Goal: Task Accomplishment & Management: Complete application form

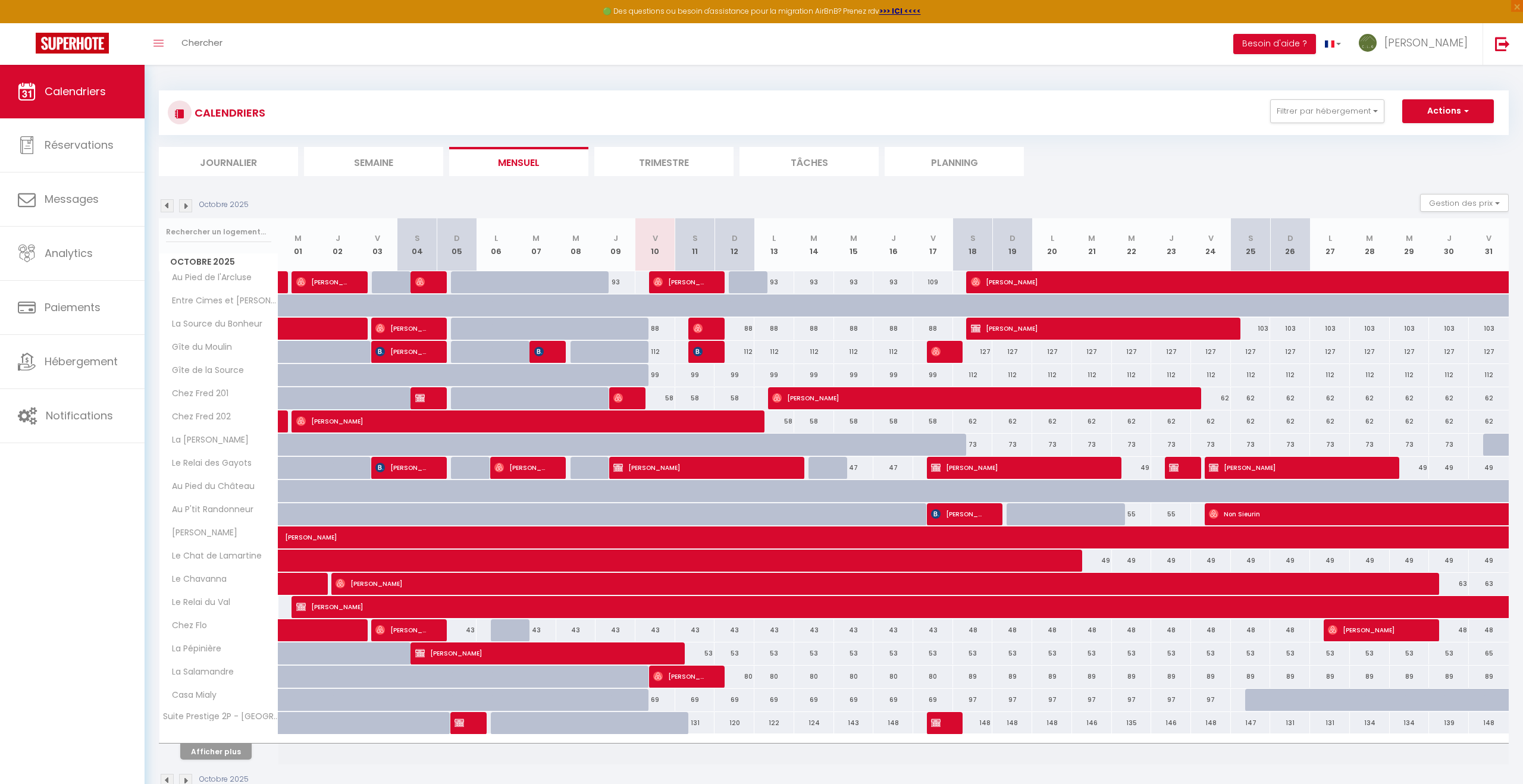
scroll to position [33, 0]
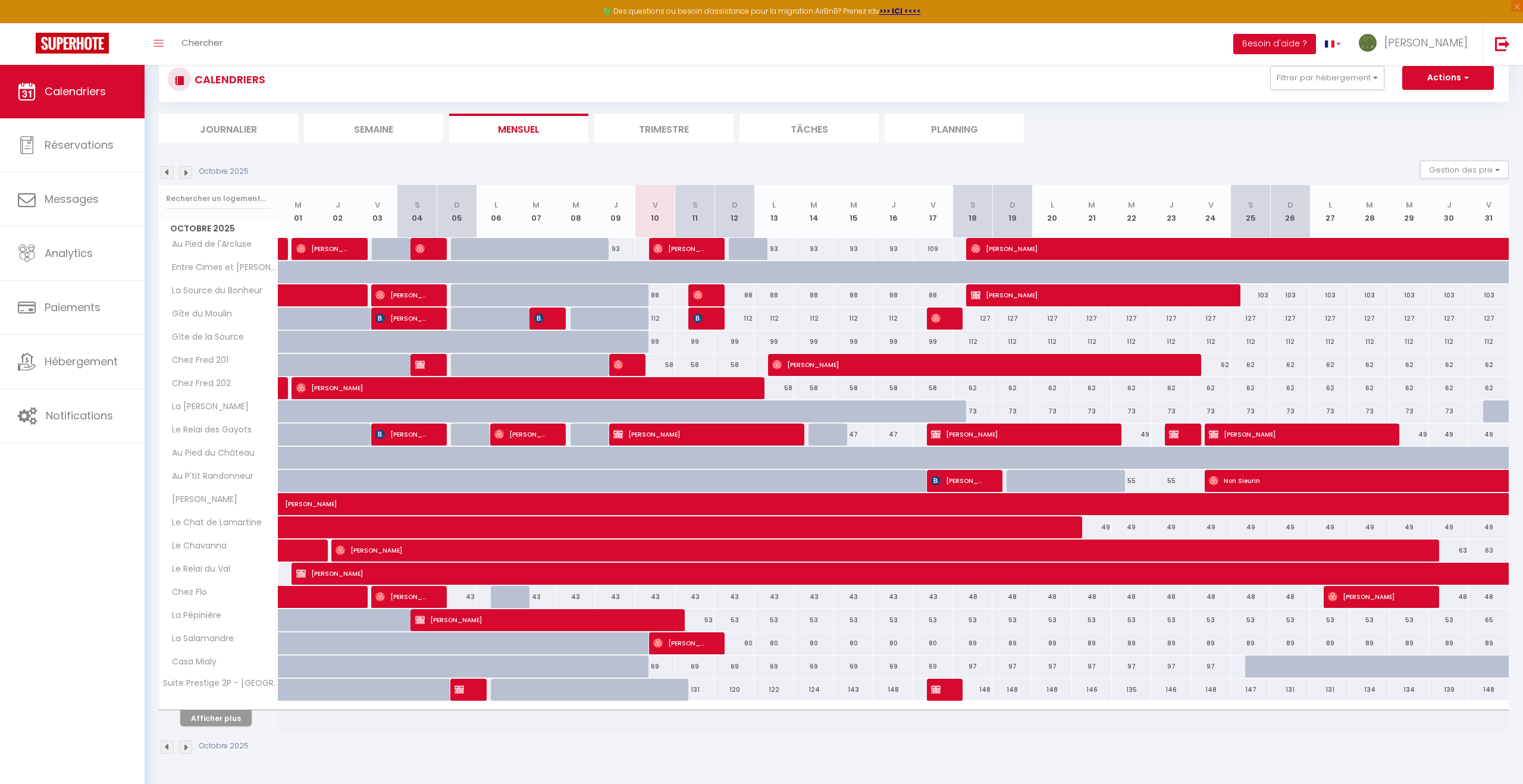
click at [186, 174] on img at bounding box center [186, 172] width 13 height 13
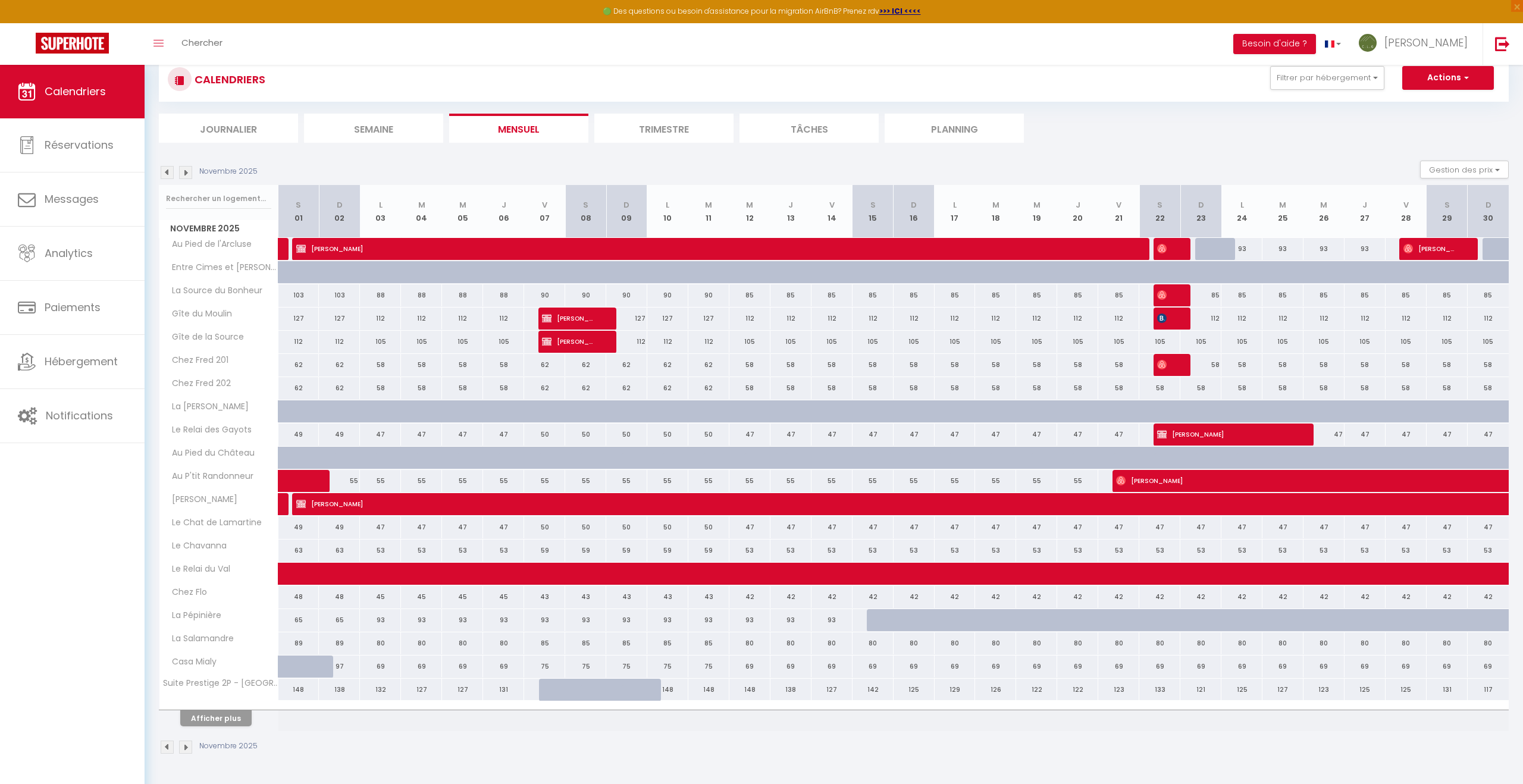
click at [186, 174] on img at bounding box center [186, 172] width 13 height 13
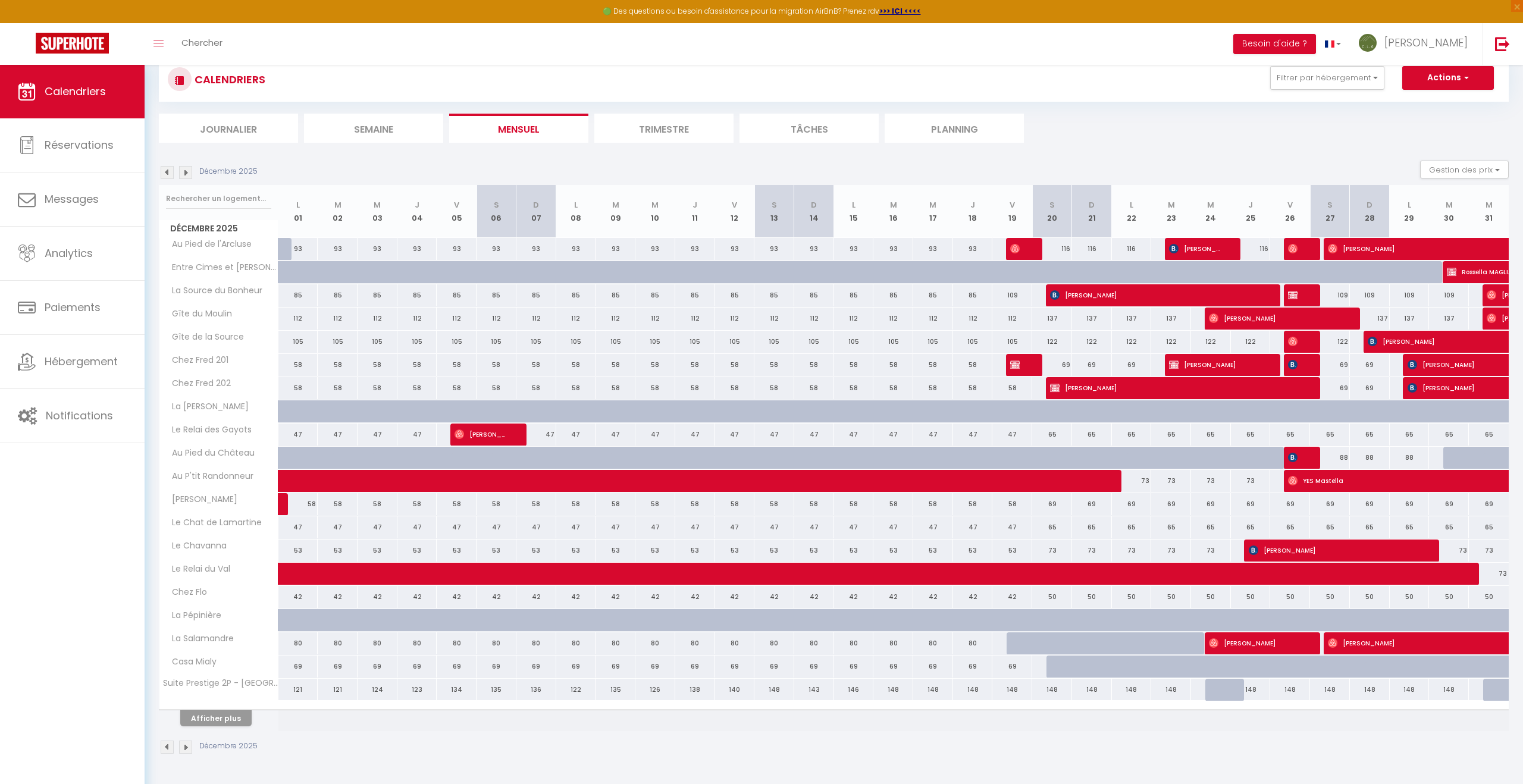
click at [186, 174] on img at bounding box center [186, 172] width 13 height 13
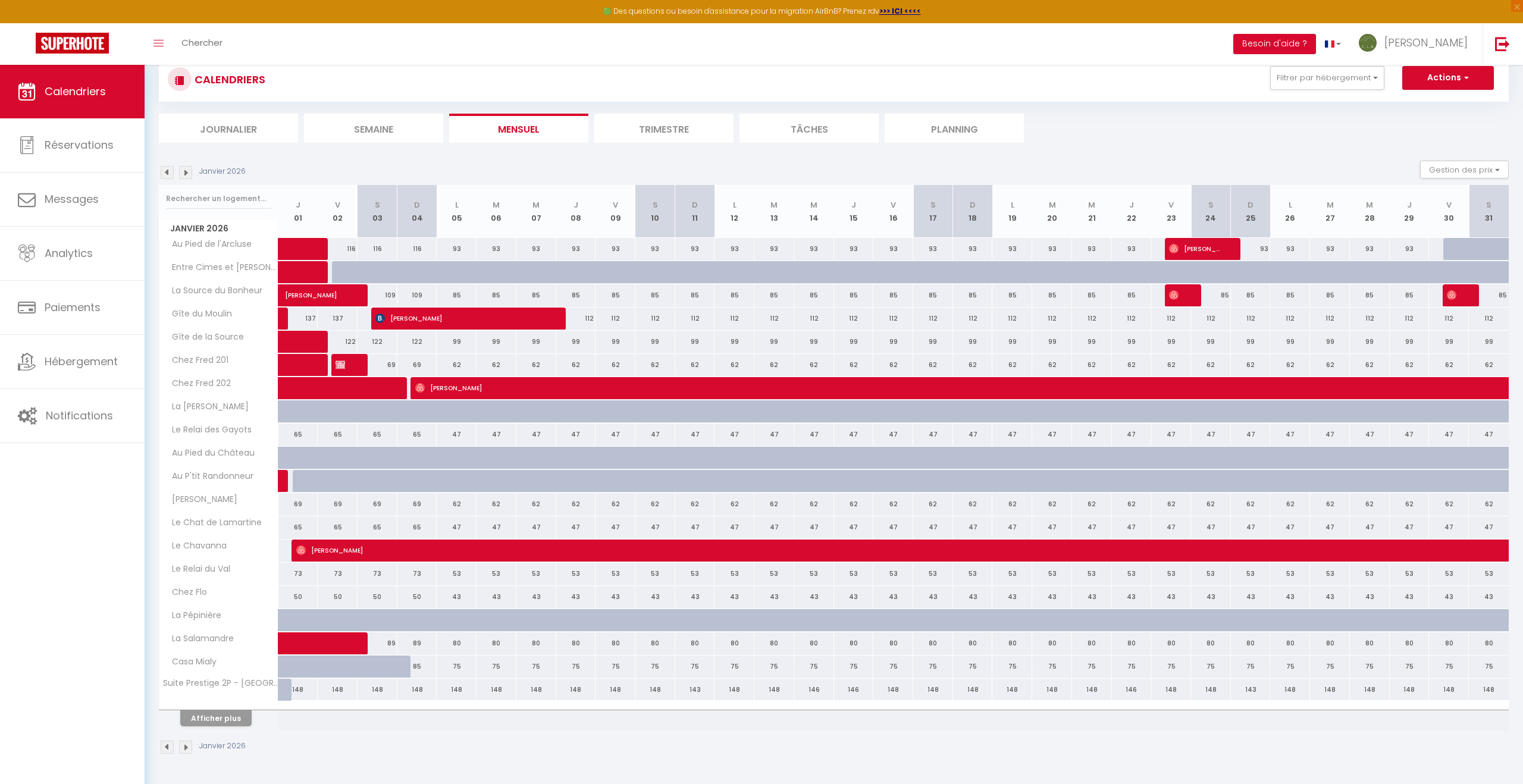
click at [186, 174] on img at bounding box center [186, 172] width 13 height 13
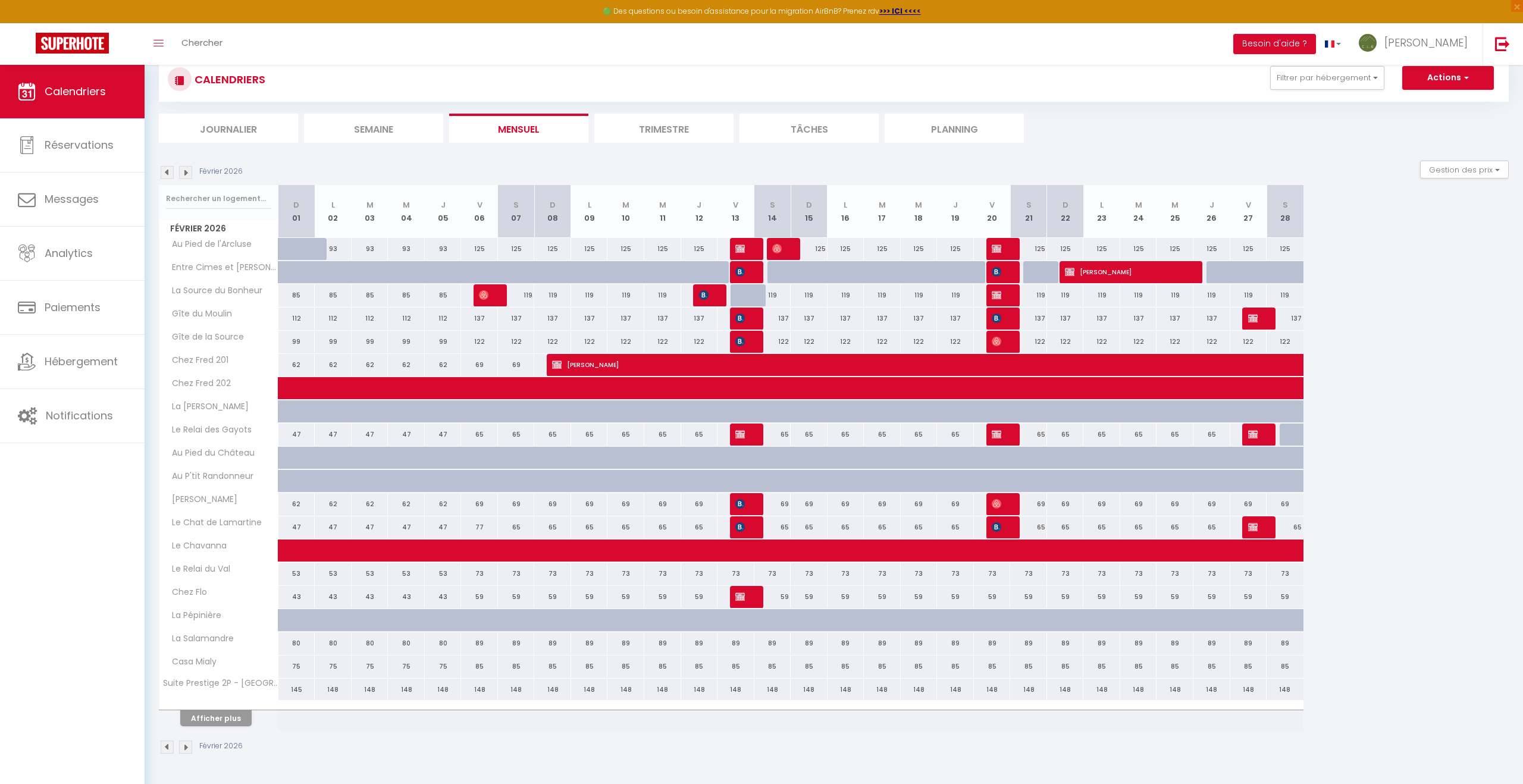
click at [186, 174] on img at bounding box center [186, 172] width 13 height 13
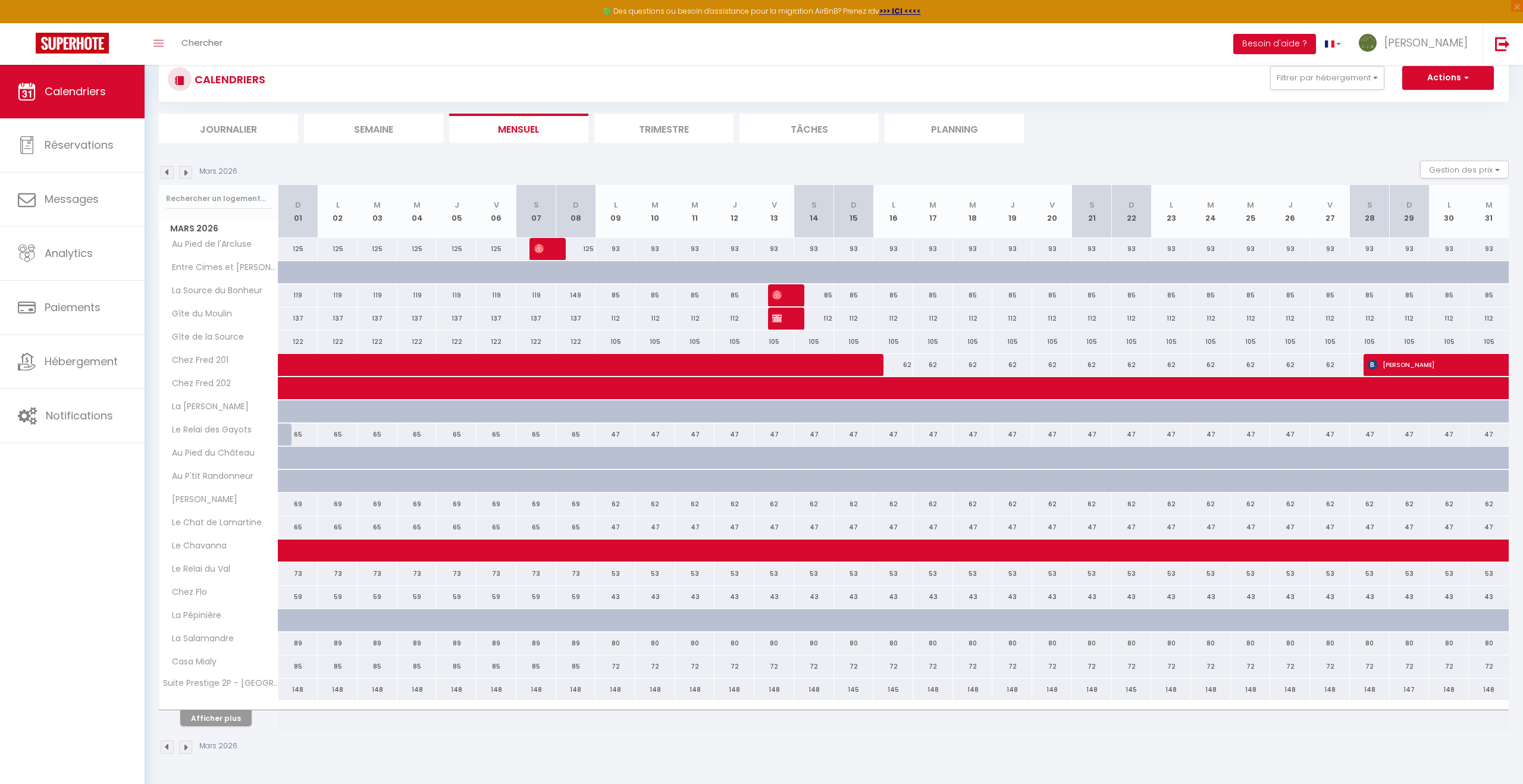
click at [186, 174] on img at bounding box center [186, 172] width 13 height 13
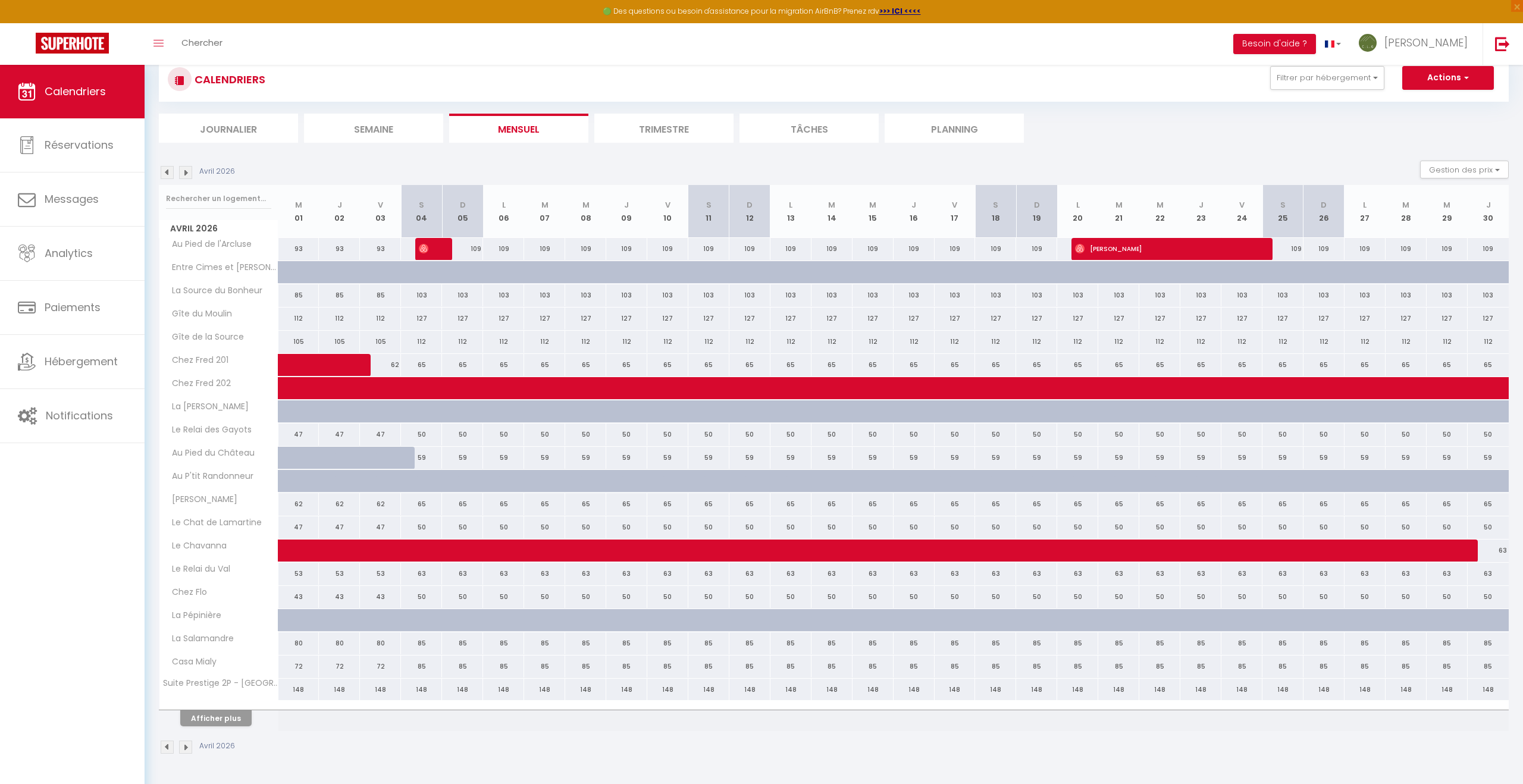
click at [186, 174] on img at bounding box center [186, 172] width 13 height 13
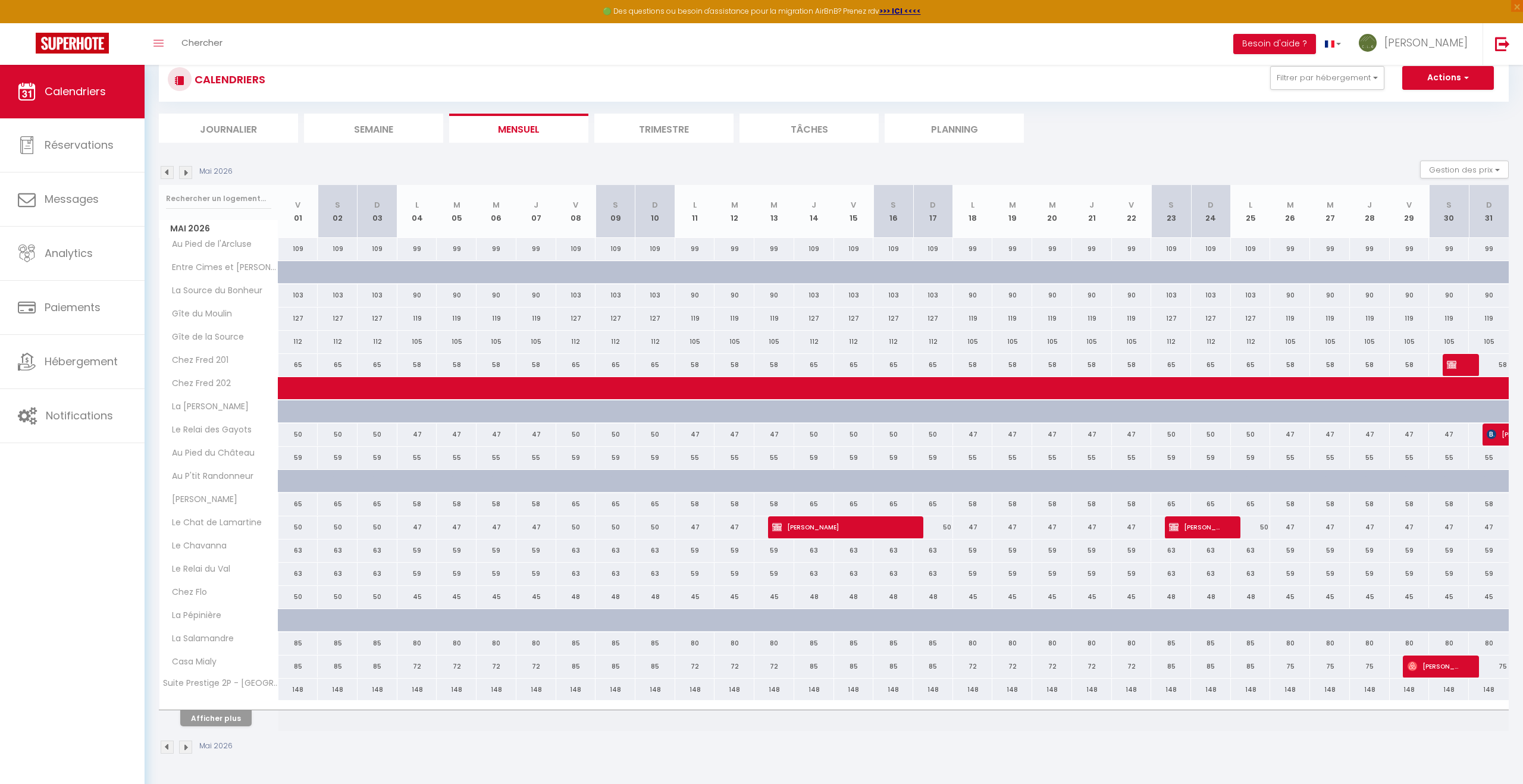
click at [186, 174] on img at bounding box center [186, 172] width 13 height 13
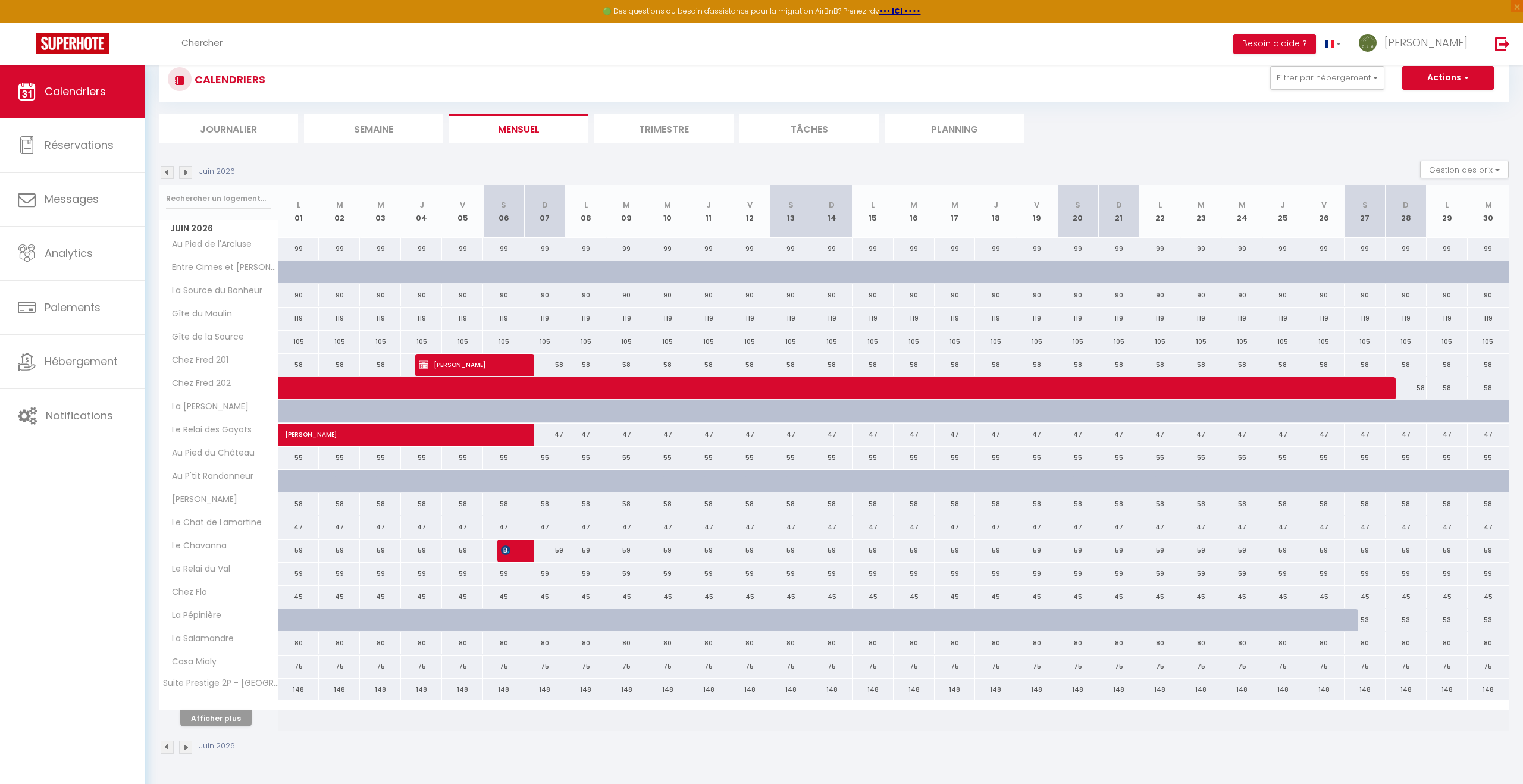
click at [186, 174] on img at bounding box center [186, 172] width 13 height 13
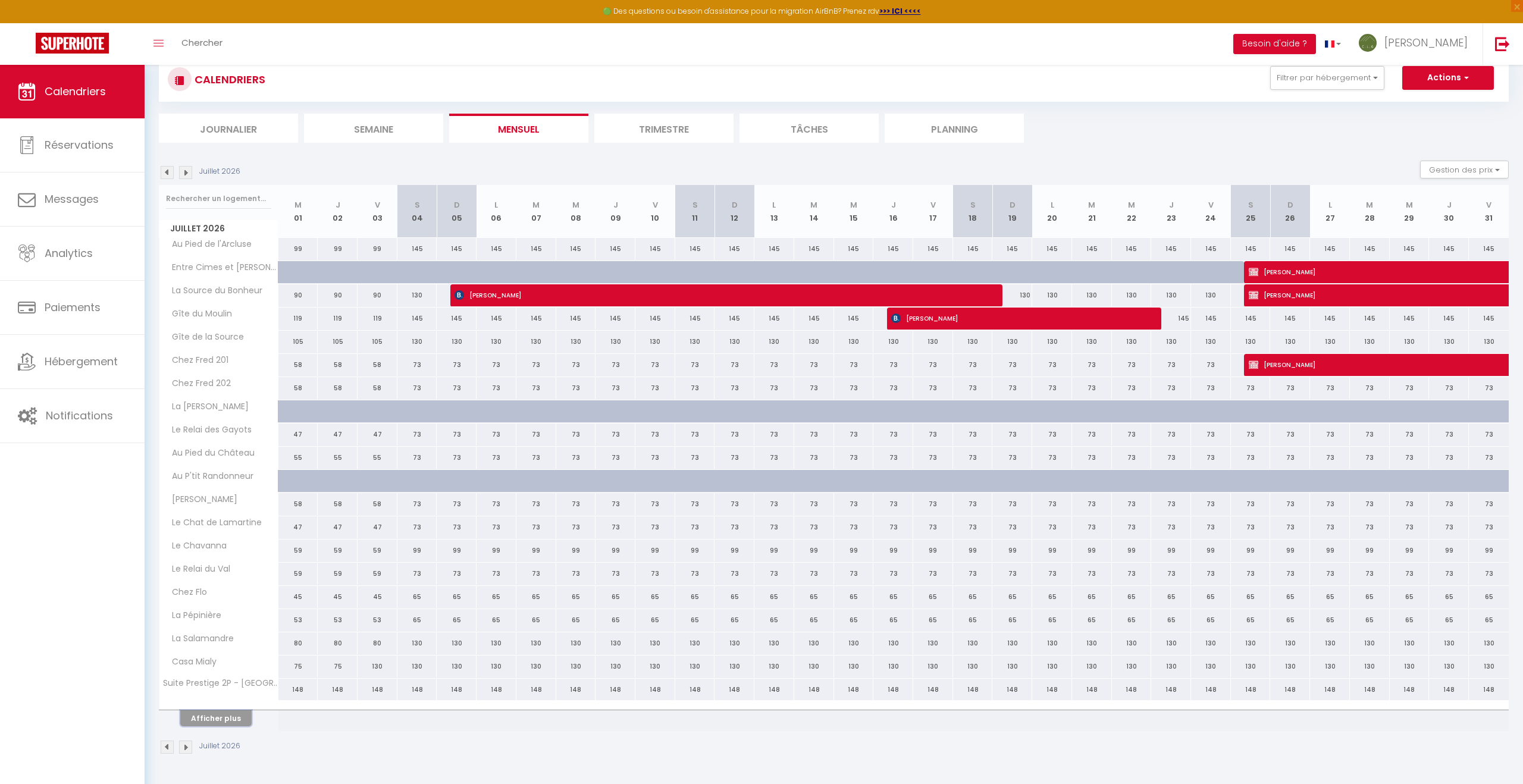
click at [215, 719] on button "Afficher plus" at bounding box center [216, 718] width 72 height 16
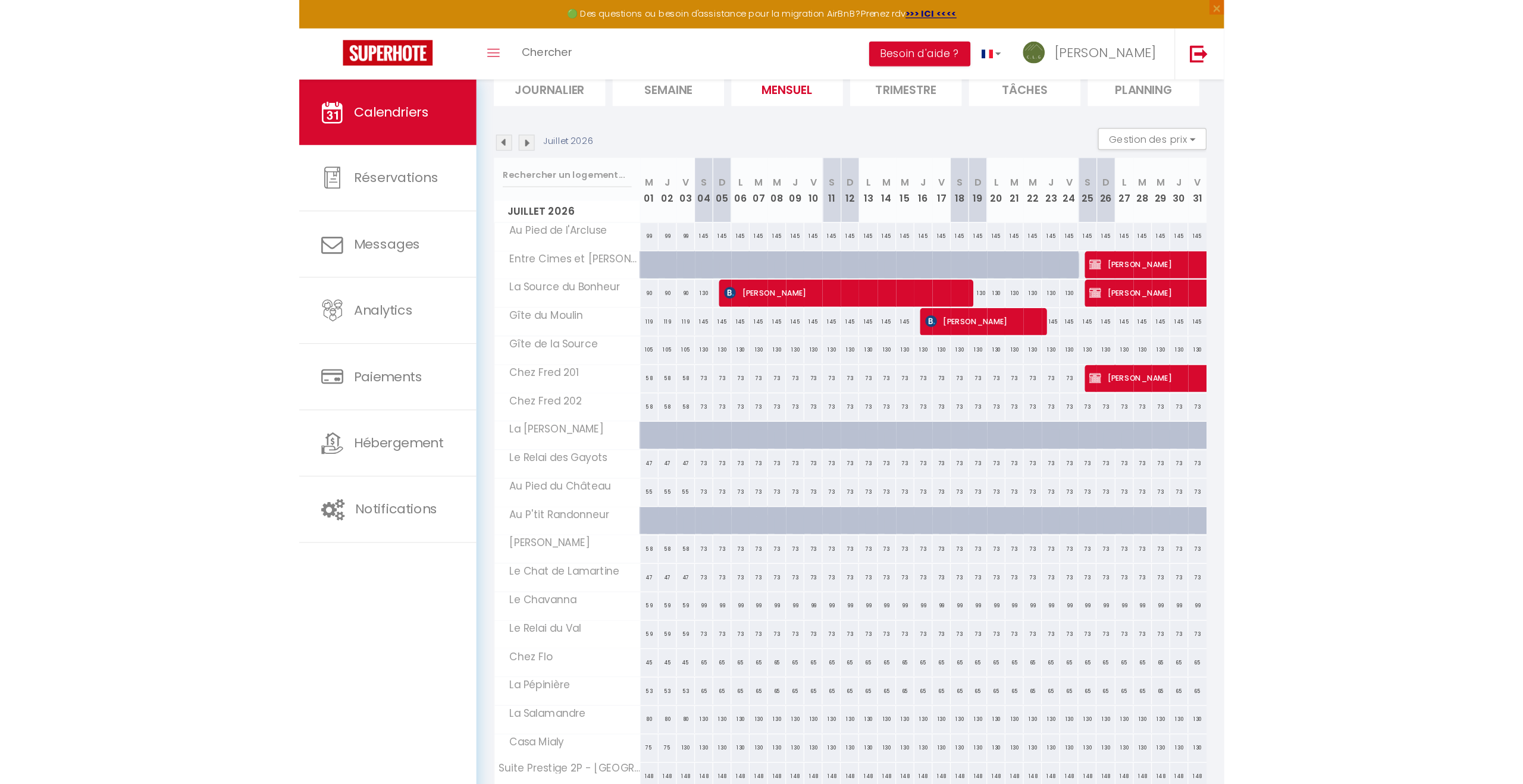
scroll to position [65, 0]
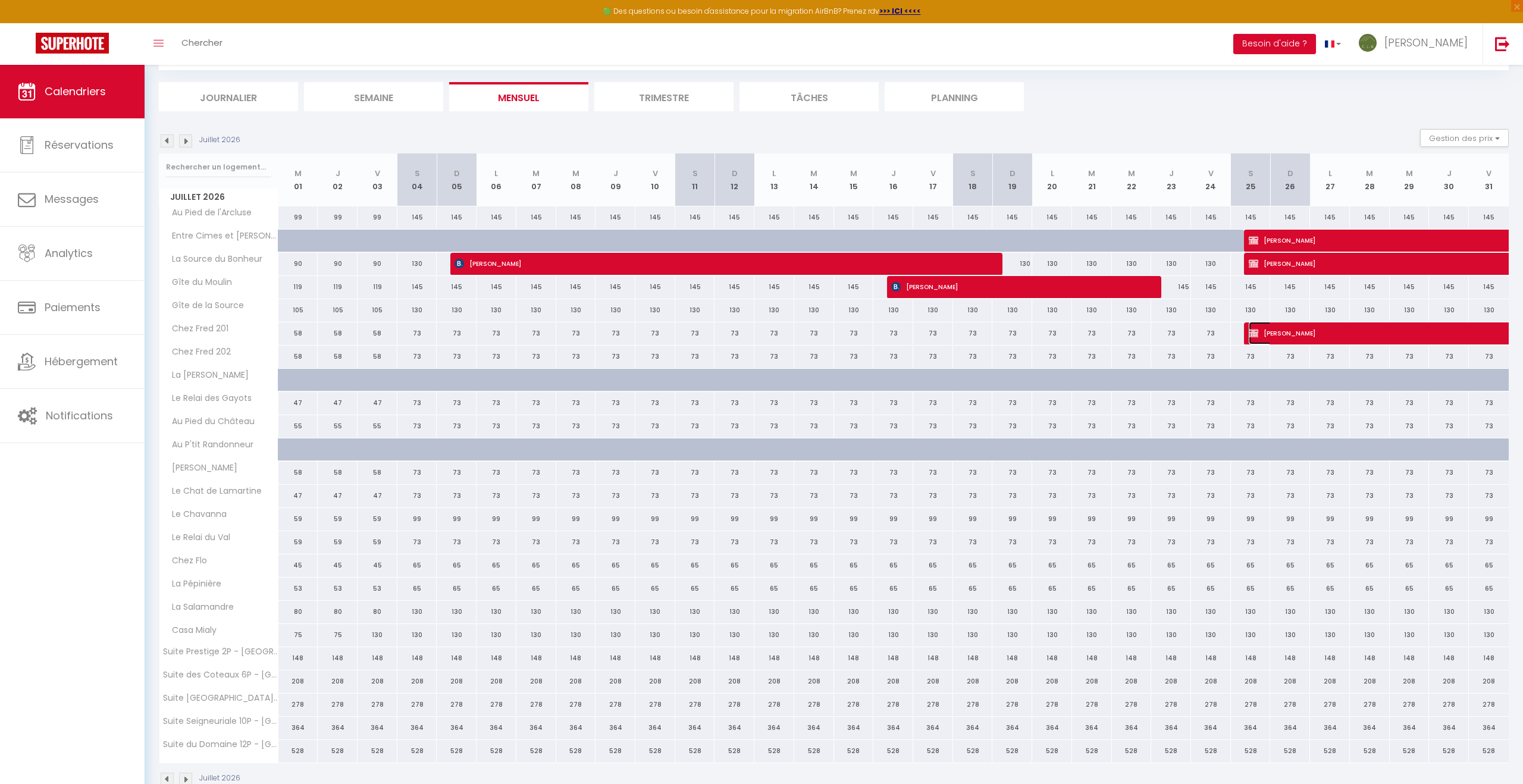
click at [1360, 336] on span "[PERSON_NAME]" at bounding box center [1358, 333] width 219 height 23
select select "KO"
select select
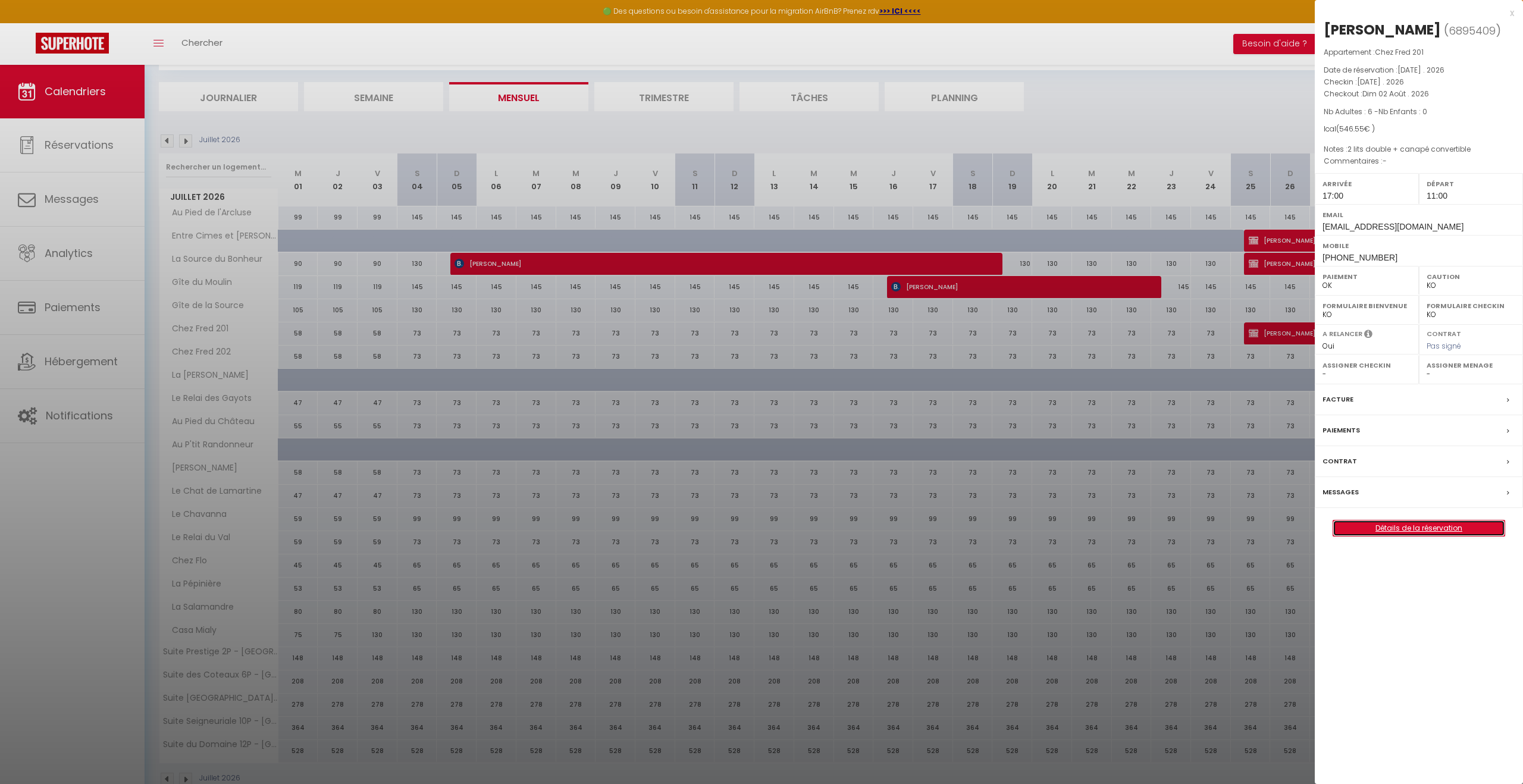
click at [1474, 536] on link "Détails de la réservation" at bounding box center [1420, 528] width 172 height 15
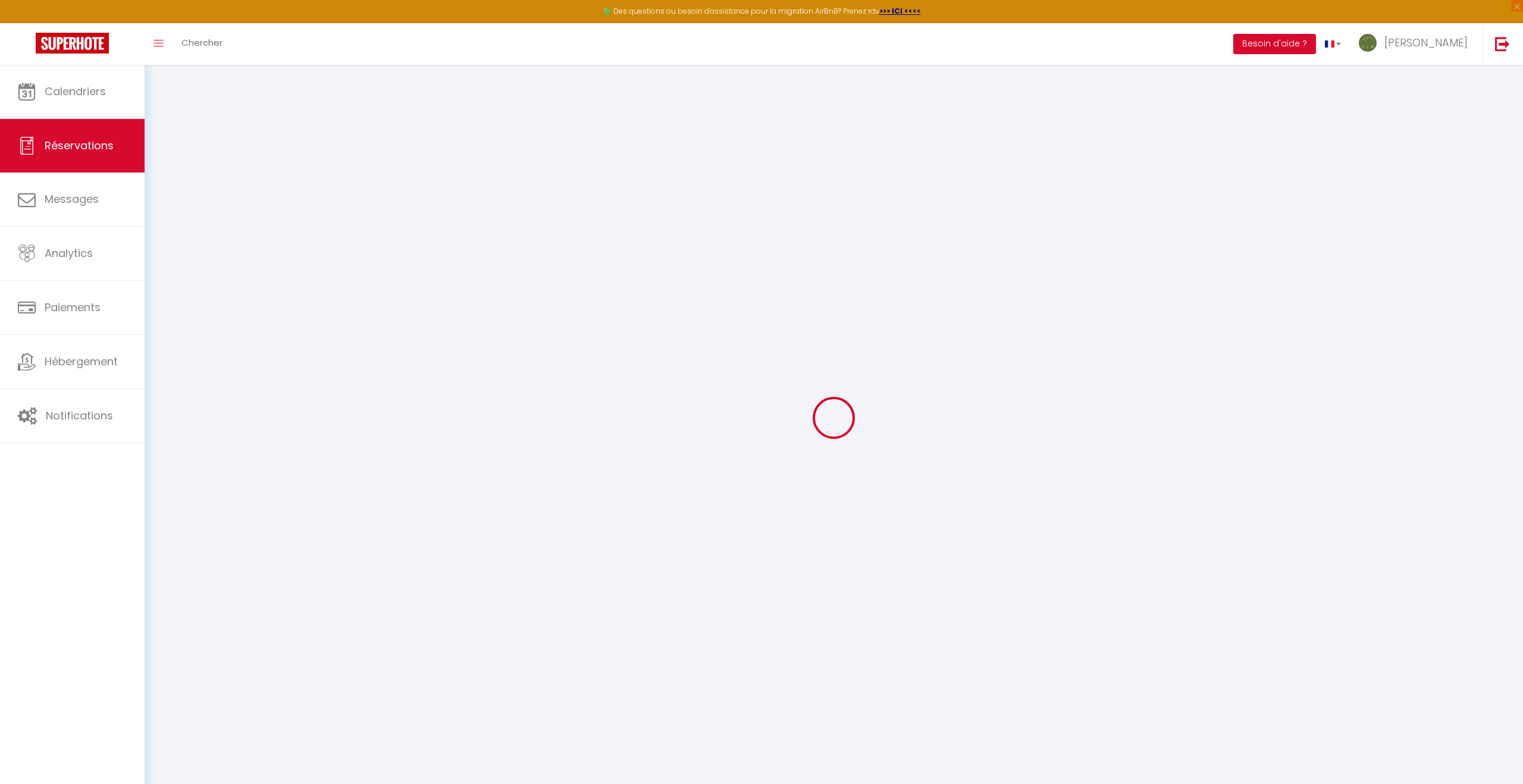
select select
checkbox input "false"
select index "2 lits double + canapé convertible"
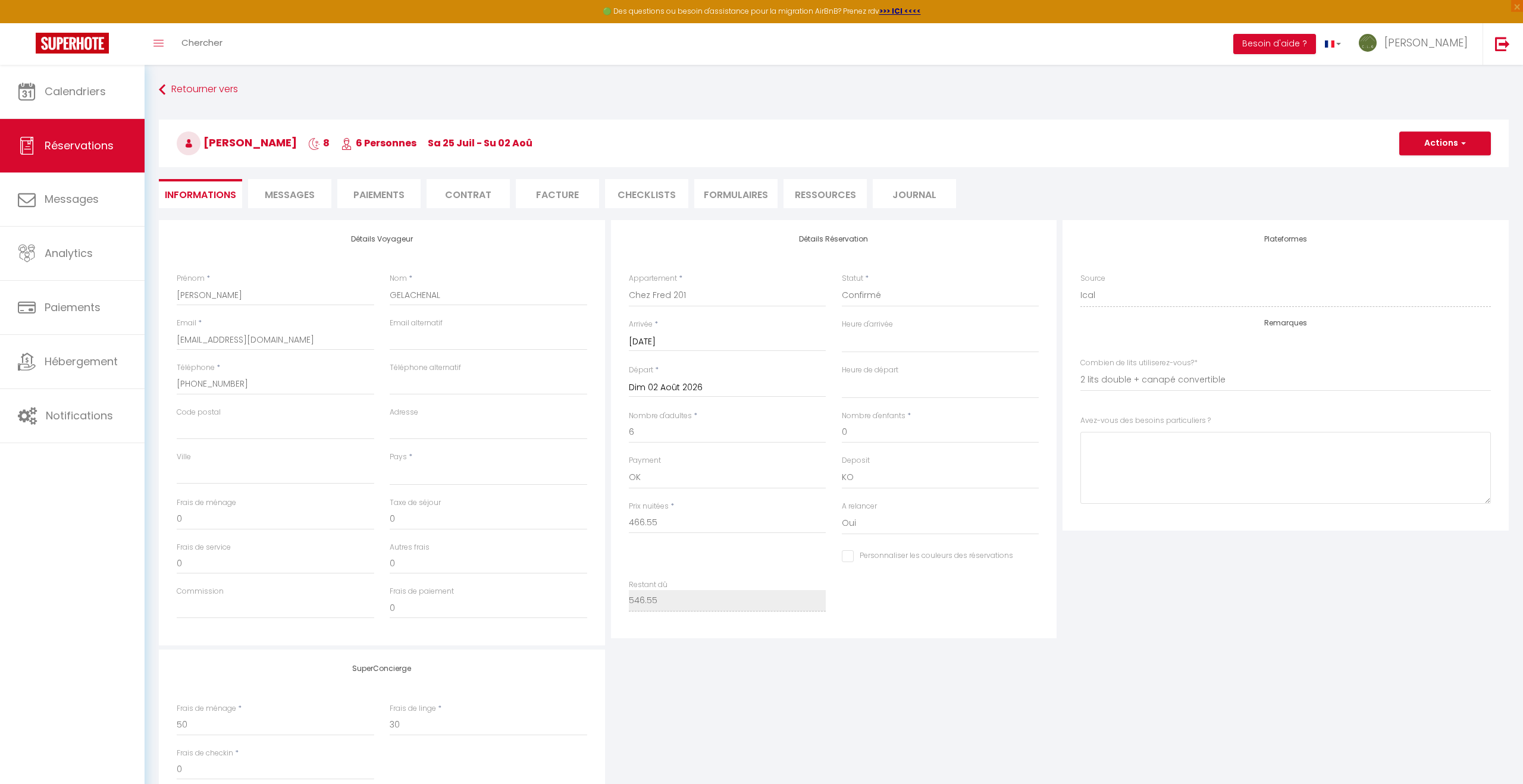
select select
type input "80"
select select
checkbox input "false"
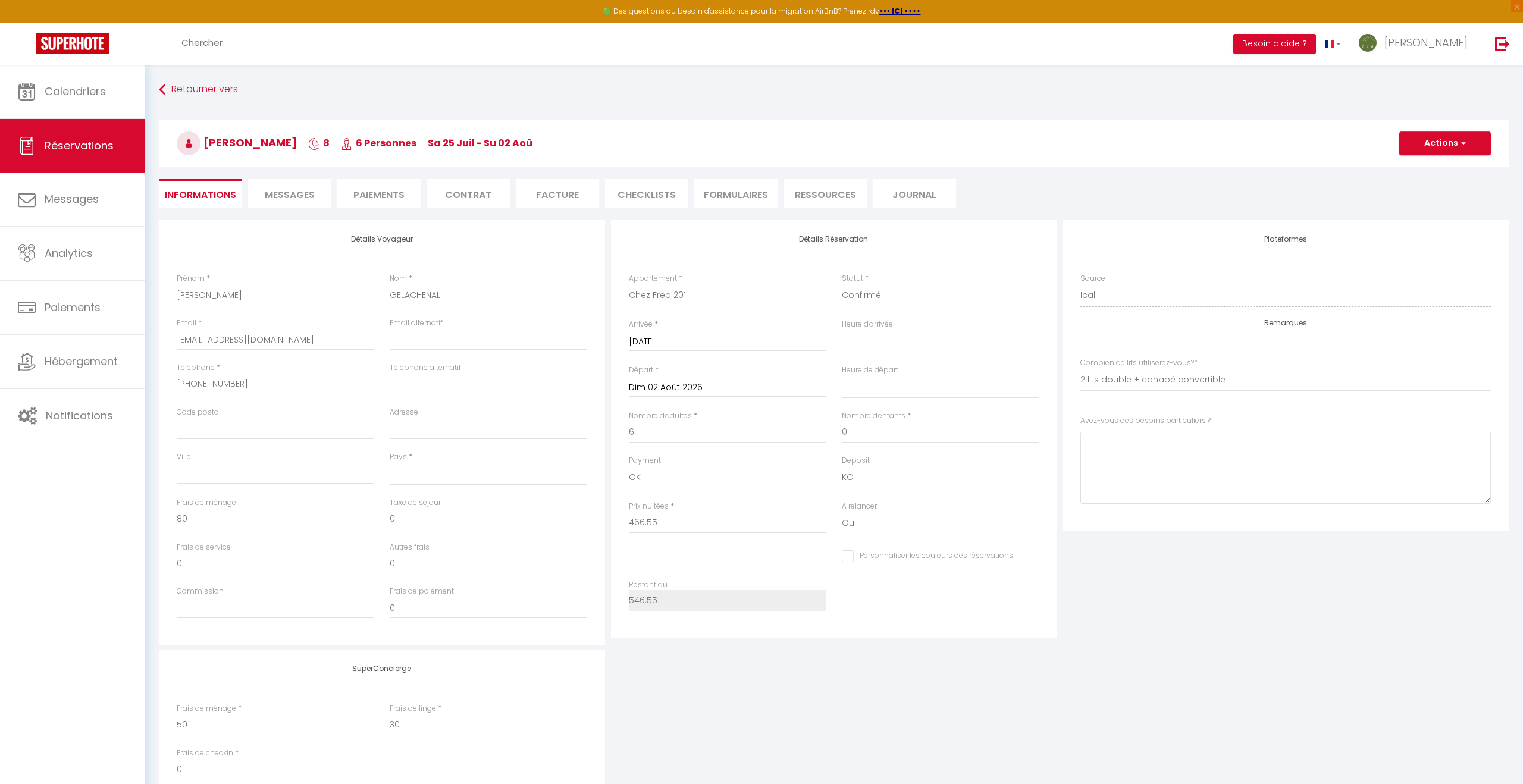
select select
checkbox input "false"
select select "17:00"
select select "11:00"
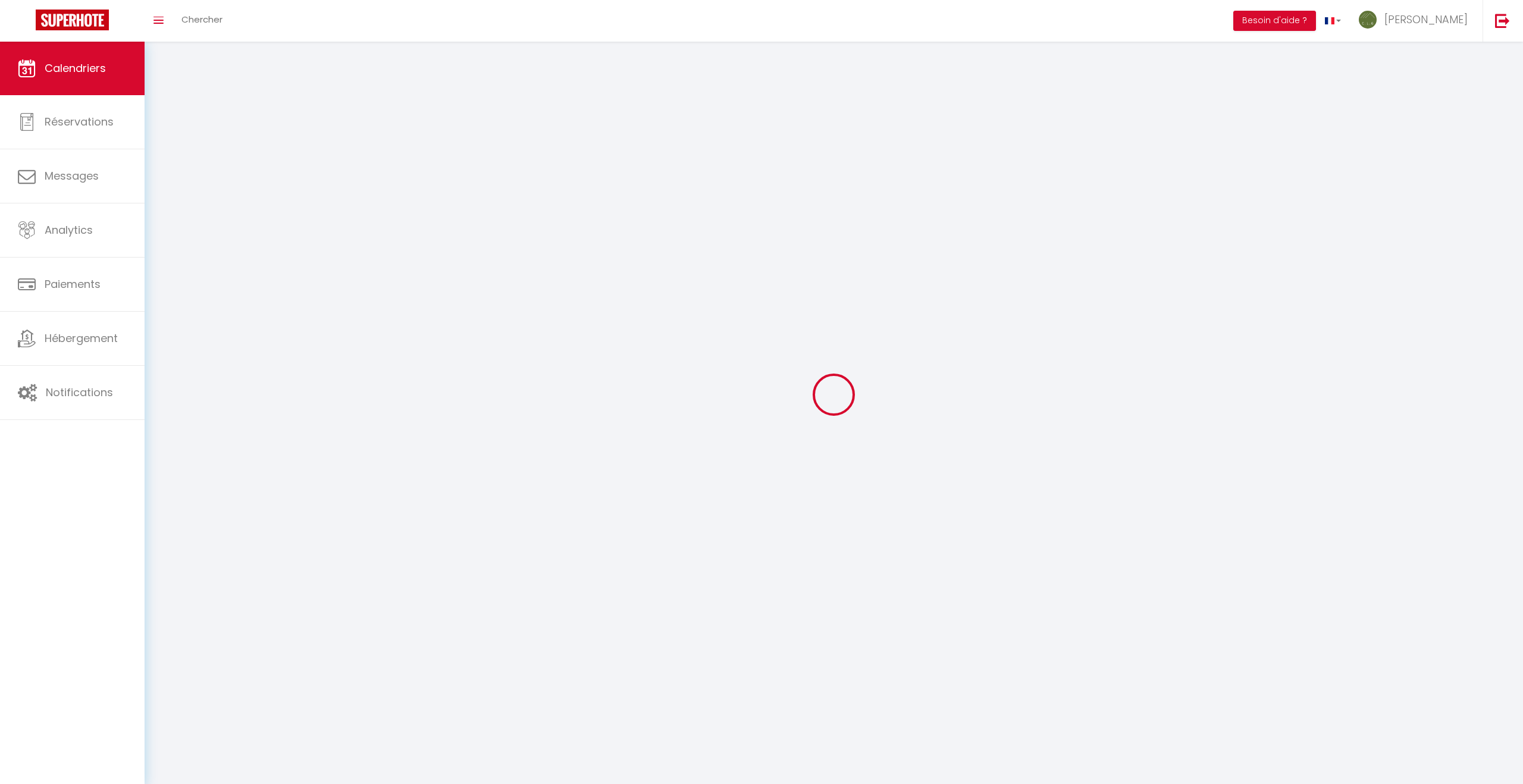
scroll to position [65, 0]
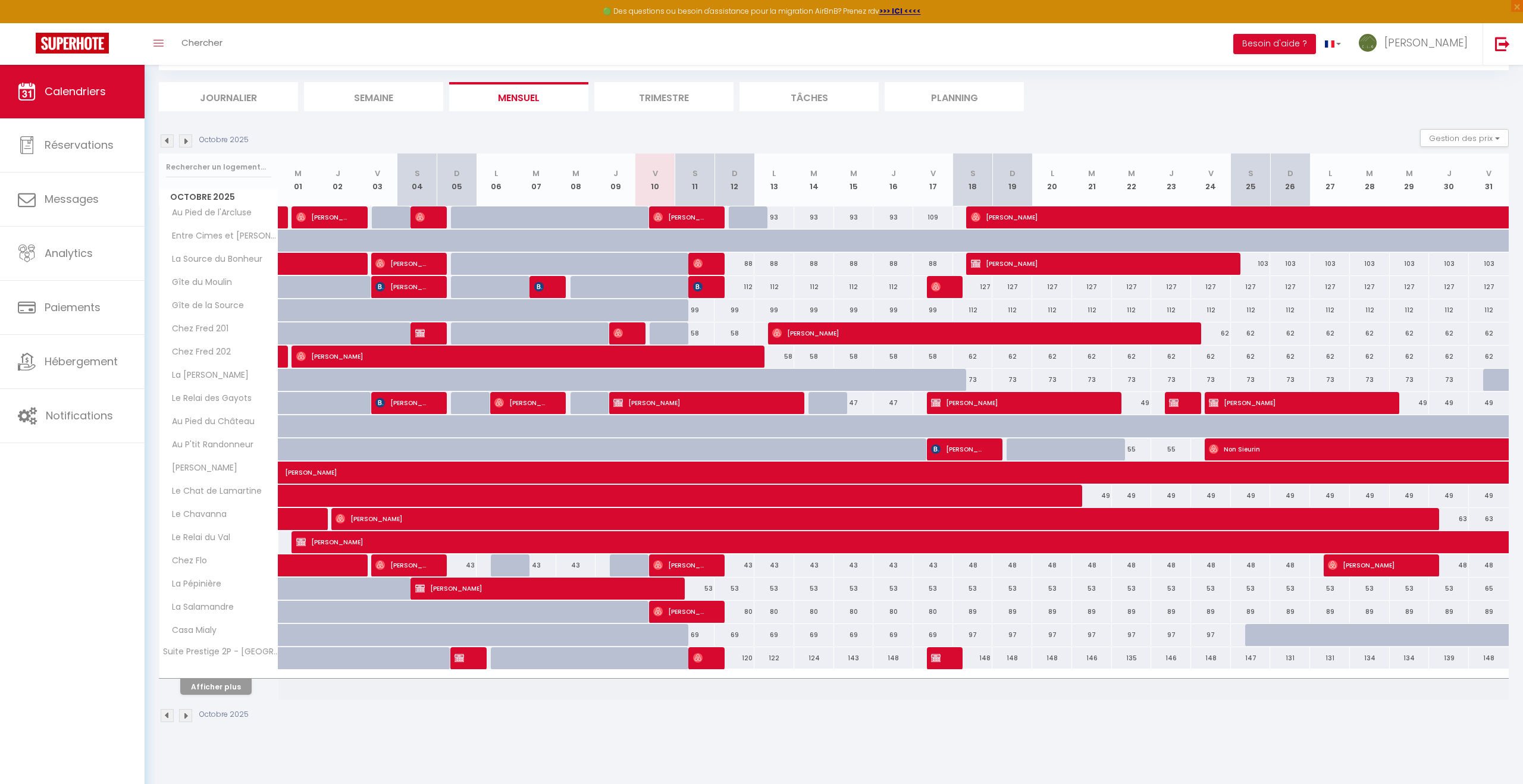
click at [189, 141] on img at bounding box center [186, 141] width 13 height 13
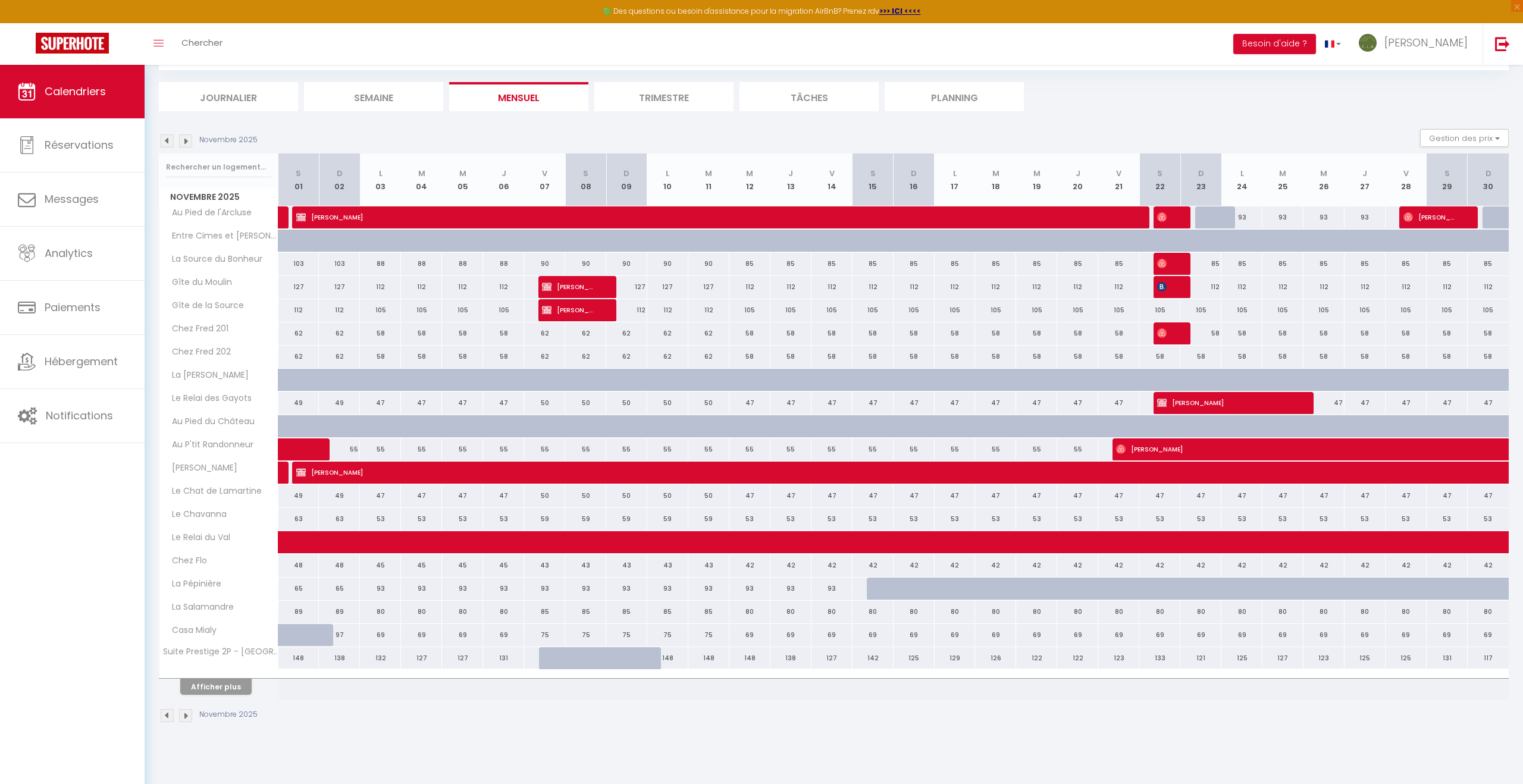
click at [189, 141] on div "Novembre 2025" at bounding box center [210, 141] width 102 height 13
click at [189, 141] on img at bounding box center [186, 141] width 13 height 13
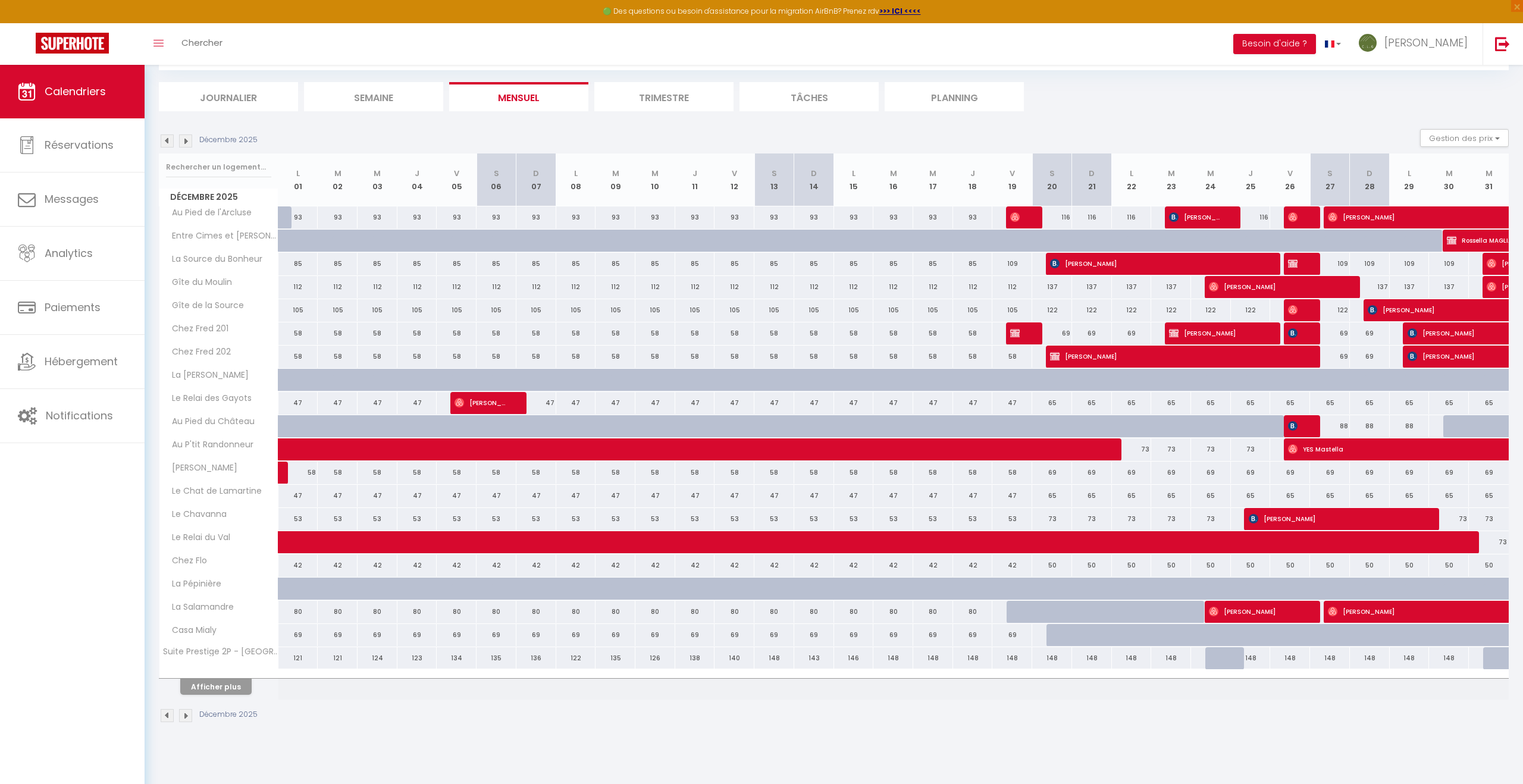
click at [189, 141] on img at bounding box center [186, 141] width 13 height 13
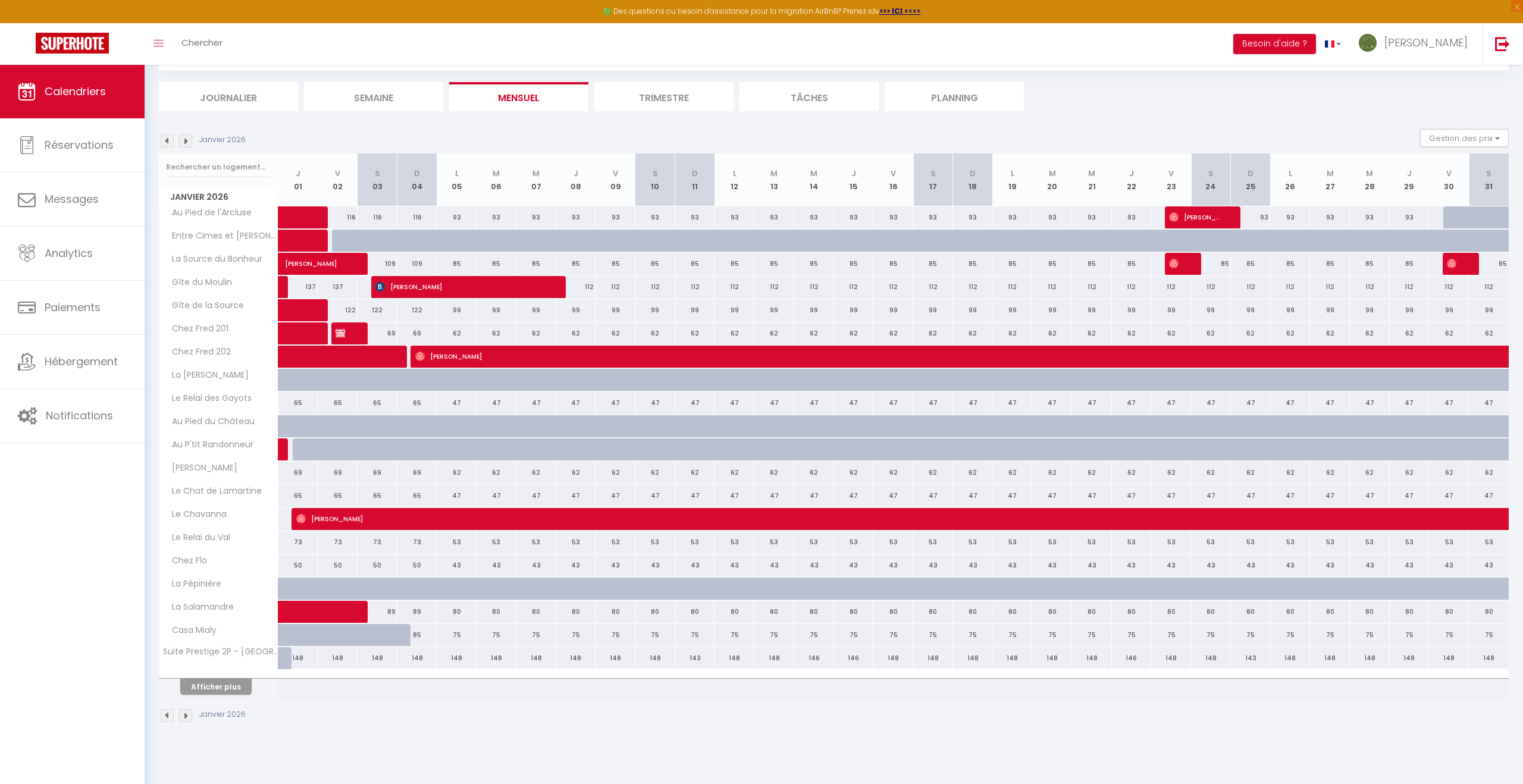
click at [189, 141] on img at bounding box center [186, 141] width 13 height 13
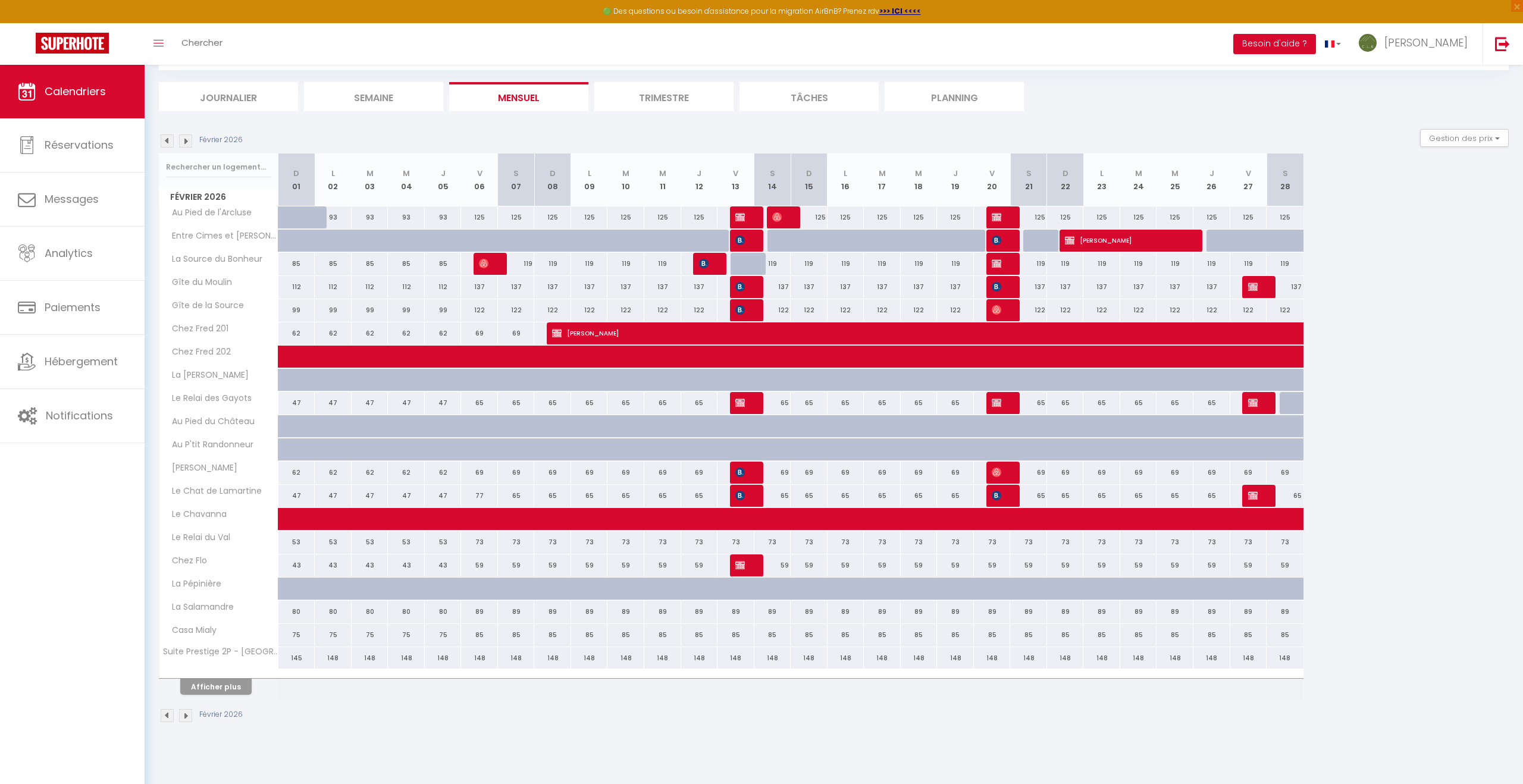
click at [189, 141] on img at bounding box center [186, 141] width 13 height 13
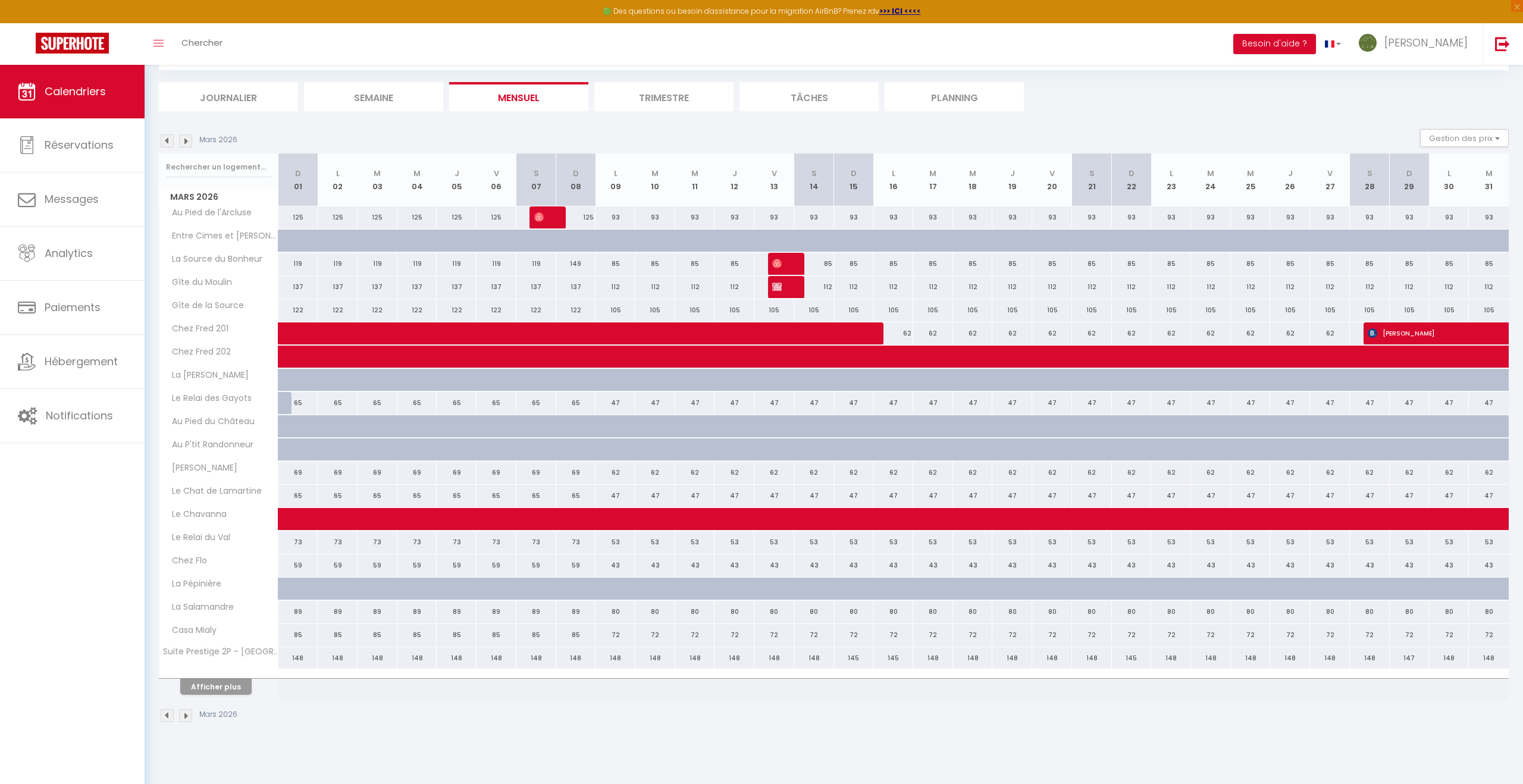
click at [189, 141] on img at bounding box center [186, 141] width 13 height 13
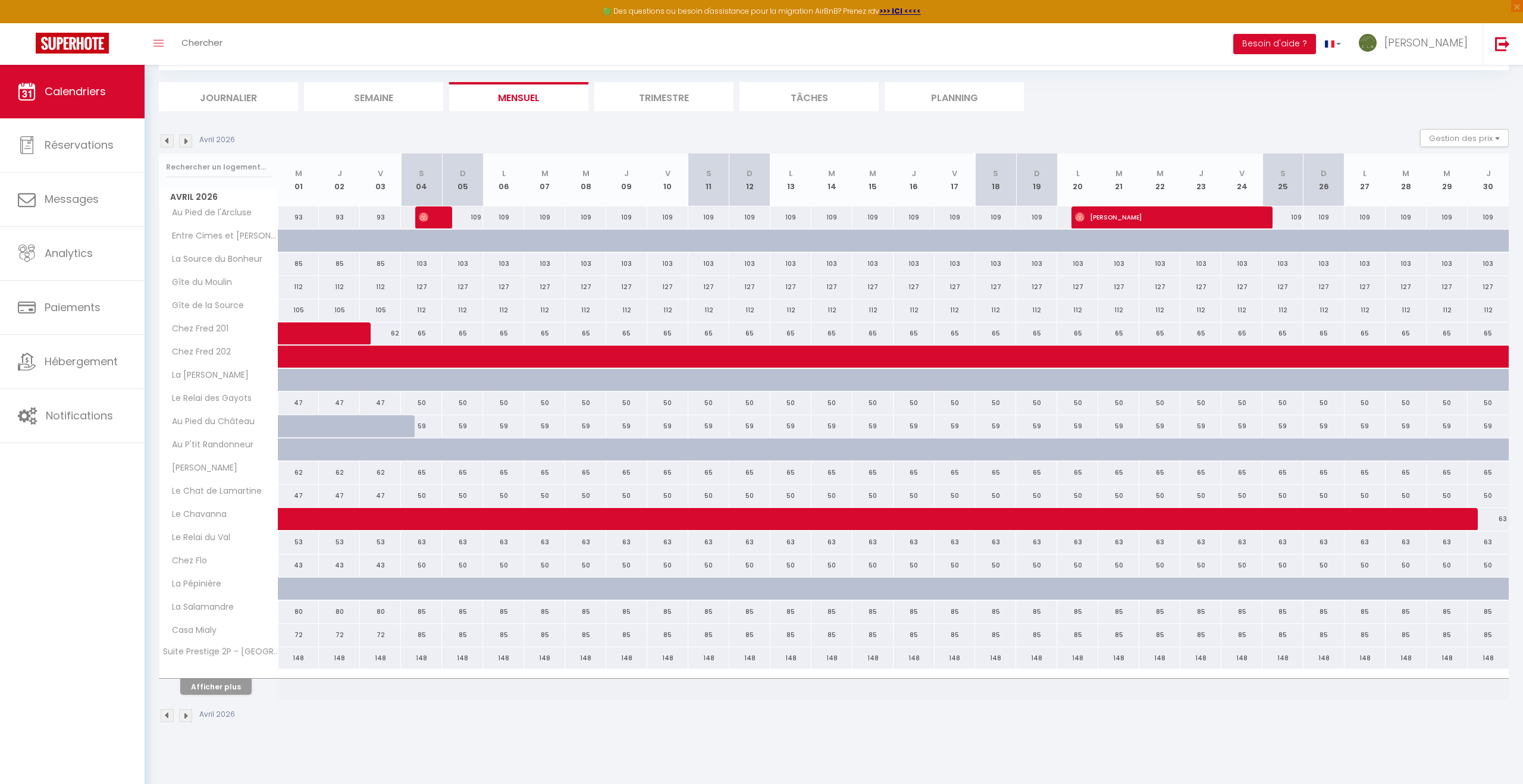
click at [189, 141] on img at bounding box center [186, 141] width 13 height 13
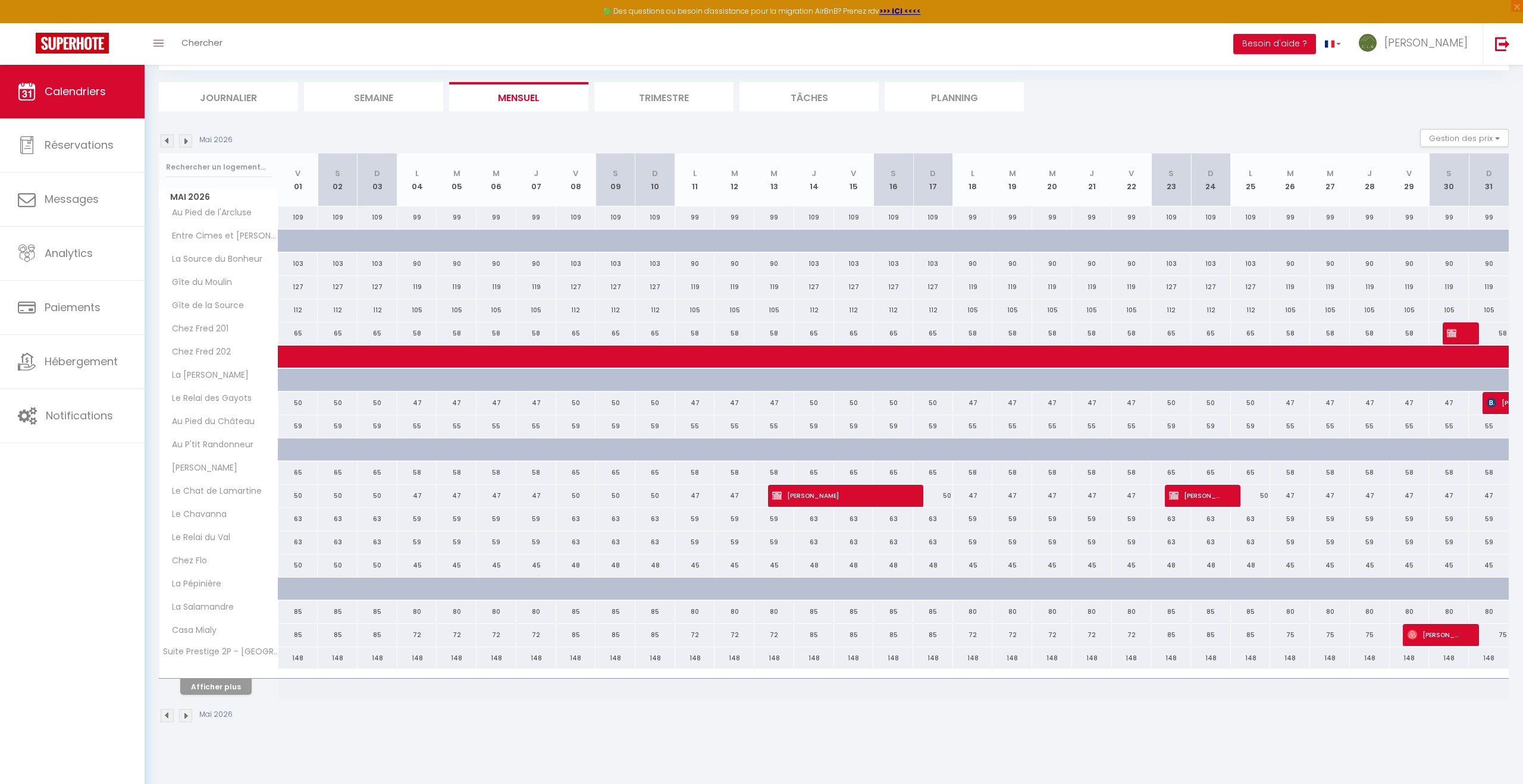
click at [189, 141] on img at bounding box center [186, 141] width 13 height 13
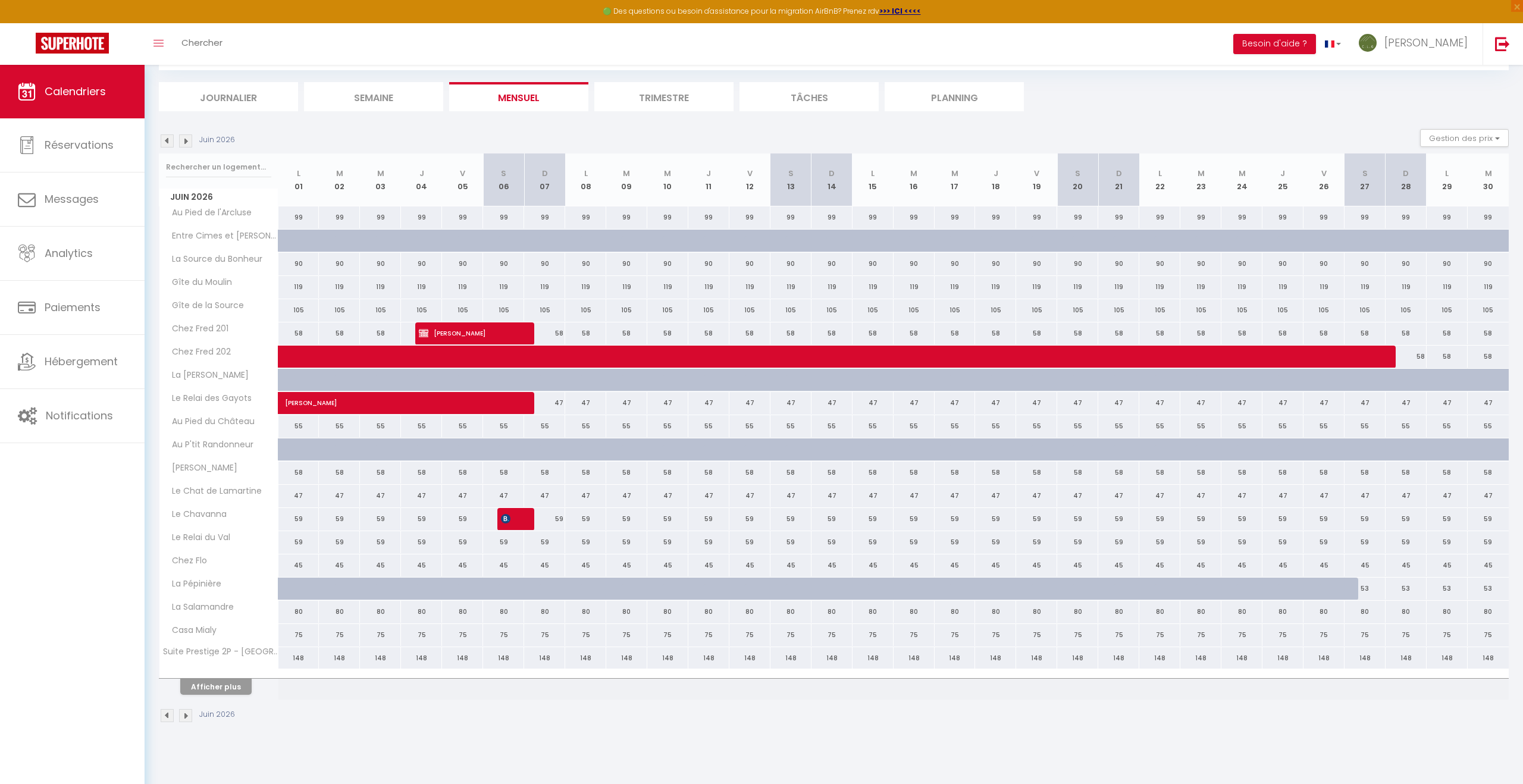
click at [189, 141] on img at bounding box center [186, 141] width 13 height 13
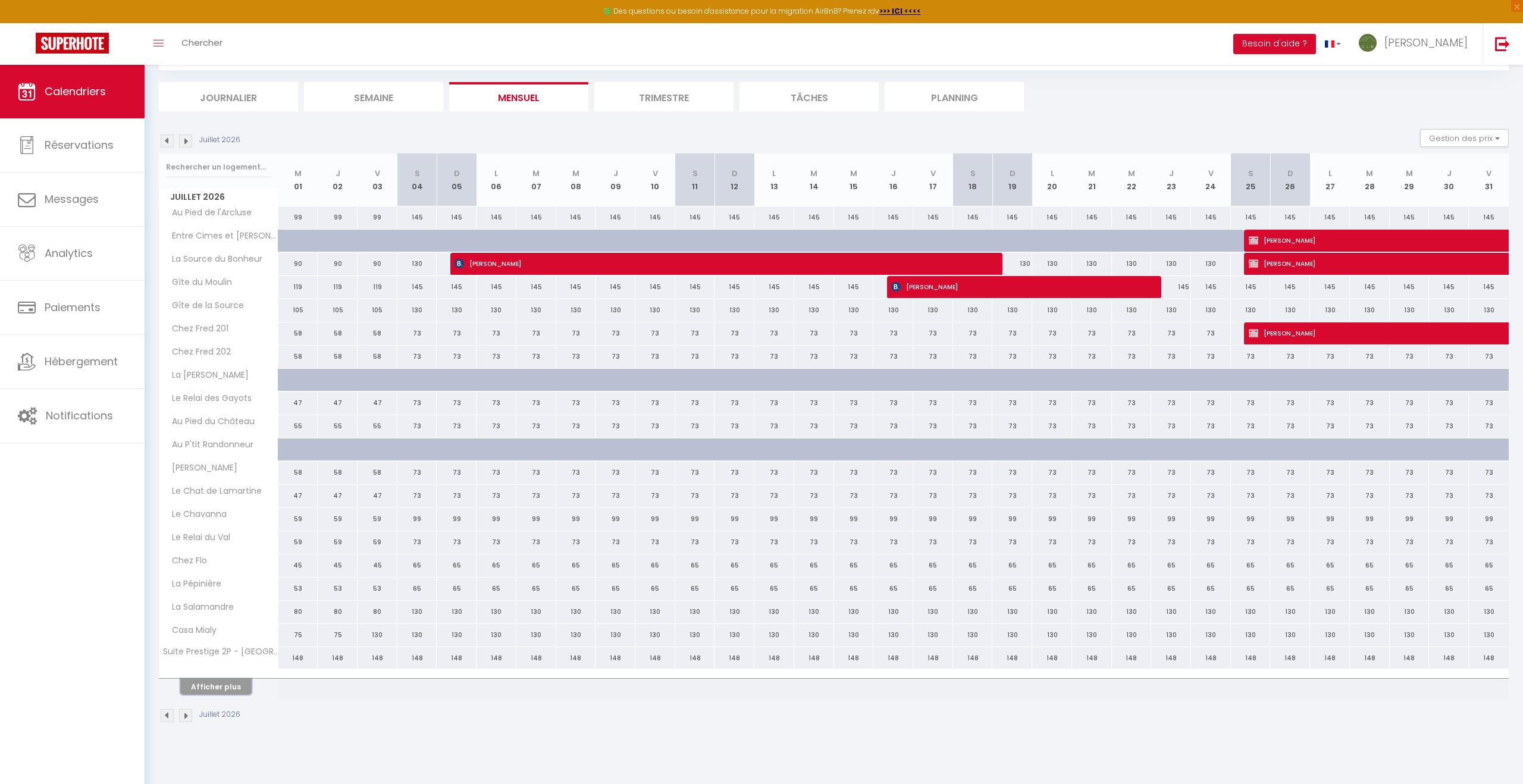
click at [218, 688] on button "Afficher plus" at bounding box center [216, 686] width 72 height 16
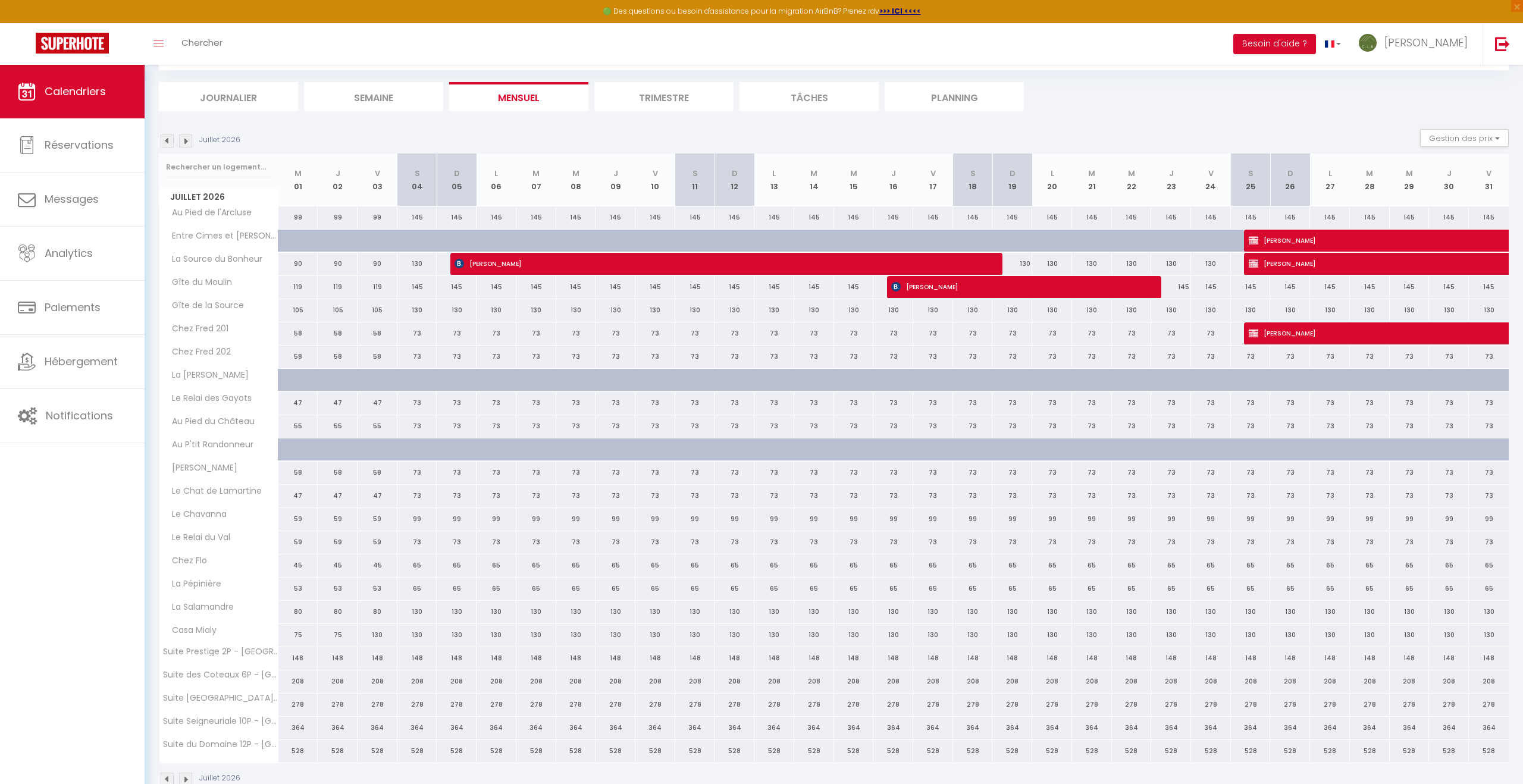
scroll to position [94, 0]
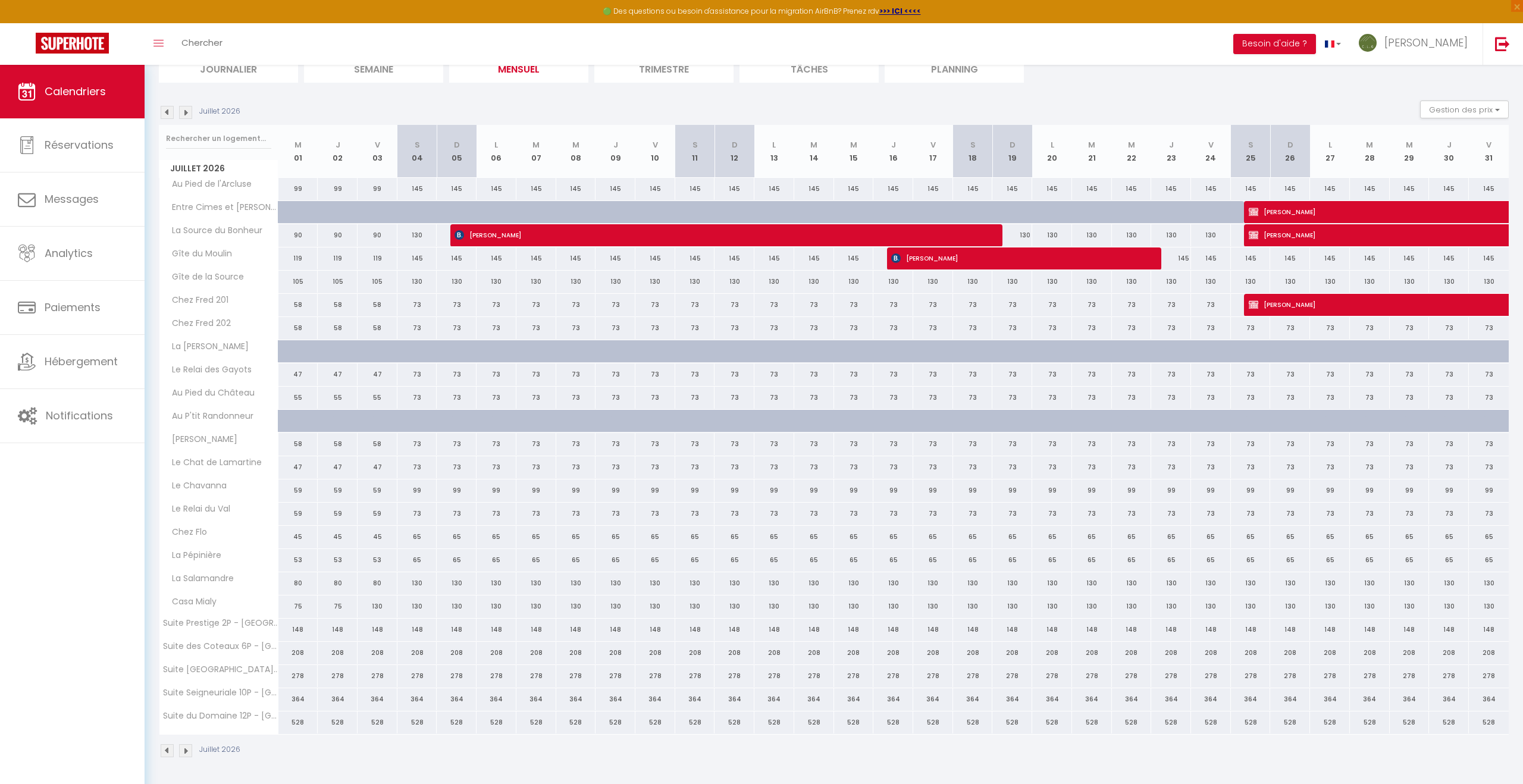
click at [166, 113] on img at bounding box center [167, 113] width 13 height 13
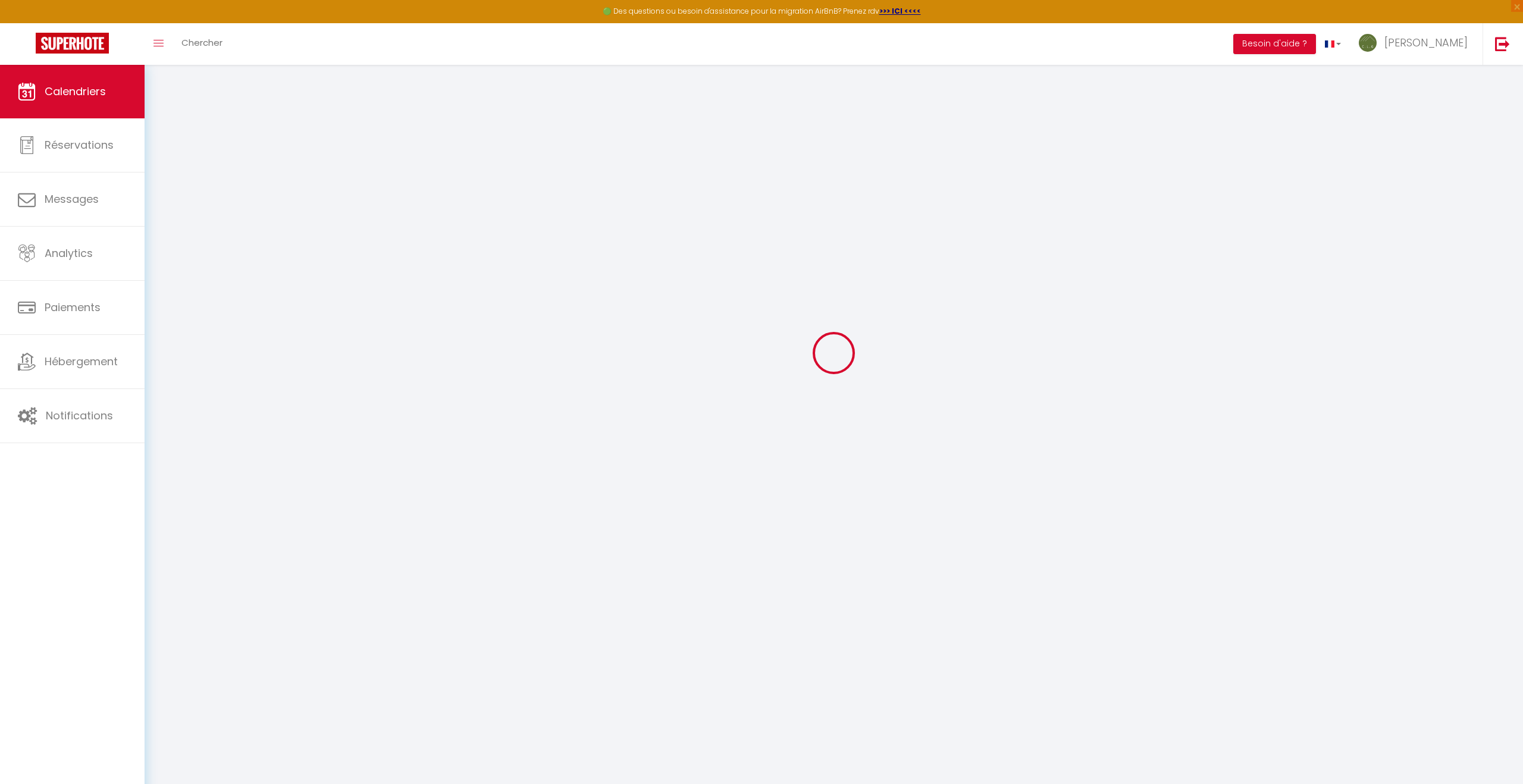
scroll to position [65, 0]
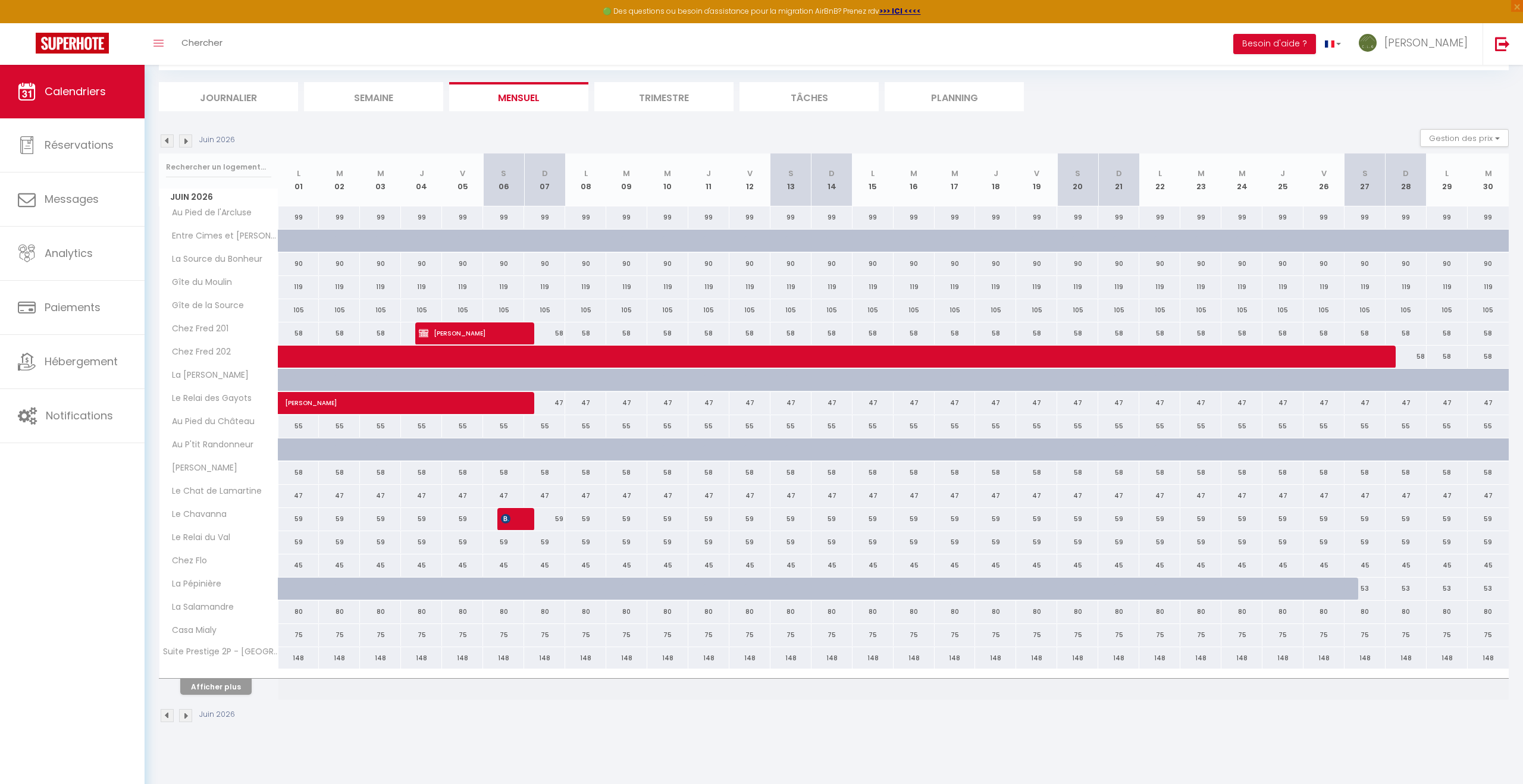
click at [166, 113] on div "CALENDRIERS Filtrer par hébergement Hors website [GEOGRAPHIC_DATA] de la Source…" at bounding box center [834, 374] width 1350 height 720
click at [167, 141] on img at bounding box center [167, 141] width 13 height 13
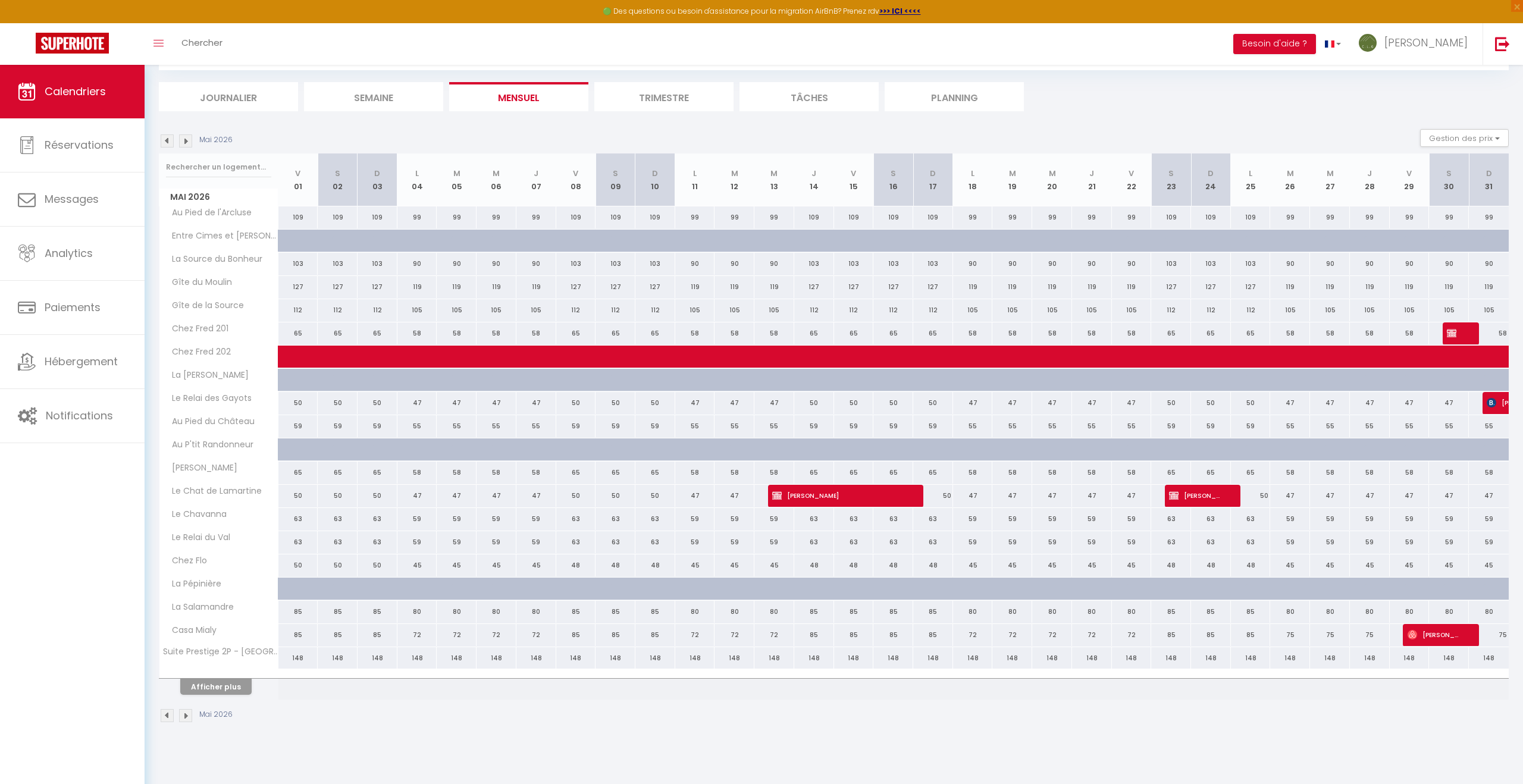
click at [168, 143] on img at bounding box center [167, 141] width 13 height 13
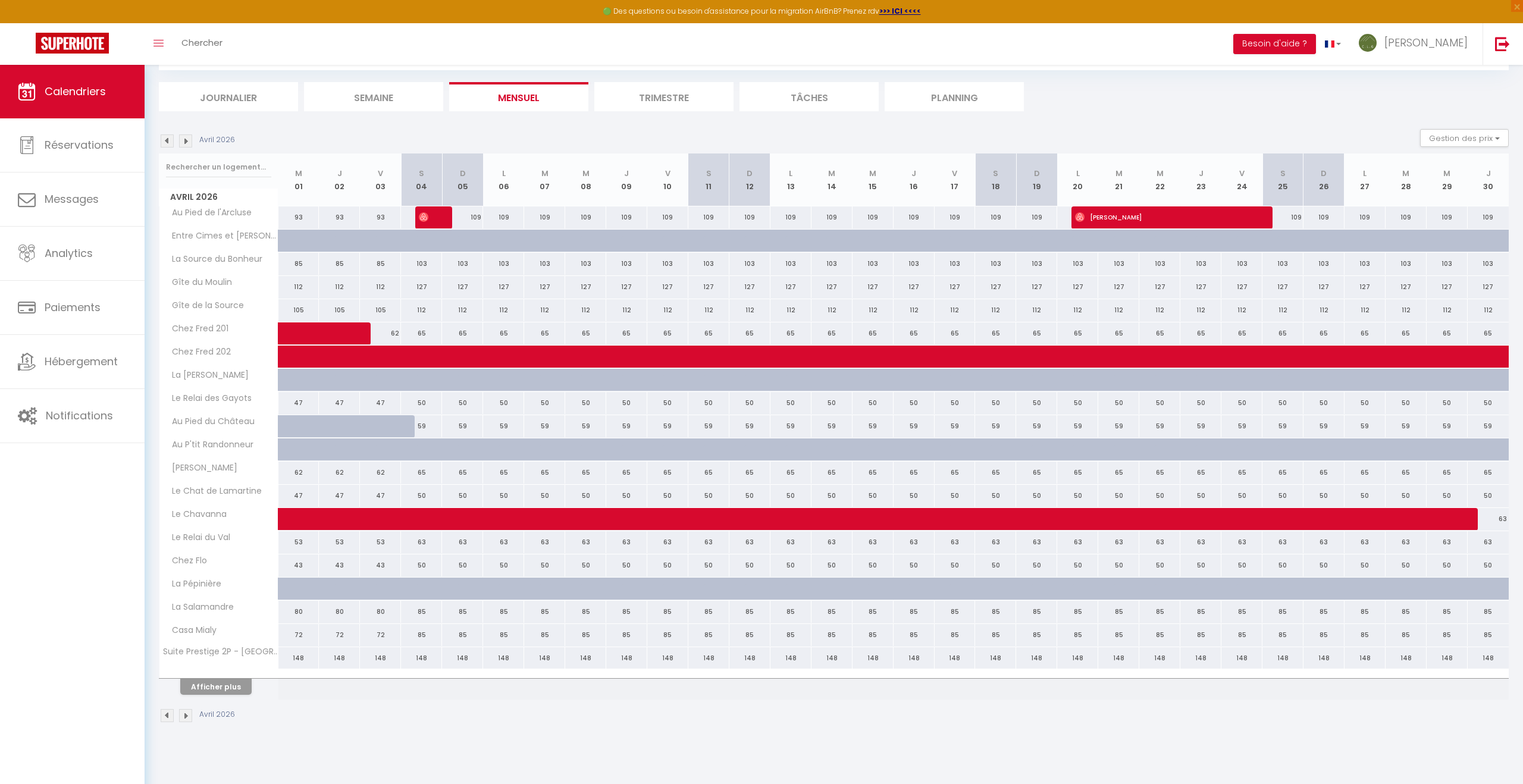
click at [168, 143] on img at bounding box center [167, 141] width 13 height 13
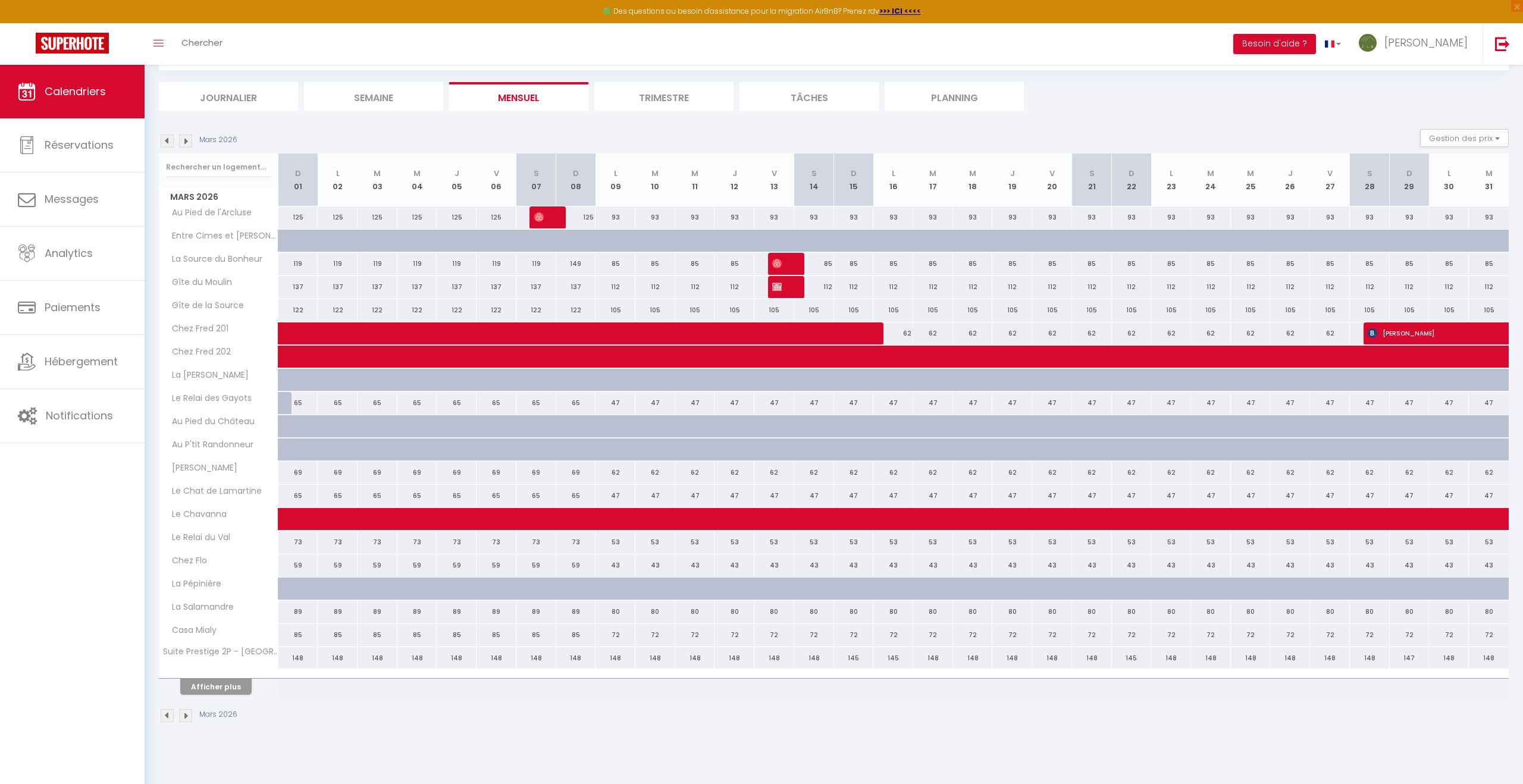
click at [168, 143] on img at bounding box center [167, 141] width 13 height 13
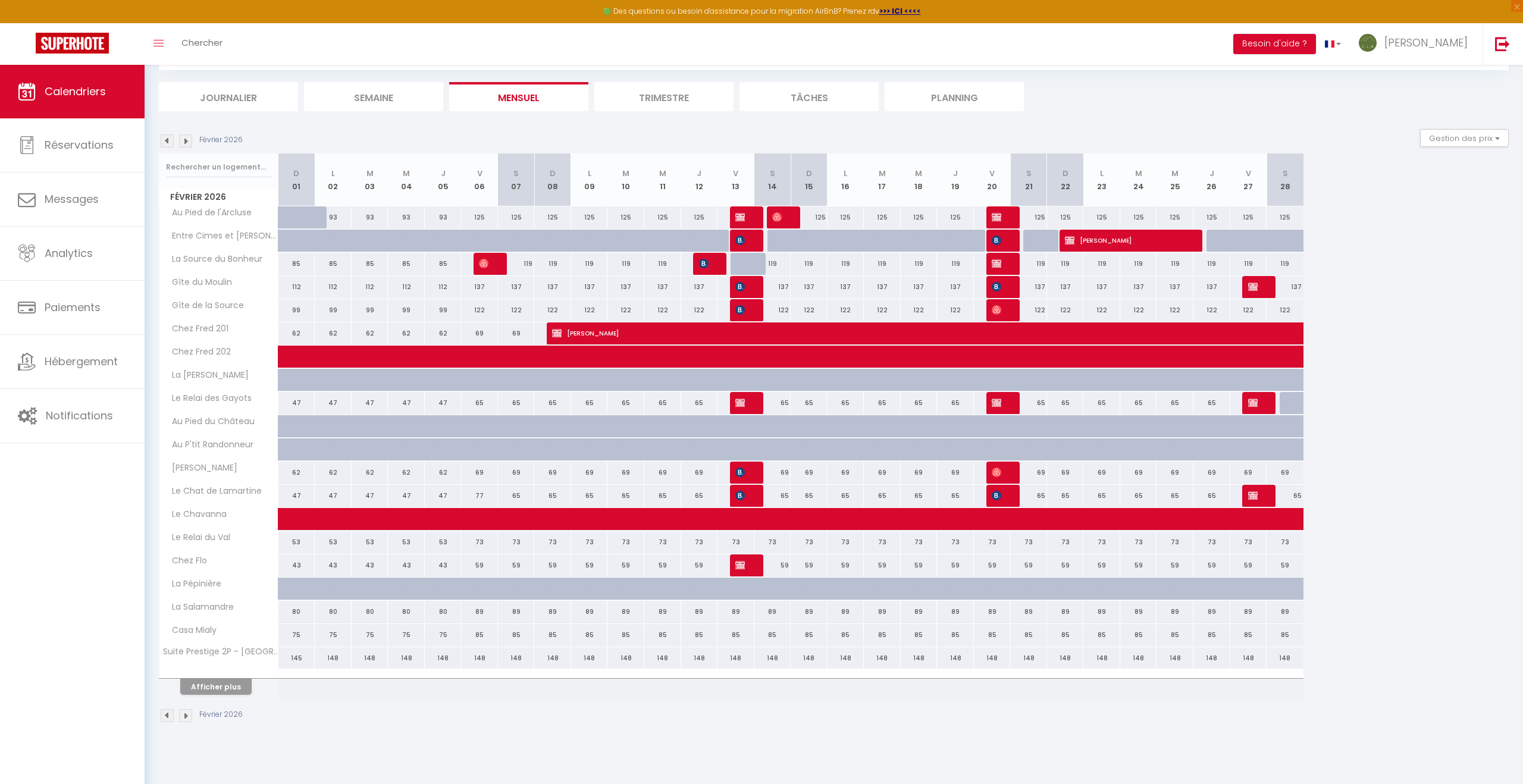
click at [168, 143] on img at bounding box center [167, 141] width 13 height 13
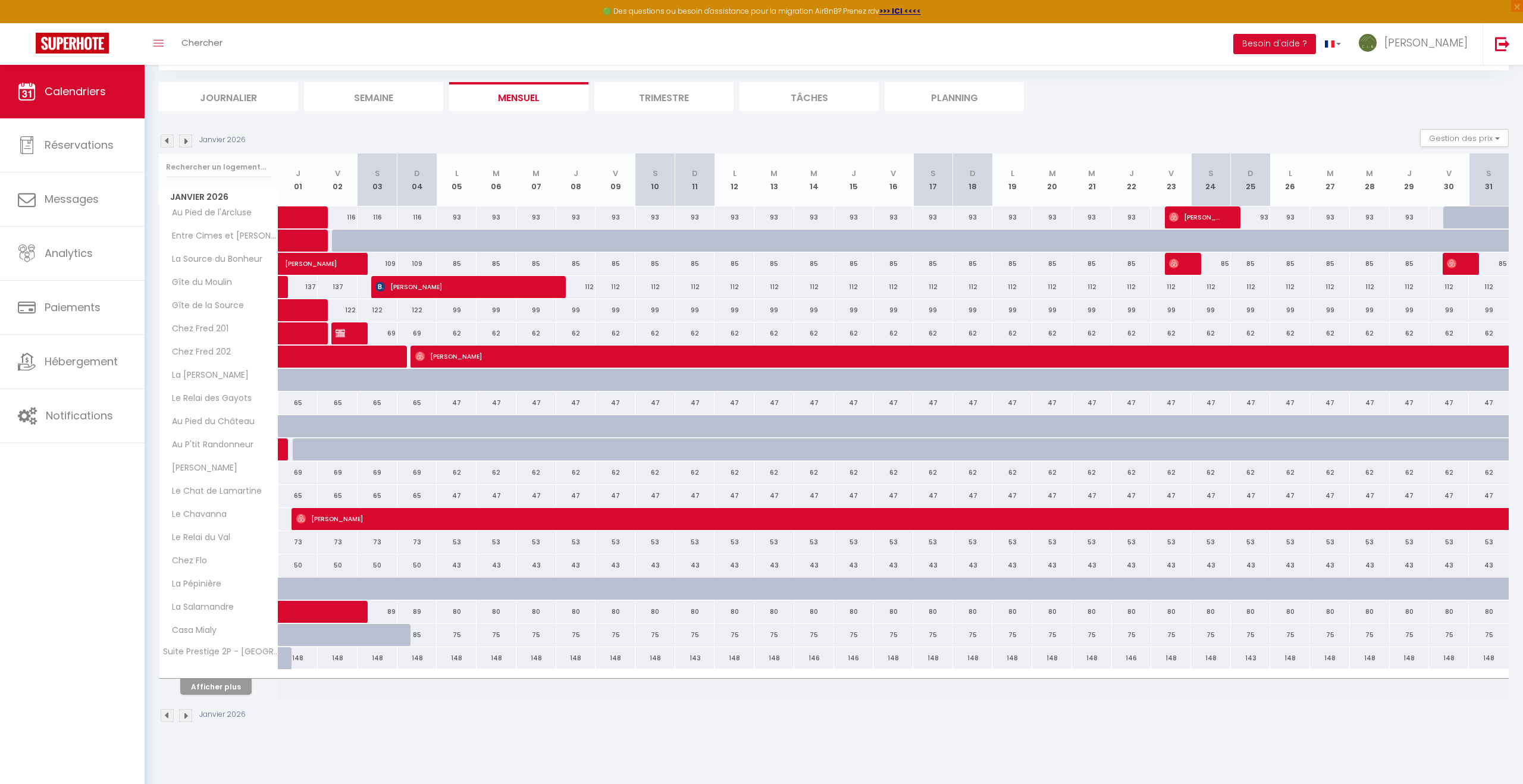
click at [168, 143] on img at bounding box center [167, 141] width 13 height 13
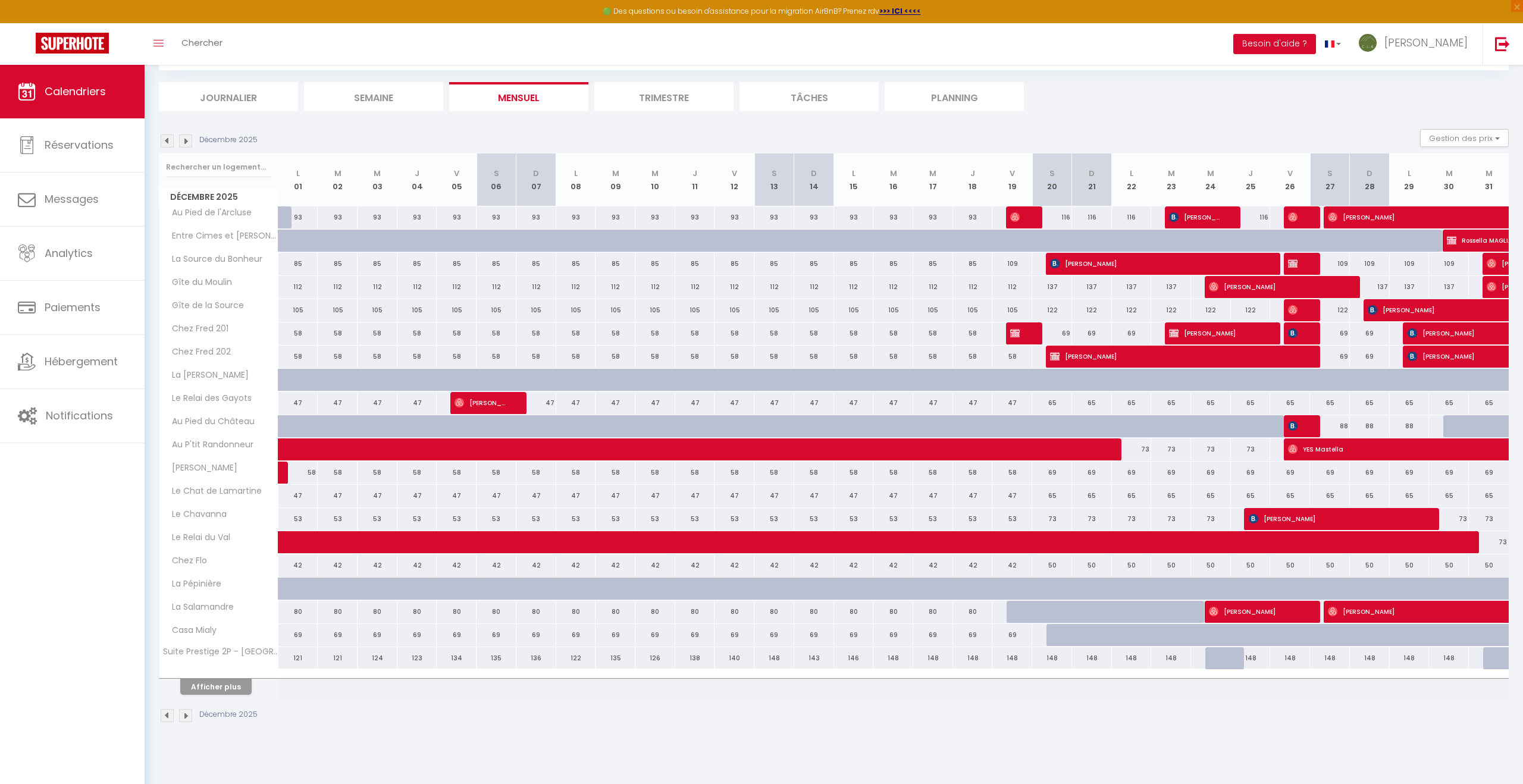
click at [168, 143] on img at bounding box center [167, 141] width 13 height 13
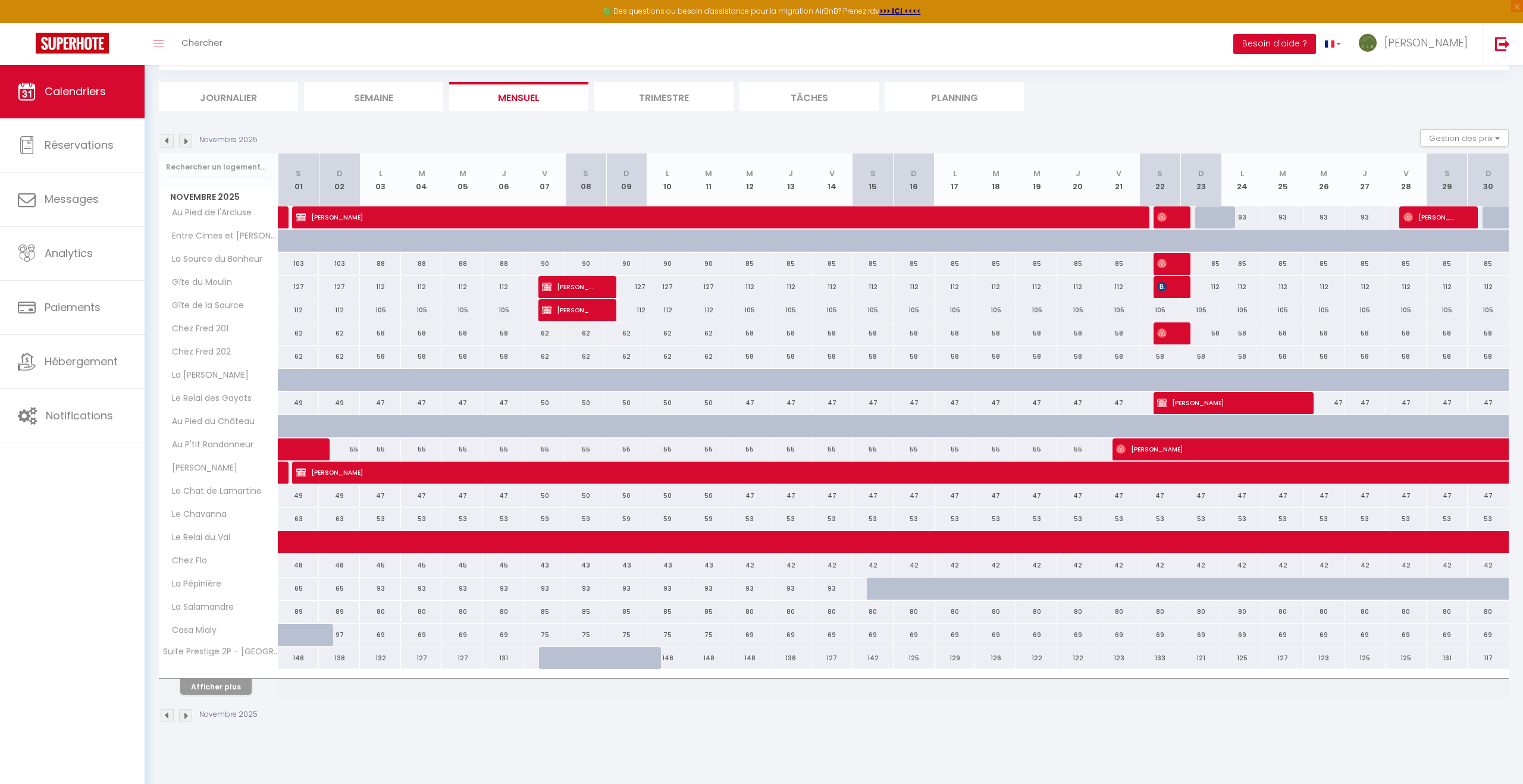
click at [183, 716] on img at bounding box center [186, 715] width 13 height 13
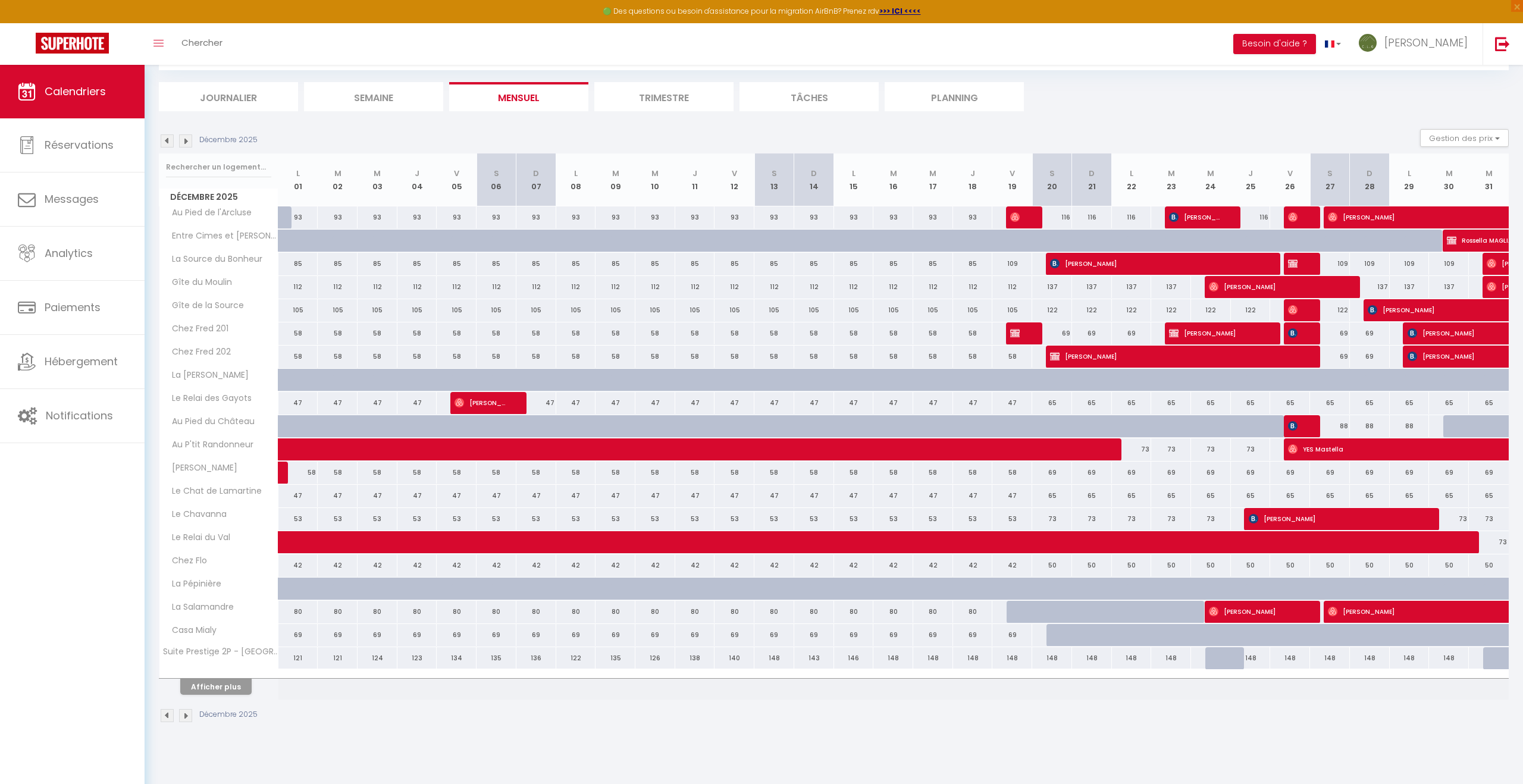
click at [170, 719] on img at bounding box center [167, 715] width 13 height 13
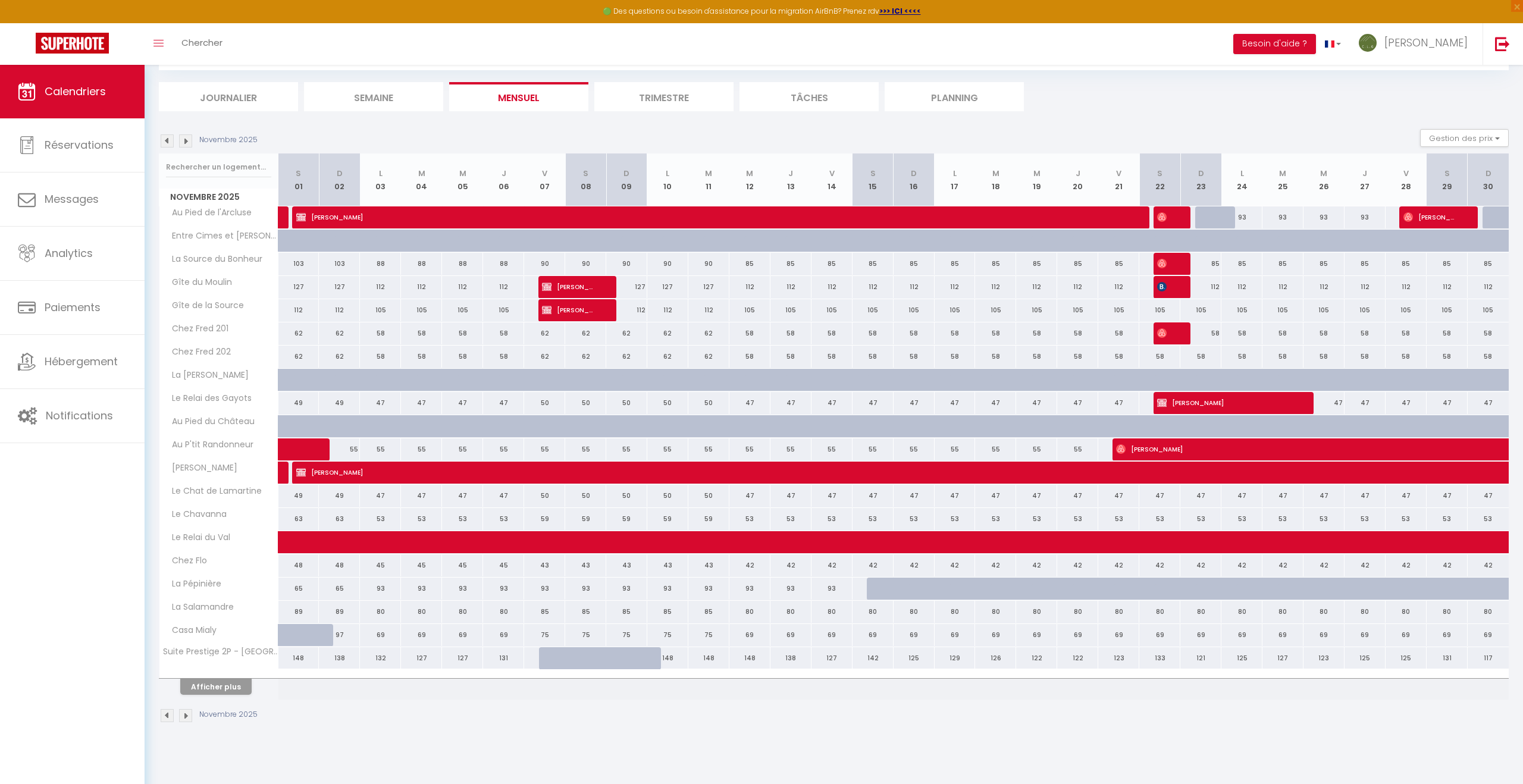
click at [170, 719] on img at bounding box center [167, 715] width 13 height 13
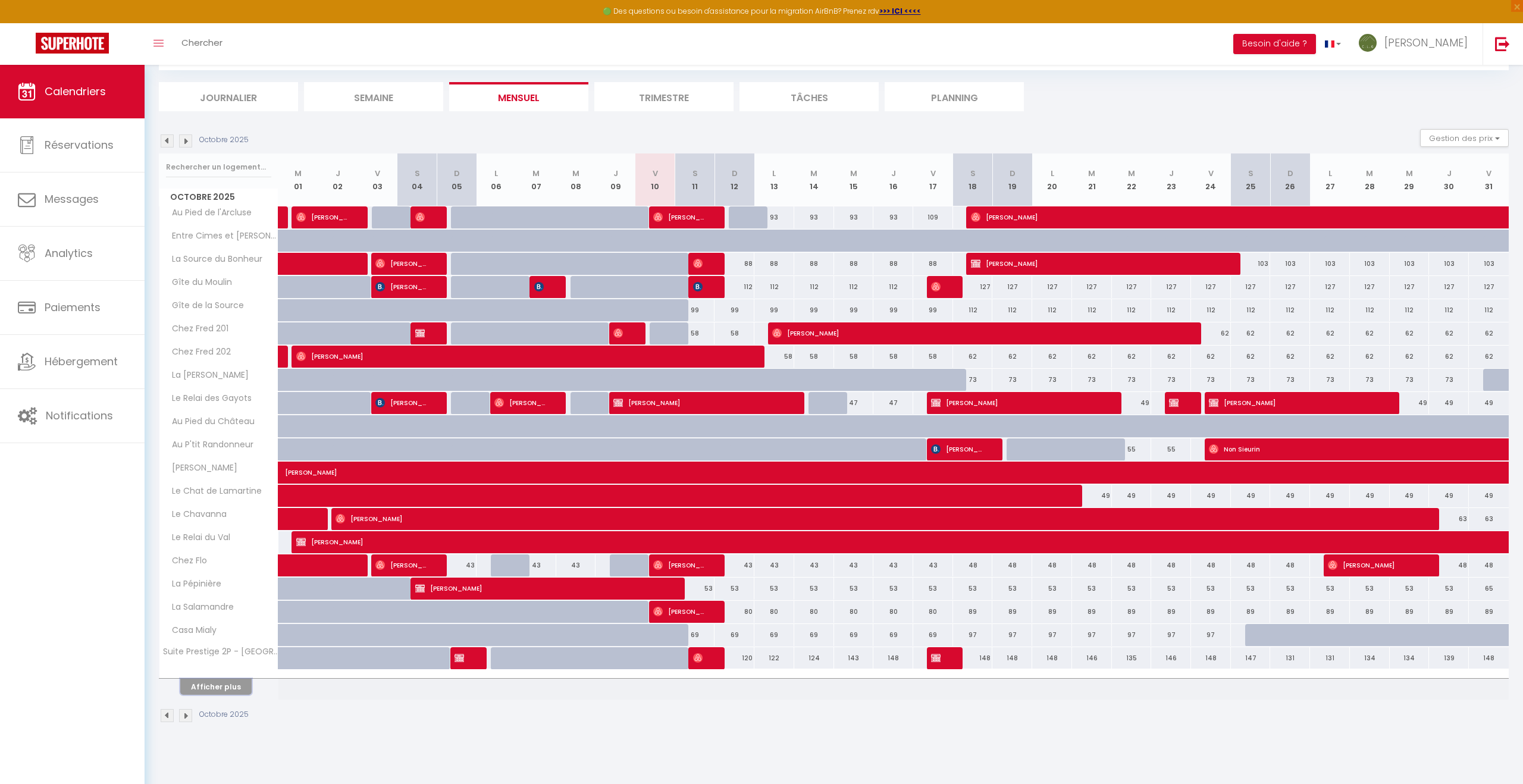
click at [215, 686] on button "Afficher plus" at bounding box center [216, 686] width 72 height 16
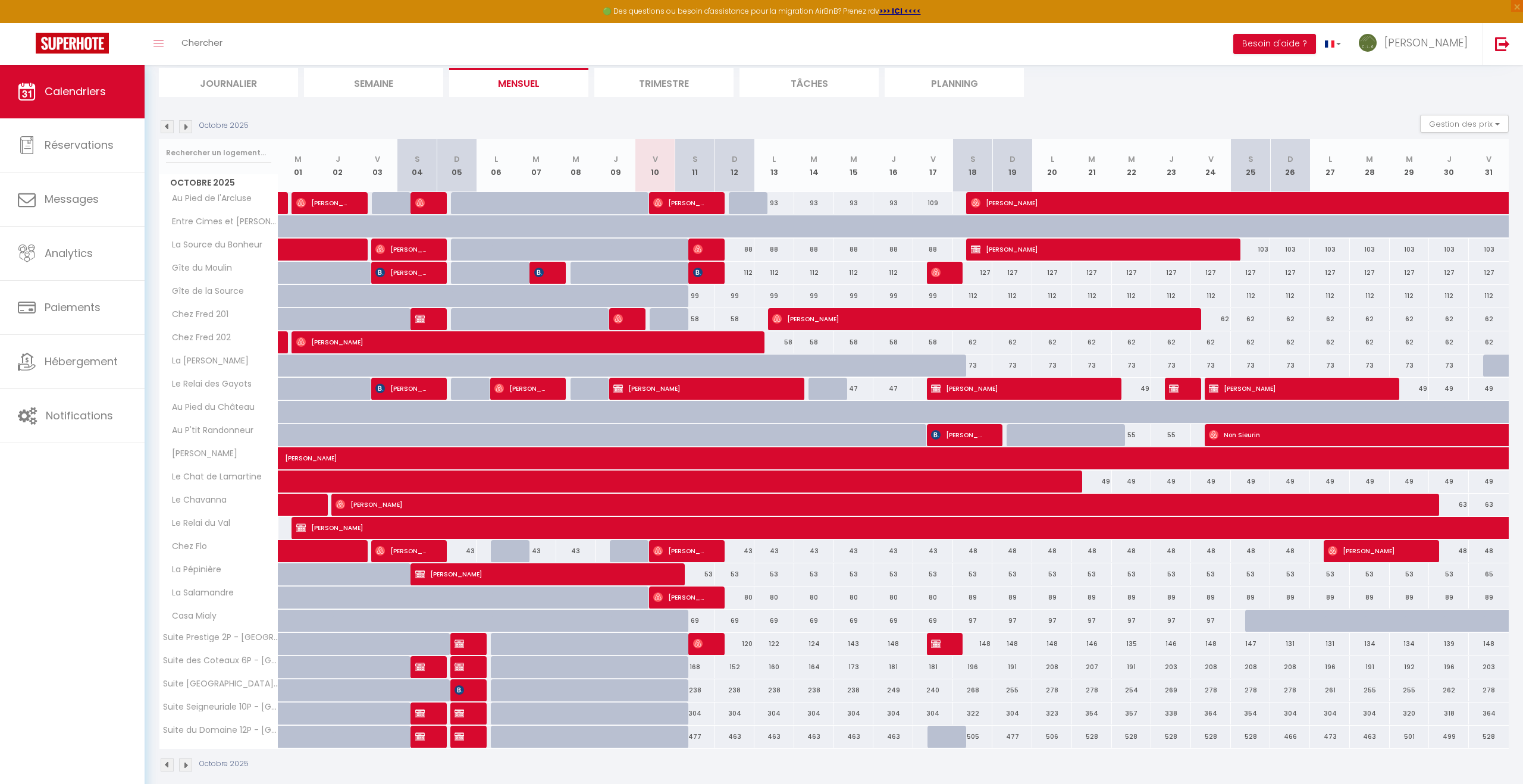
scroll to position [94, 0]
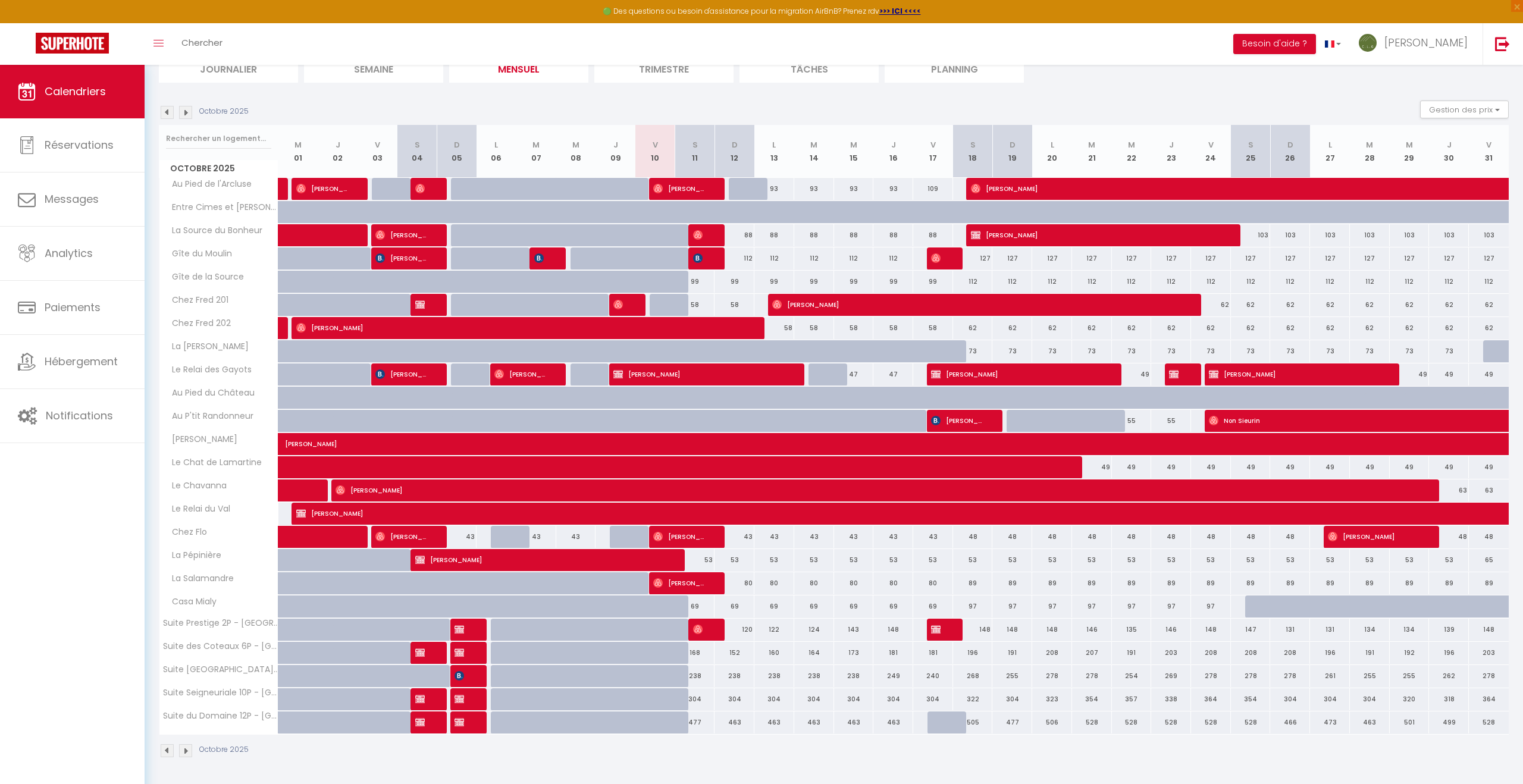
click at [185, 752] on img at bounding box center [186, 750] width 13 height 13
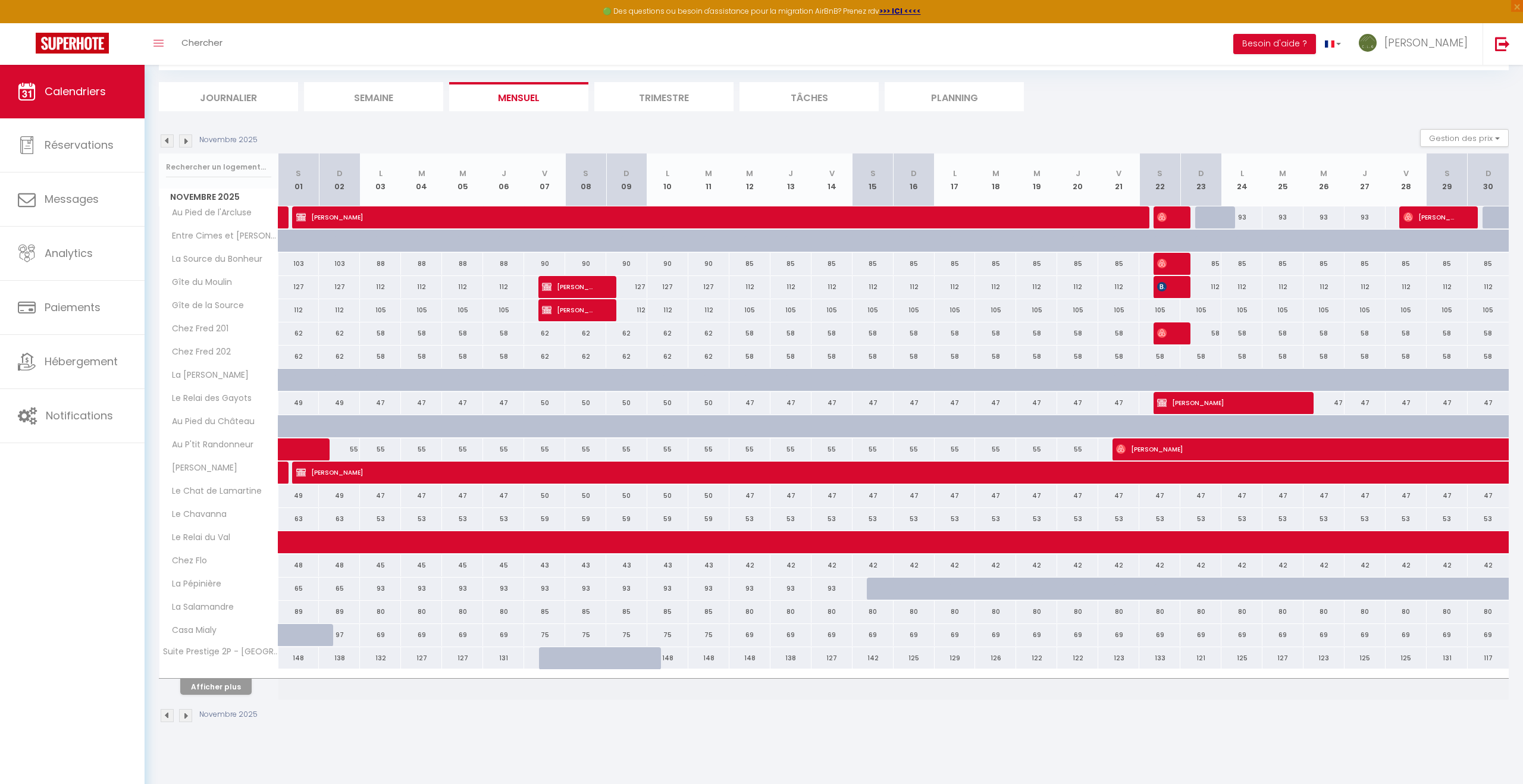
scroll to position [0, 0]
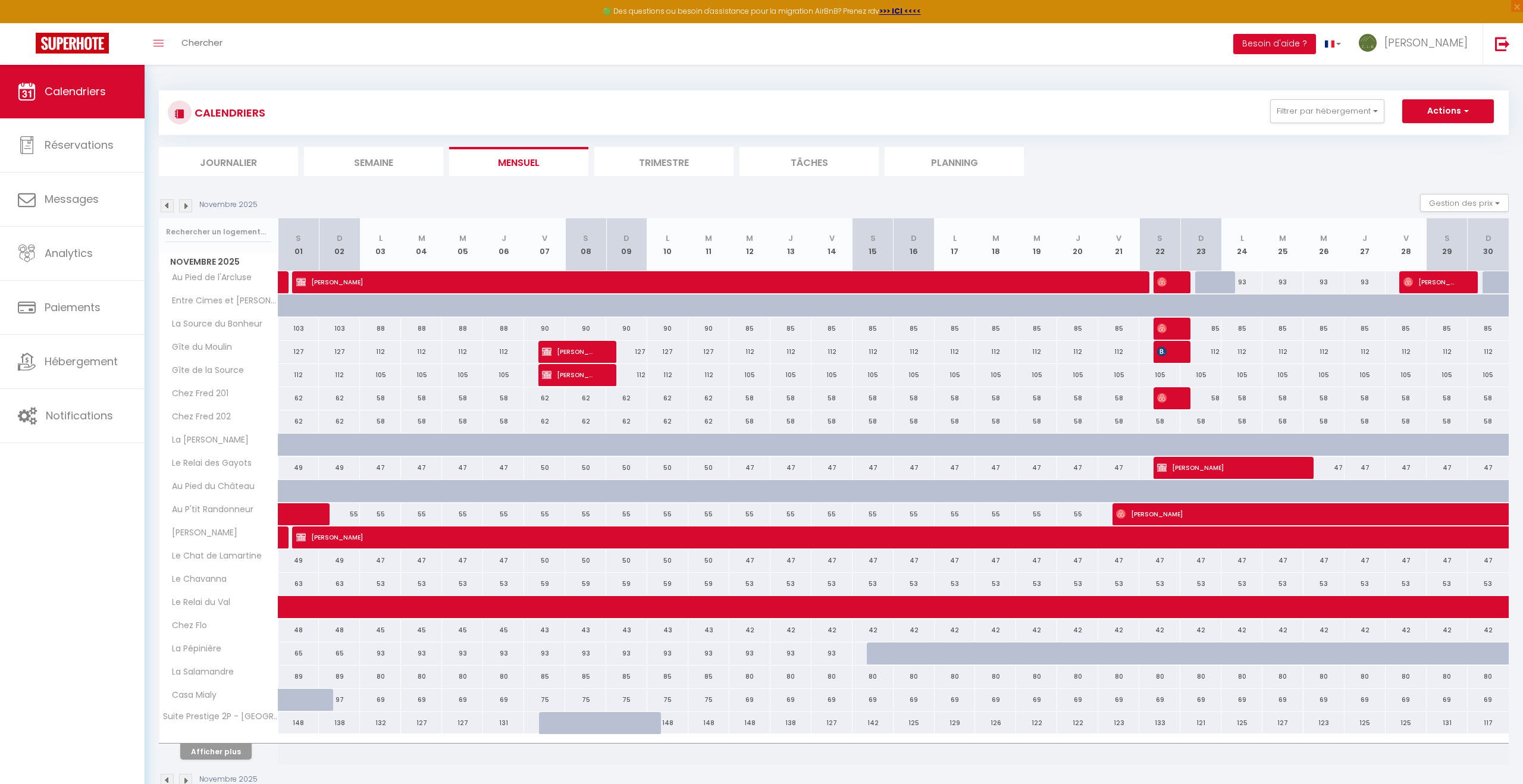
click at [186, 207] on img at bounding box center [186, 205] width 13 height 13
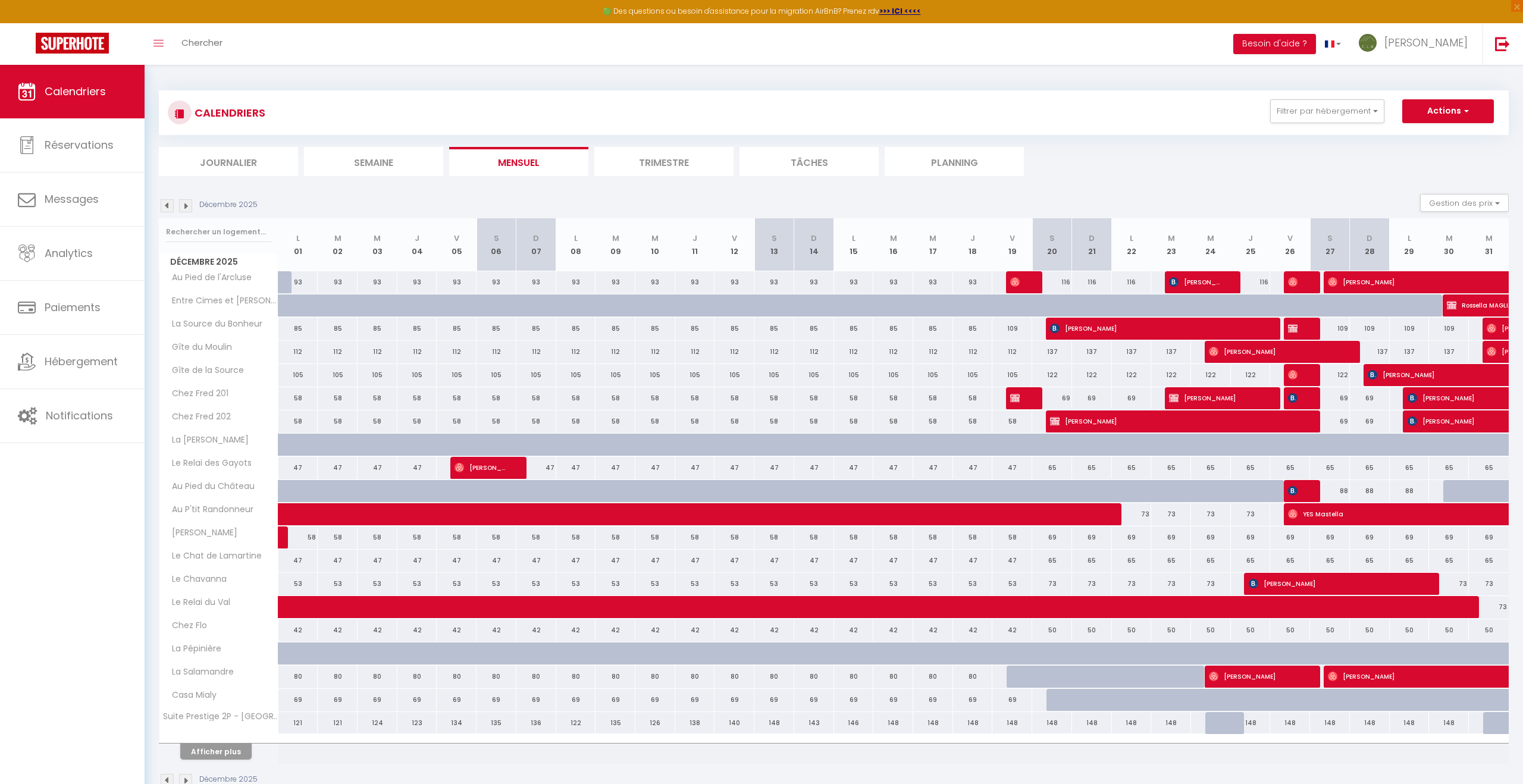
click at [186, 207] on img at bounding box center [186, 205] width 13 height 13
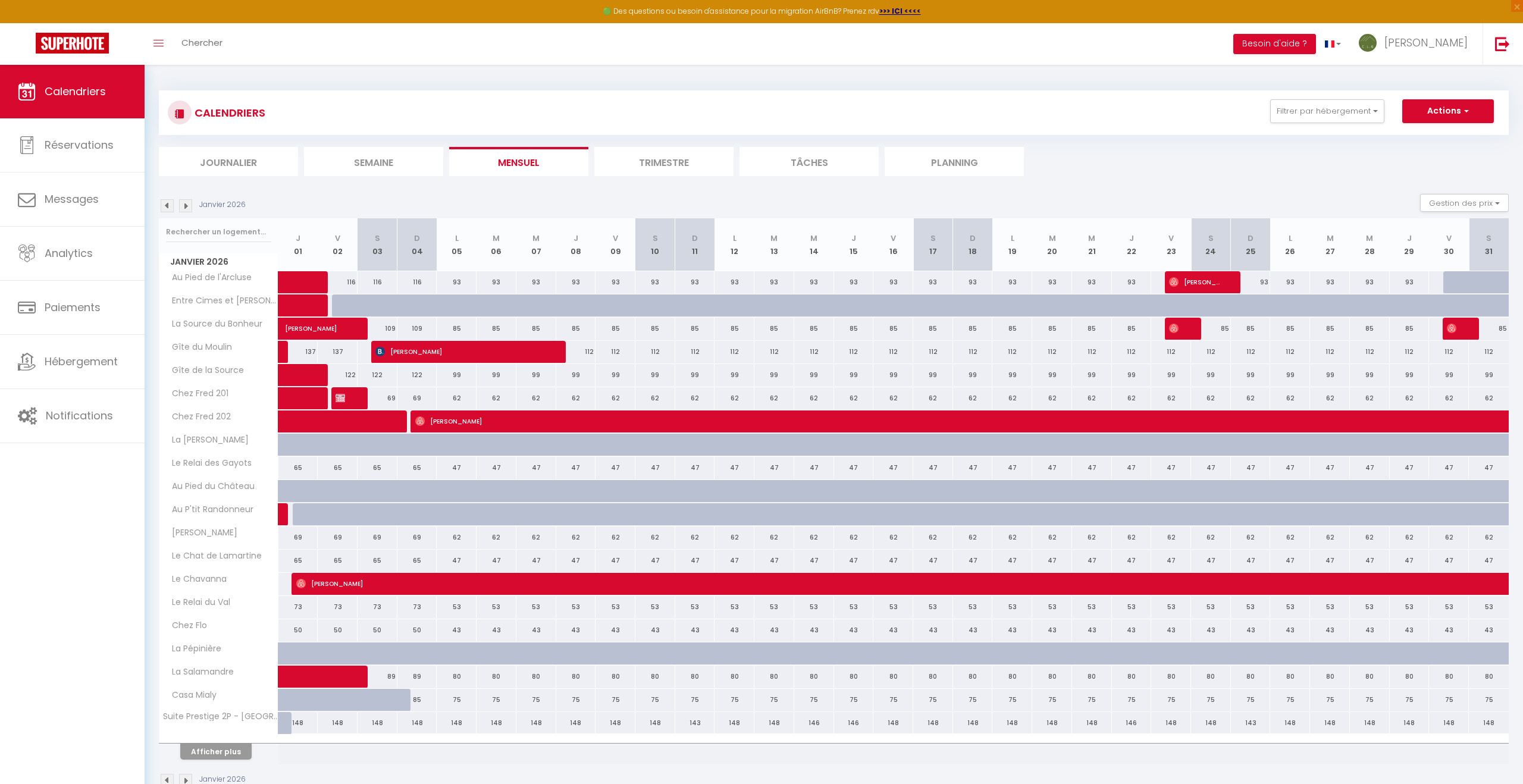
click at [186, 207] on img at bounding box center [186, 205] width 13 height 13
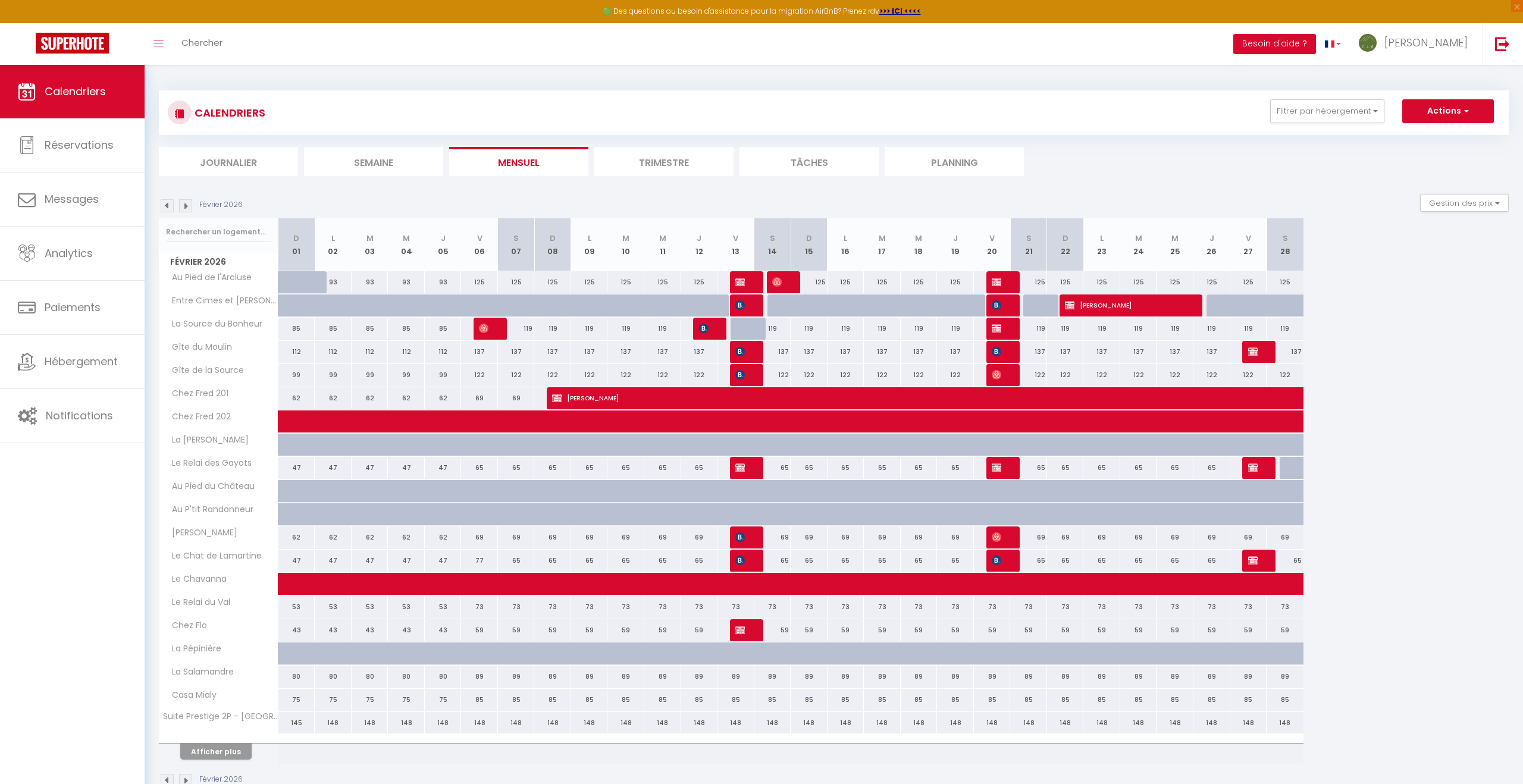
click at [186, 207] on img at bounding box center [186, 205] width 13 height 13
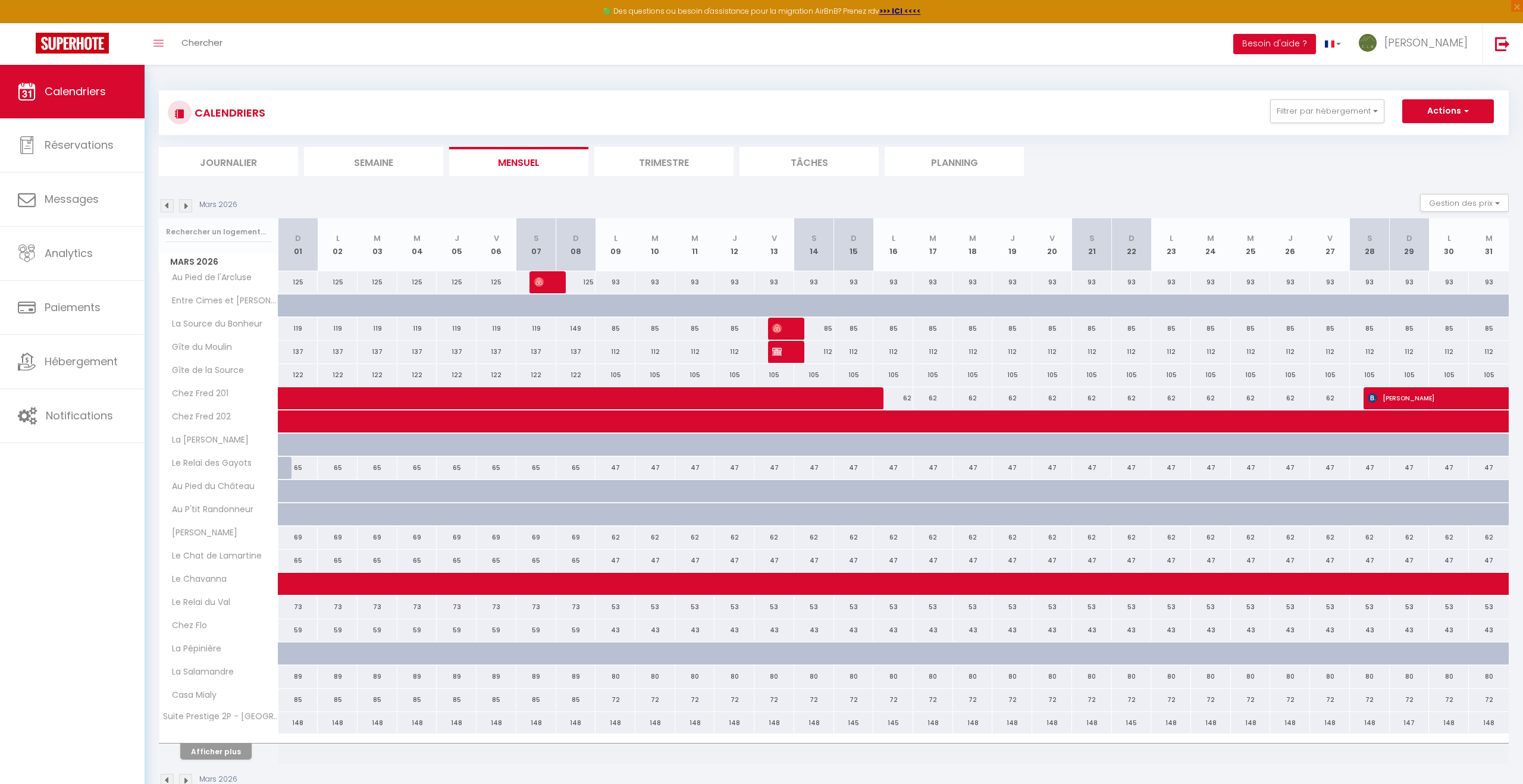
click at [186, 207] on img at bounding box center [186, 205] width 13 height 13
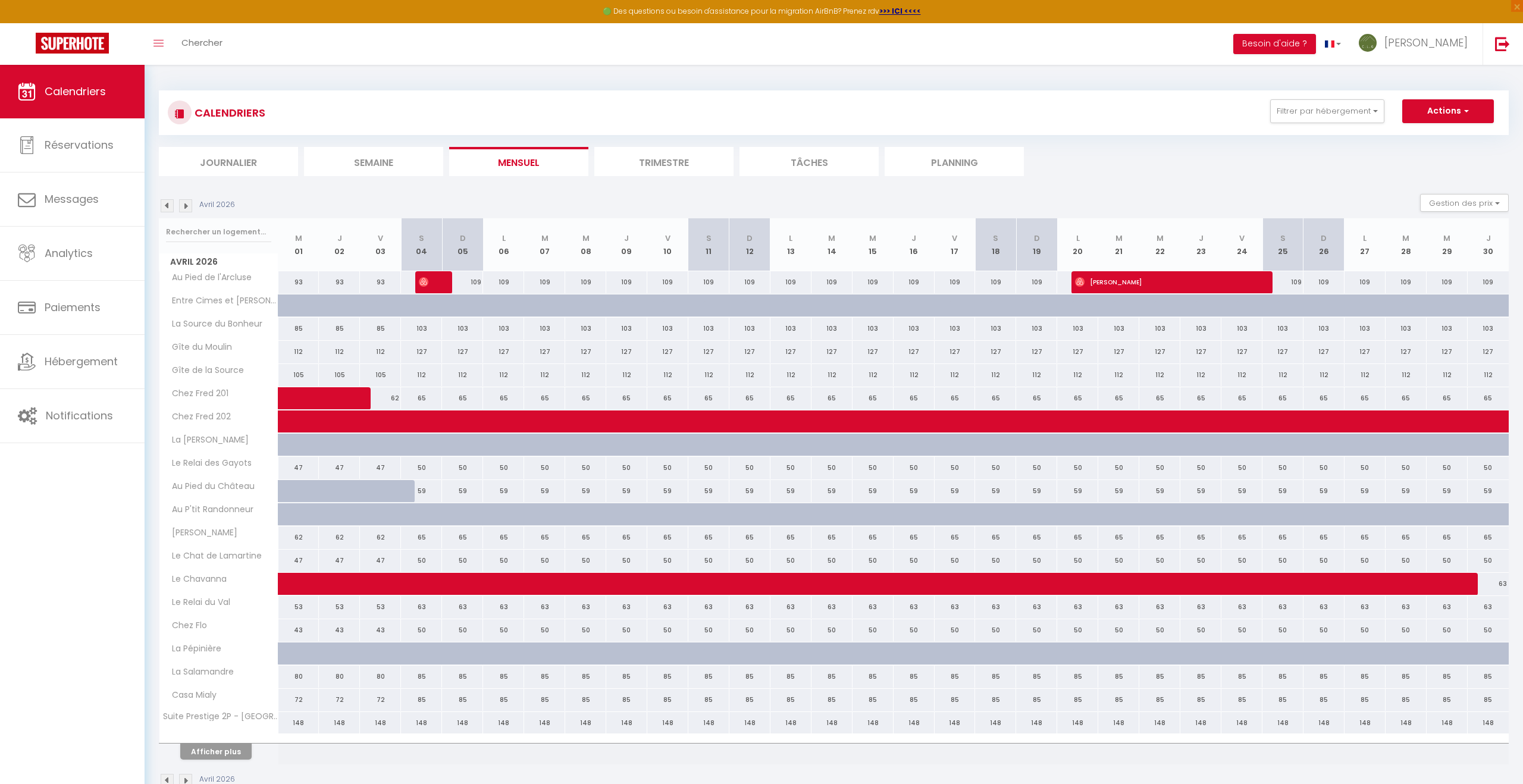
click at [186, 207] on img at bounding box center [186, 205] width 13 height 13
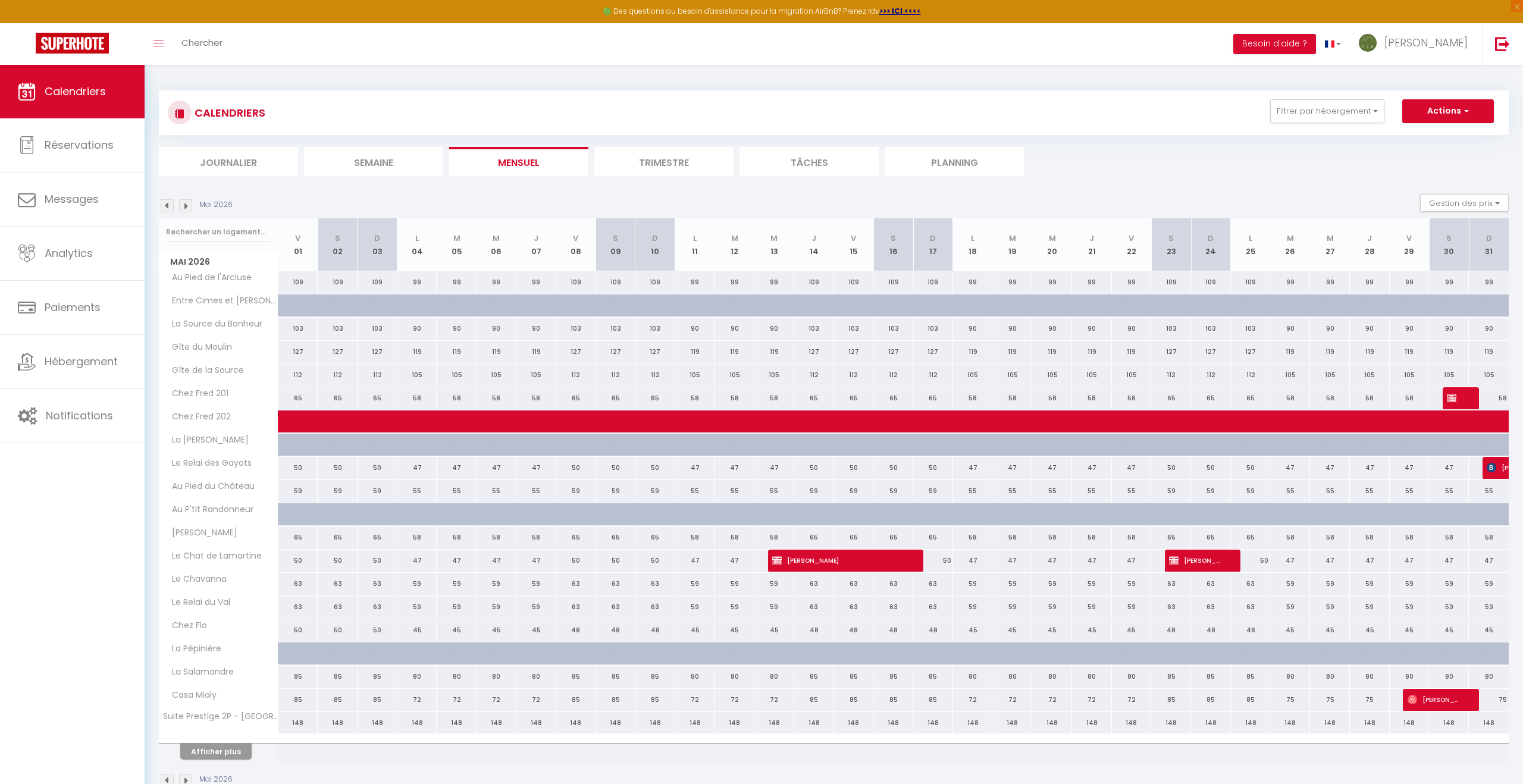
click at [186, 207] on img at bounding box center [186, 205] width 13 height 13
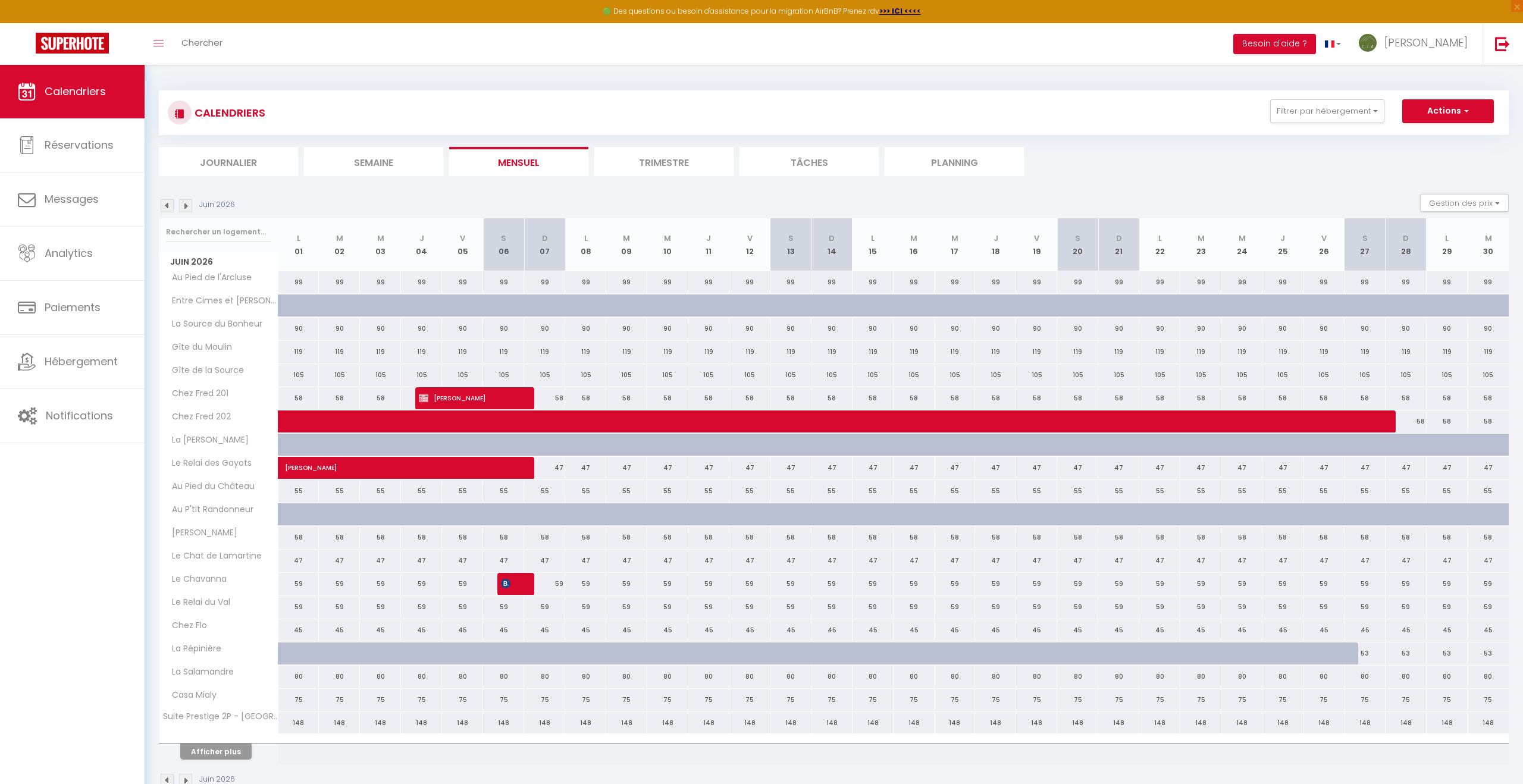
click at [186, 207] on img at bounding box center [186, 205] width 13 height 13
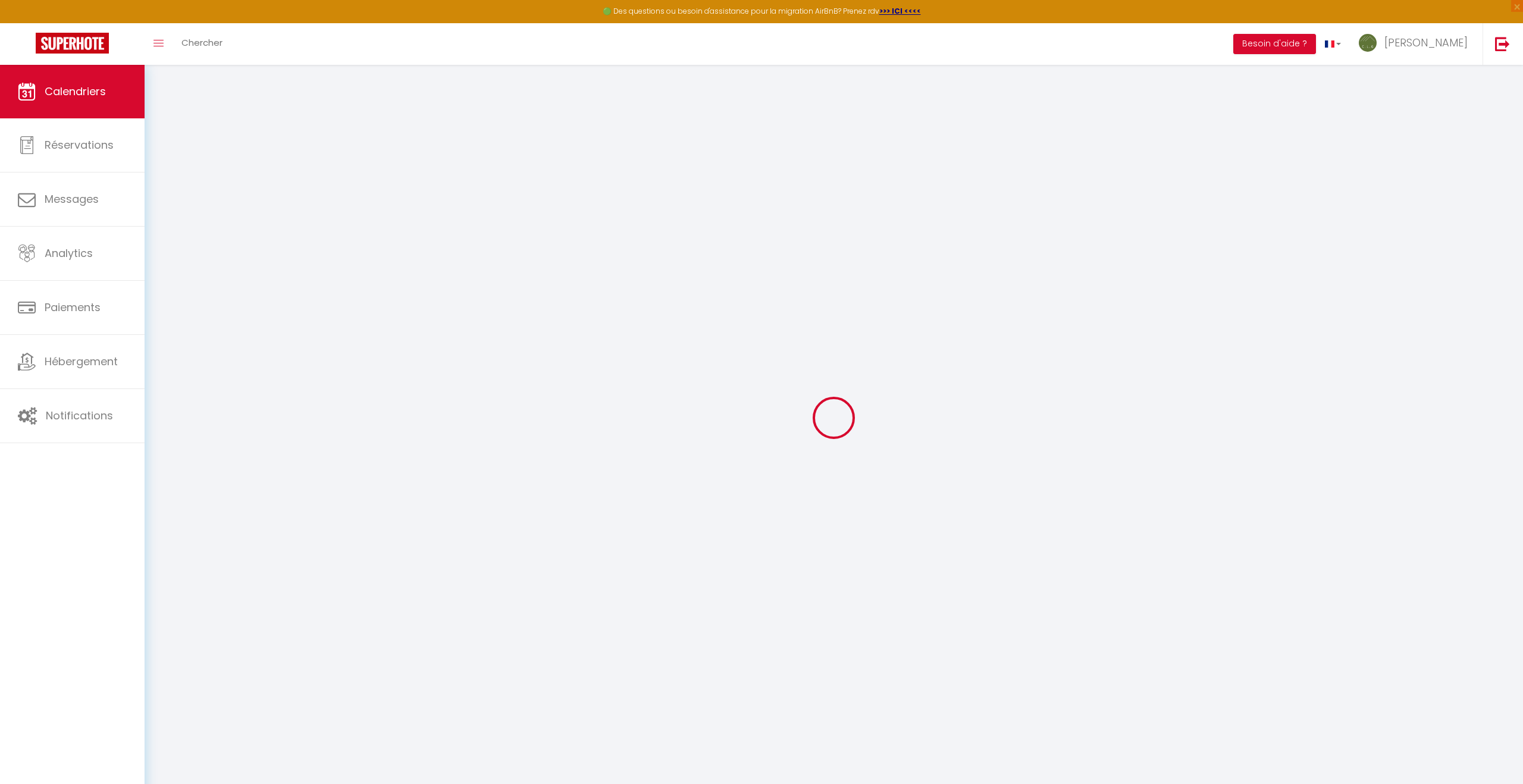
select select
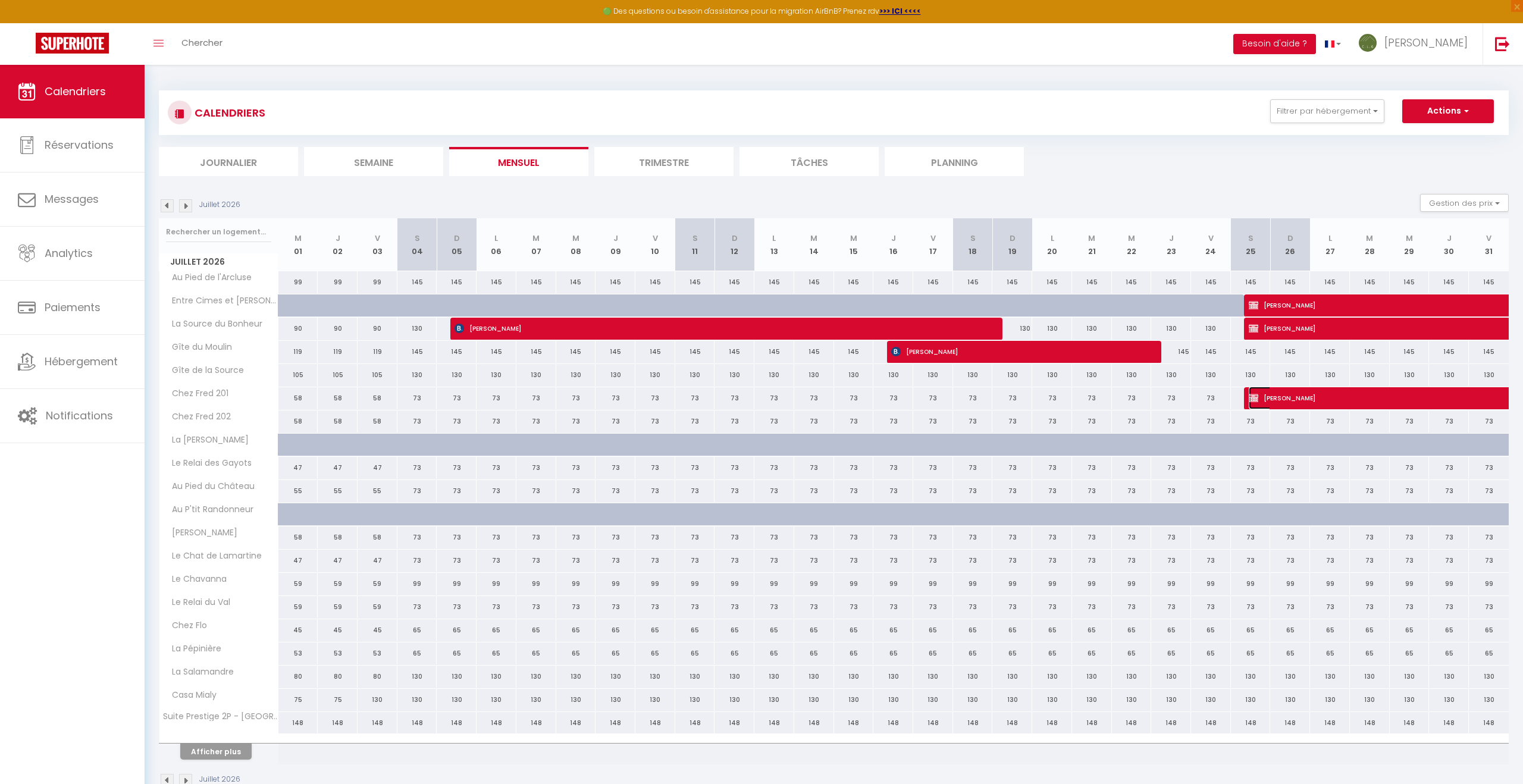
click at [1292, 398] on span "[PERSON_NAME]" at bounding box center [1358, 398] width 219 height 23
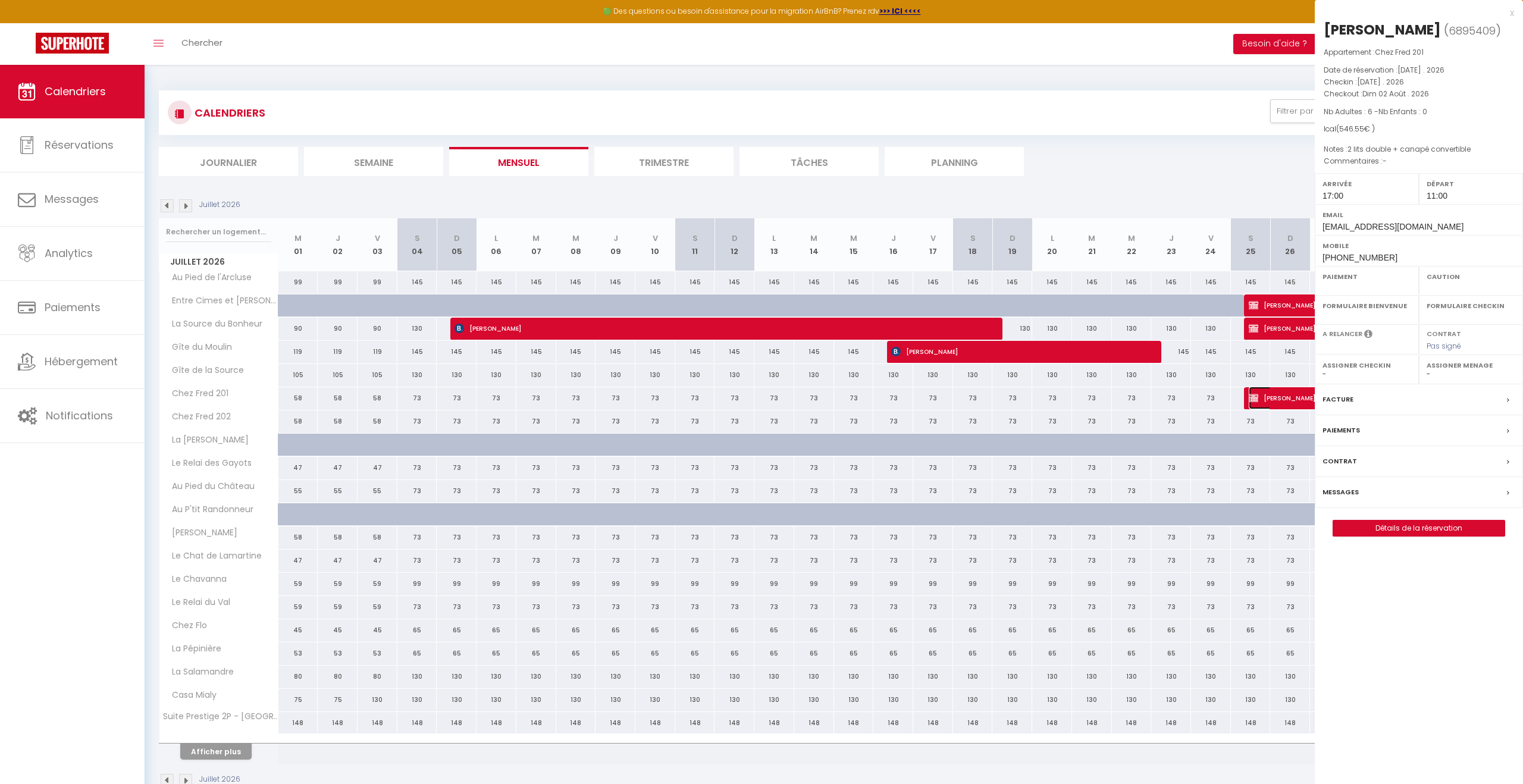
select select "OK"
select select "KO"
select select "0"
select select "1"
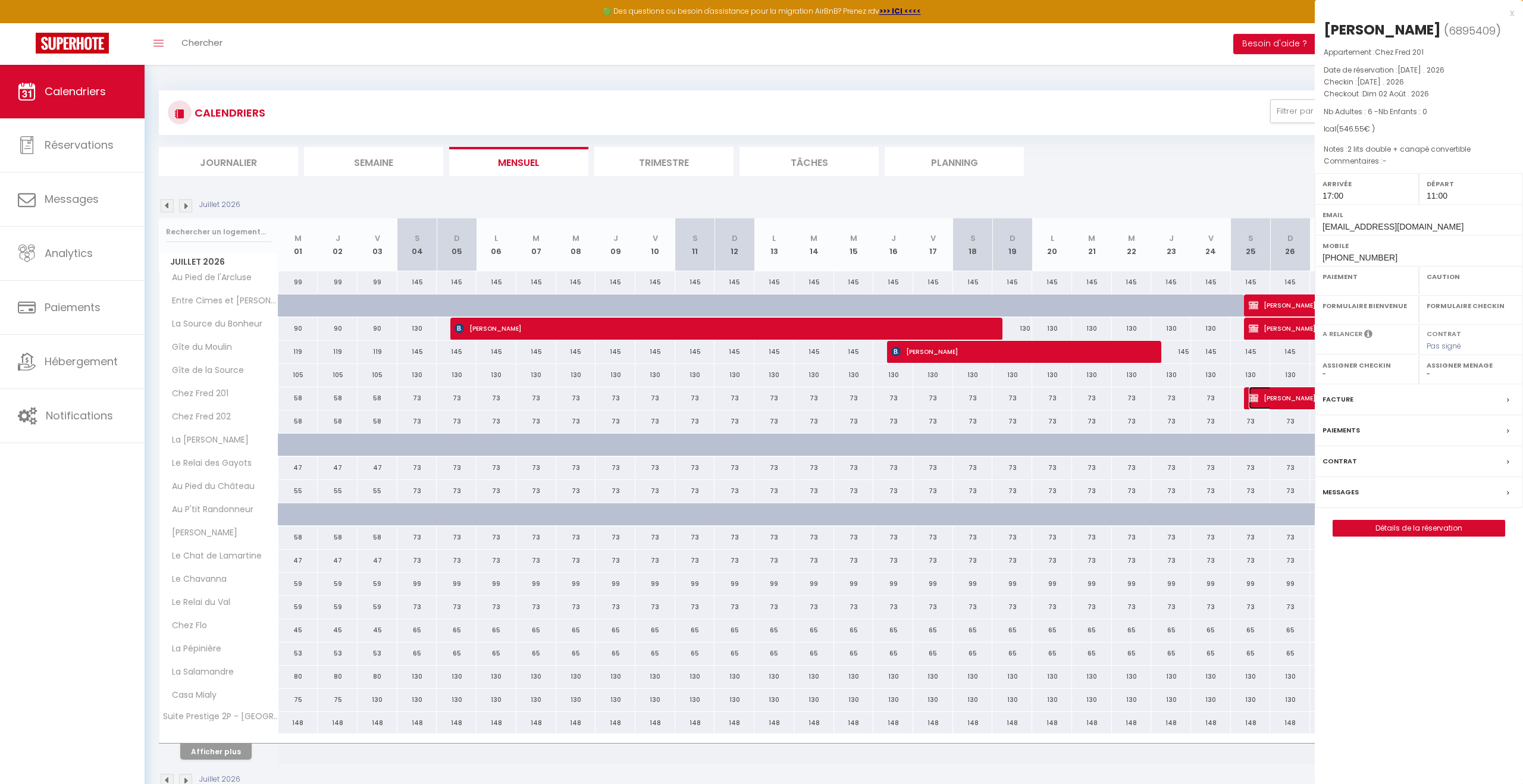
select select
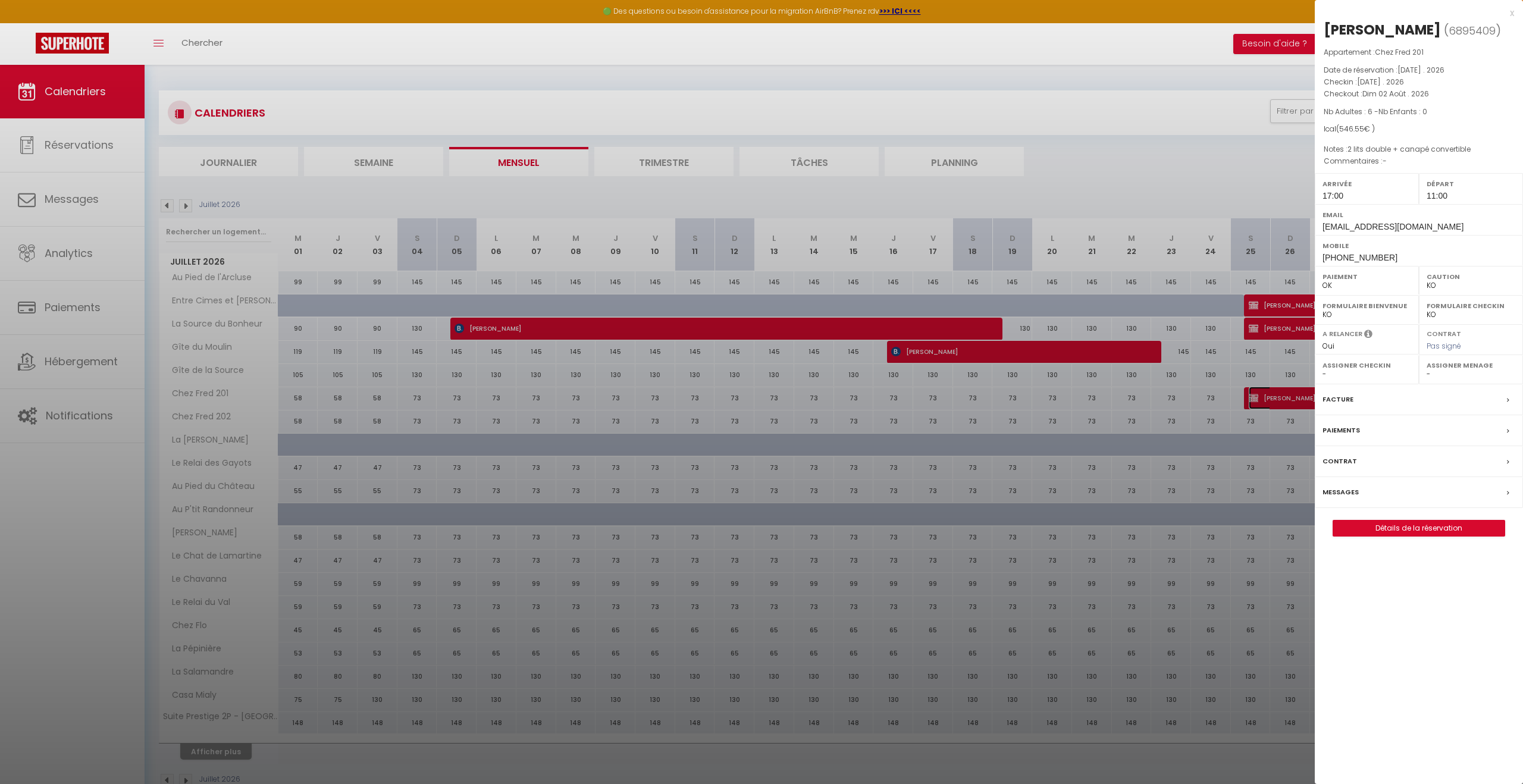
scroll to position [1, 0]
click at [1272, 182] on div at bounding box center [761, 392] width 1523 height 784
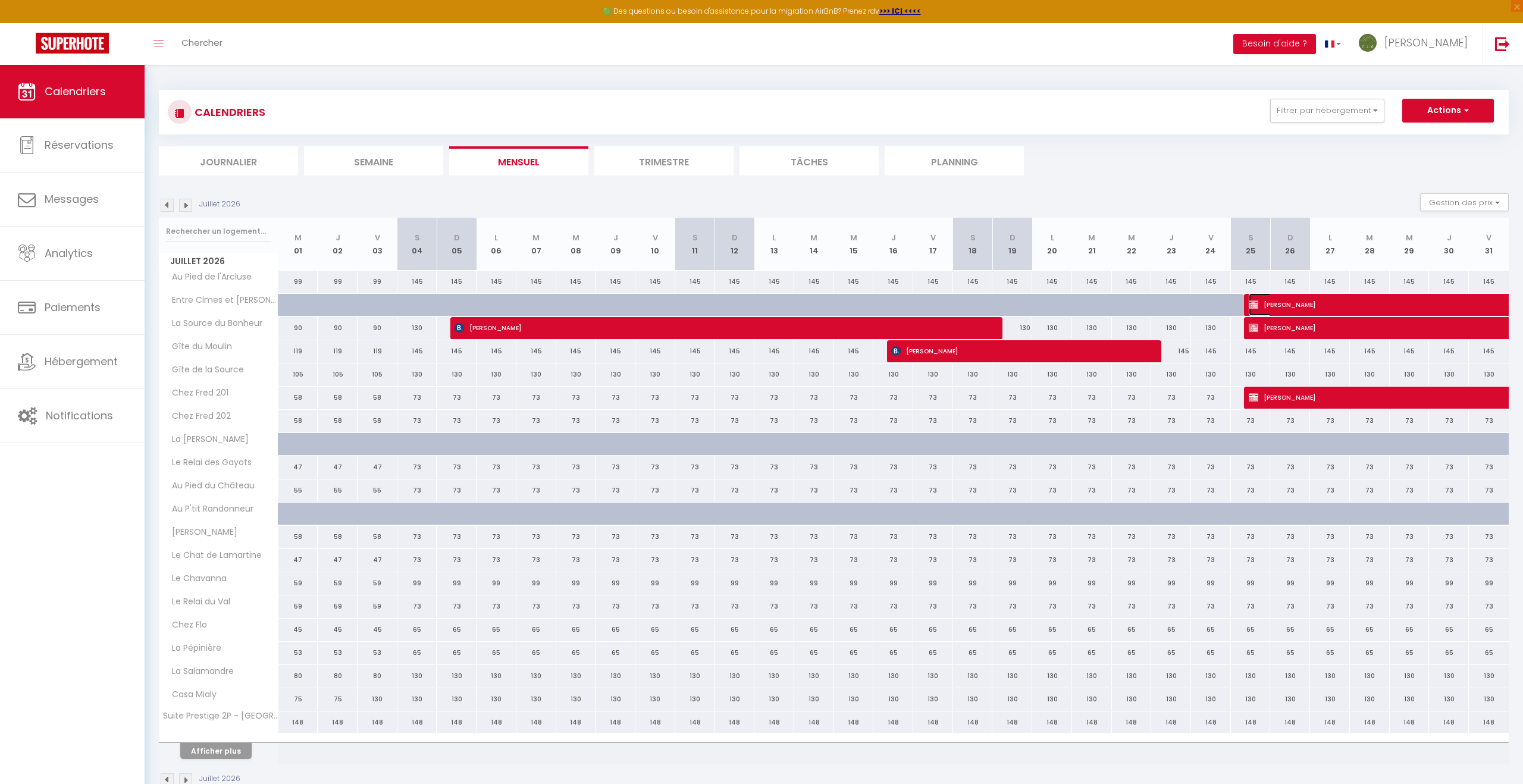
click at [1306, 302] on span "[PERSON_NAME]" at bounding box center [1358, 304] width 219 height 23
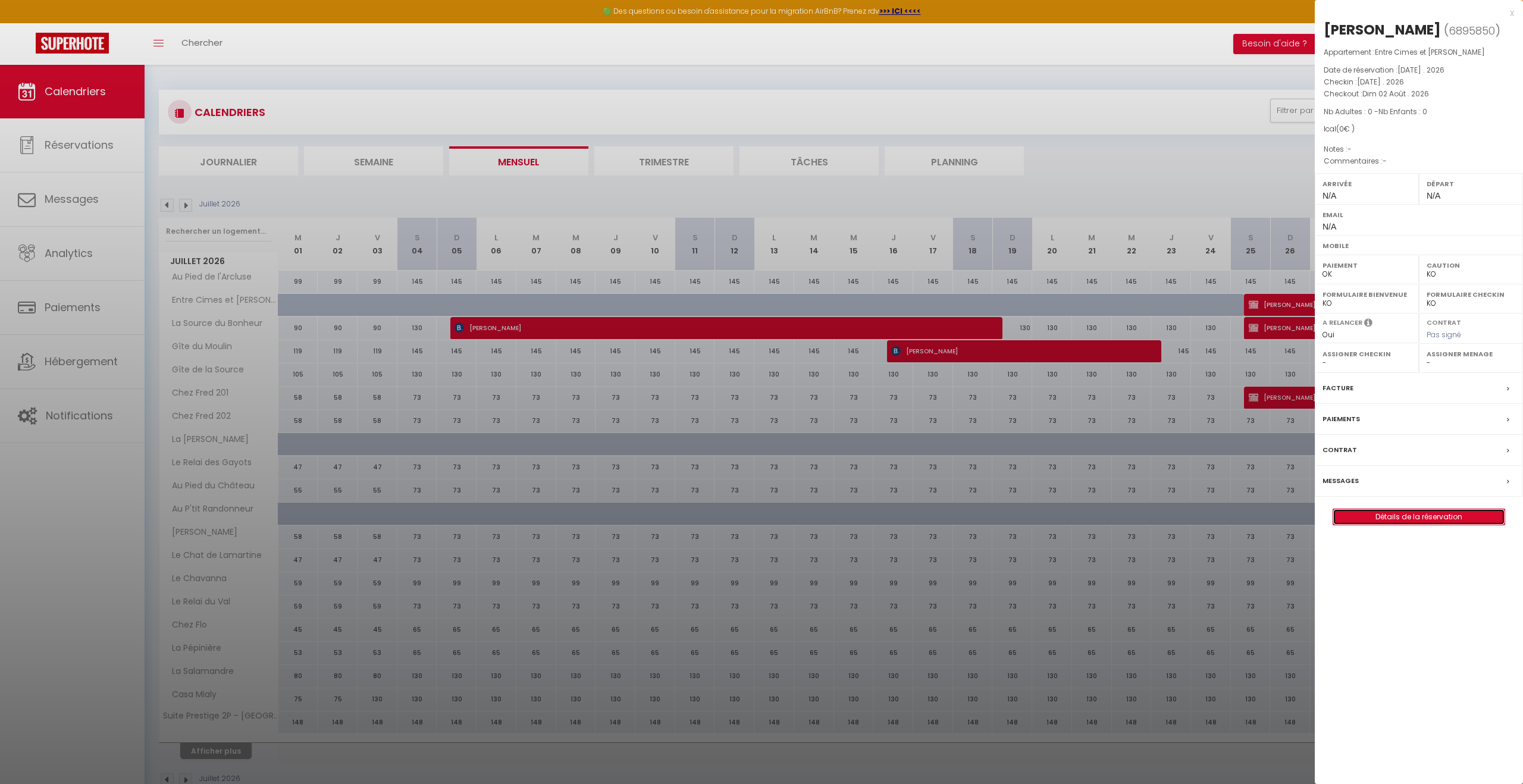
click at [1419, 525] on link "Détails de la réservation" at bounding box center [1420, 517] width 172 height 15
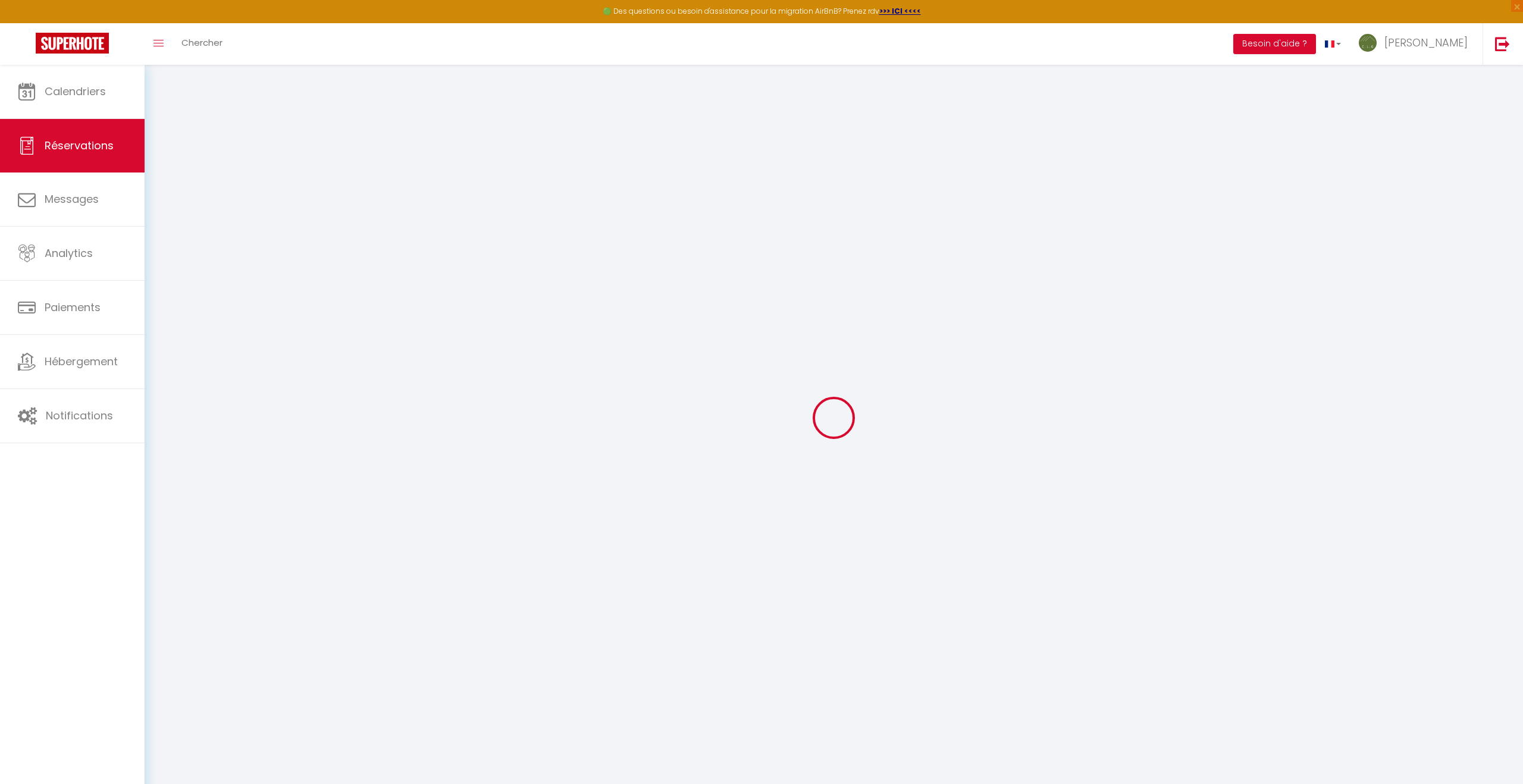
type input "delachenal"
type input "[PERSON_NAME]"
select select
select select "64166"
select select "1"
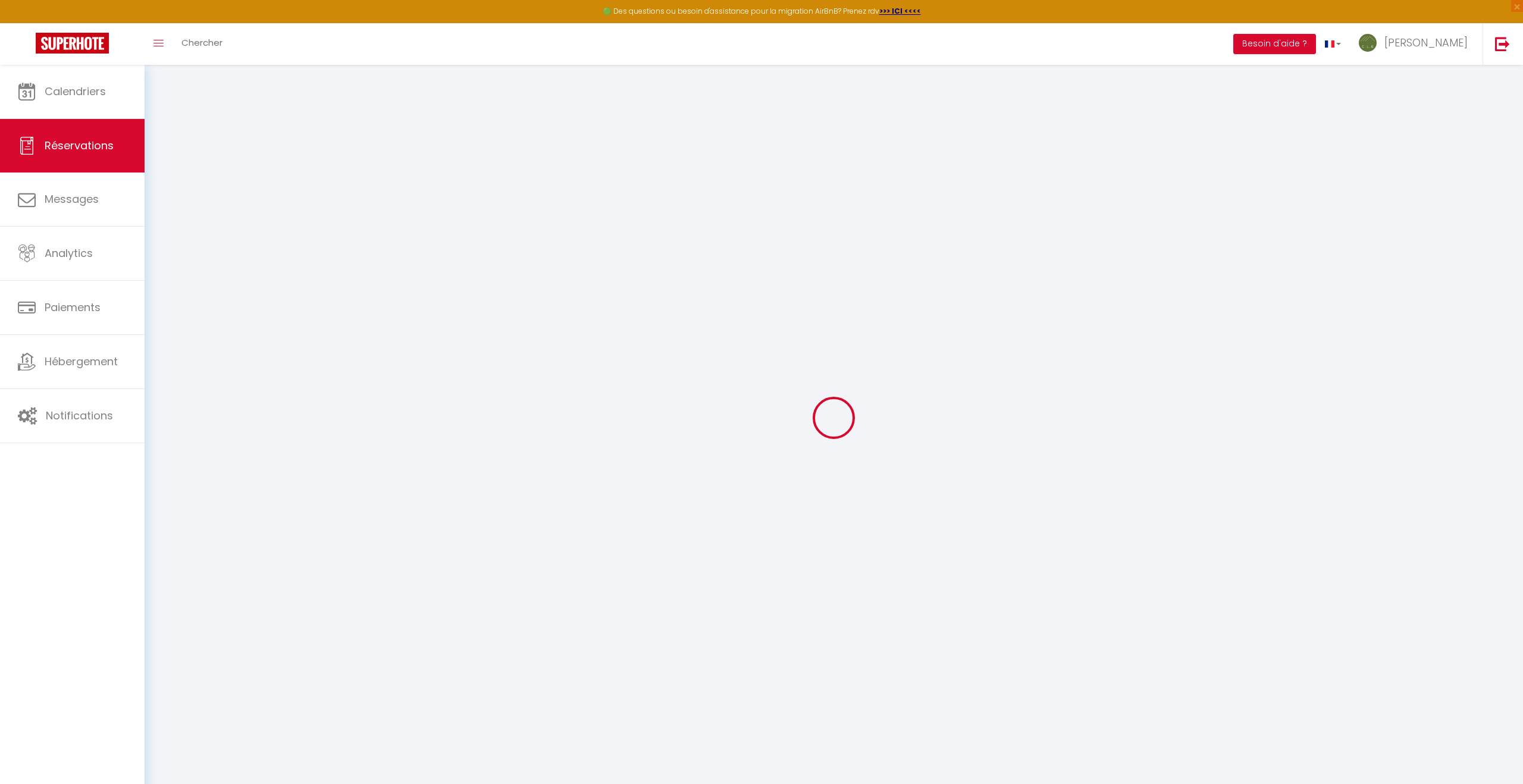
type input "[DATE]"
select select
type input "Dim 02 Août 2026"
select select
type input "0"
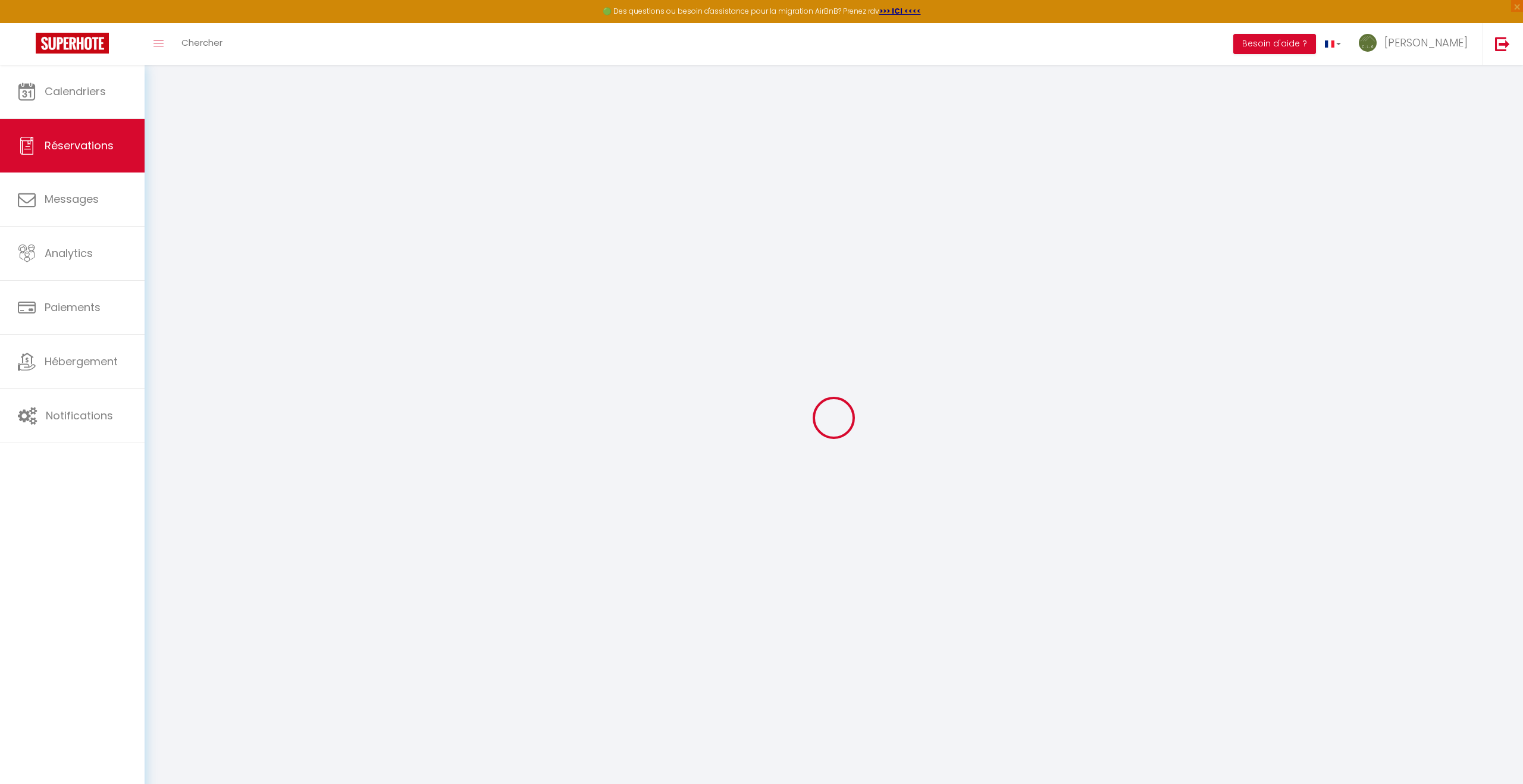
select select "12"
select select
checkbox input "false"
type input "0"
select select "73"
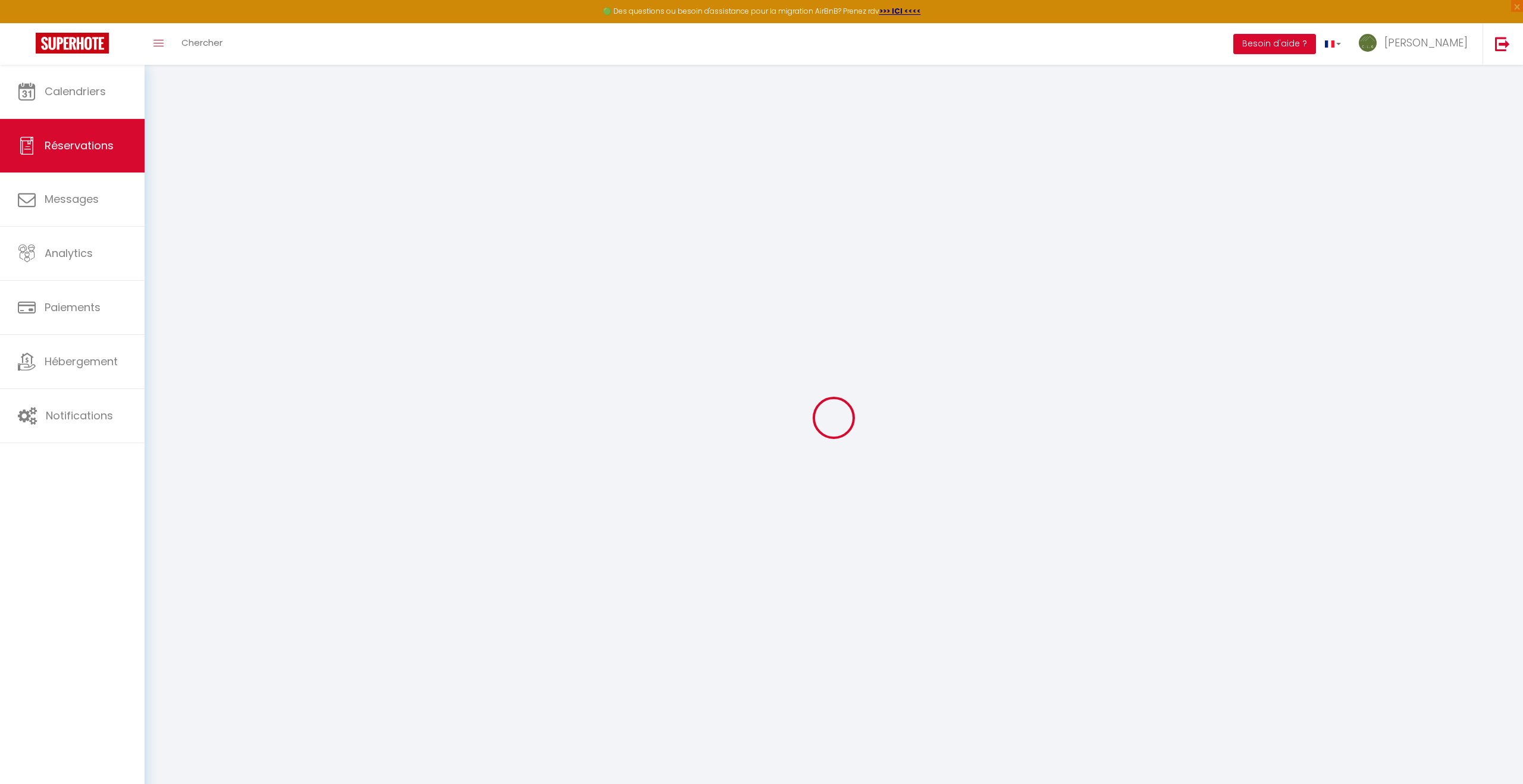
type input "80"
type input "54"
type input "0"
select select
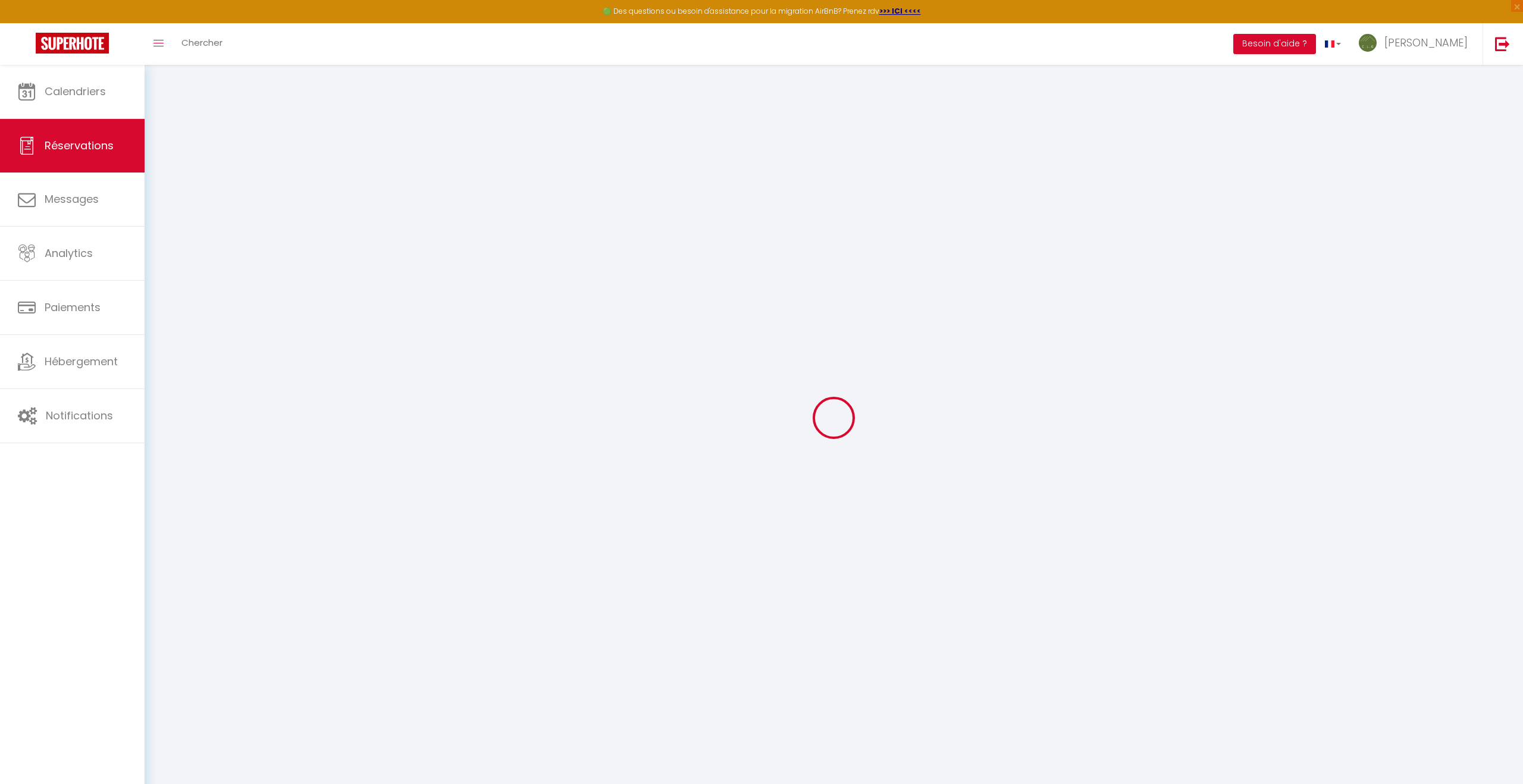
select select
select select "14"
checkbox input "false"
select index
select select
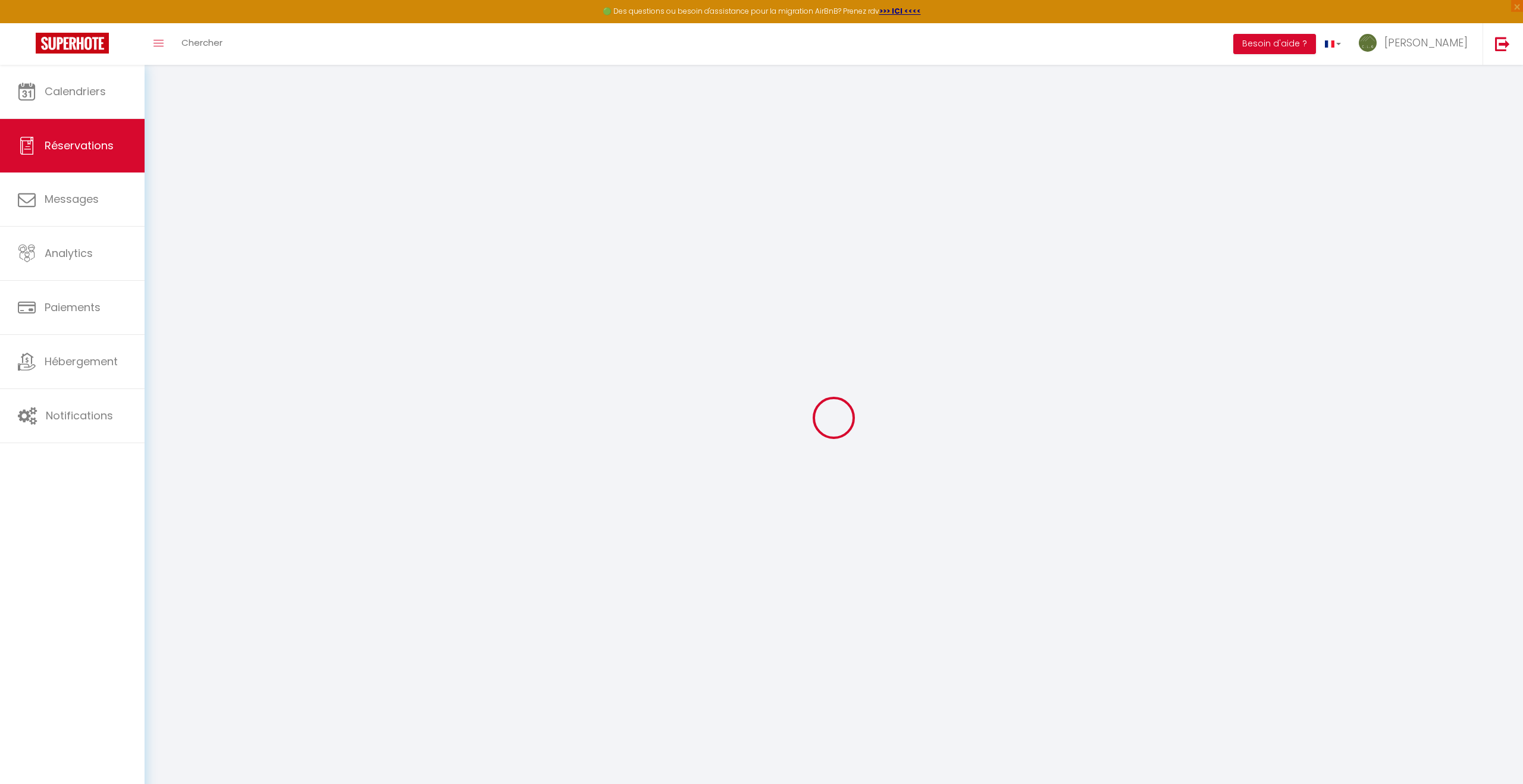
select select
checkbox input "false"
select index
select select
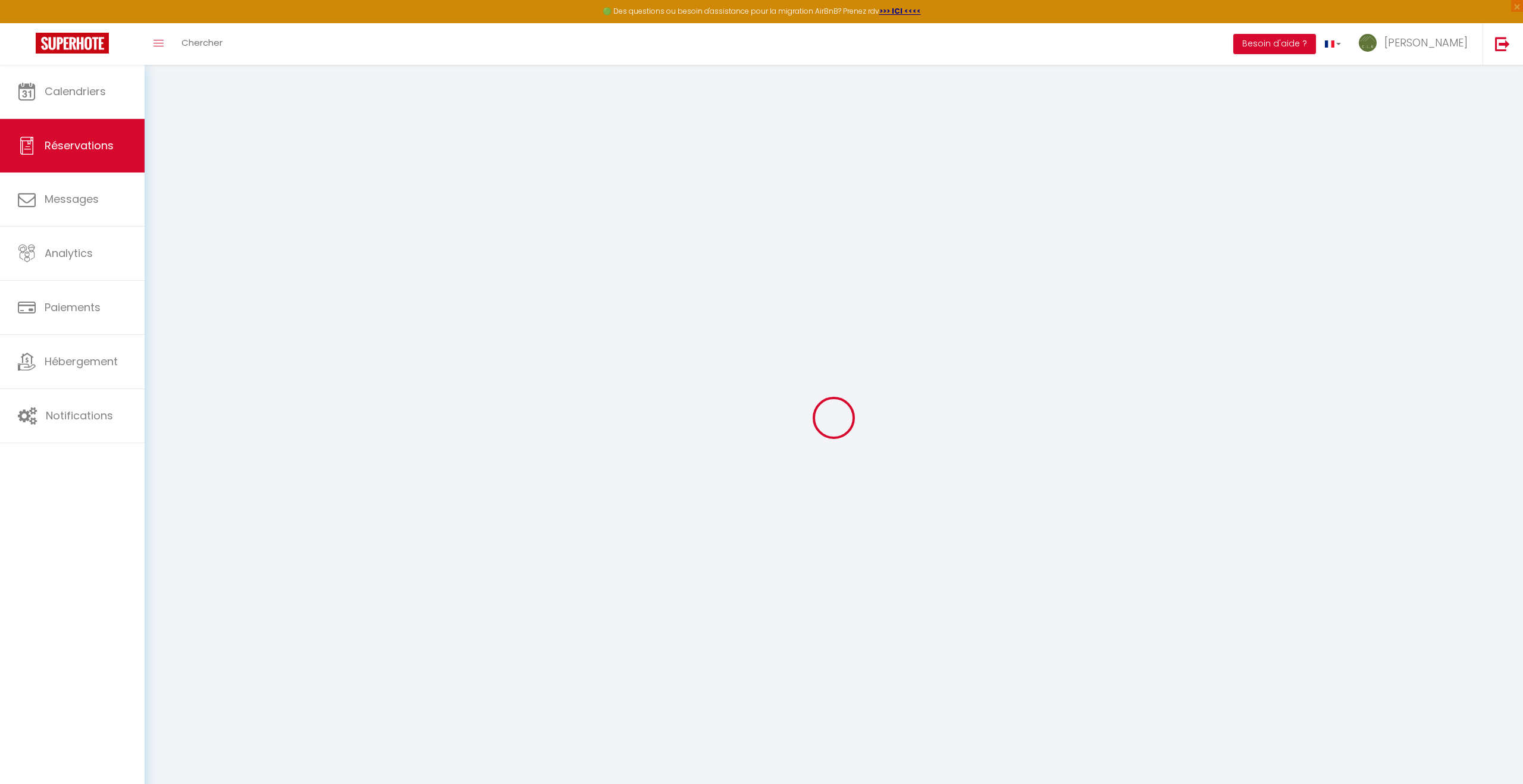
select select
checkbox input "false"
select index
select select
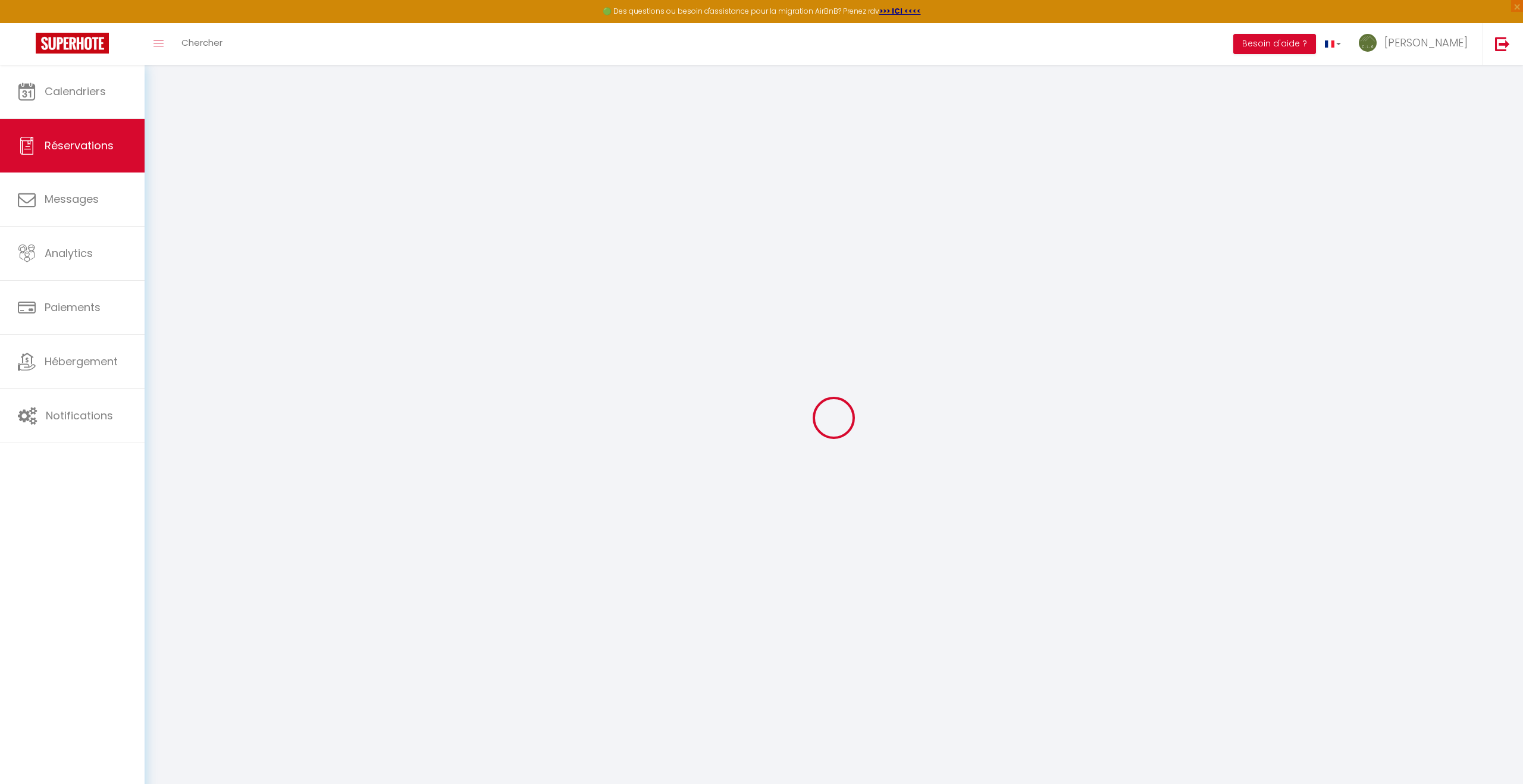
select select
checkbox input "false"
select index
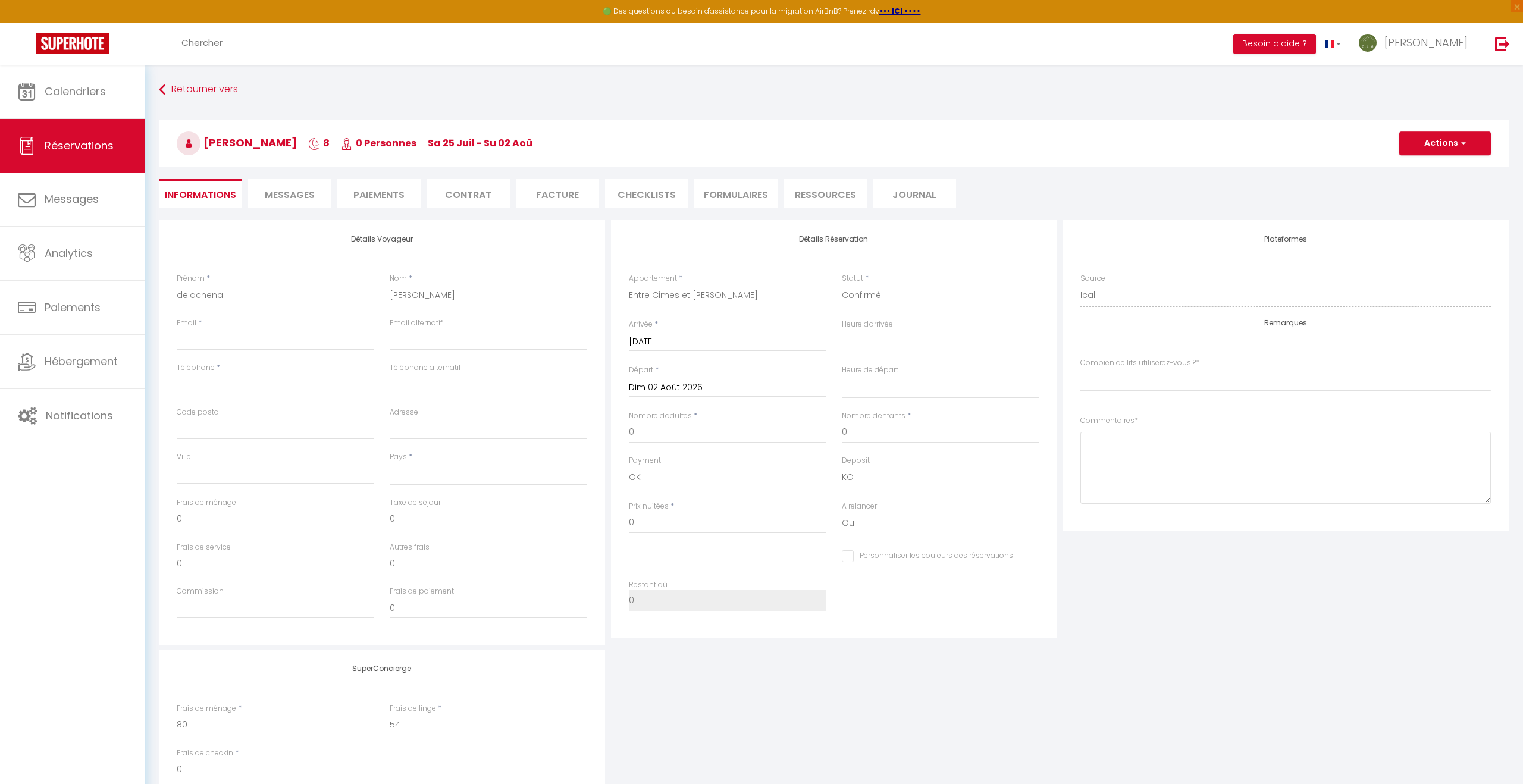
select select
checkbox input "false"
select index
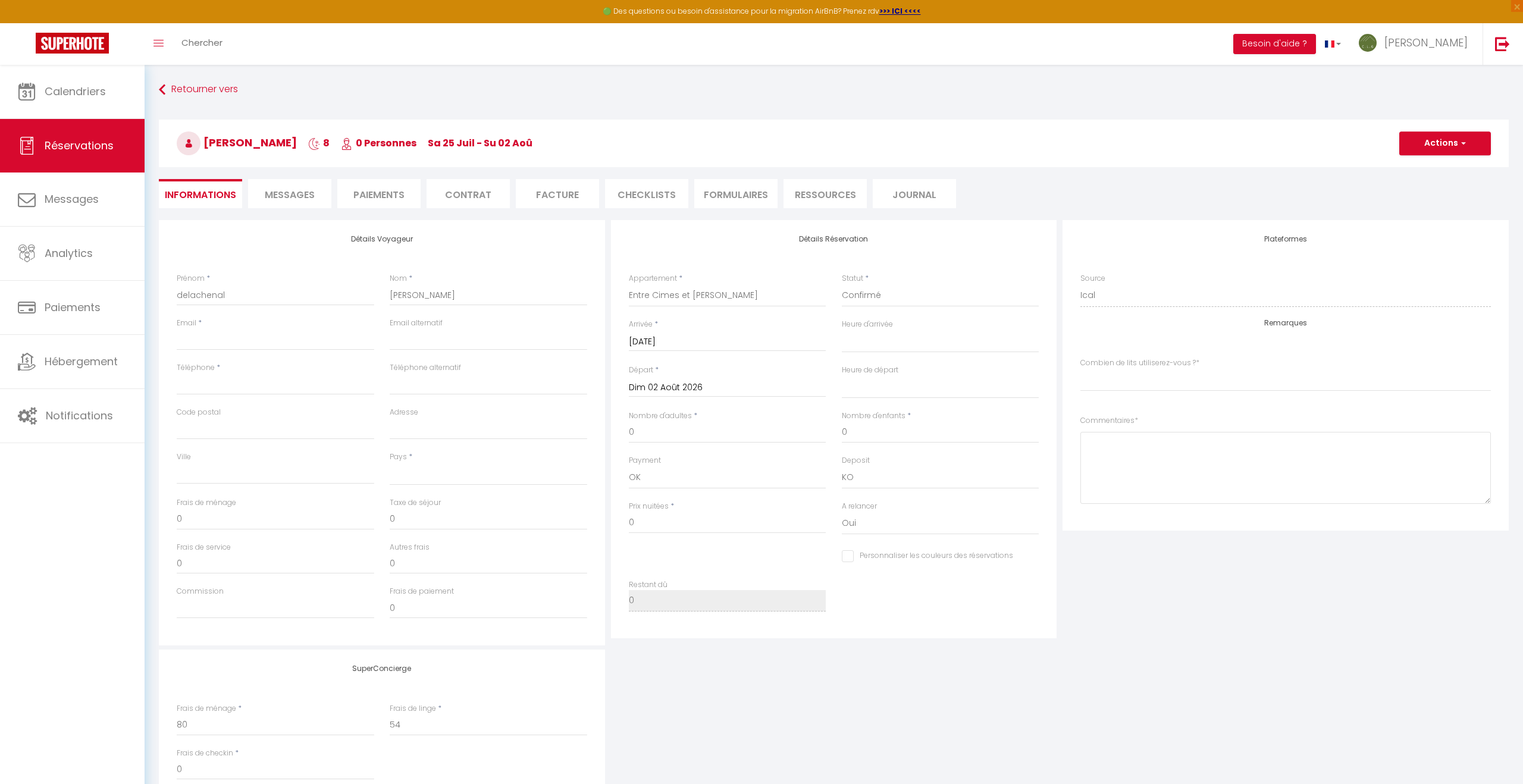
select select
checkbox input "false"
select index
select select
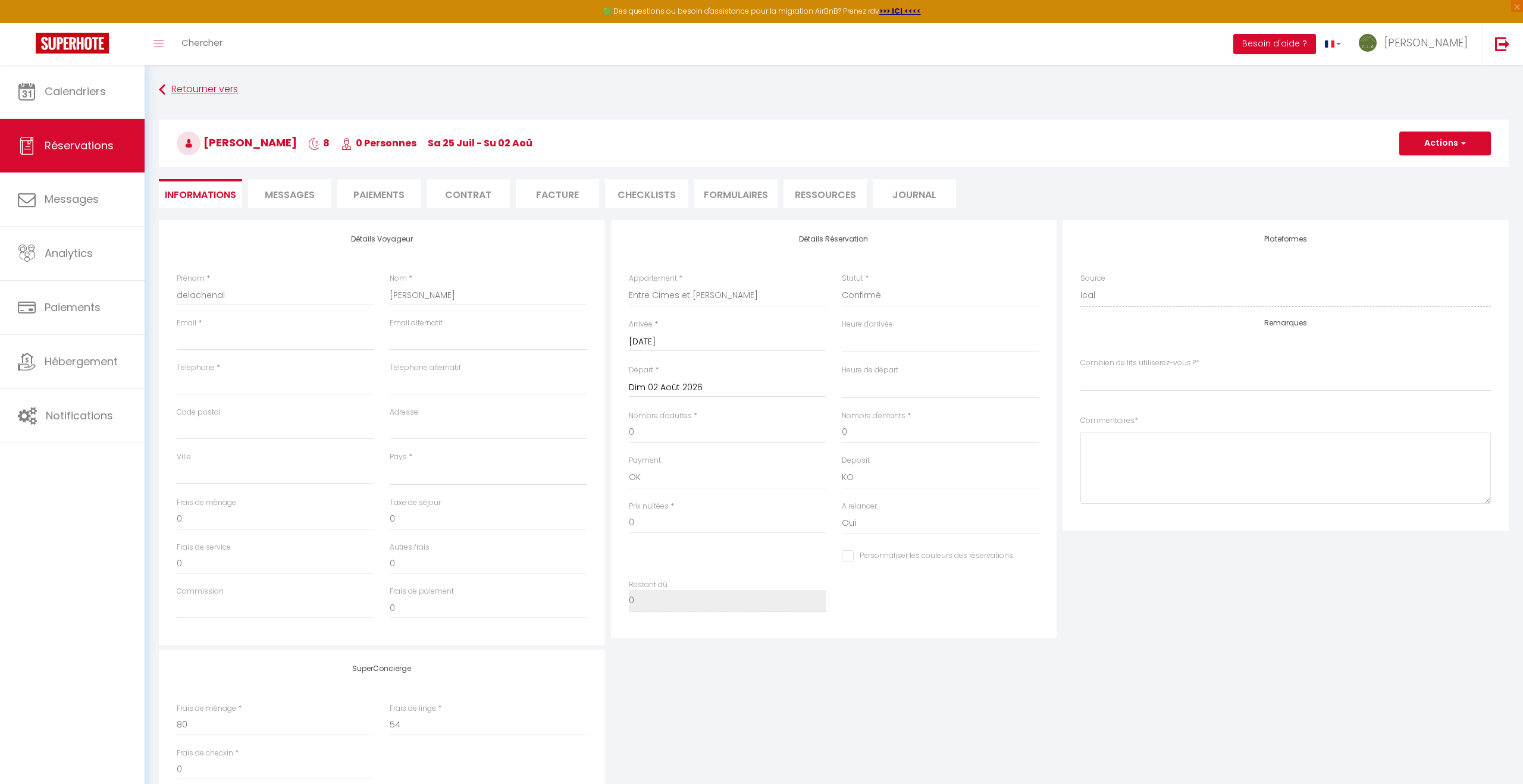
scroll to position [3, 0]
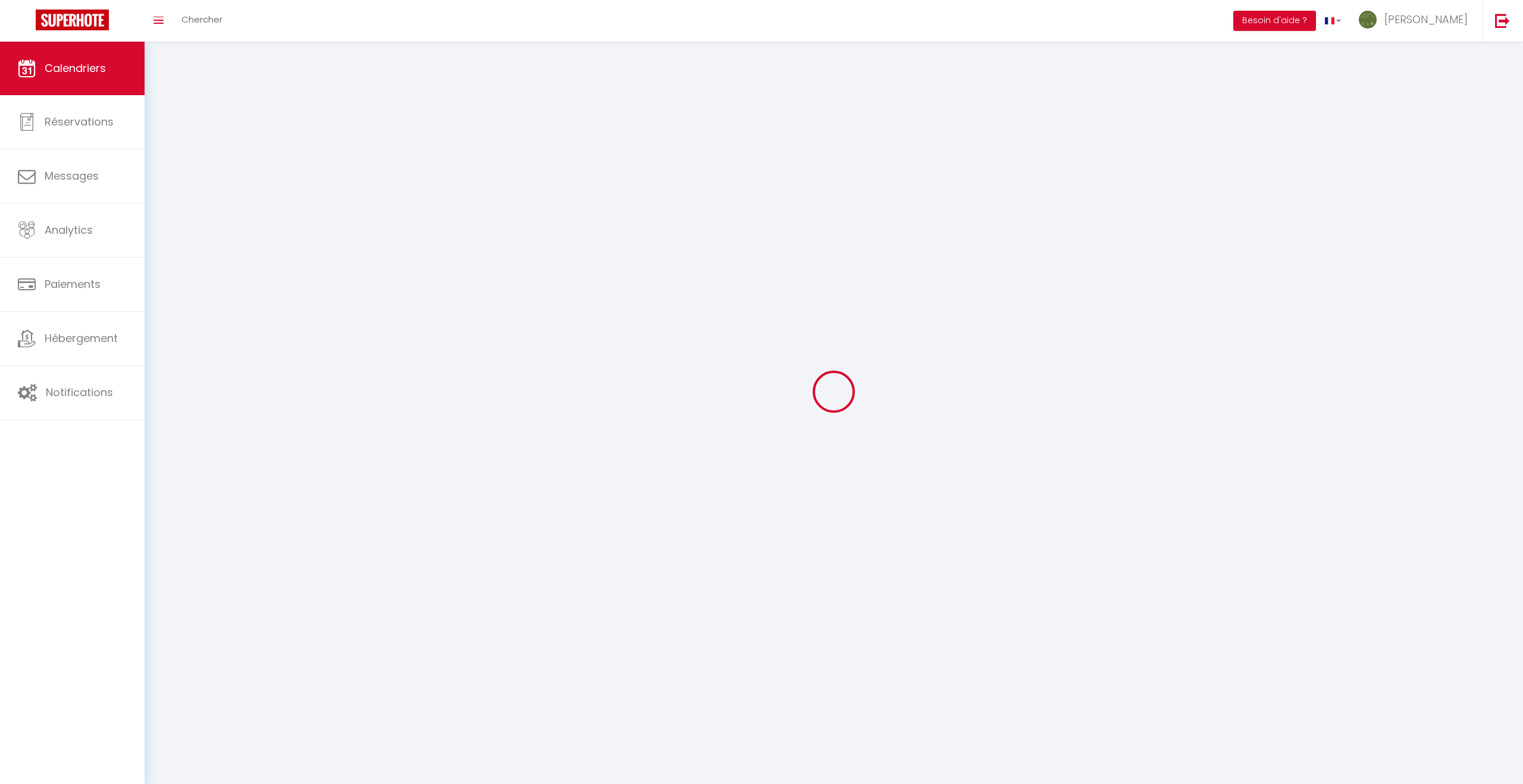
scroll to position [24, 0]
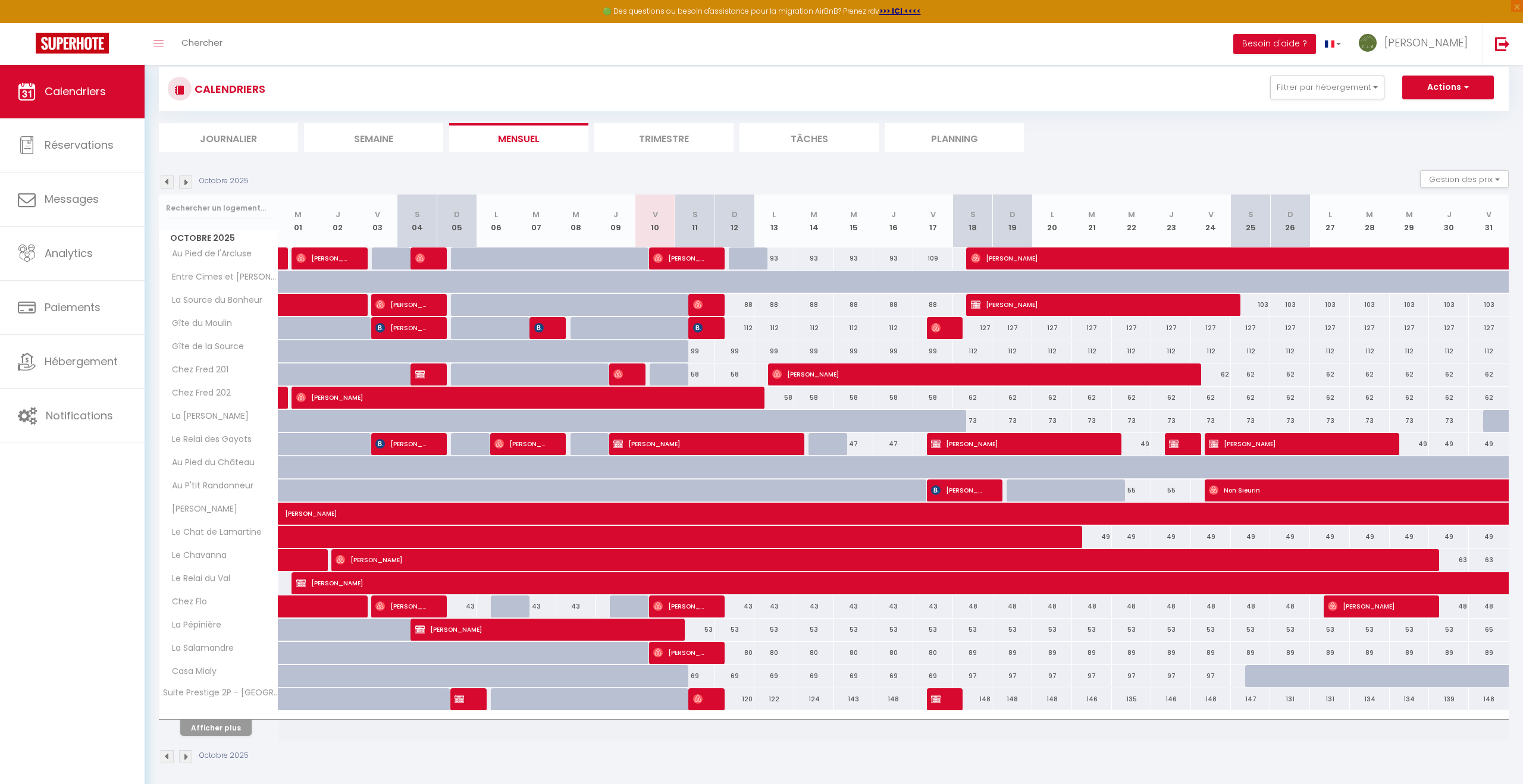
click at [191, 184] on img at bounding box center [186, 182] width 13 height 13
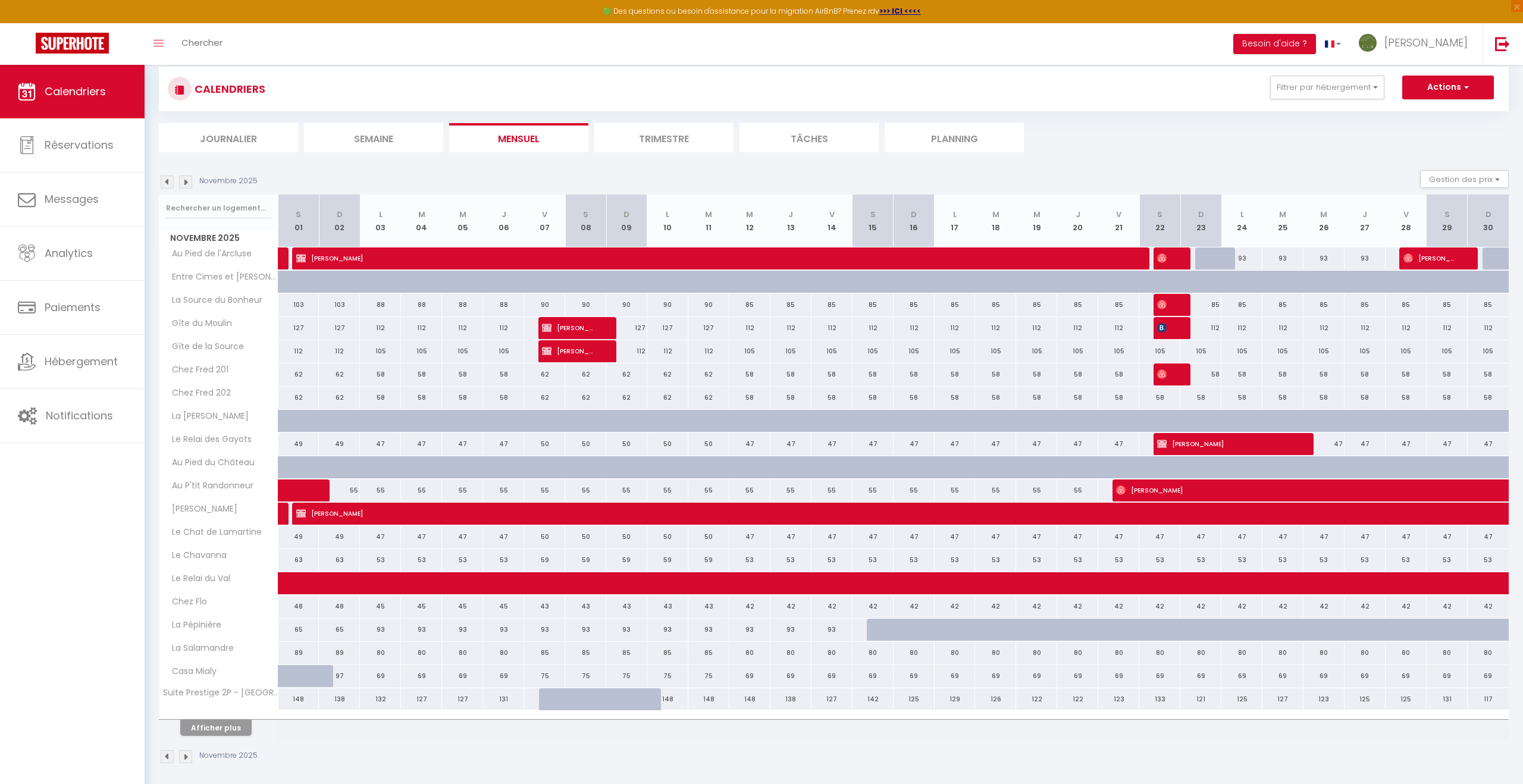
click at [191, 184] on img at bounding box center [186, 182] width 13 height 13
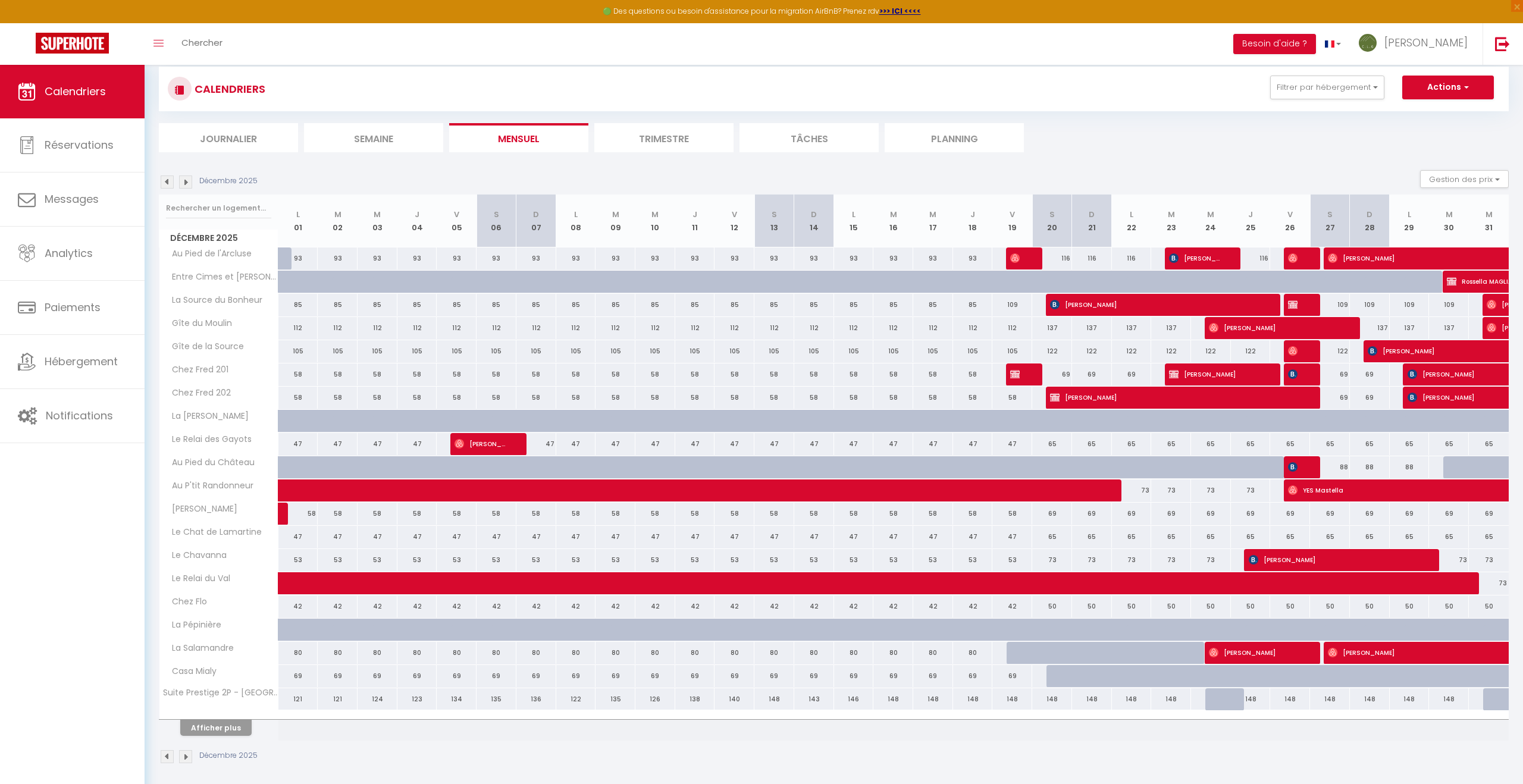
click at [191, 184] on img at bounding box center [186, 182] width 13 height 13
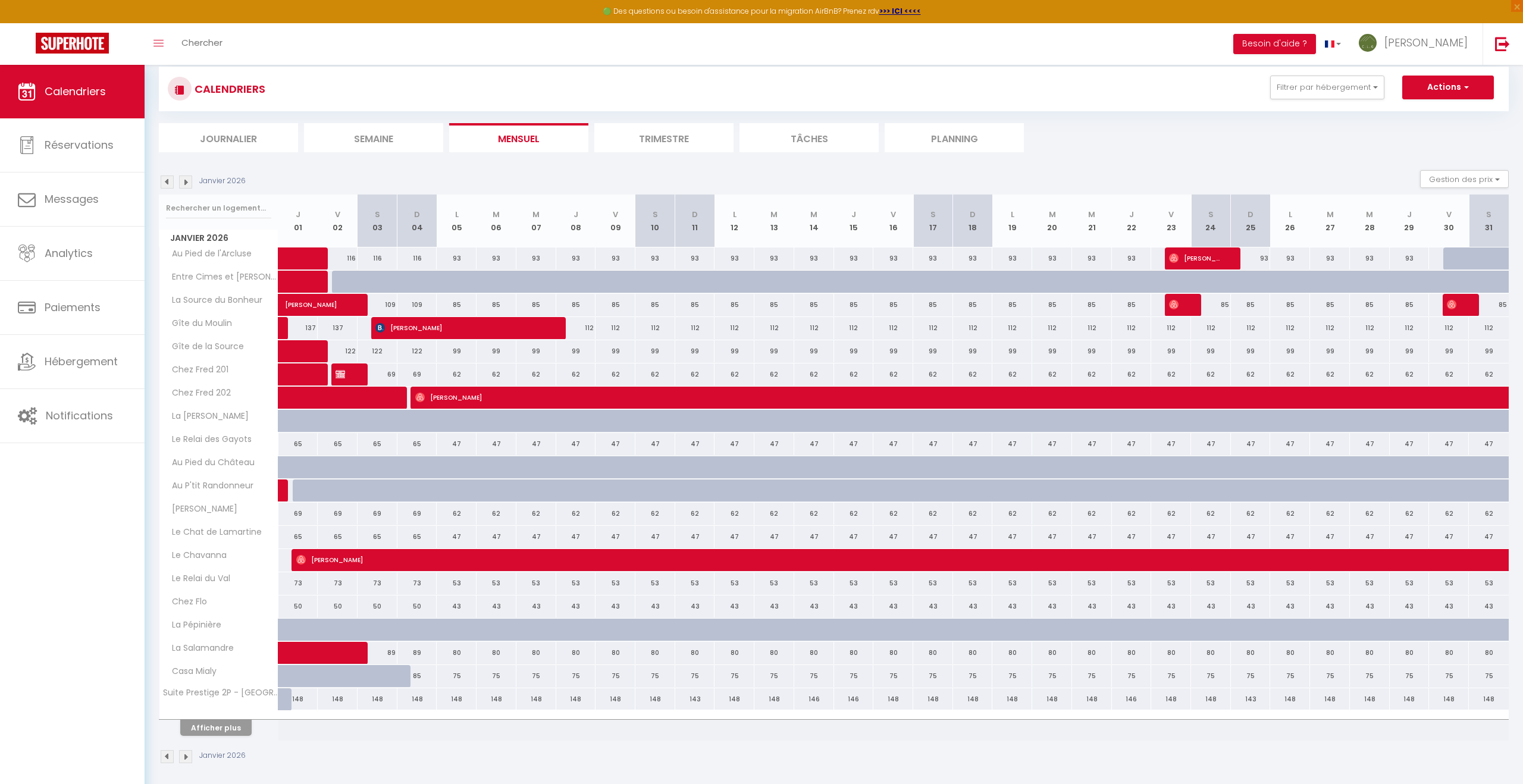
click at [191, 184] on img at bounding box center [186, 182] width 13 height 13
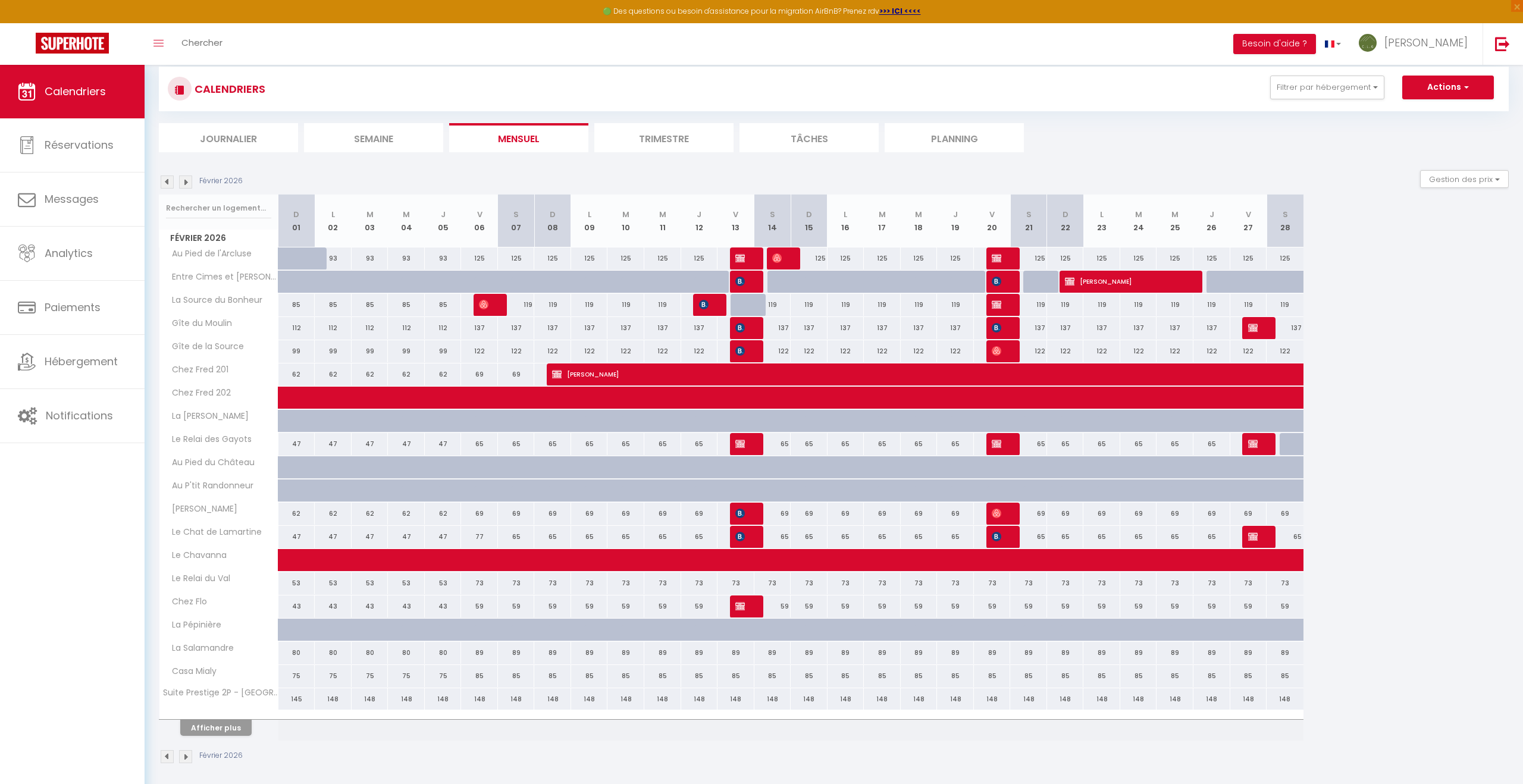
click at [191, 184] on img at bounding box center [186, 182] width 13 height 13
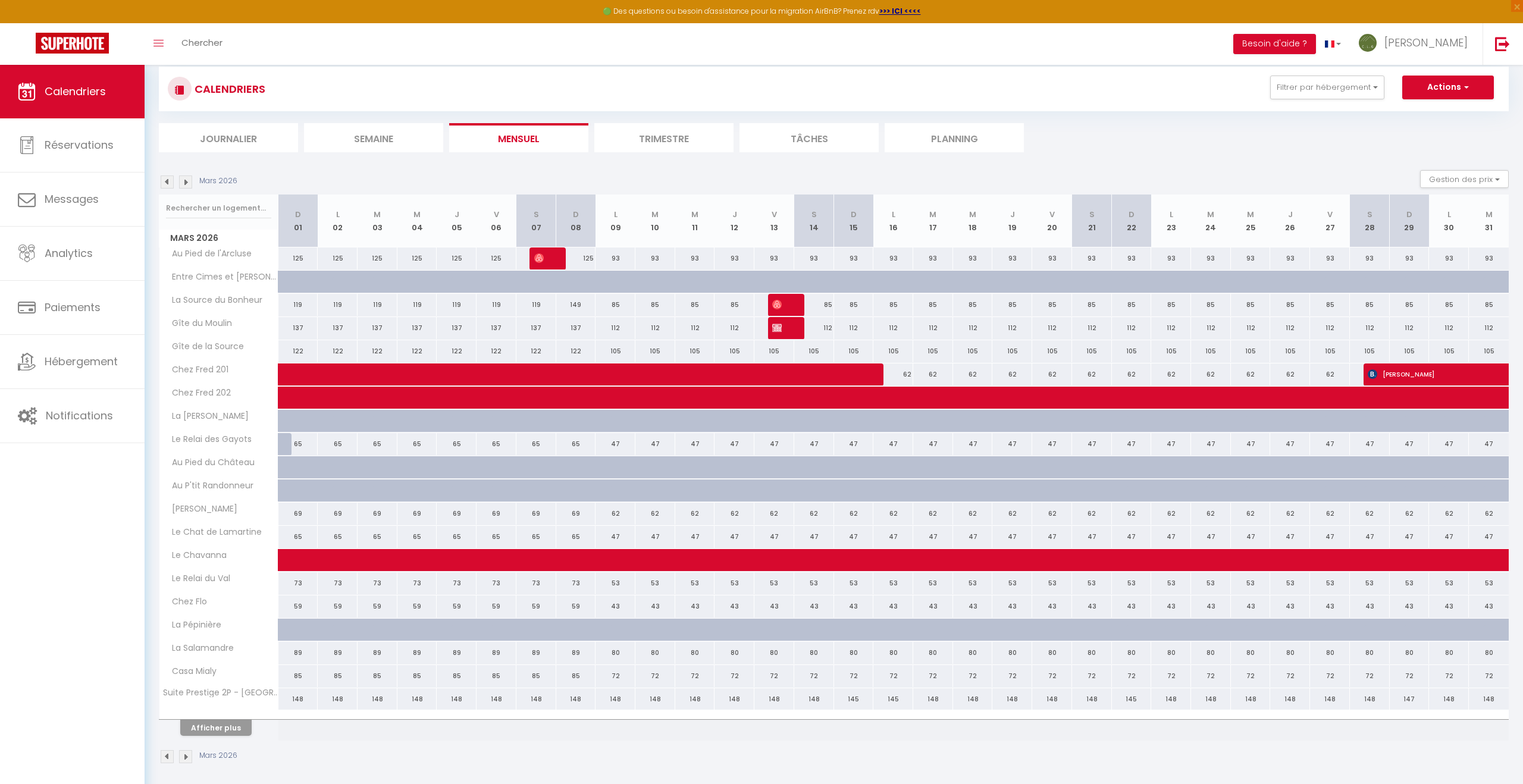
click at [191, 184] on img at bounding box center [186, 182] width 13 height 13
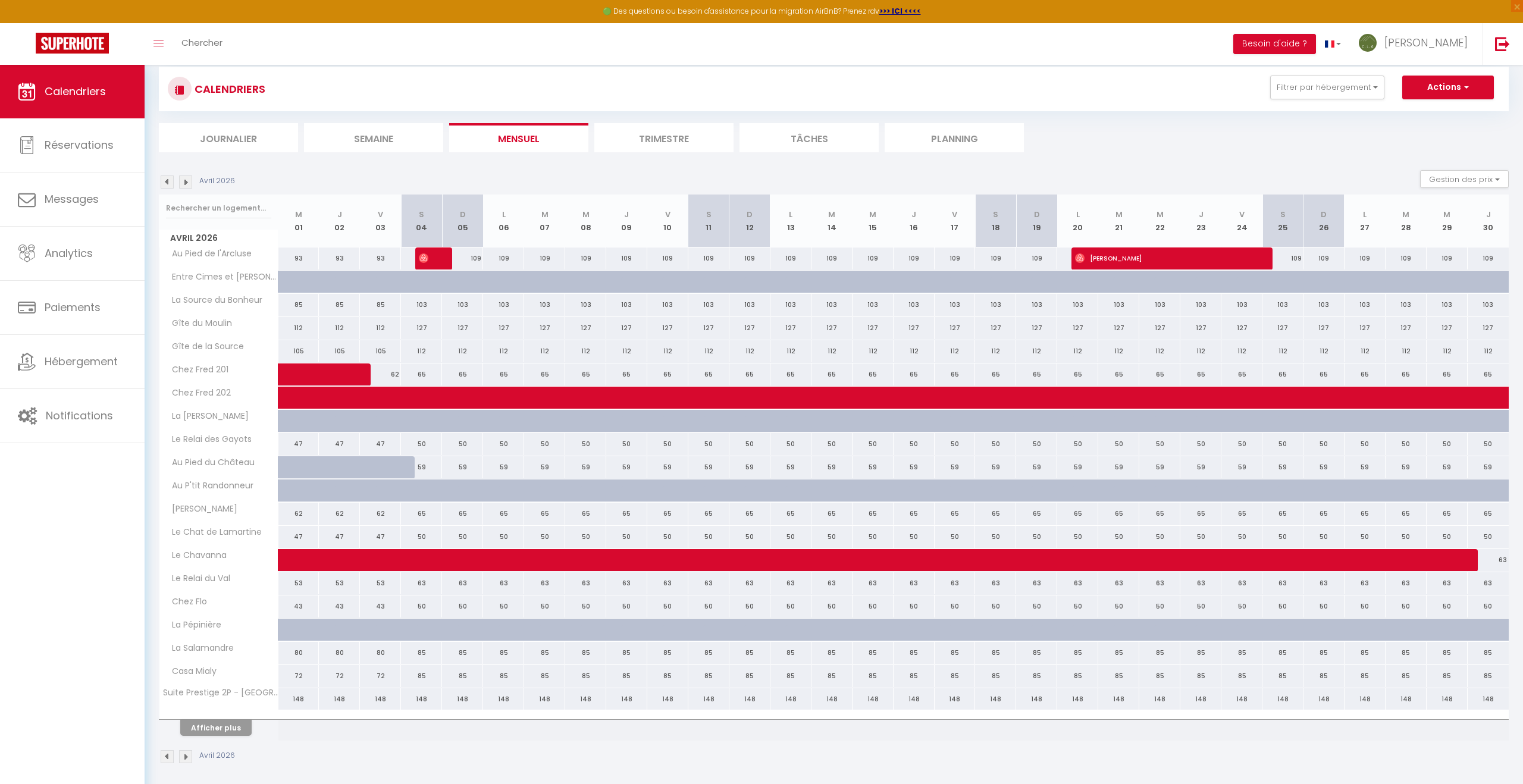
click at [191, 184] on img at bounding box center [186, 182] width 13 height 13
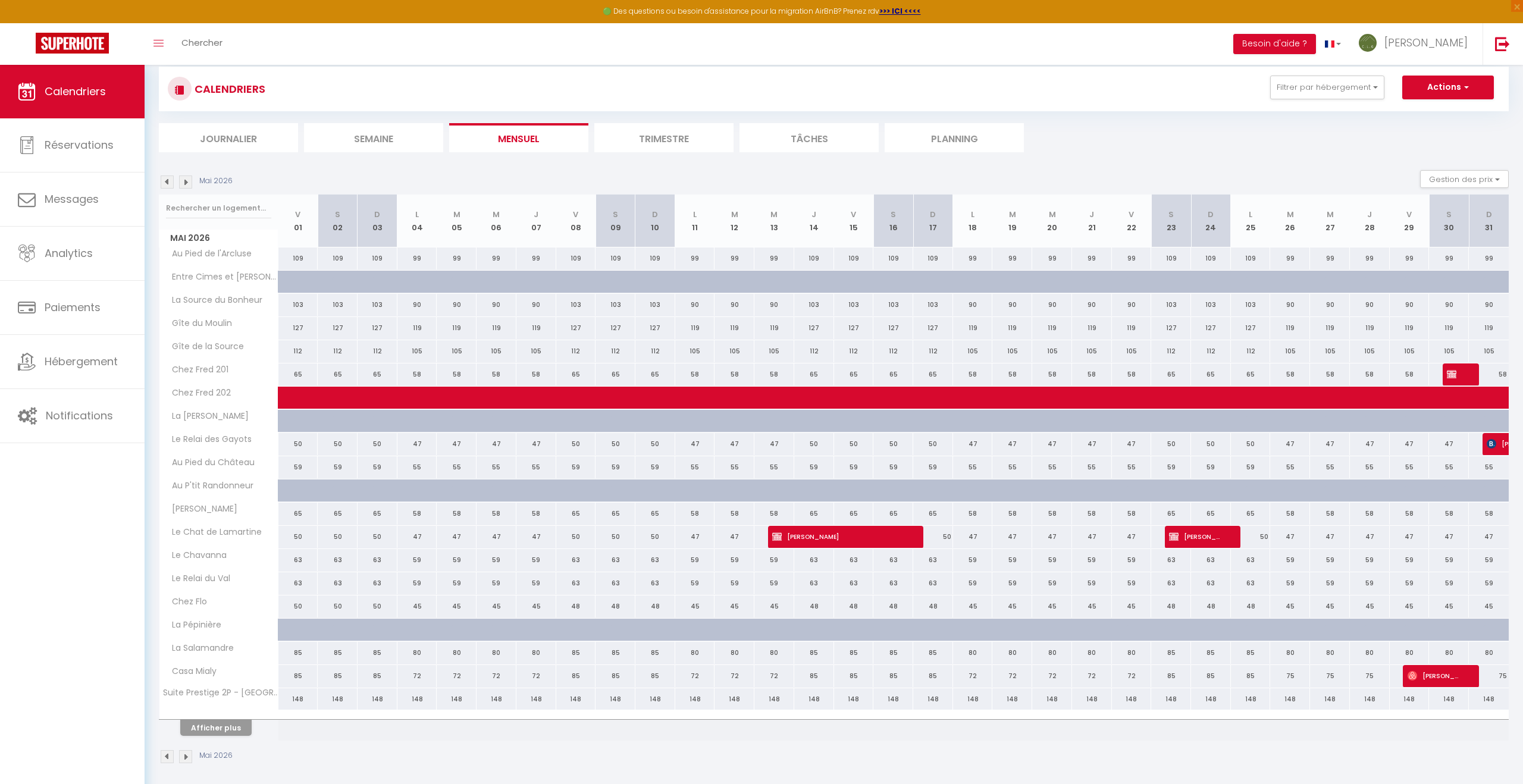
click at [191, 184] on img at bounding box center [186, 182] width 13 height 13
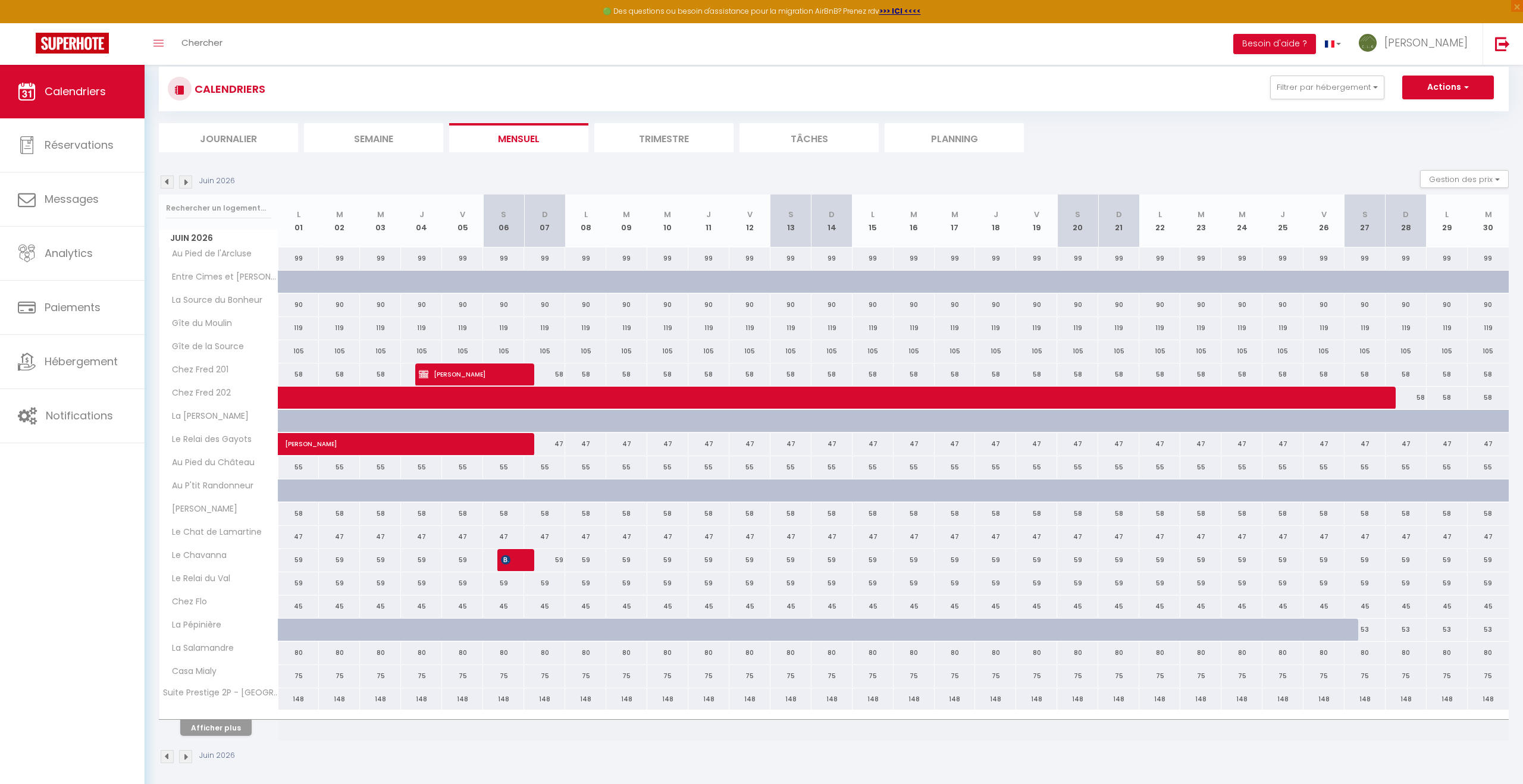
click at [191, 184] on img at bounding box center [186, 182] width 13 height 13
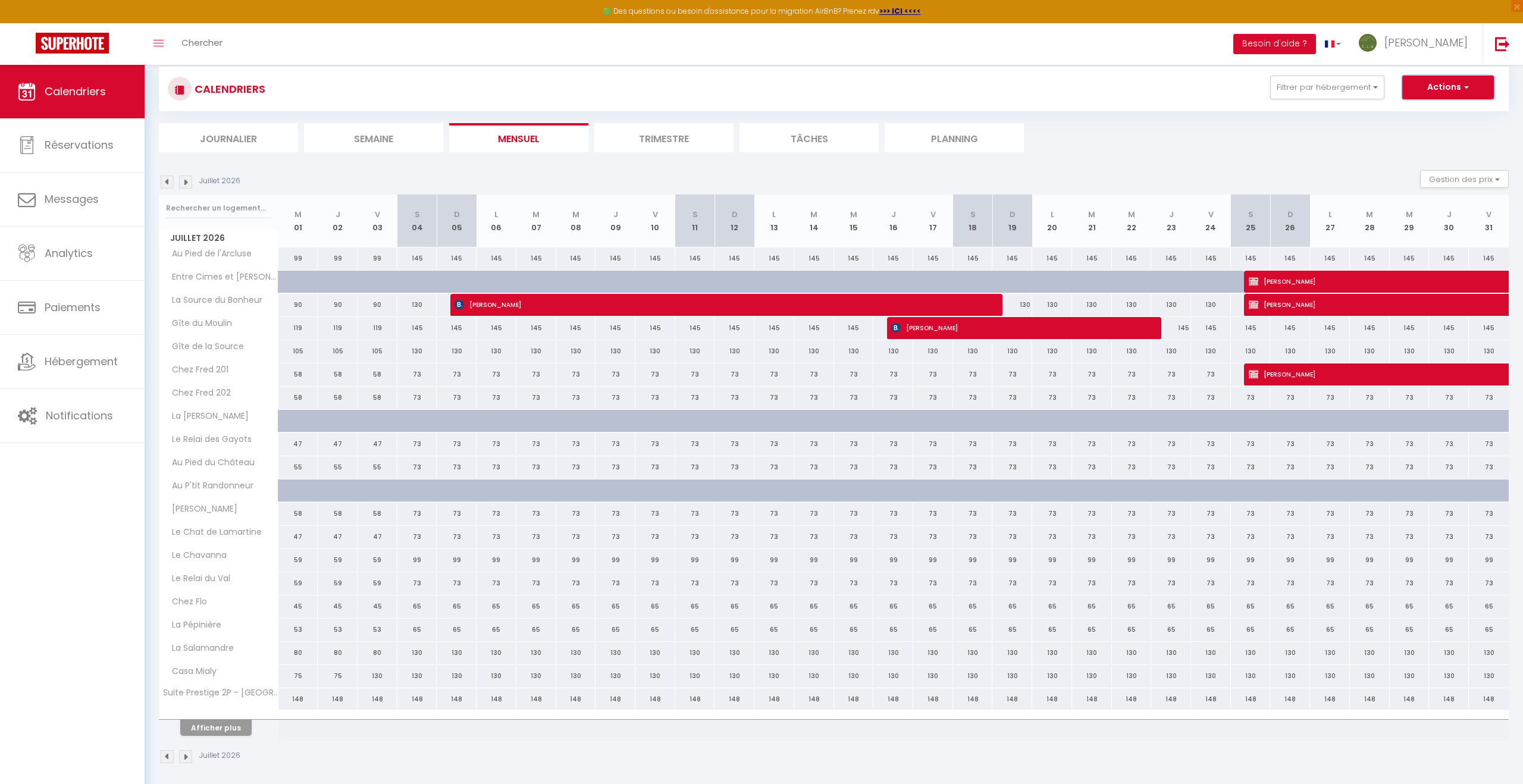
click at [1441, 90] on button "Actions" at bounding box center [1448, 87] width 91 height 24
click at [1403, 115] on link "Nouvelle réservation" at bounding box center [1436, 115] width 103 height 18
select select
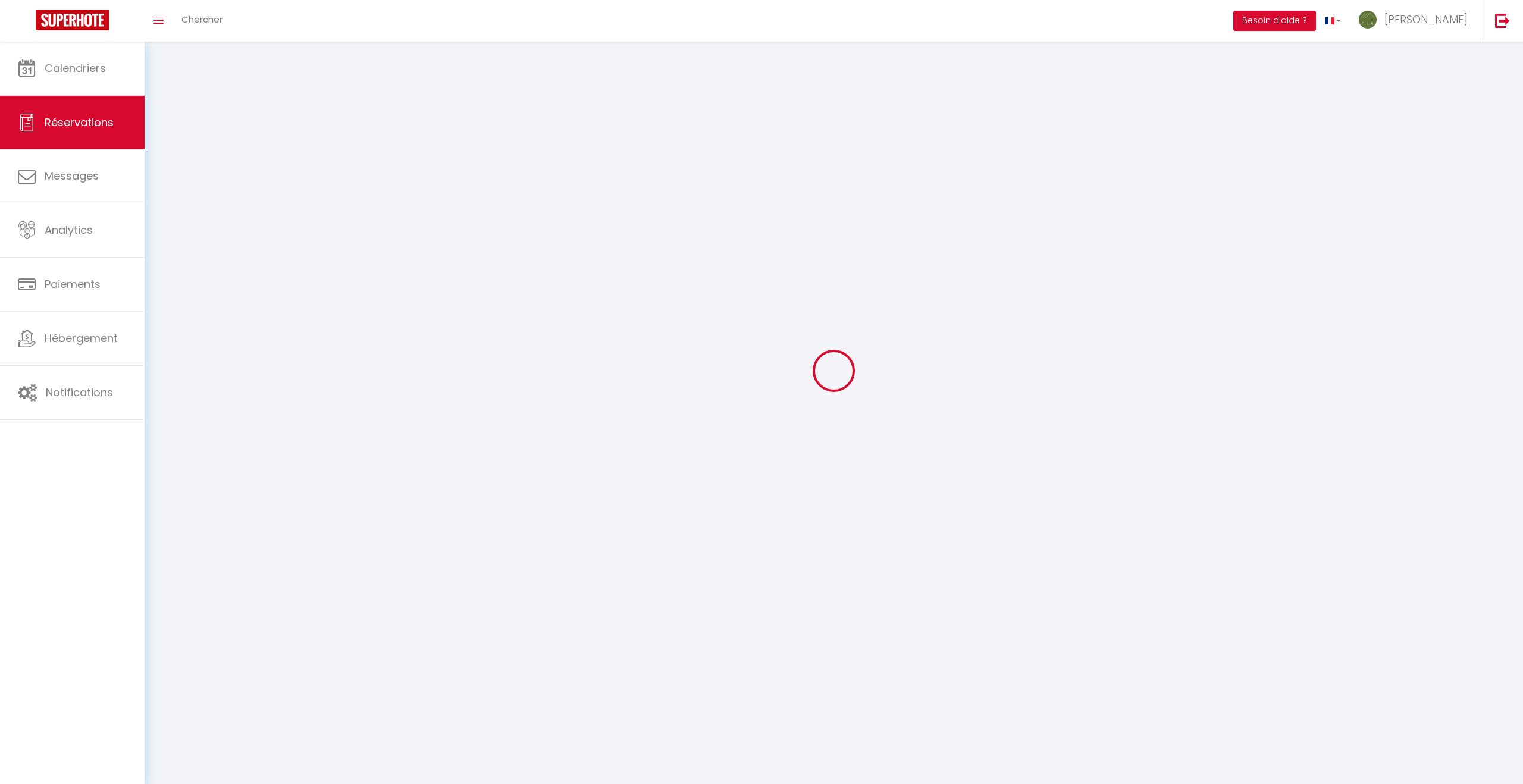
select select
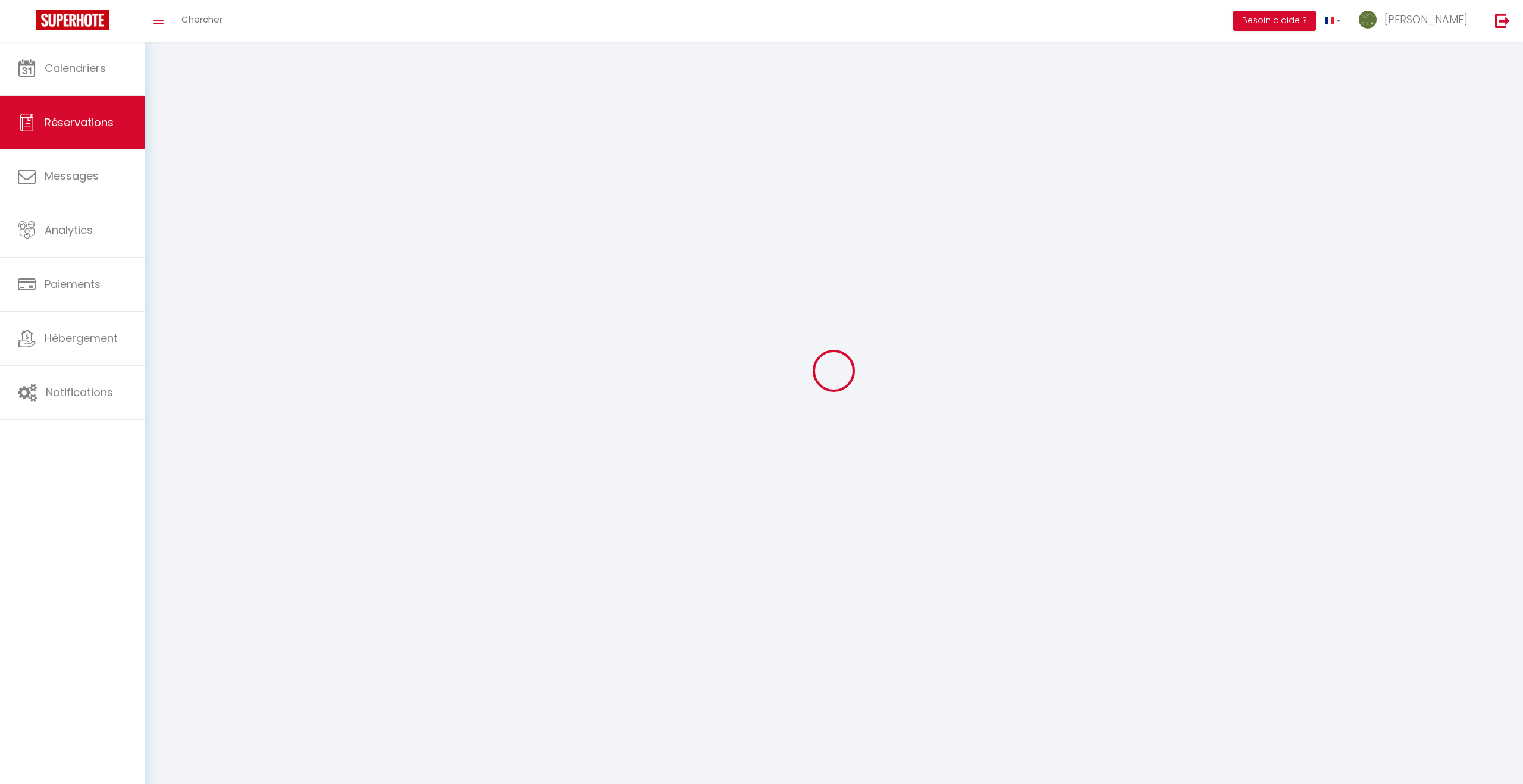
select select
checkbox input "false"
select select
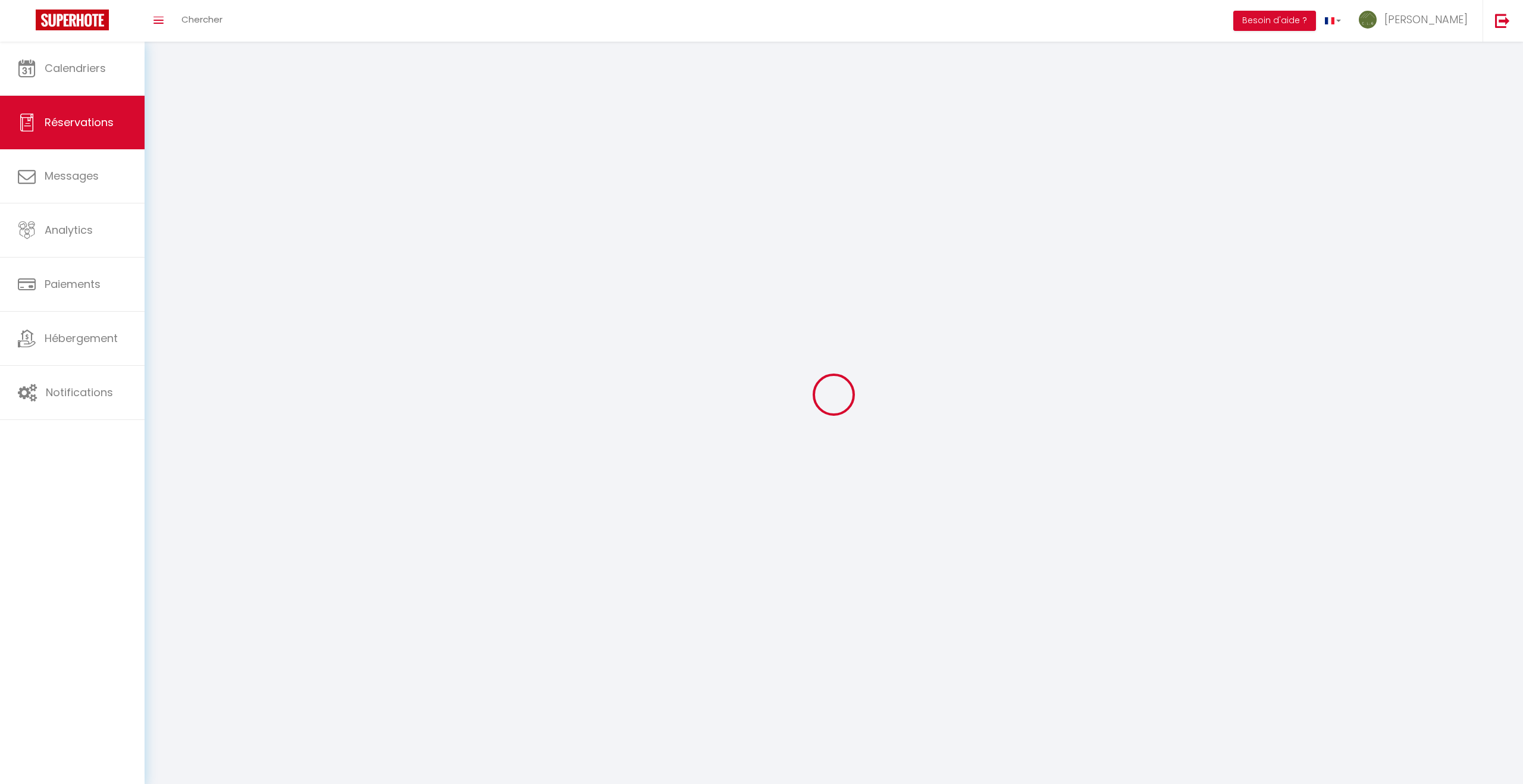
select select
checkbox input "false"
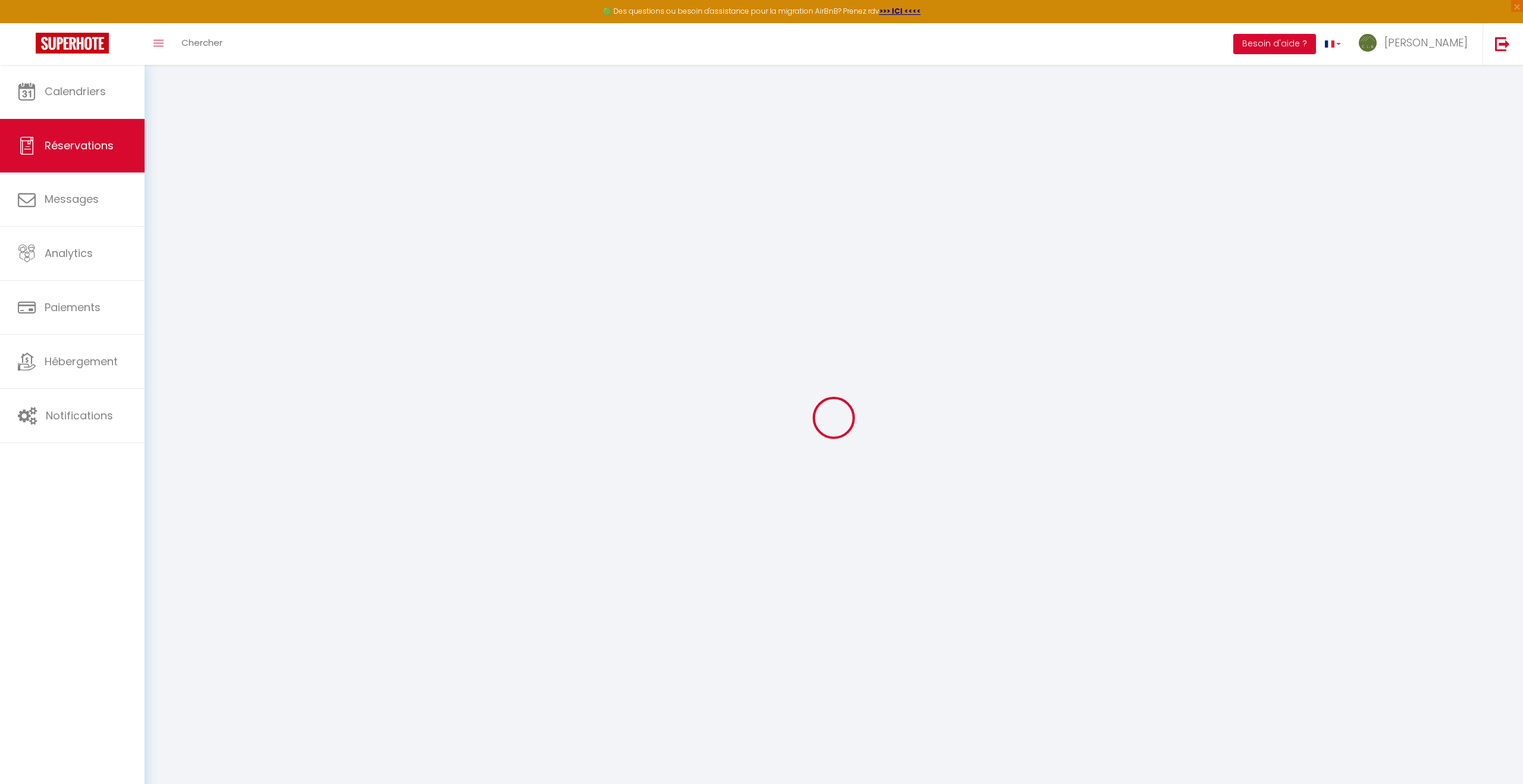
select select
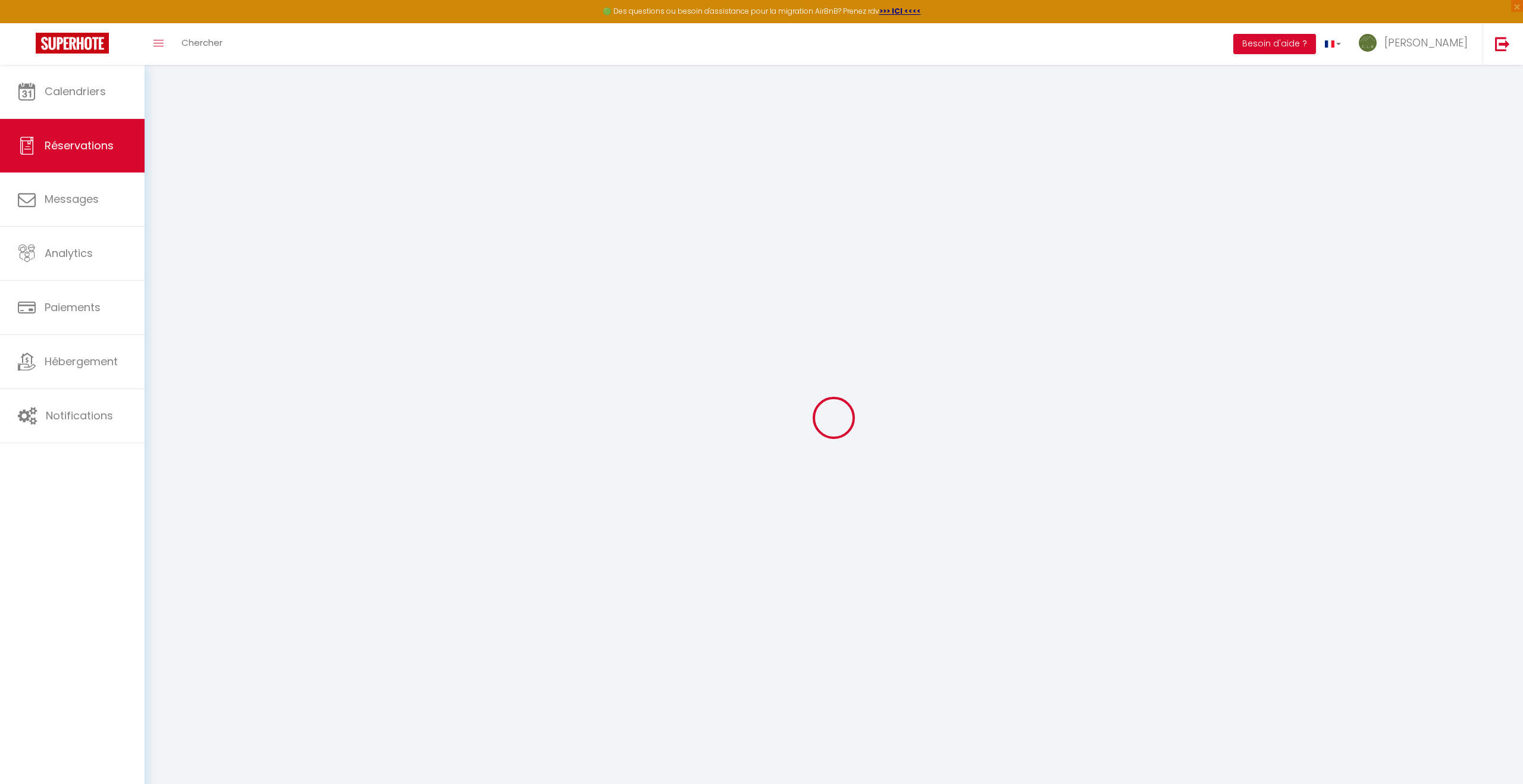
select select
checkbox input "false"
select select
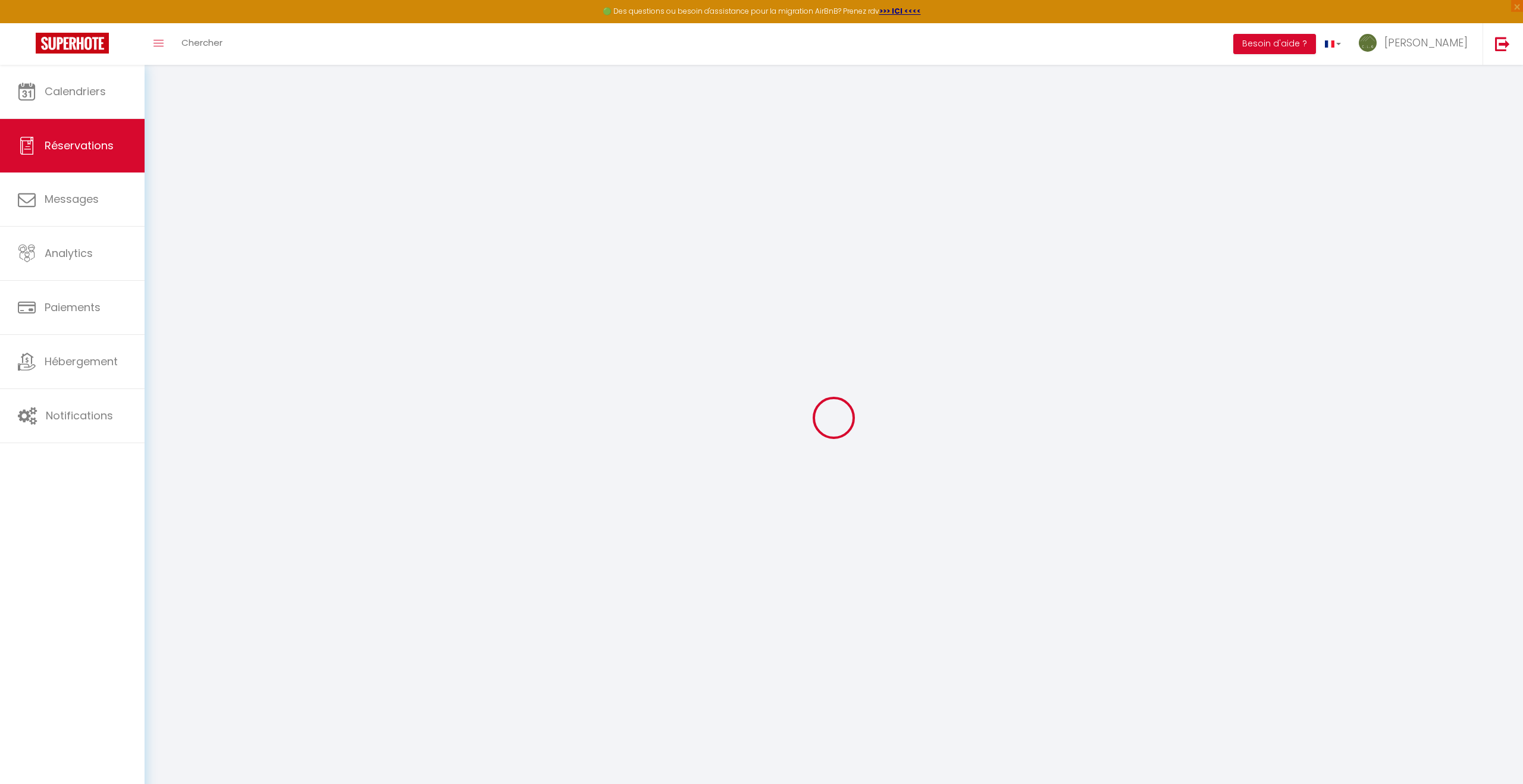
select select
checkbox input "false"
select select
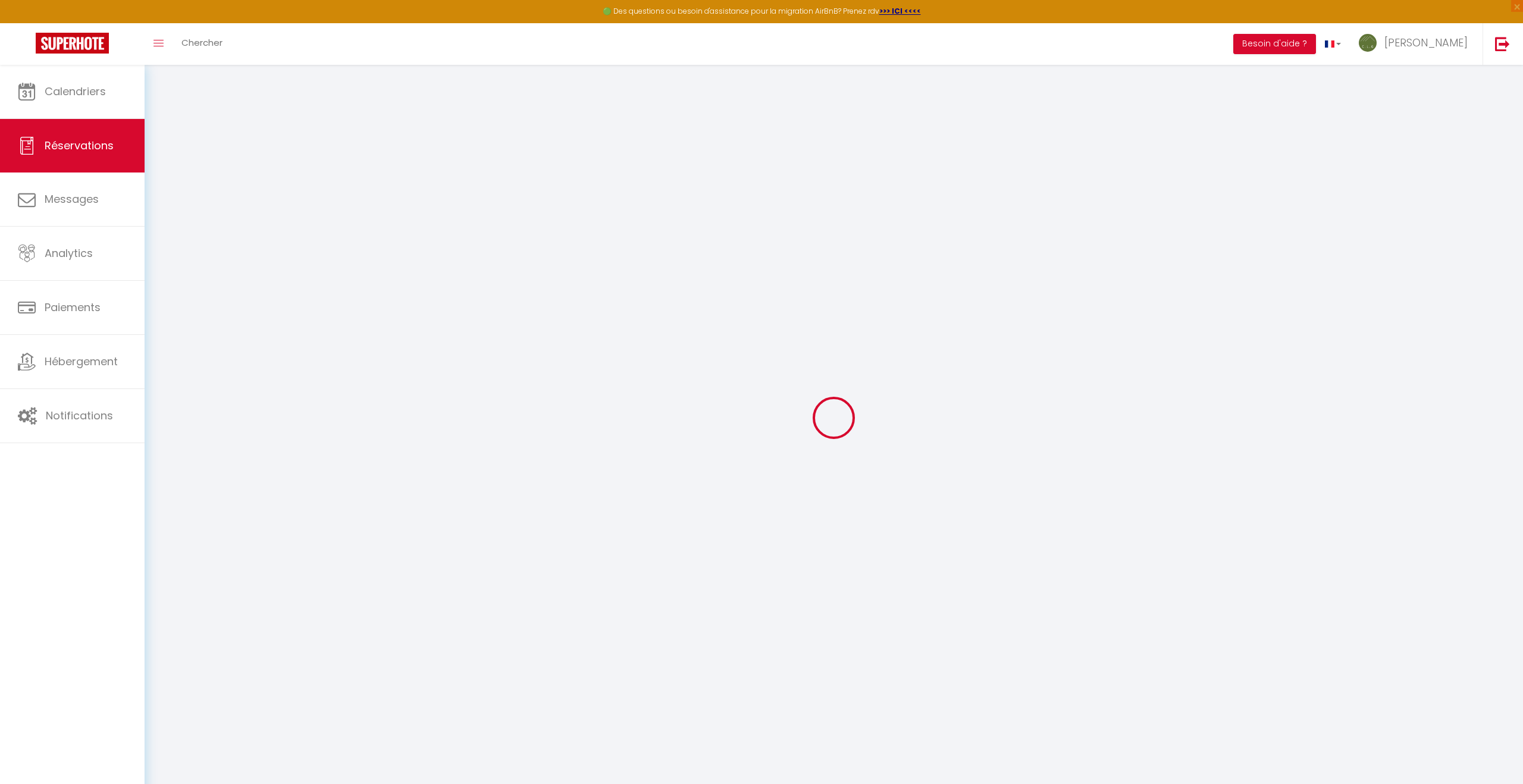
select select
checkbox input "false"
select select
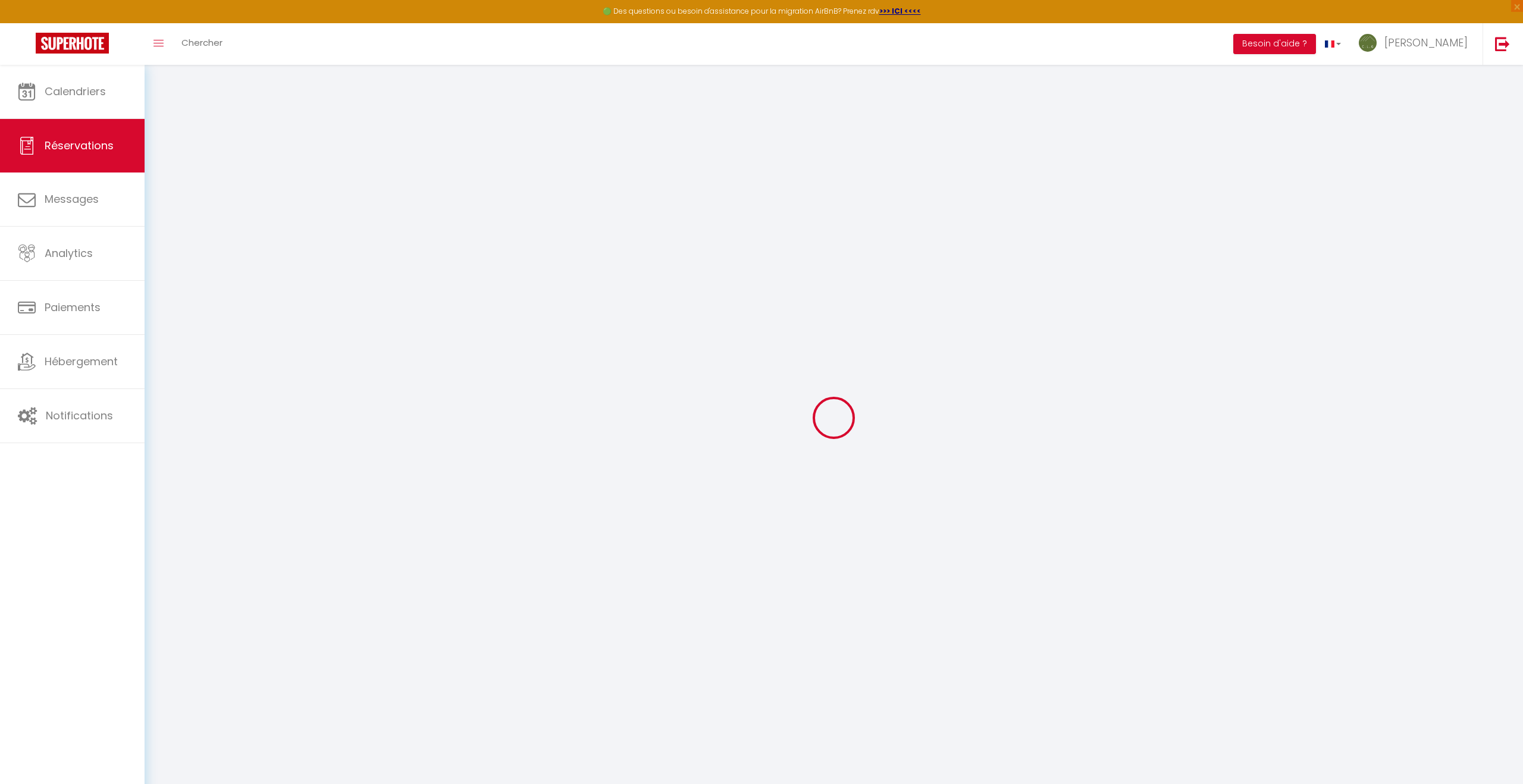
select select
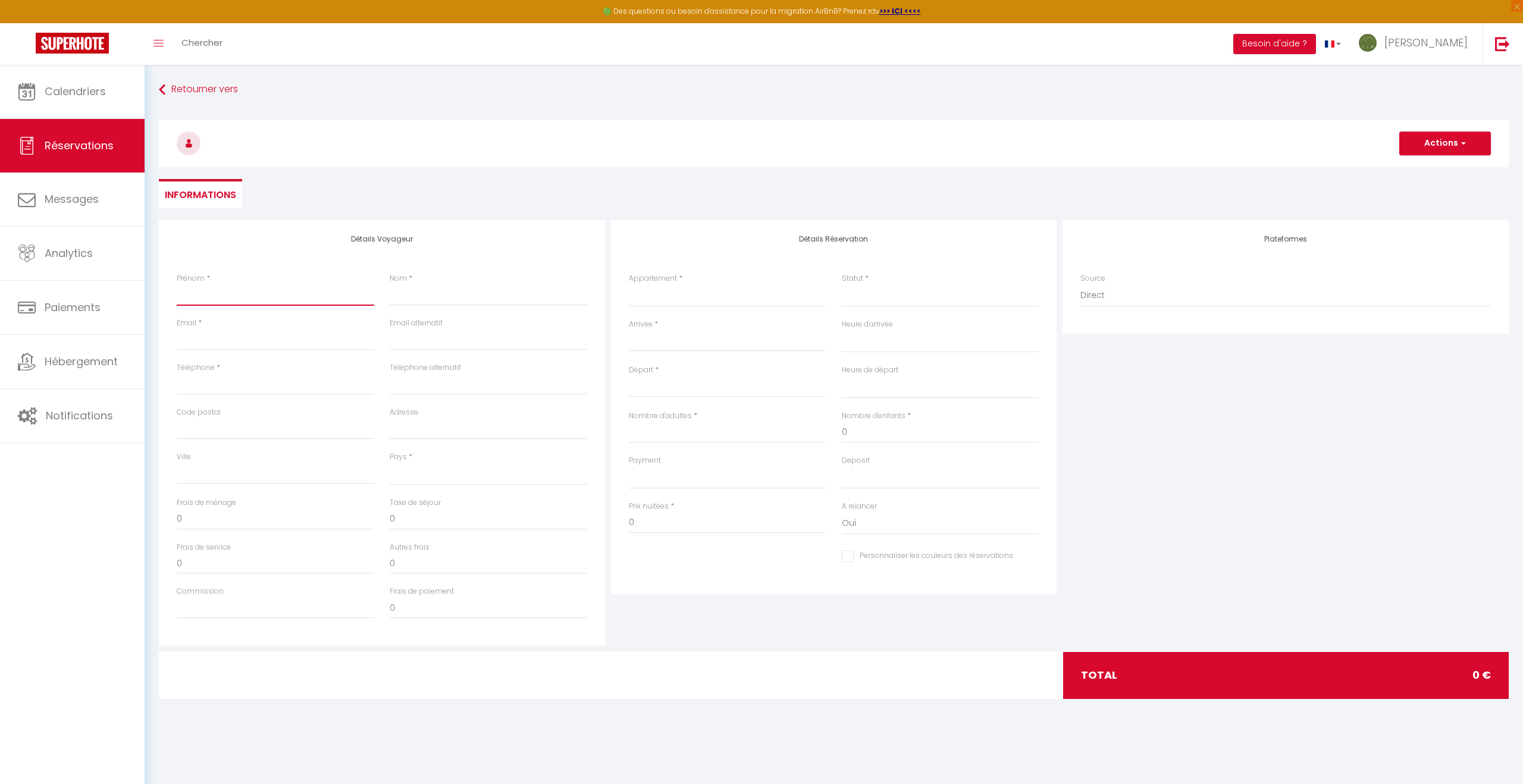
click at [260, 305] on input "Prénom" at bounding box center [275, 295] width 198 height 21
type input "E"
select select
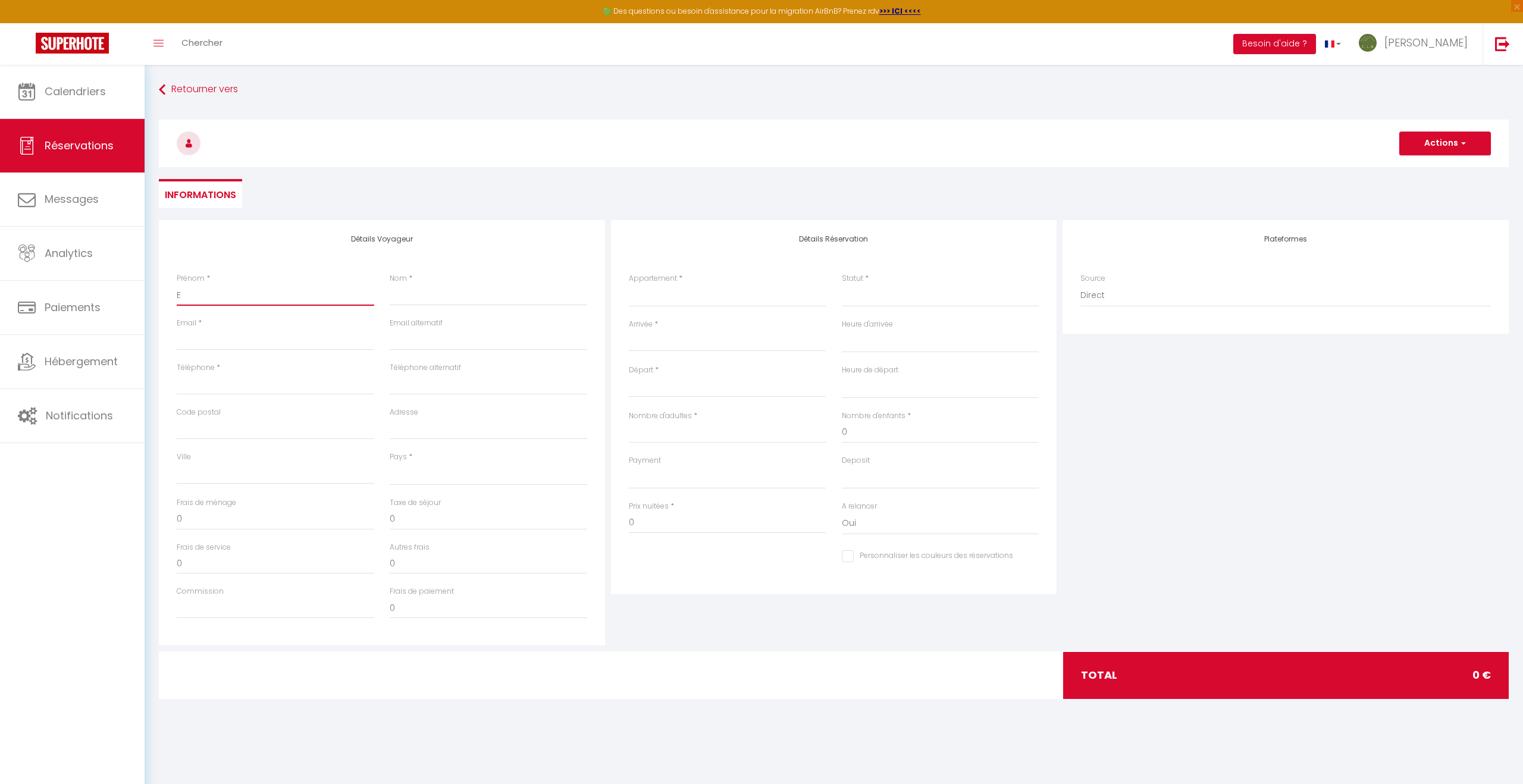
select select
checkbox input "false"
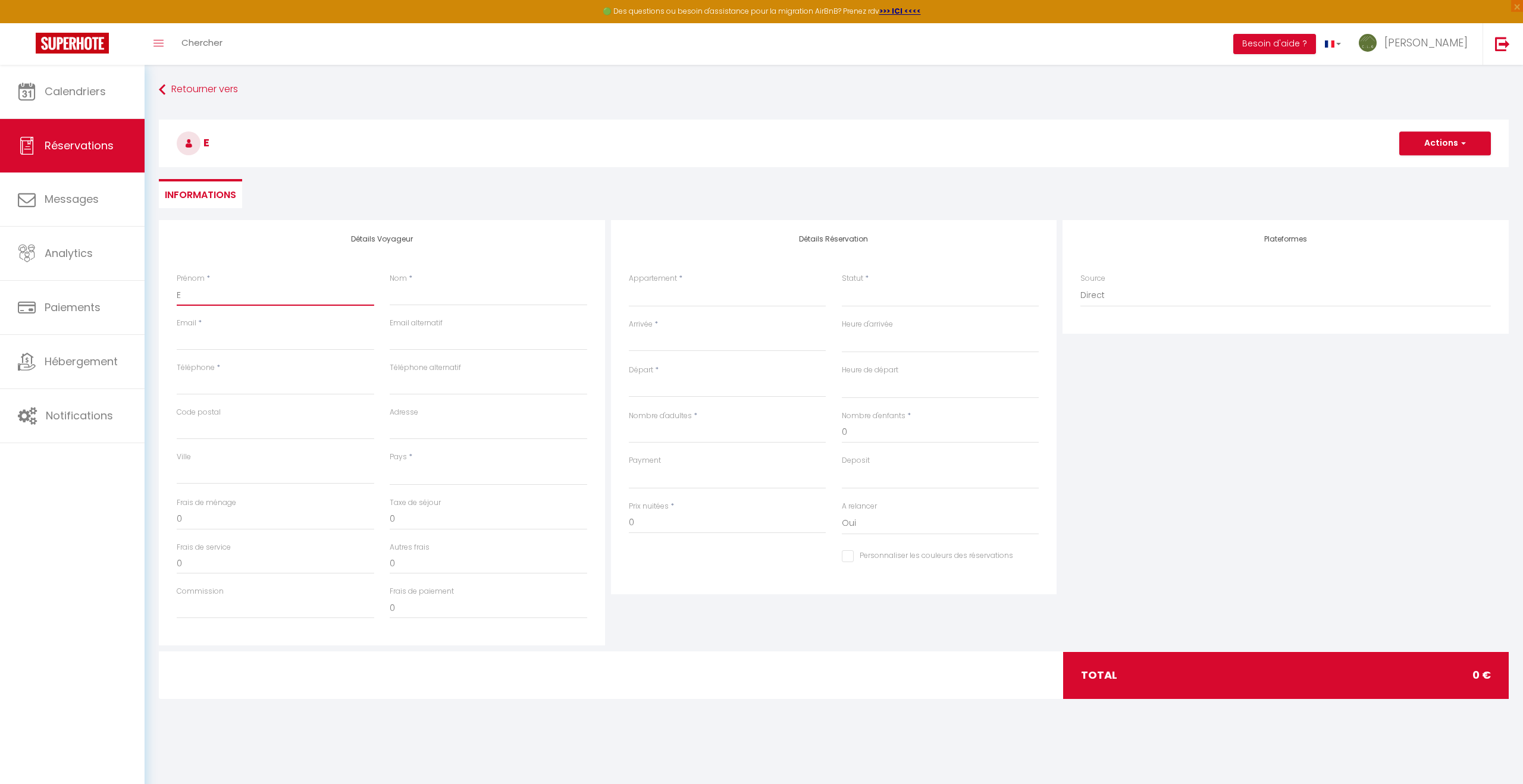
type input "Em"
select select
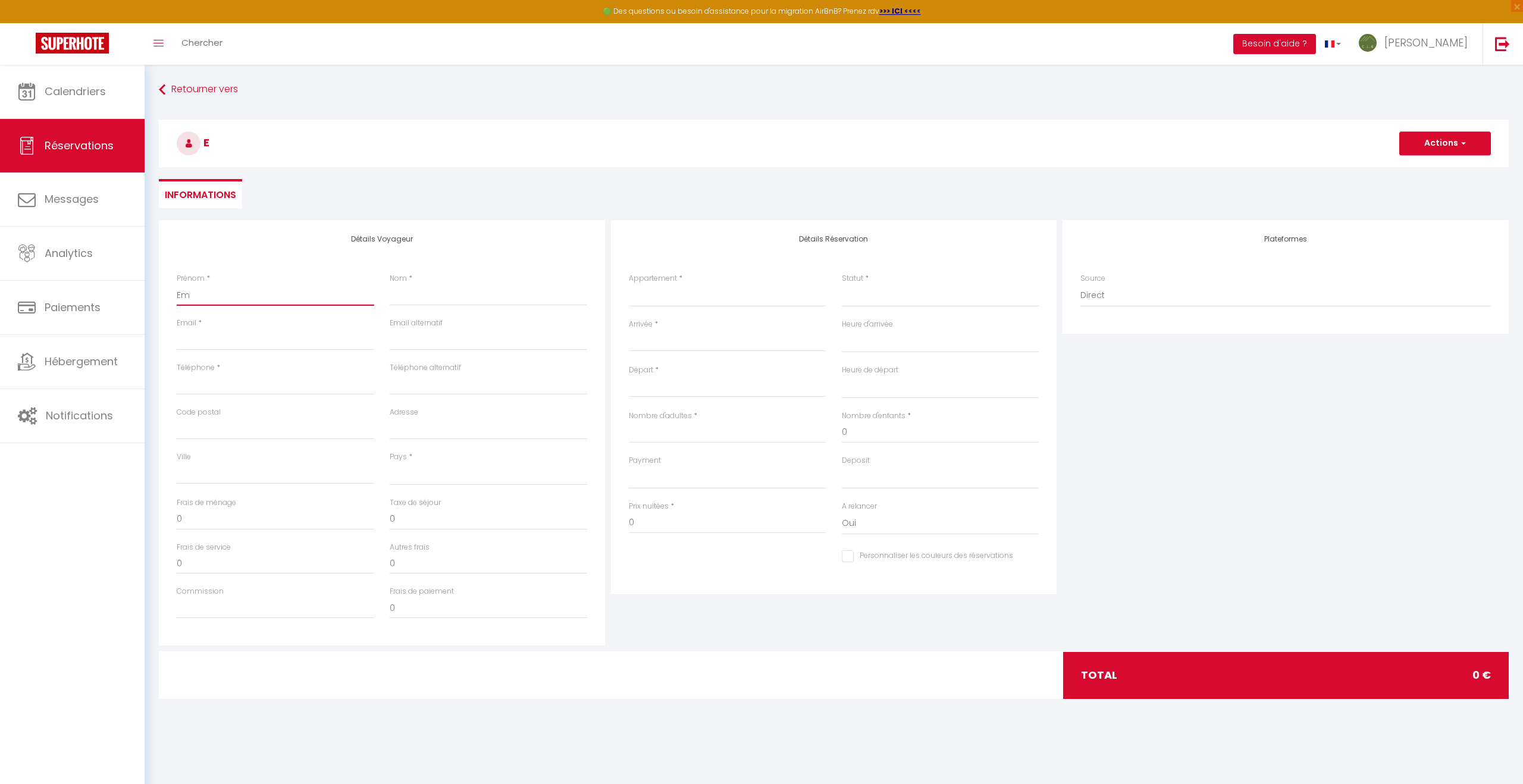
select select
checkbox input "false"
type input "Emm"
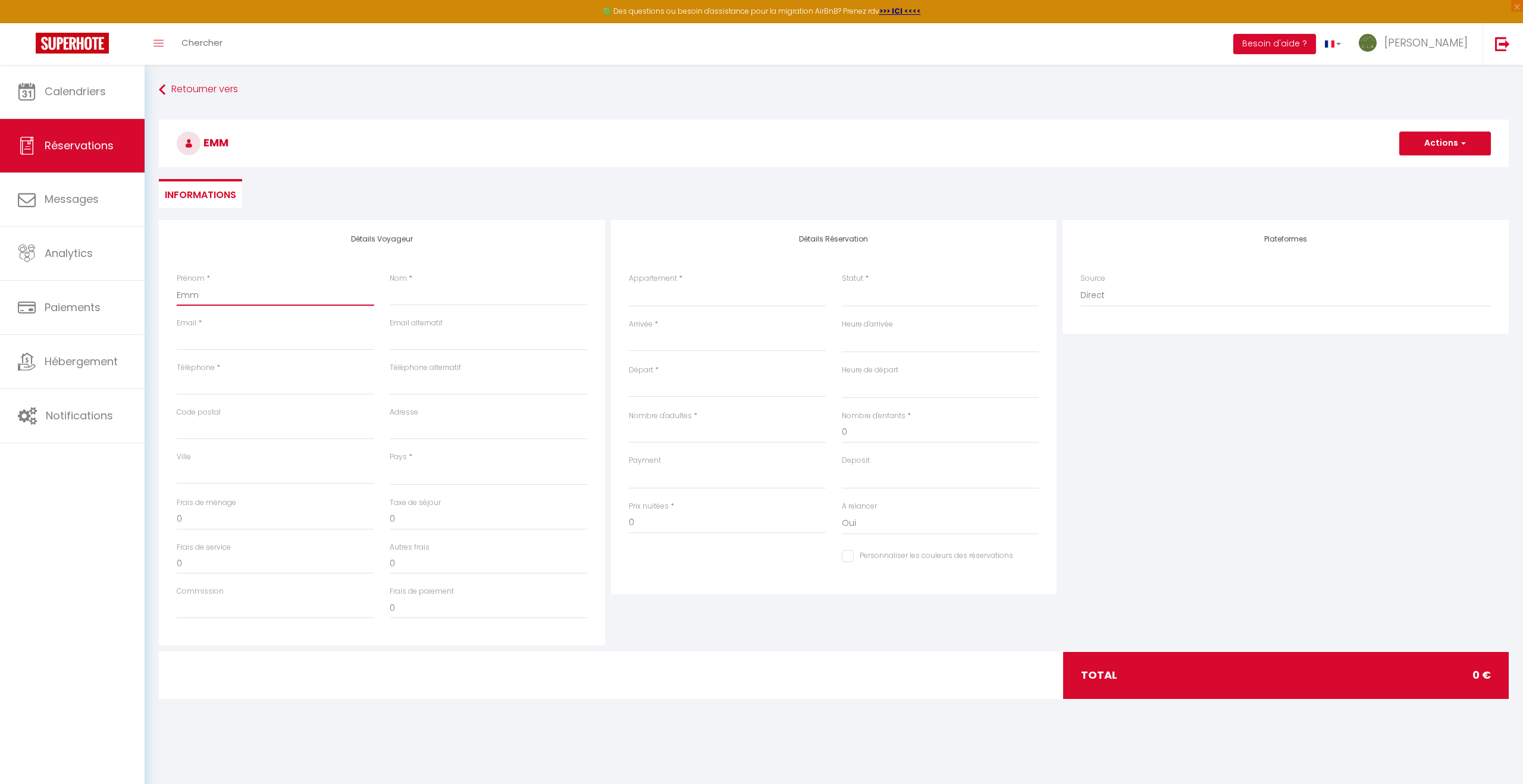
select select
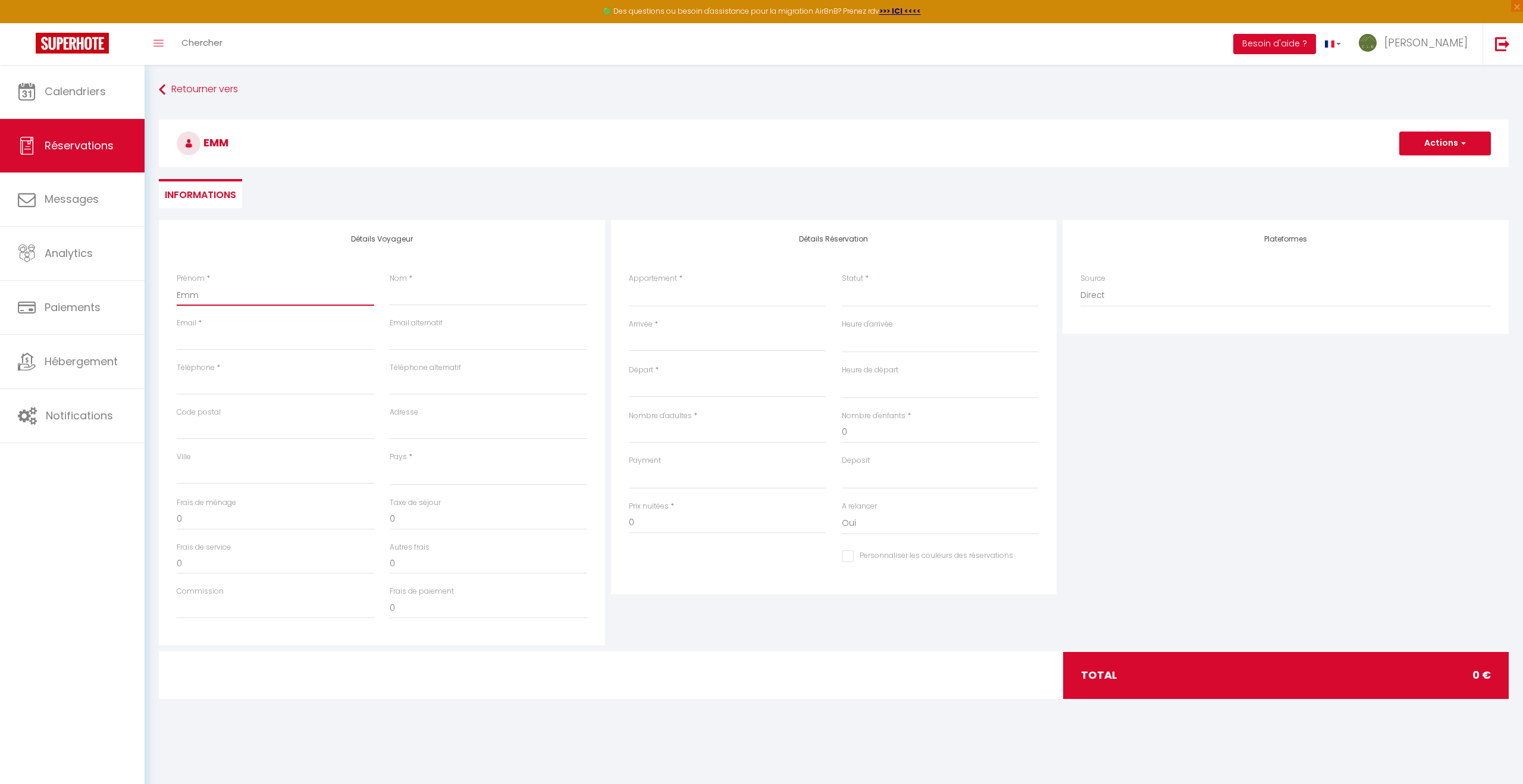
select select
checkbox input "false"
type input "[PERSON_NAME]"
select select
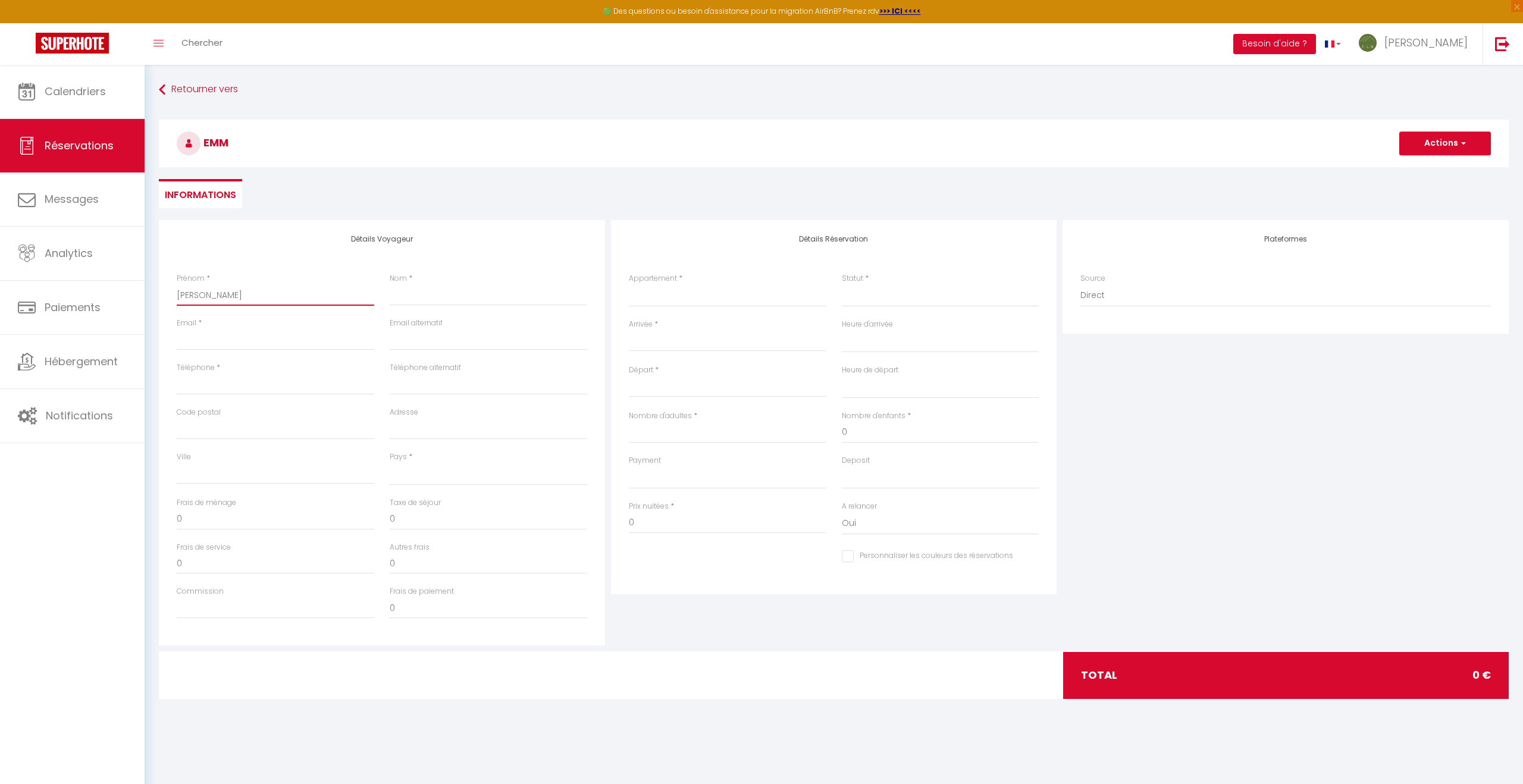
select select
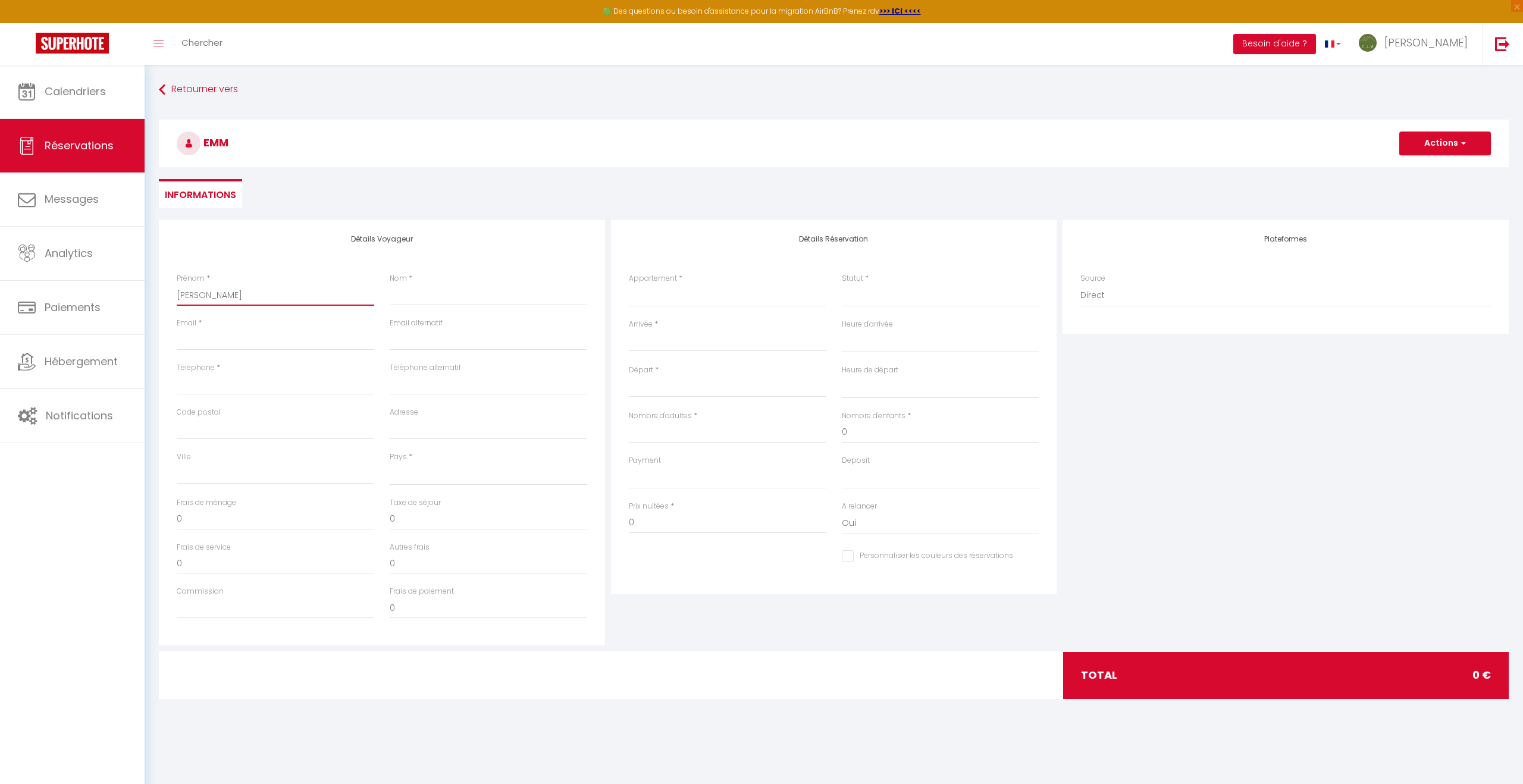
select select
checkbox input "false"
type input "Emman"
select select
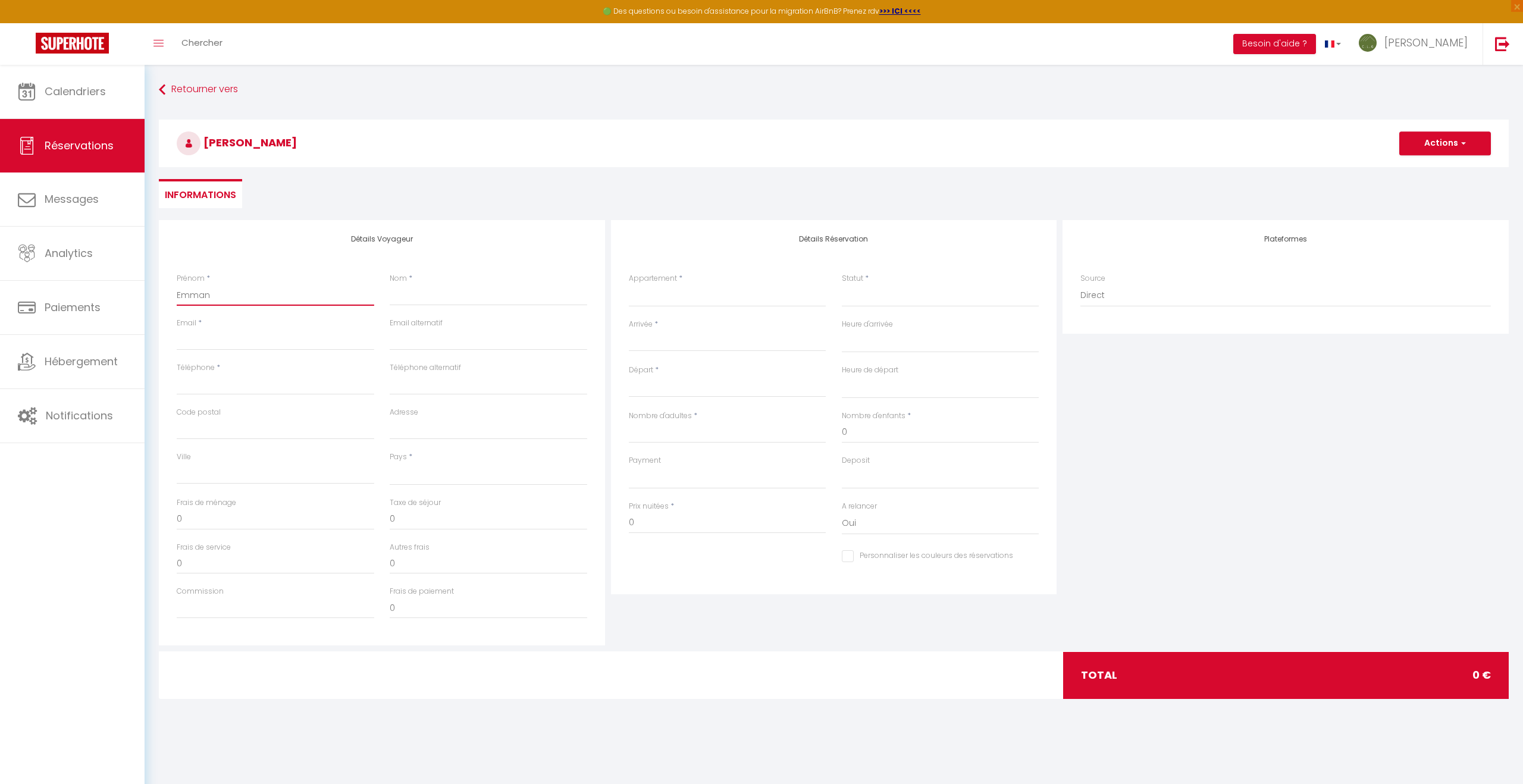
select select
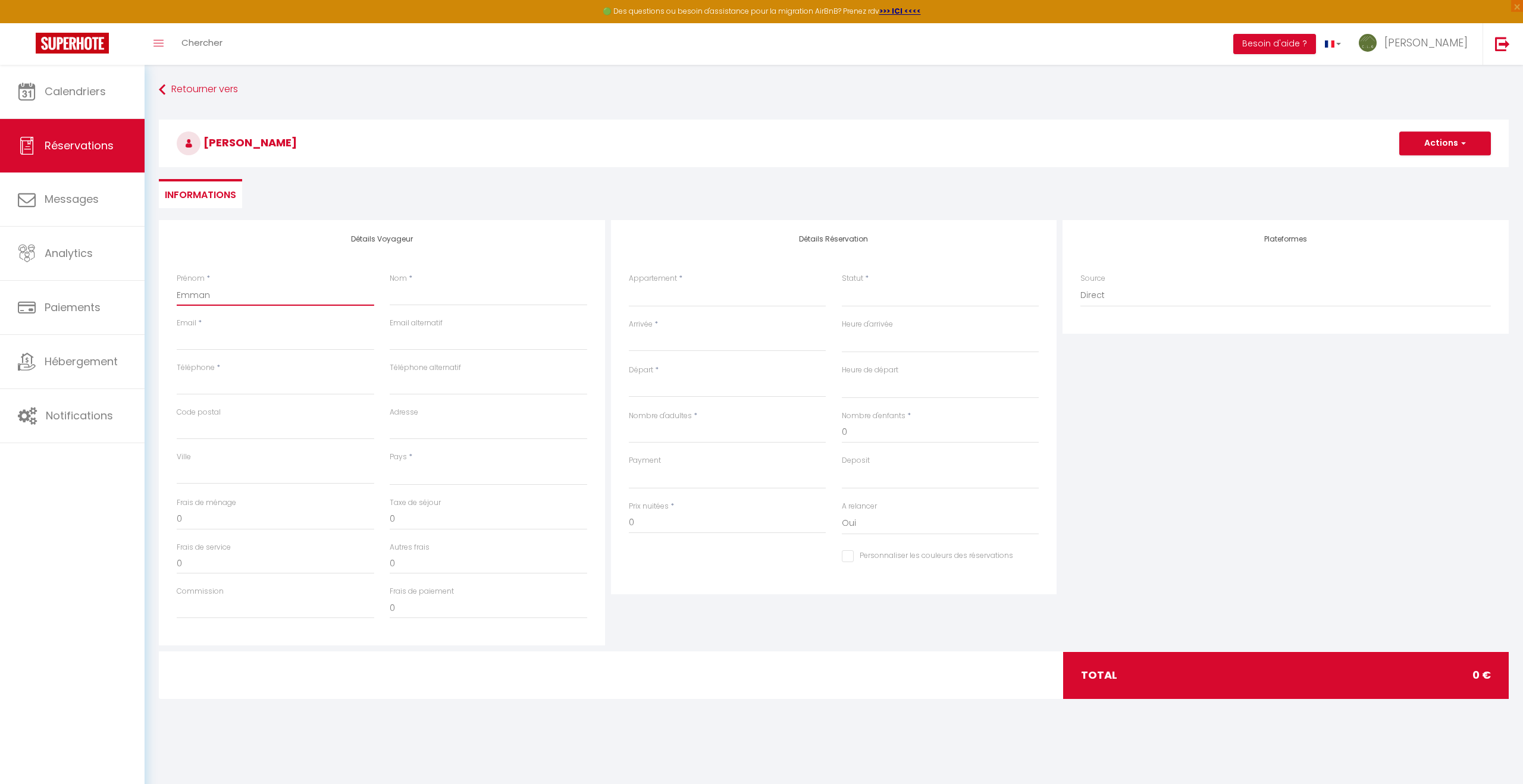
checkbox input "false"
type input "Emmanu"
select select
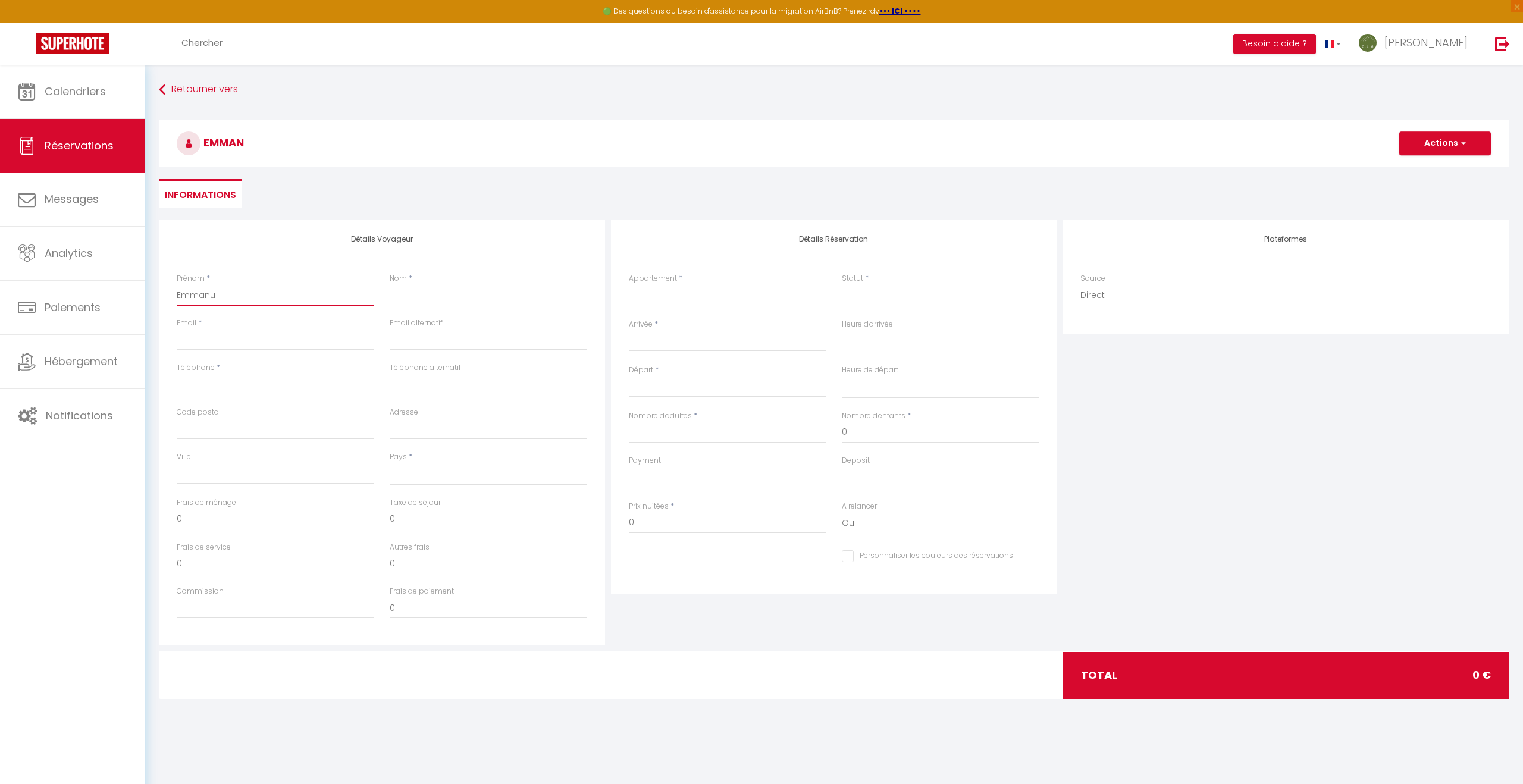
select select
checkbox input "false"
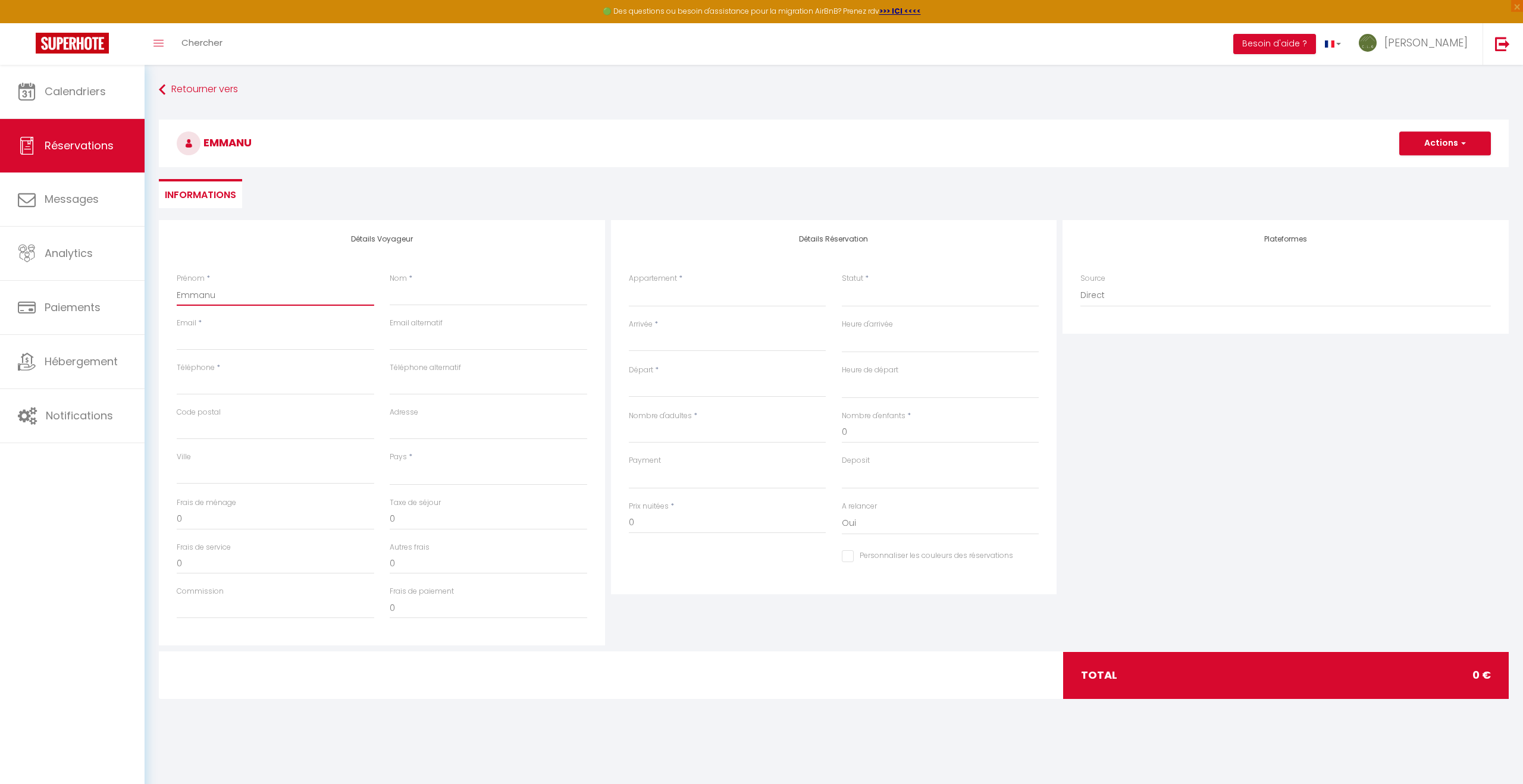
type input "Emmanue"
select select
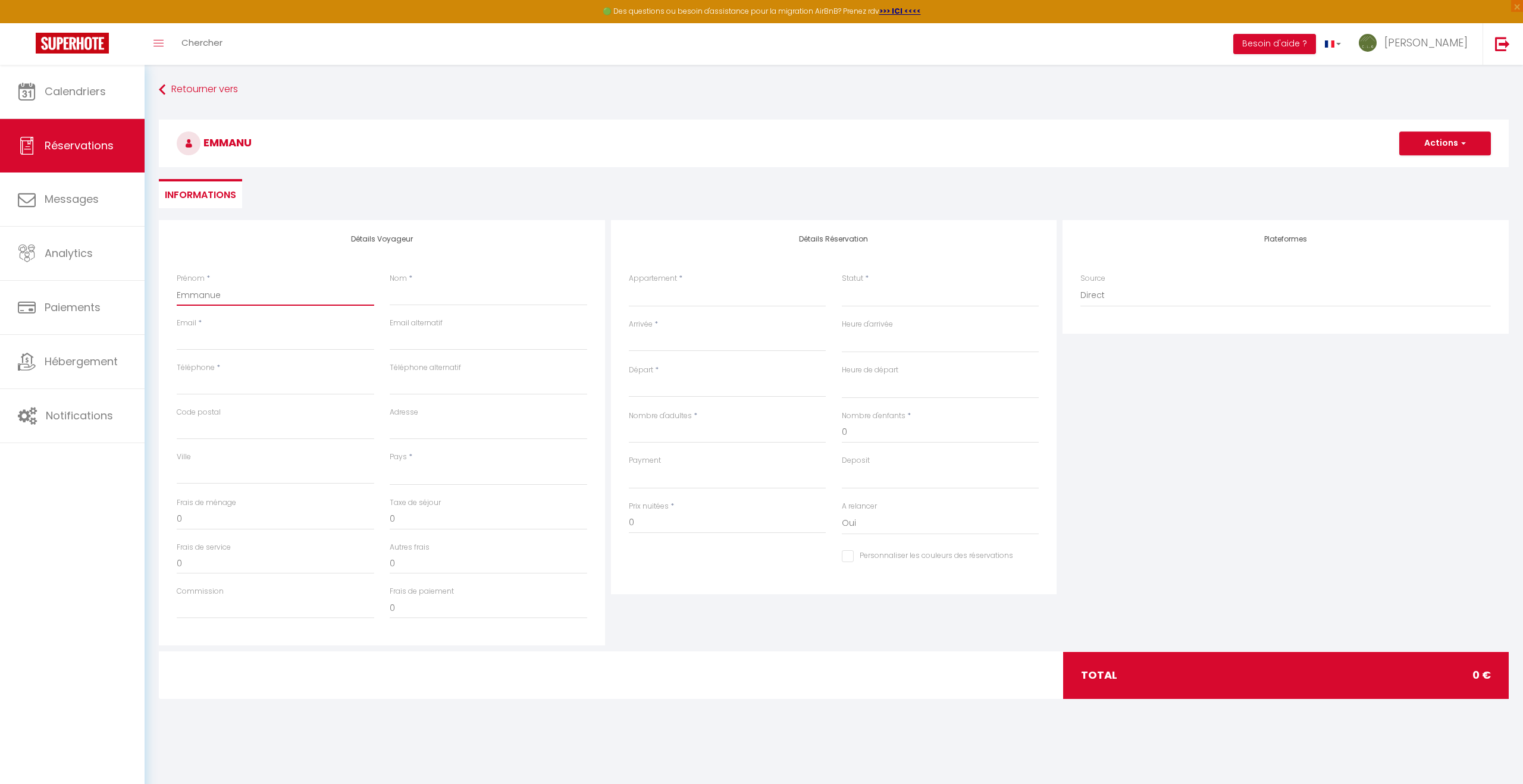
select select
checkbox input "false"
type input "[PERSON_NAME]"
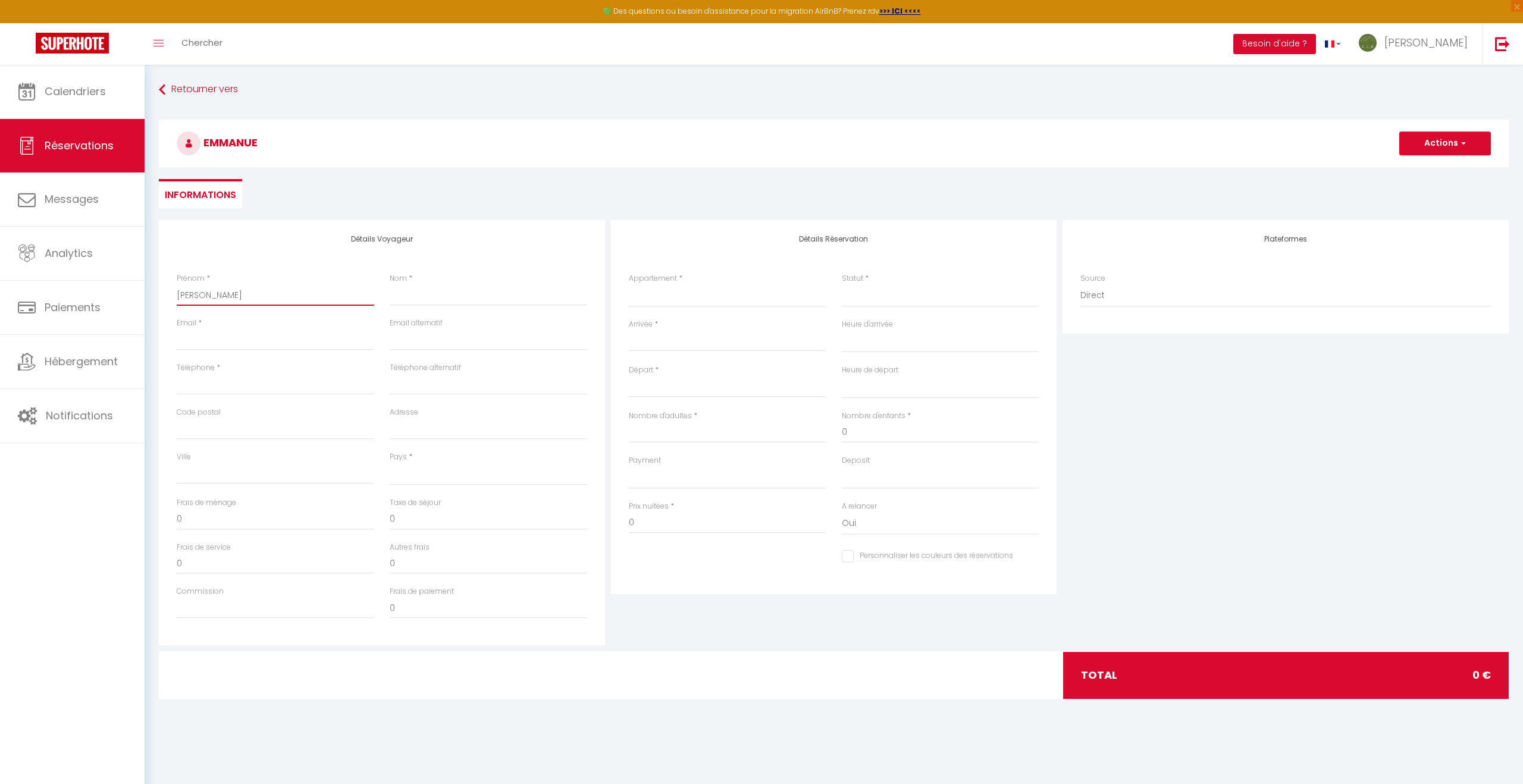
select select
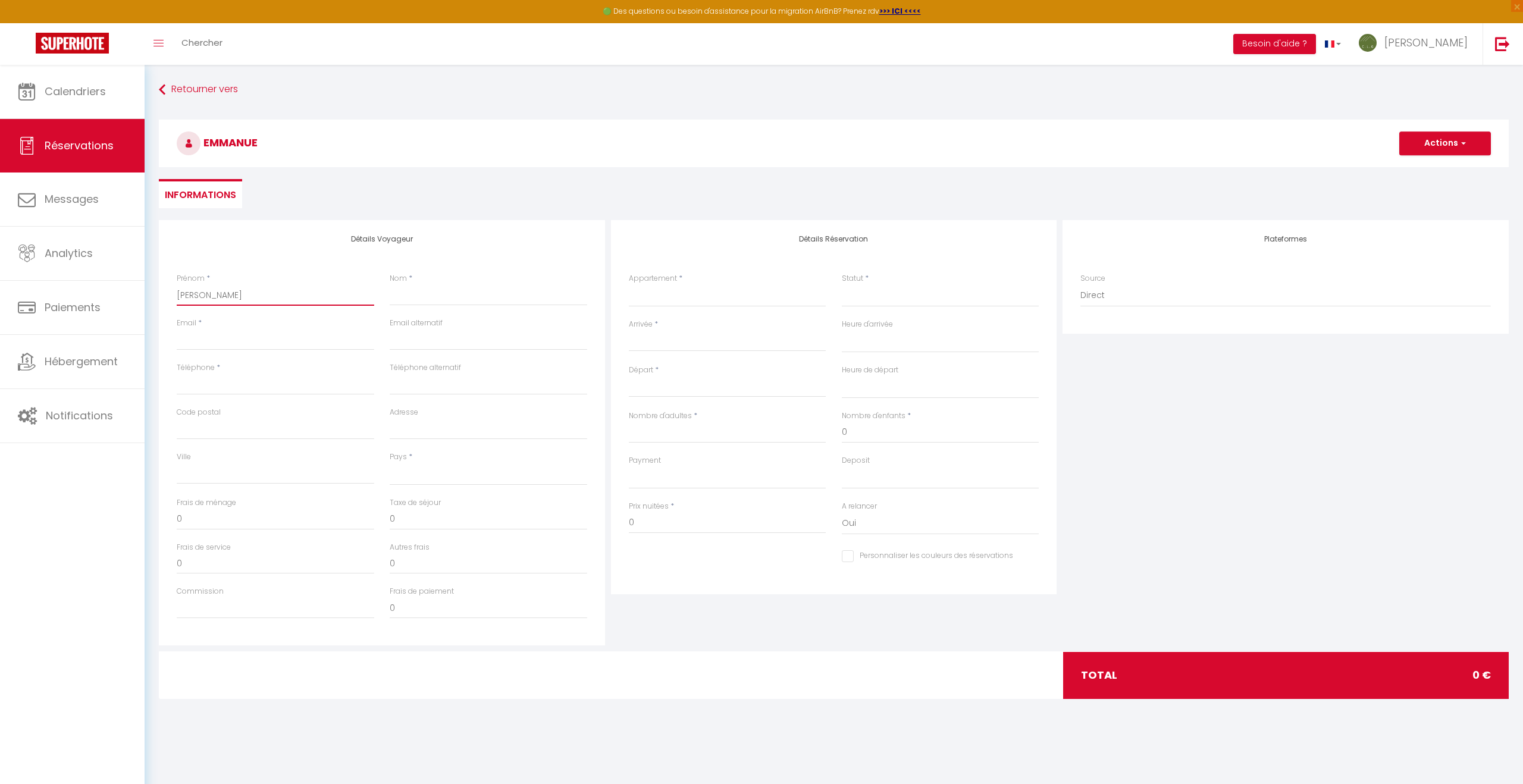
select select
checkbox input "false"
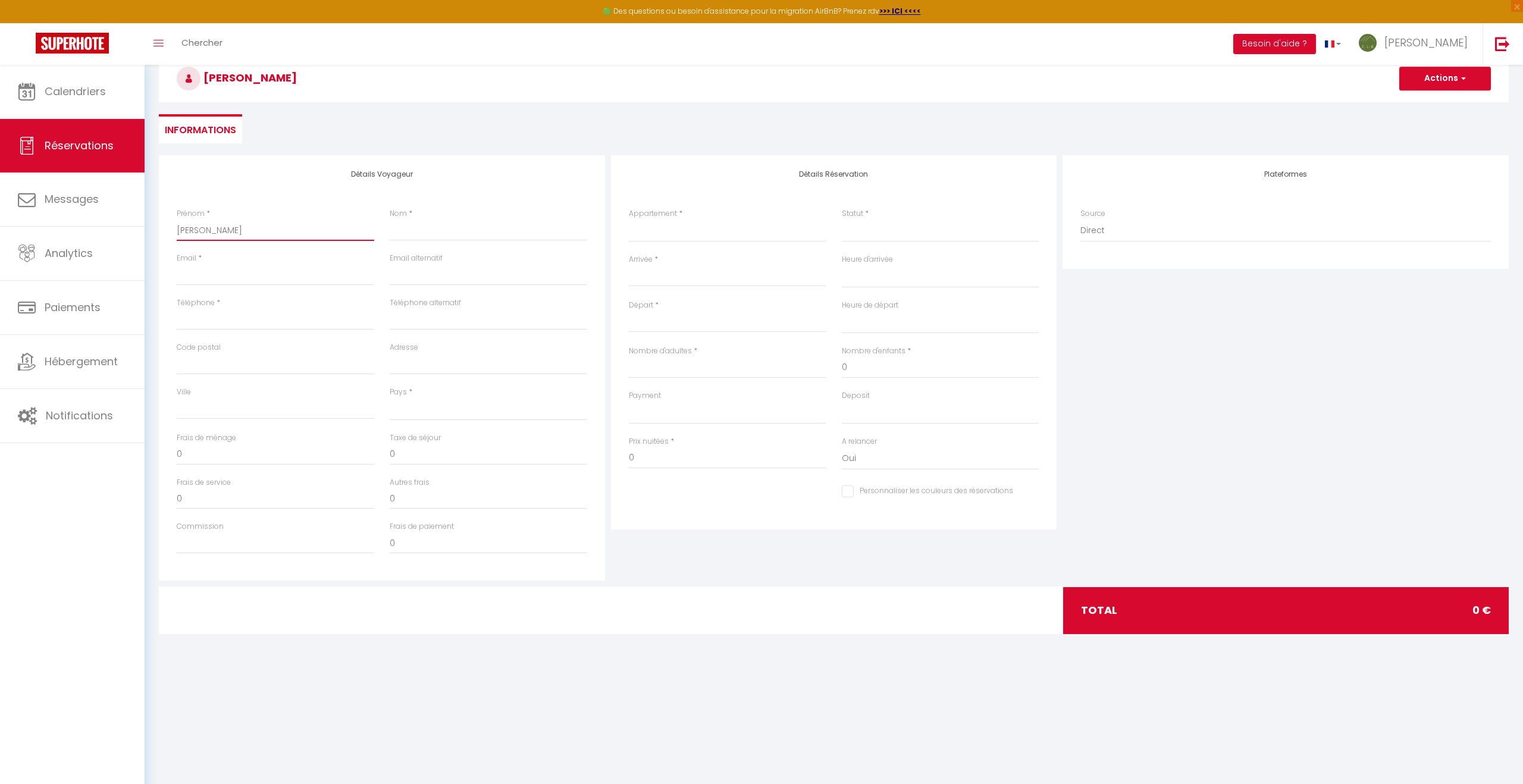
type input "[PERSON_NAME]"
click at [412, 231] on input "Nom" at bounding box center [488, 230] width 198 height 21
type input "D"
select select
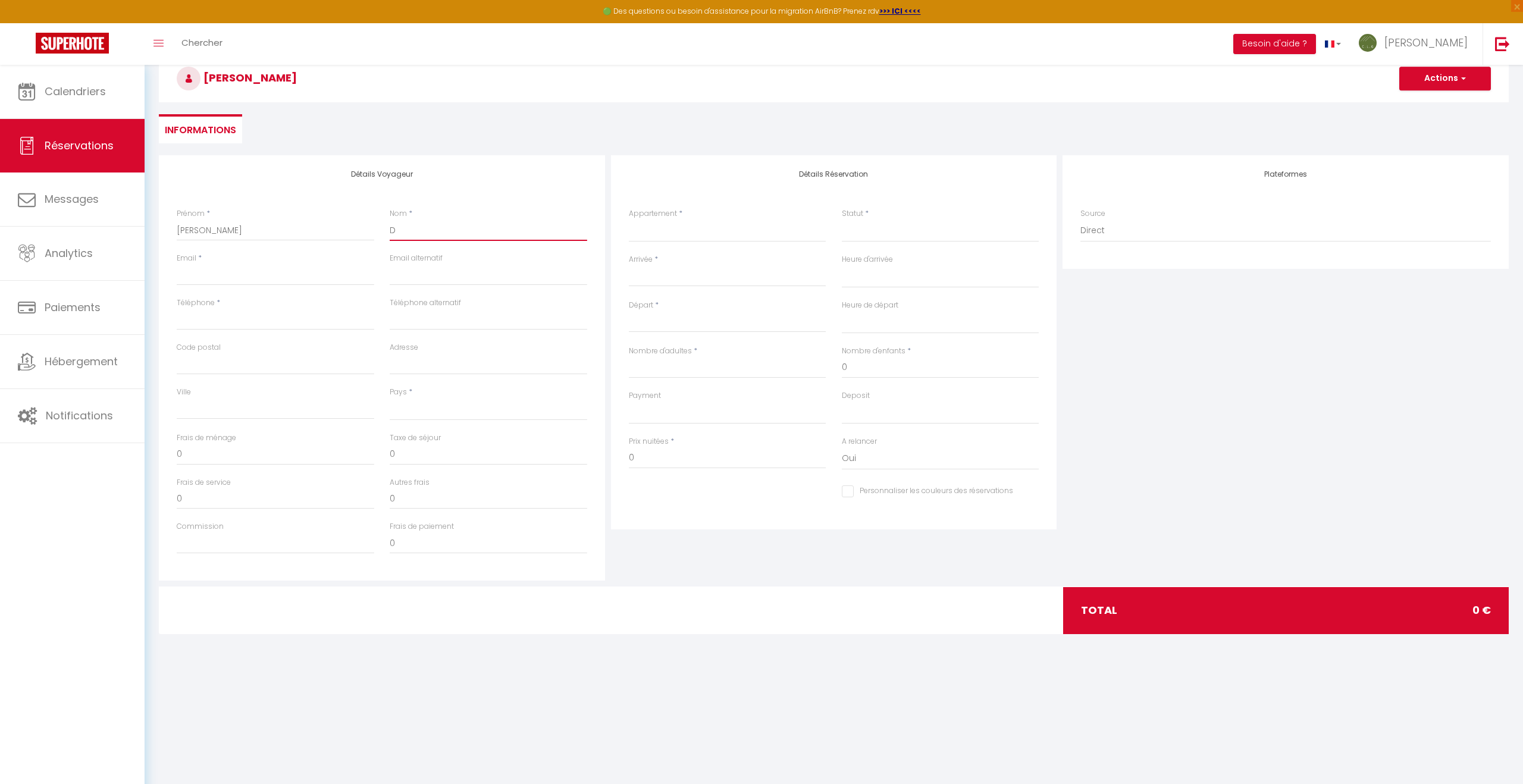
select select
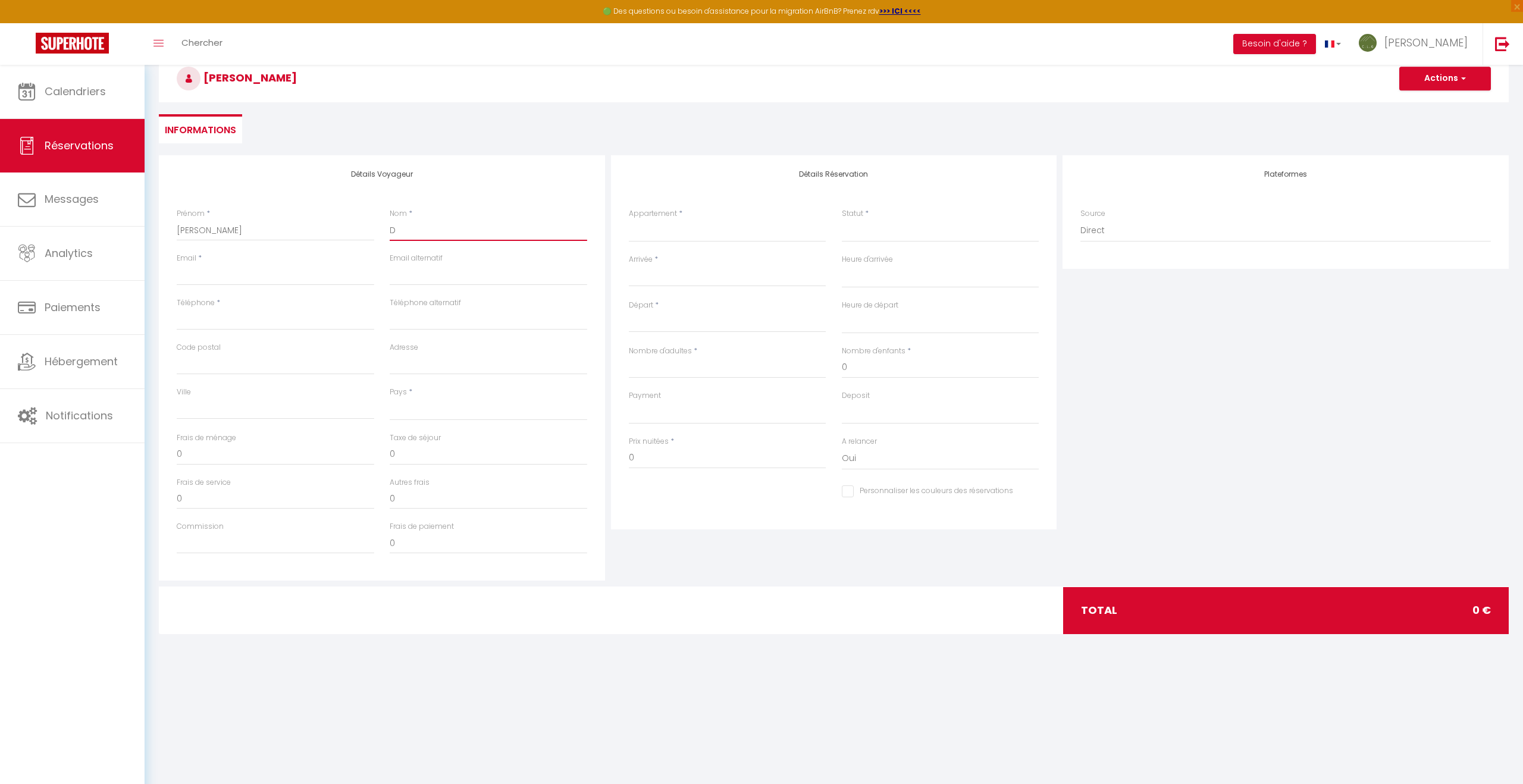
checkbox input "false"
type input "DE"
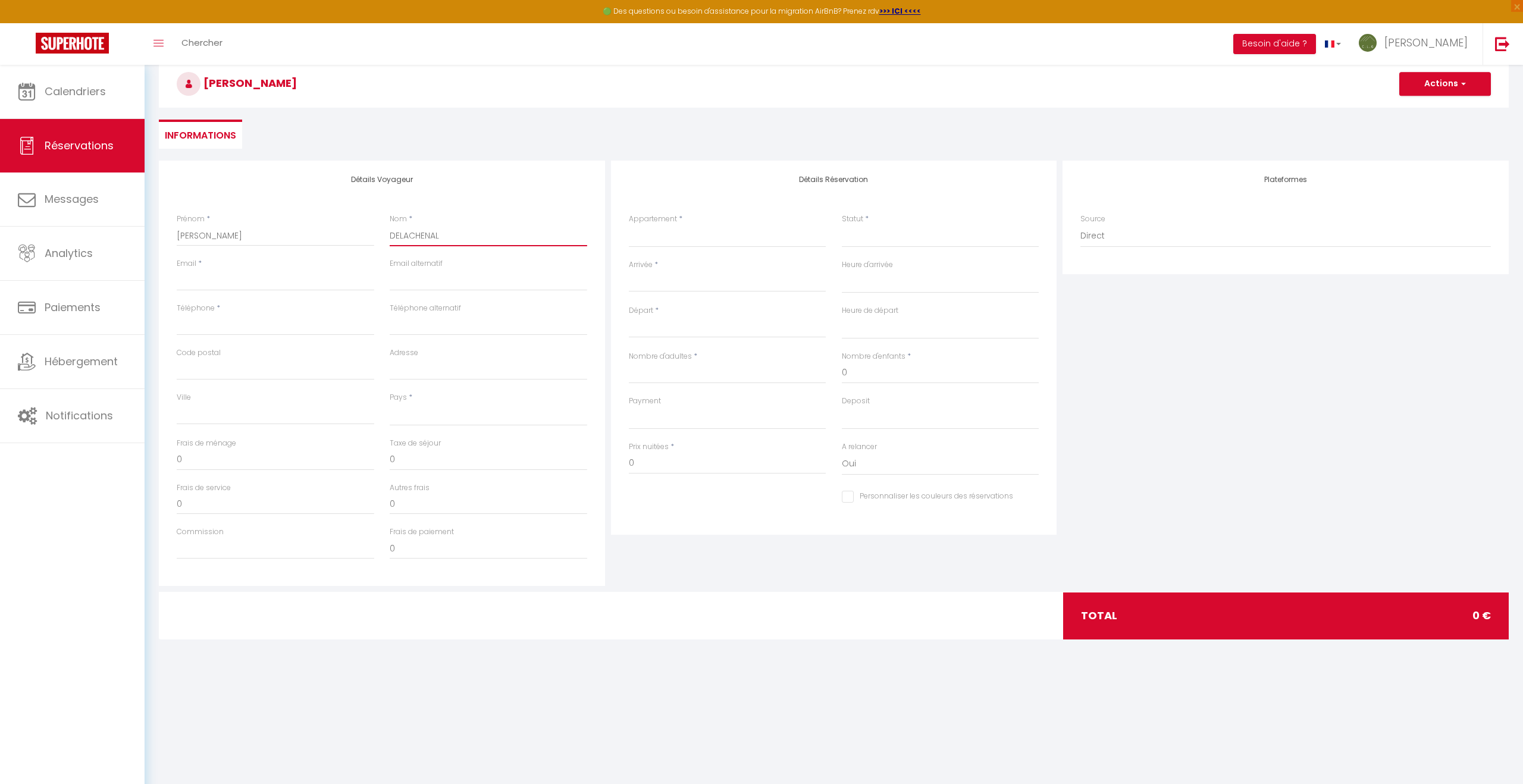
scroll to position [58, 0]
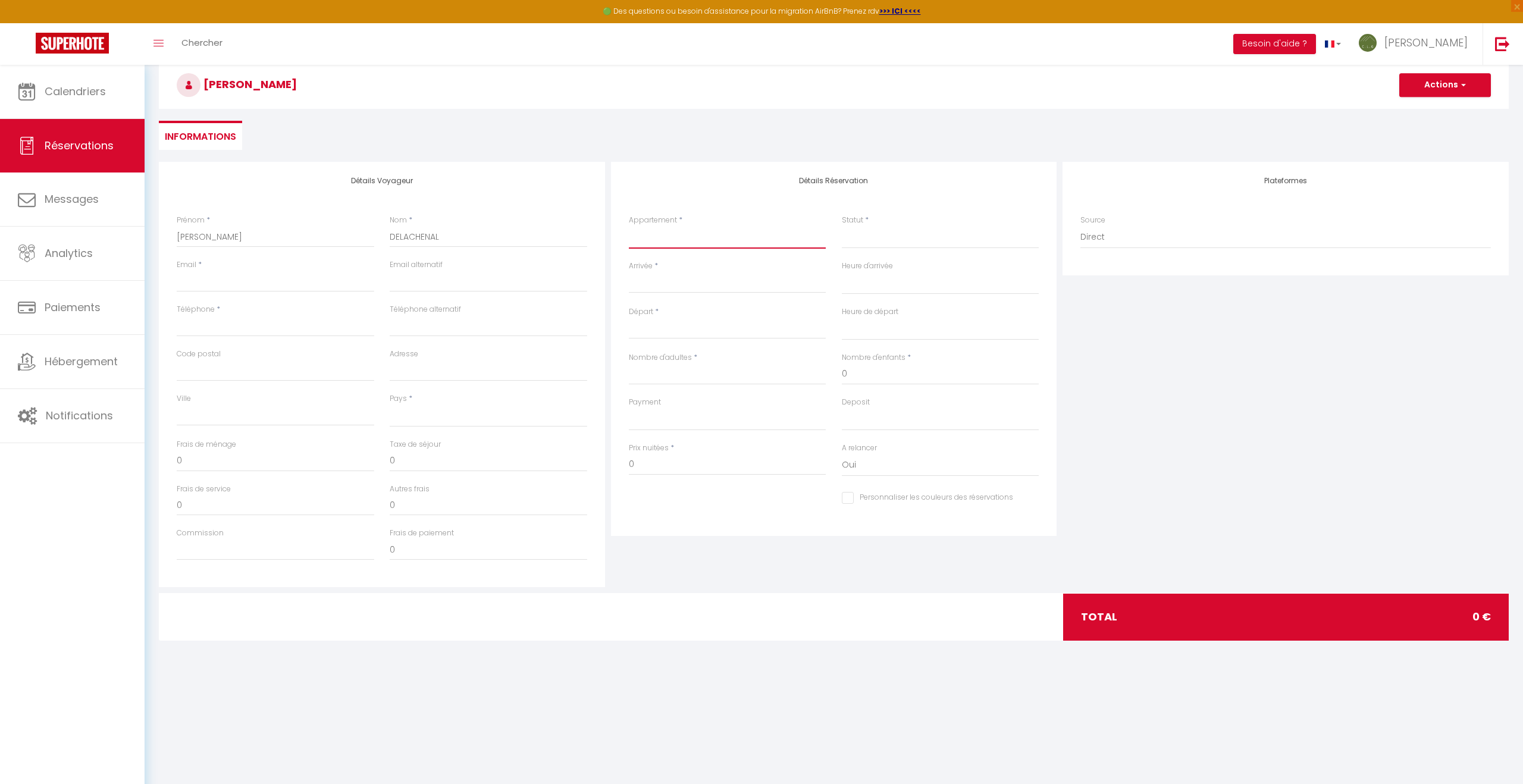
click at [659, 240] on select "Au Pied de l'Arcluse Entre Cimes et [GEOGRAPHIC_DATA] [GEOGRAPHIC_DATA] Gîte du…" at bounding box center [727, 237] width 198 height 23
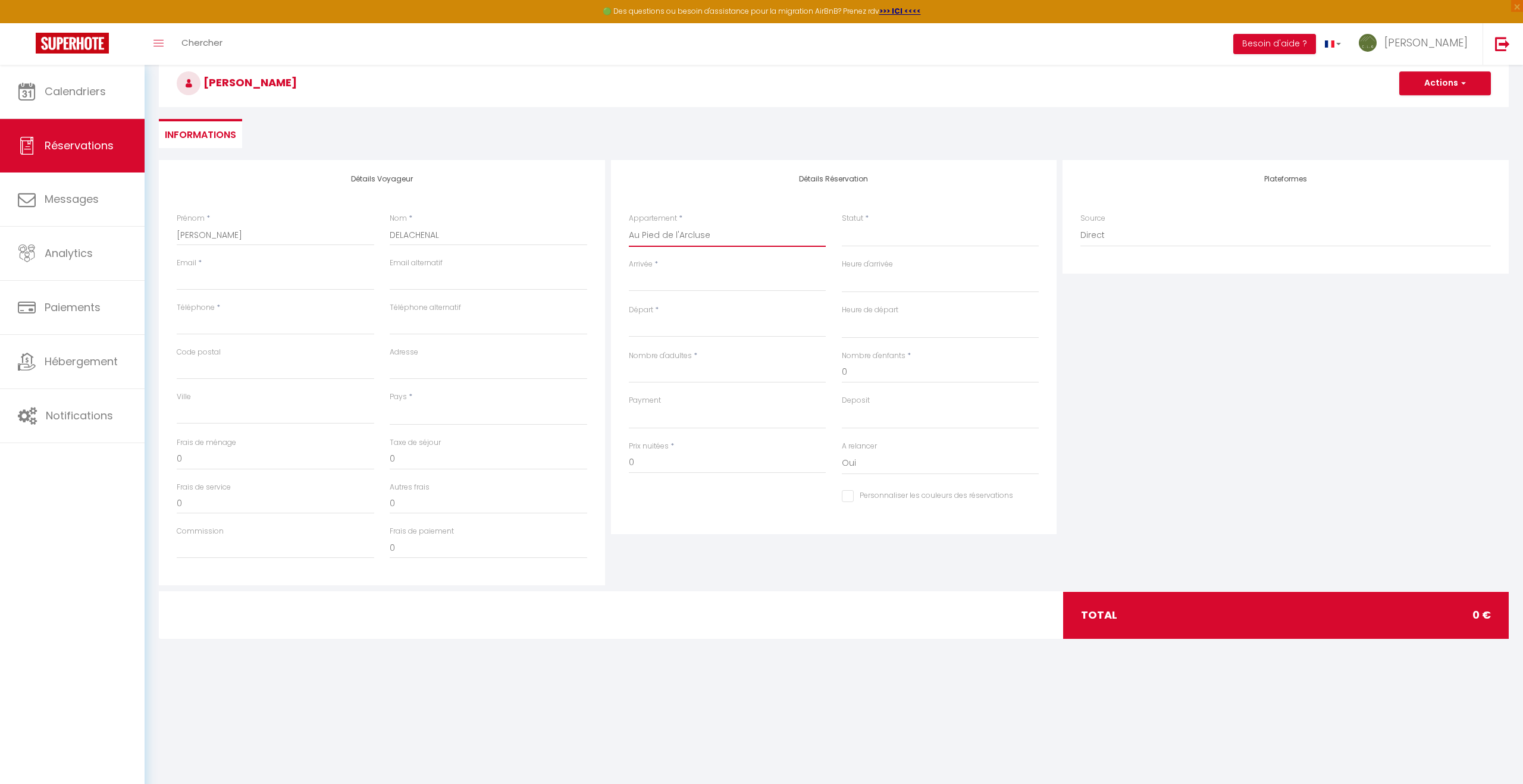
click at [629, 224] on select "Au Pied de l'Arcluse Entre Cimes et [GEOGRAPHIC_DATA] [GEOGRAPHIC_DATA] Gîte du…" at bounding box center [727, 236] width 198 height 23
click at [867, 245] on select "Confirmé Non Confirmé [PERSON_NAME] par le voyageur No Show Request" at bounding box center [941, 236] width 198 height 23
click at [842, 224] on select "Confirmé Non Confirmé [PERSON_NAME] par le voyageur No Show Request" at bounding box center [941, 236] width 198 height 23
click at [656, 281] on input "Arrivée" at bounding box center [727, 282] width 198 height 15
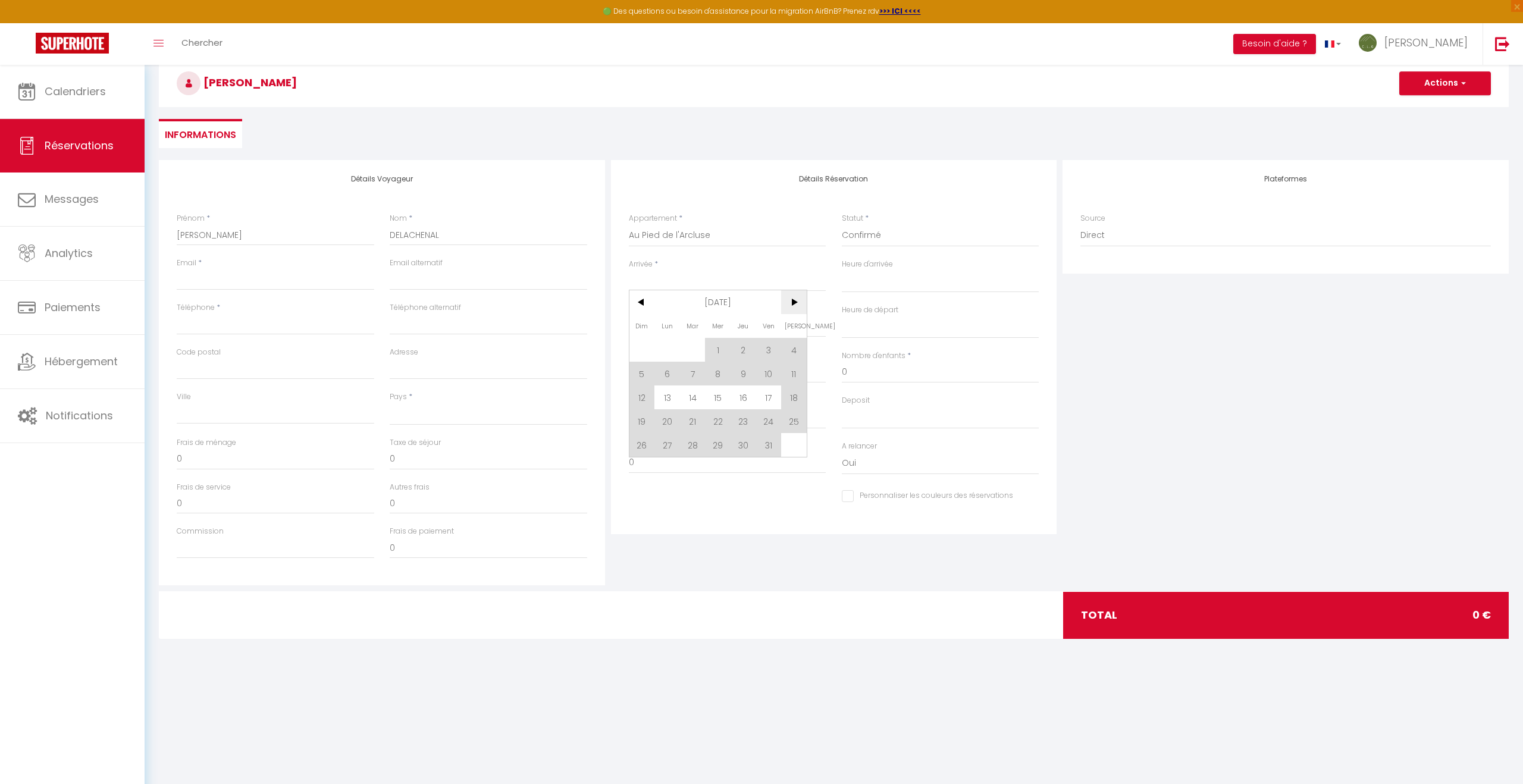
click at [800, 304] on span ">" at bounding box center [794, 302] width 25 height 24
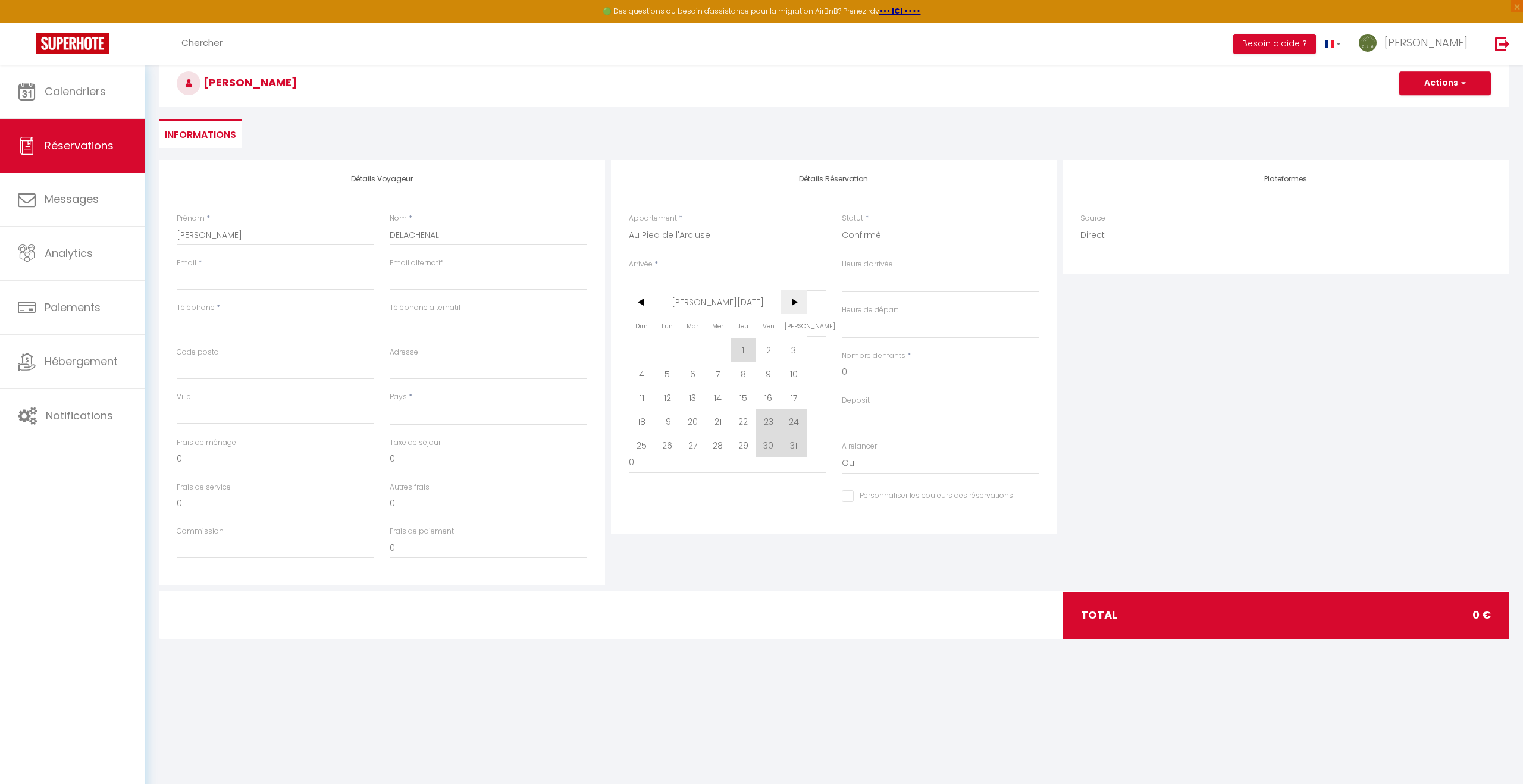
click at [800, 304] on span ">" at bounding box center [794, 302] width 25 height 24
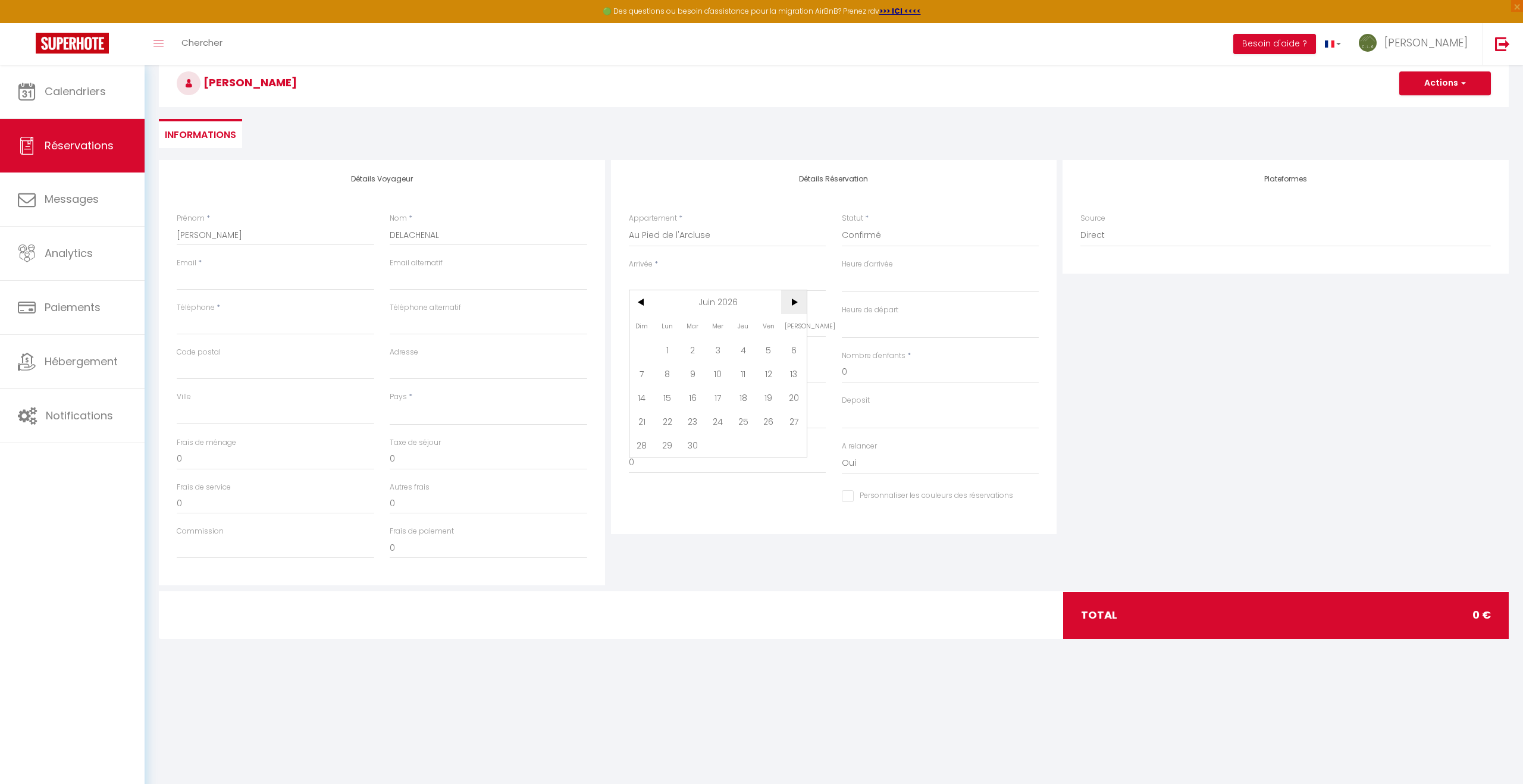
click at [800, 304] on span ">" at bounding box center [794, 302] width 25 height 24
click at [790, 426] on span "25" at bounding box center [794, 421] width 25 height 24
click at [770, 330] on input "Dim 26 Juillet 2026" at bounding box center [727, 328] width 198 height 15
click at [798, 342] on span ">" at bounding box center [794, 347] width 25 height 24
click at [647, 420] on span "2" at bounding box center [642, 419] width 25 height 24
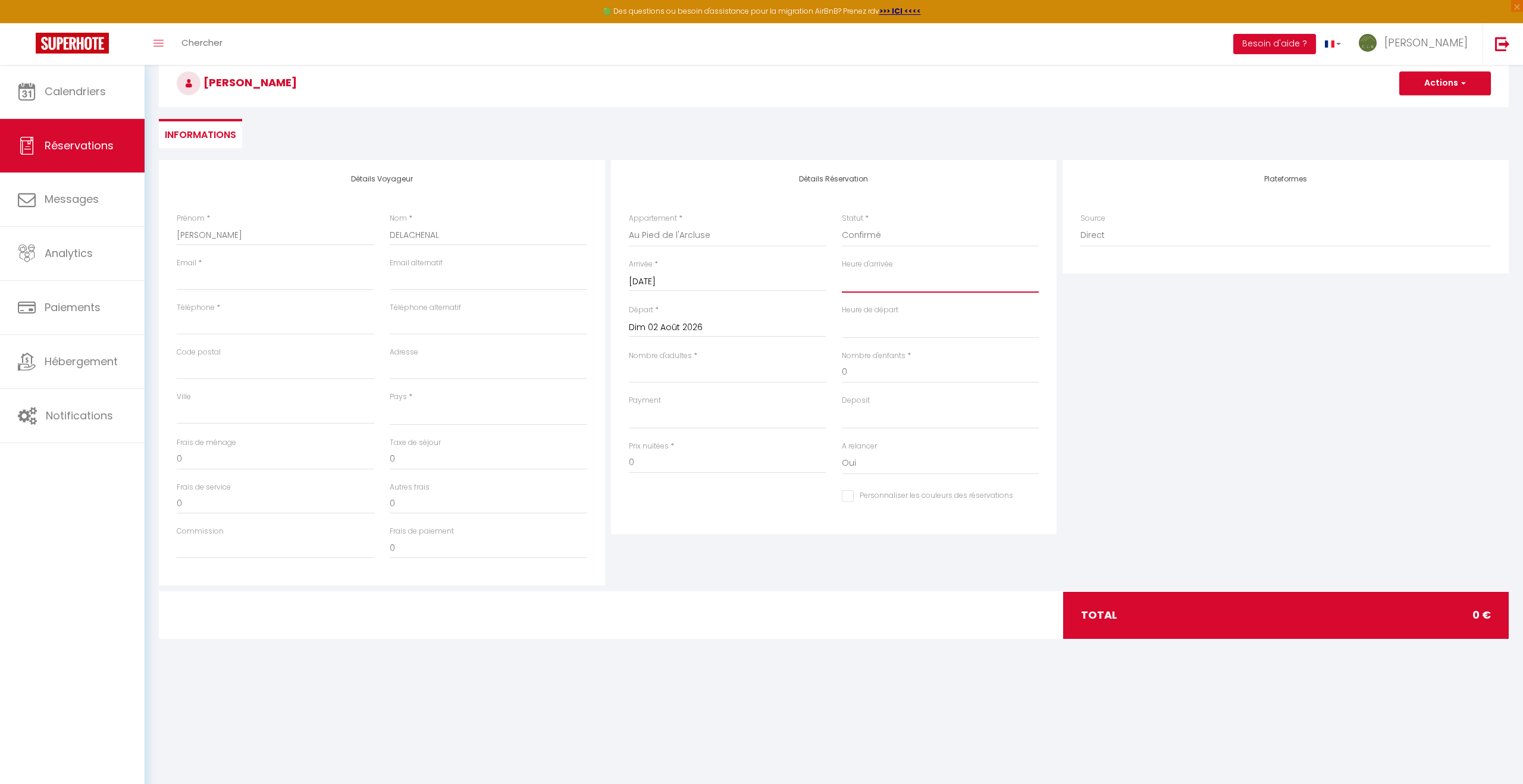
click at [860, 285] on select "00:00 00:30 01:00 01:30 02:00 02:30 03:00 03:30 04:00 04:30 05:00 05:30 06:00 0…" at bounding box center [941, 281] width 198 height 23
click at [842, 270] on select "00:00 00:30 01:00 01:30 02:00 02:30 03:00 03:30 04:00 04:30 05:00 05:30 06:00 0…" at bounding box center [941, 281] width 198 height 23
click at [853, 328] on select "00:00 00:30 01:00 01:30 02:00 02:30 03:00 03:30 04:00 04:30 05:00 05:30 06:00 0…" at bounding box center [941, 327] width 198 height 23
click at [842, 316] on select "00:00 00:30 01:00 01:30 02:00 02:30 03:00 03:30 04:00 04:30 05:00 05:30 06:00 0…" at bounding box center [941, 327] width 198 height 23
click at [651, 376] on input "Nombre d'adultes" at bounding box center [727, 372] width 198 height 21
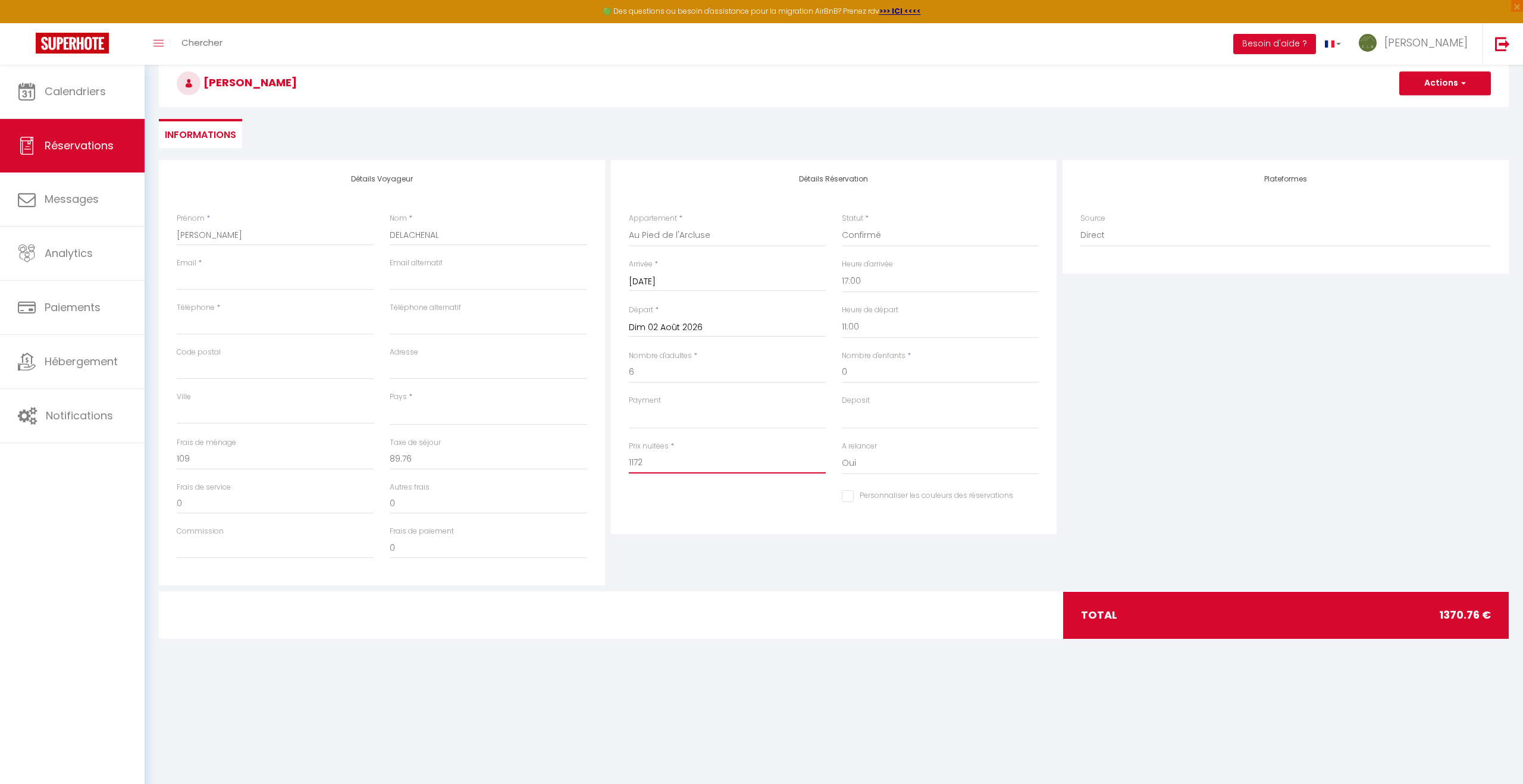
drag, startPoint x: 654, startPoint y: 464, endPoint x: 602, endPoint y: 458, distance: 52.3
click at [602, 458] on div "Détails Voyageur Prénom * [PERSON_NAME] * DELACHENAL Email * Email alternatif T…" at bounding box center [834, 373] width 1356 height 425
click at [693, 541] on div "Détails Réservation Appartement * Au Pied de l'Arcluse Entre Cimes et Vignes La…" at bounding box center [834, 373] width 452 height 425
click at [209, 461] on input "0" at bounding box center [275, 459] width 198 height 21
click at [639, 731] on body "🟢 Des questions ou besoin d'assistance pour la migration AirBnB? Prenez rdv >>>…" at bounding box center [761, 397] width 1523 height 784
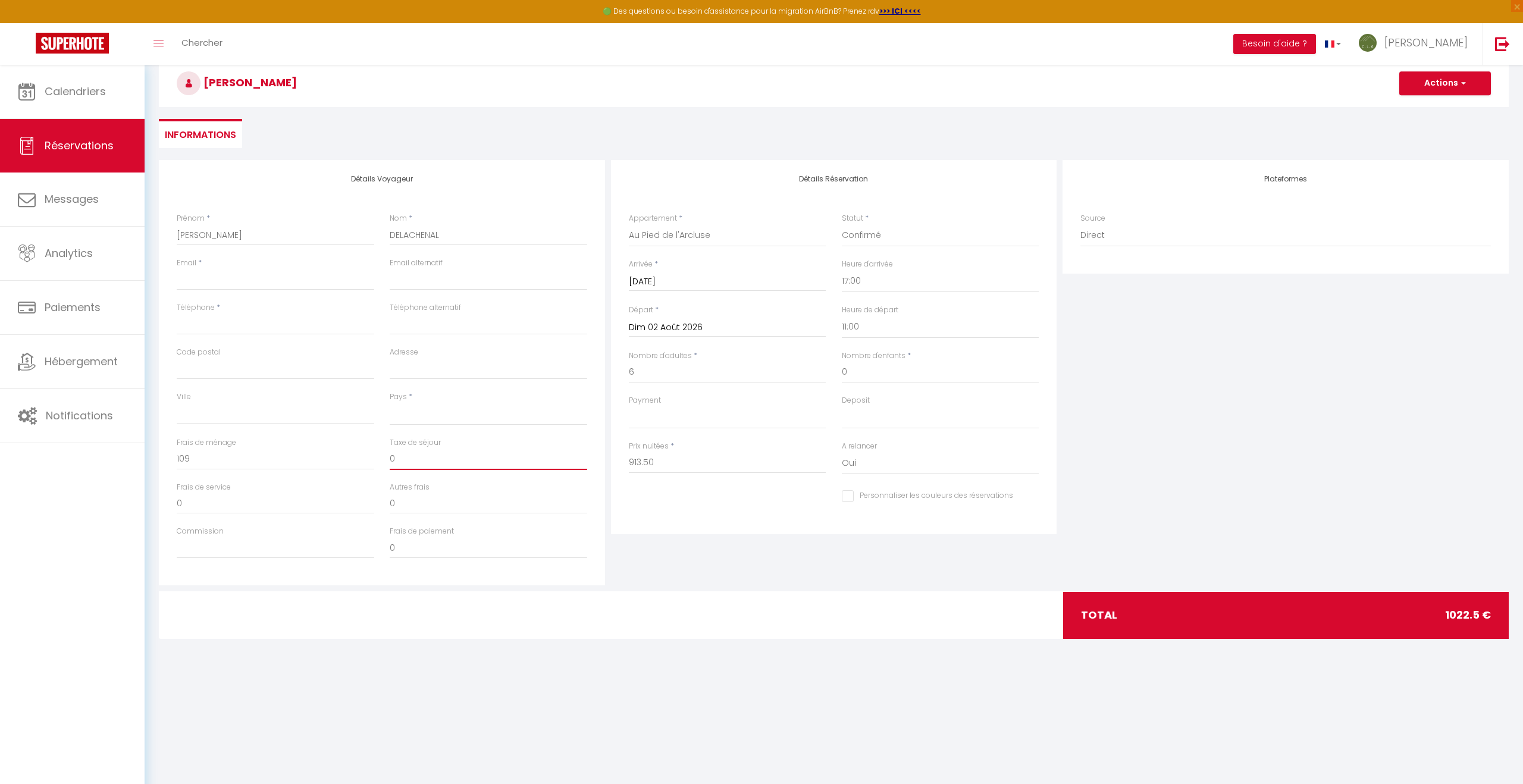
click at [416, 465] on input "0" at bounding box center [488, 459] width 198 height 21
click at [907, 731] on body "🟢 Des questions ou besoin d'assistance pour la migration AirBnB? Prenez rdv >>>…" at bounding box center [761, 397] width 1523 height 784
click at [182, 280] on input "Email client" at bounding box center [275, 279] width 198 height 21
click at [207, 326] on input "Téléphone" at bounding box center [275, 324] width 198 height 21
click at [417, 415] on select "[GEOGRAPHIC_DATA] [GEOGRAPHIC_DATA] [GEOGRAPHIC_DATA] [GEOGRAPHIC_DATA] [GEOGRA…" at bounding box center [488, 414] width 198 height 23
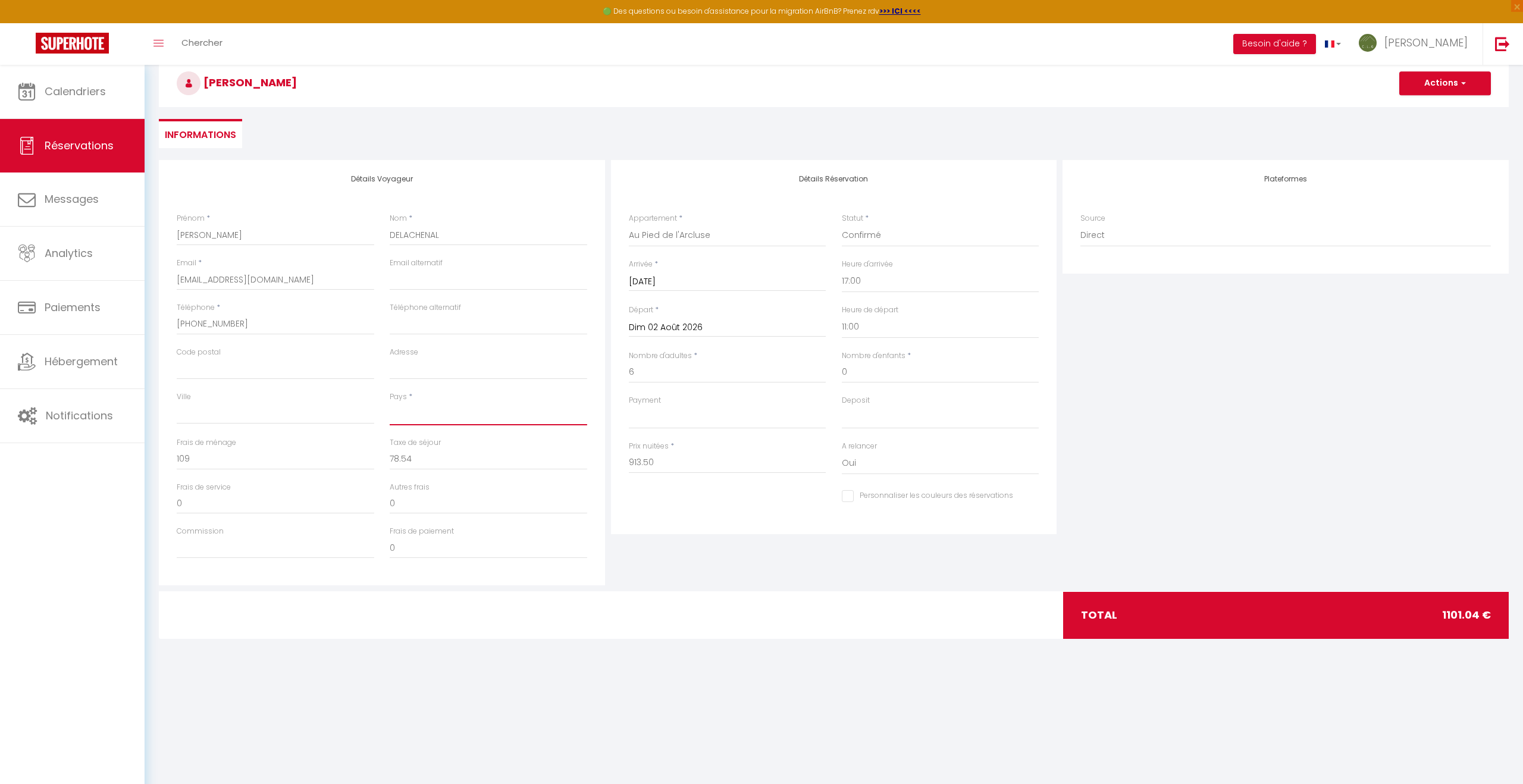
click at [390, 403] on select "[GEOGRAPHIC_DATA] [GEOGRAPHIC_DATA] [GEOGRAPHIC_DATA] [GEOGRAPHIC_DATA] [GEOGRA…" at bounding box center [488, 414] width 198 height 23
click at [867, 419] on select "OK KO" at bounding box center [941, 418] width 198 height 23
click at [842, 406] on select "OK KO" at bounding box center [941, 418] width 198 height 23
click at [694, 421] on select "OK KO" at bounding box center [727, 418] width 198 height 23
click at [629, 406] on select "OK KO" at bounding box center [727, 418] width 198 height 23
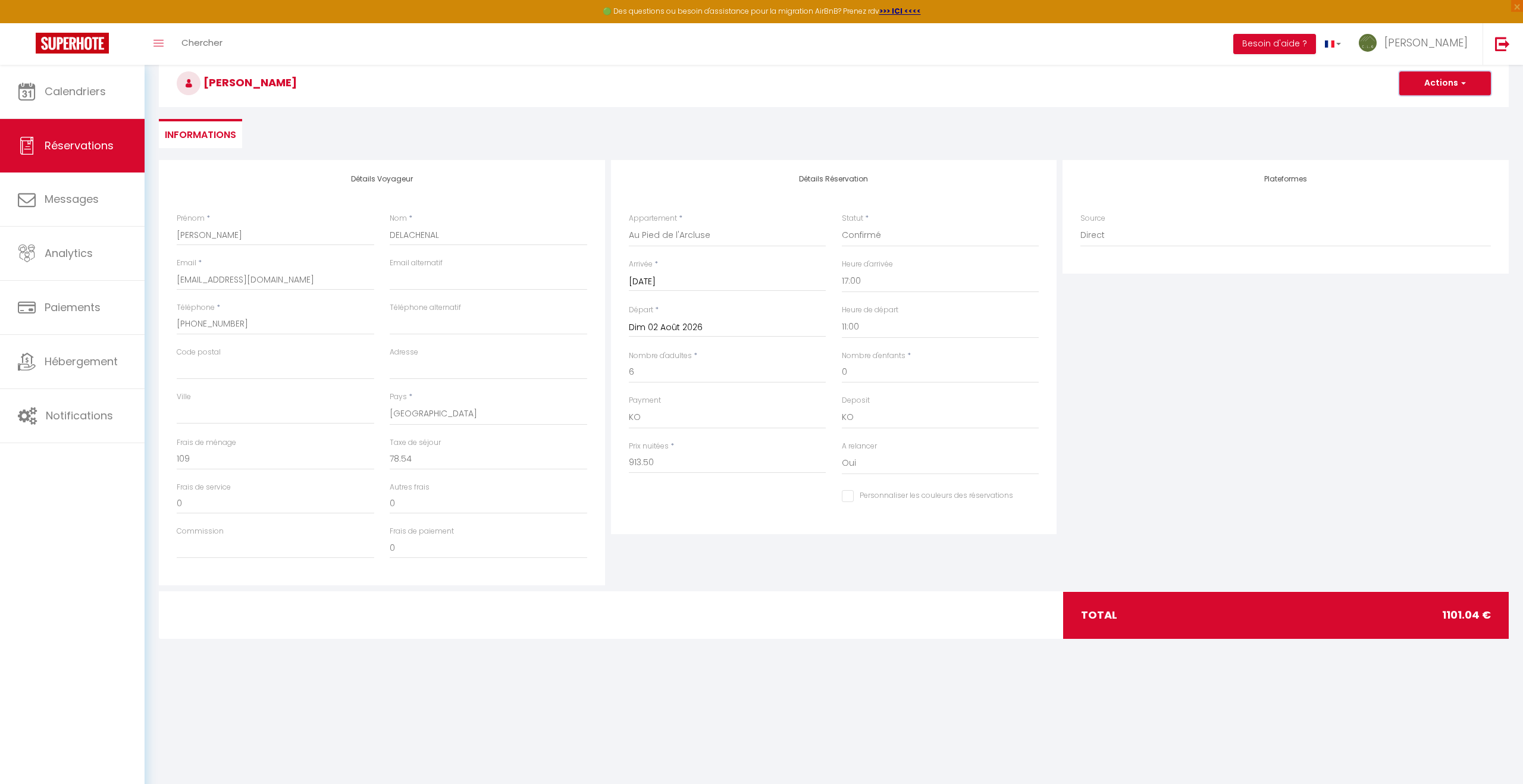
click at [1438, 83] on button "Actions" at bounding box center [1446, 84] width 91 height 24
click at [1429, 108] on link "Enregistrer" at bounding box center [1434, 110] width 94 height 15
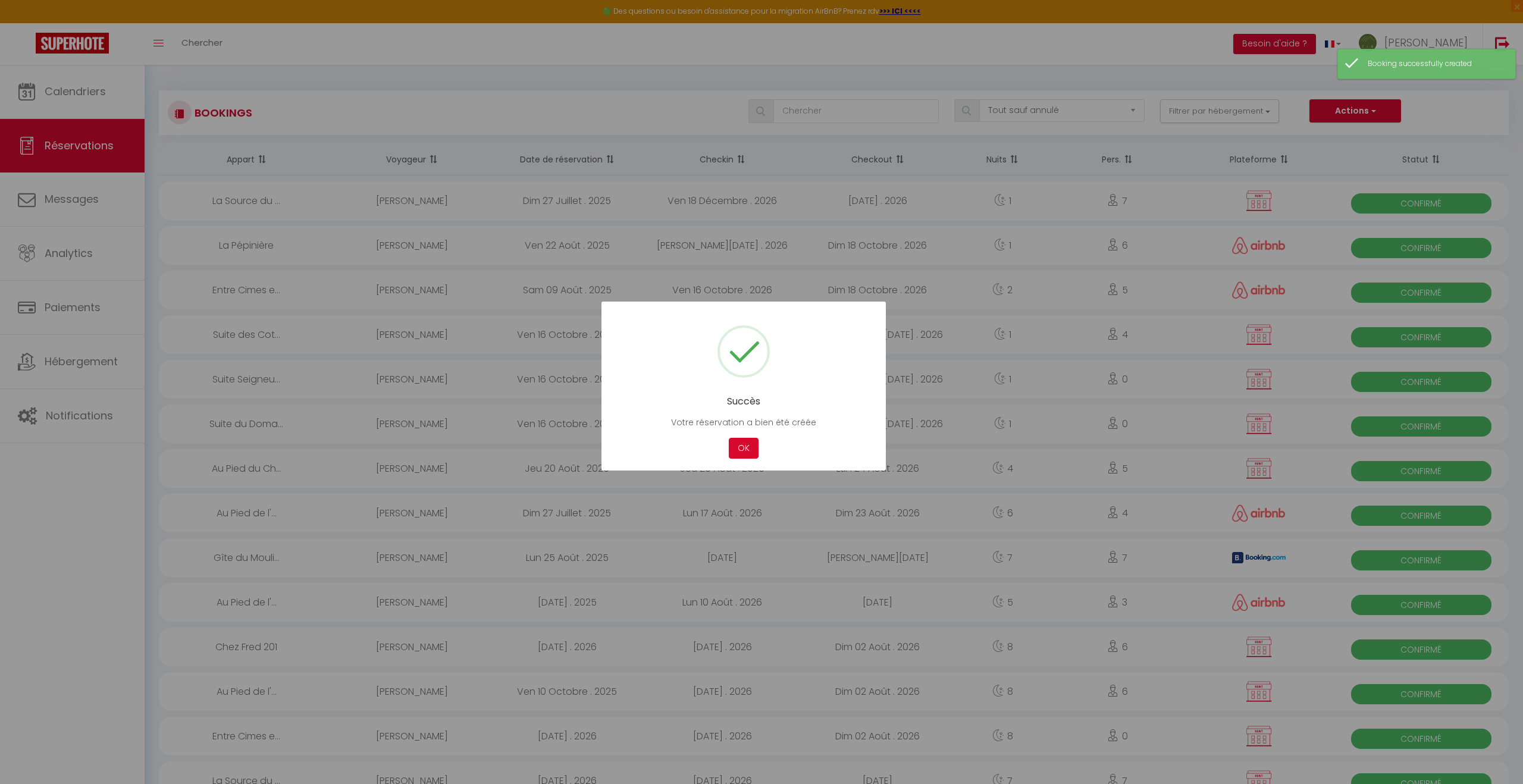
drag, startPoint x: 744, startPoint y: 446, endPoint x: 692, endPoint y: 401, distance: 68.8
click at [744, 446] on button "OK" at bounding box center [744, 449] width 30 height 21
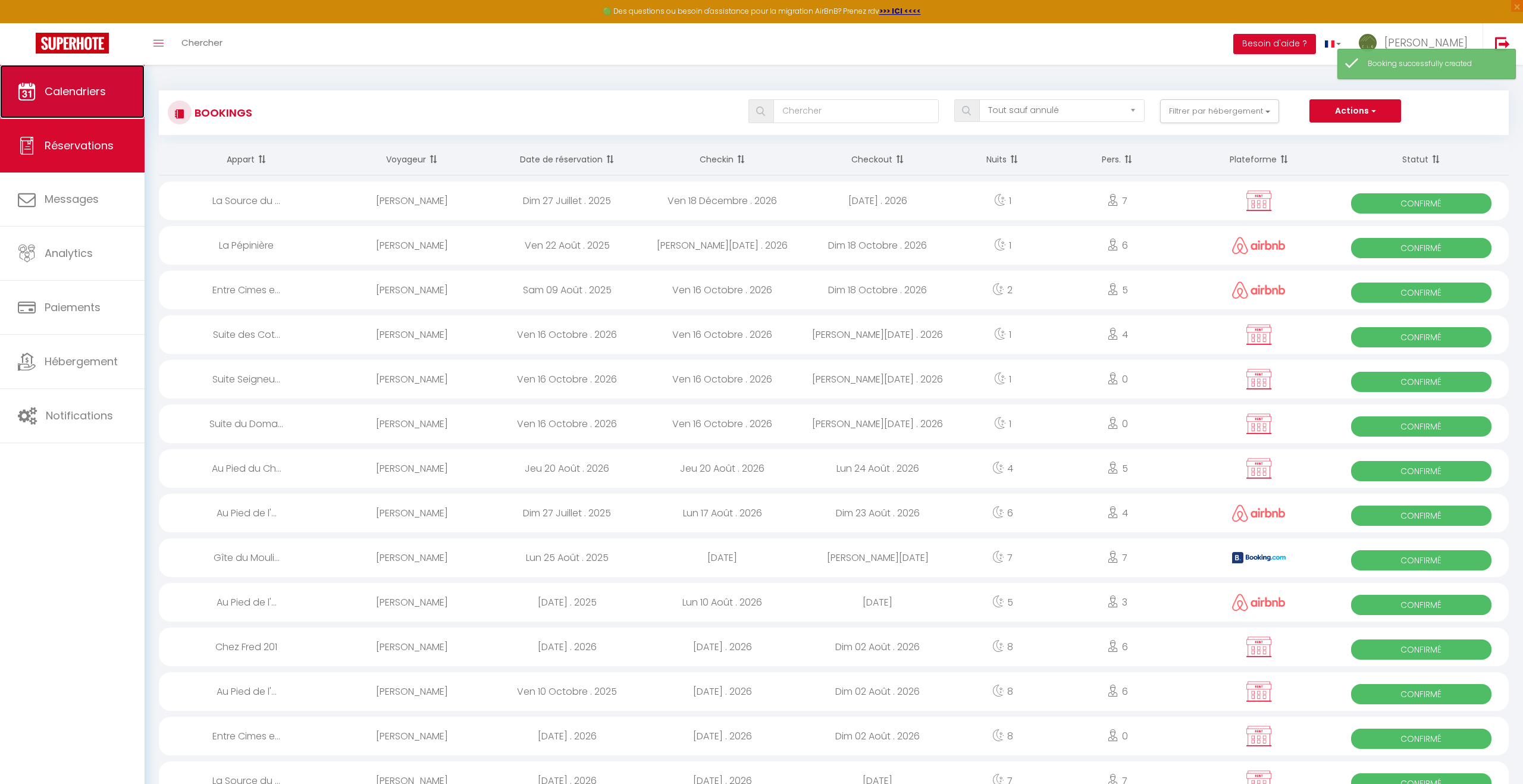
click at [73, 108] on link "Calendriers" at bounding box center [72, 91] width 145 height 53
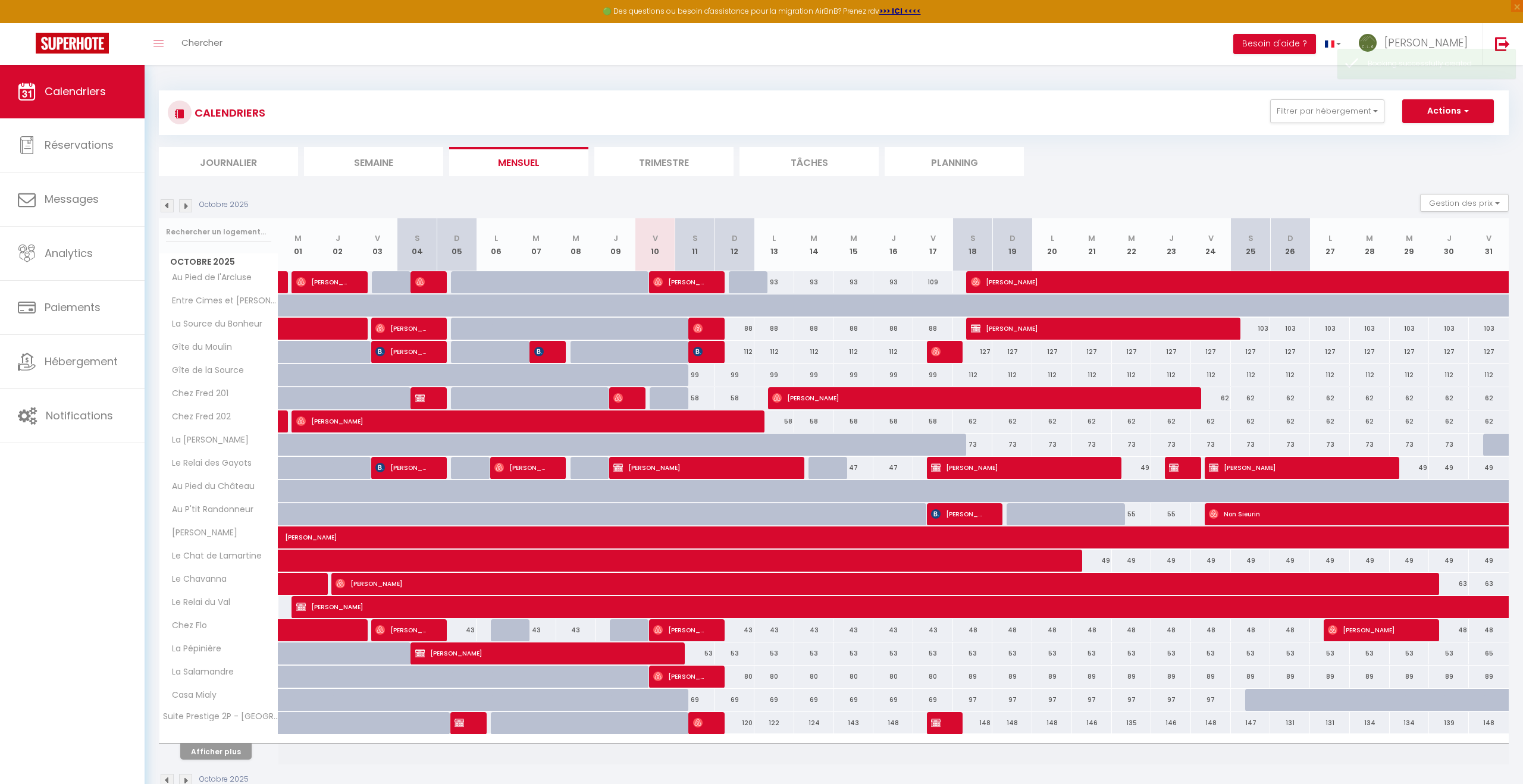
click at [185, 205] on img at bounding box center [186, 205] width 13 height 13
